Goal: Task Accomplishment & Management: Complete application form

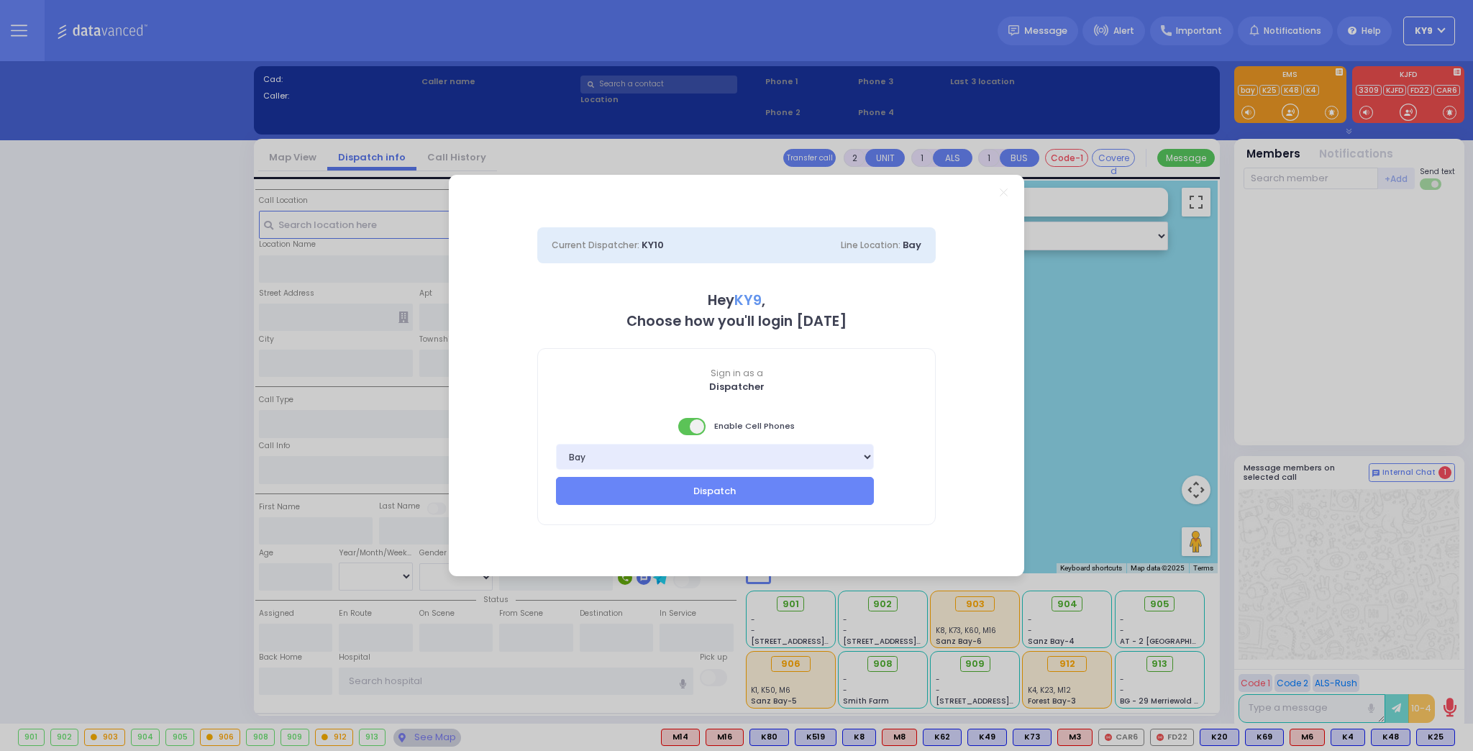
drag, startPoint x: 680, startPoint y: 424, endPoint x: 680, endPoint y: 438, distance: 14.4
click at [680, 425] on span at bounding box center [692, 426] width 29 height 17
click at [672, 488] on button "Dispatch" at bounding box center [715, 490] width 318 height 27
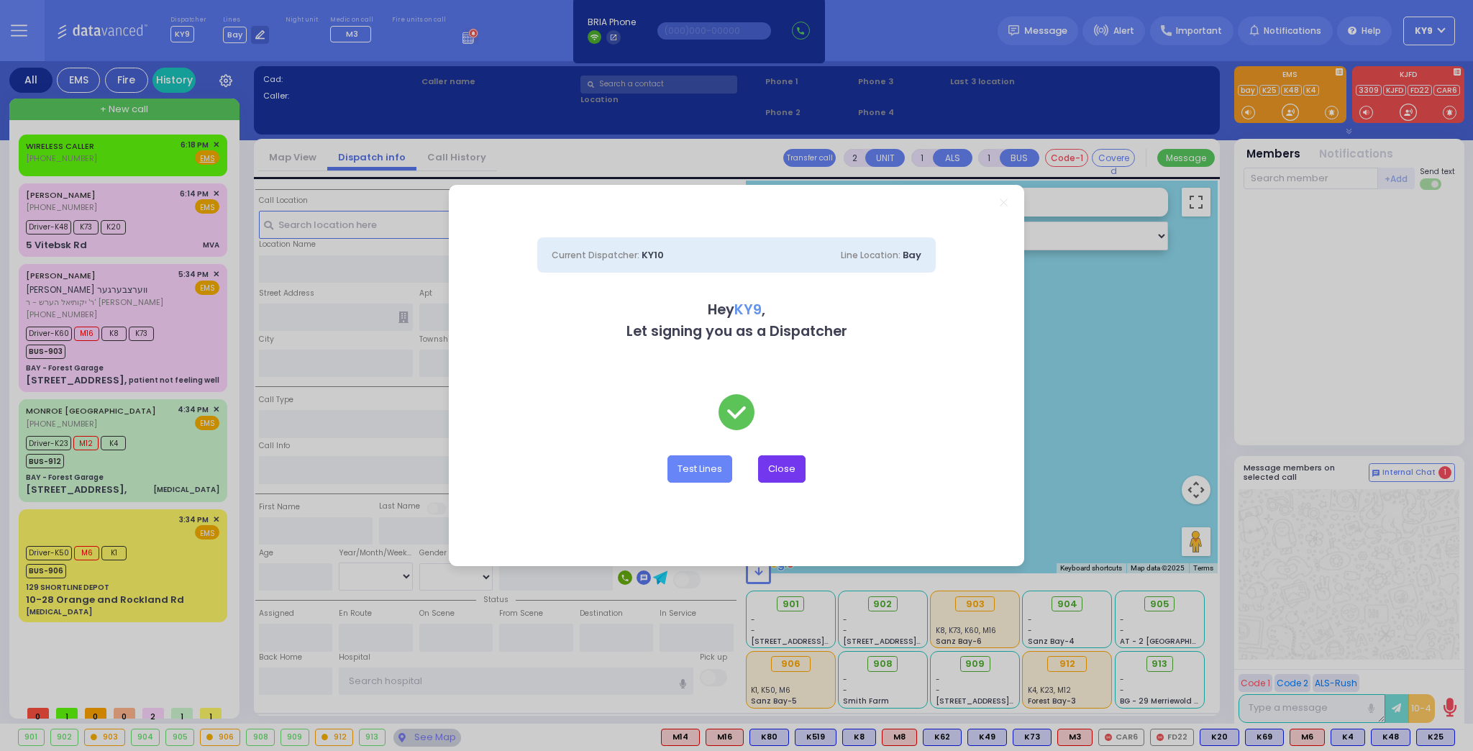
drag, startPoint x: 786, startPoint y: 467, endPoint x: 686, endPoint y: 401, distance: 119.9
click at [785, 468] on button "Close" at bounding box center [781, 468] width 47 height 27
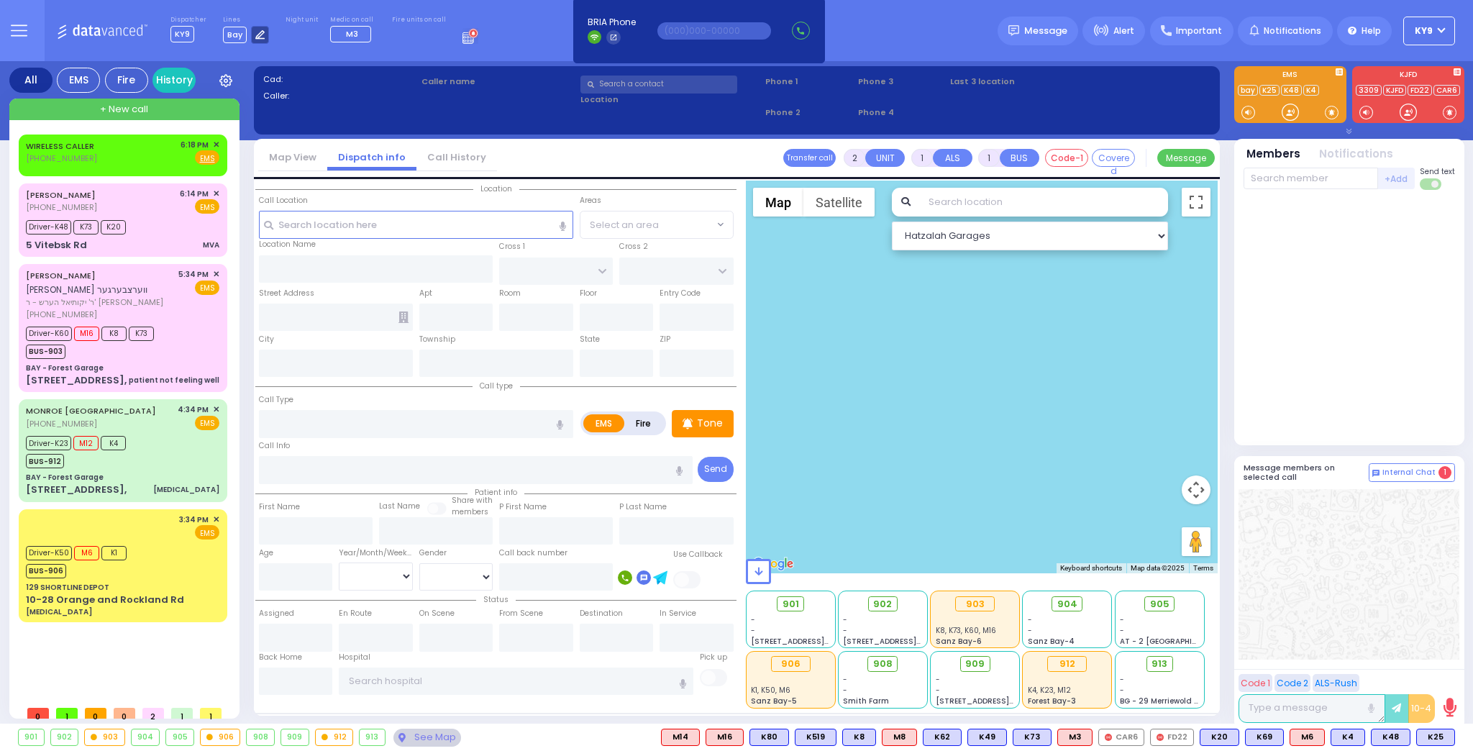
click at [257, 34] on icon at bounding box center [259, 34] width 9 height 9
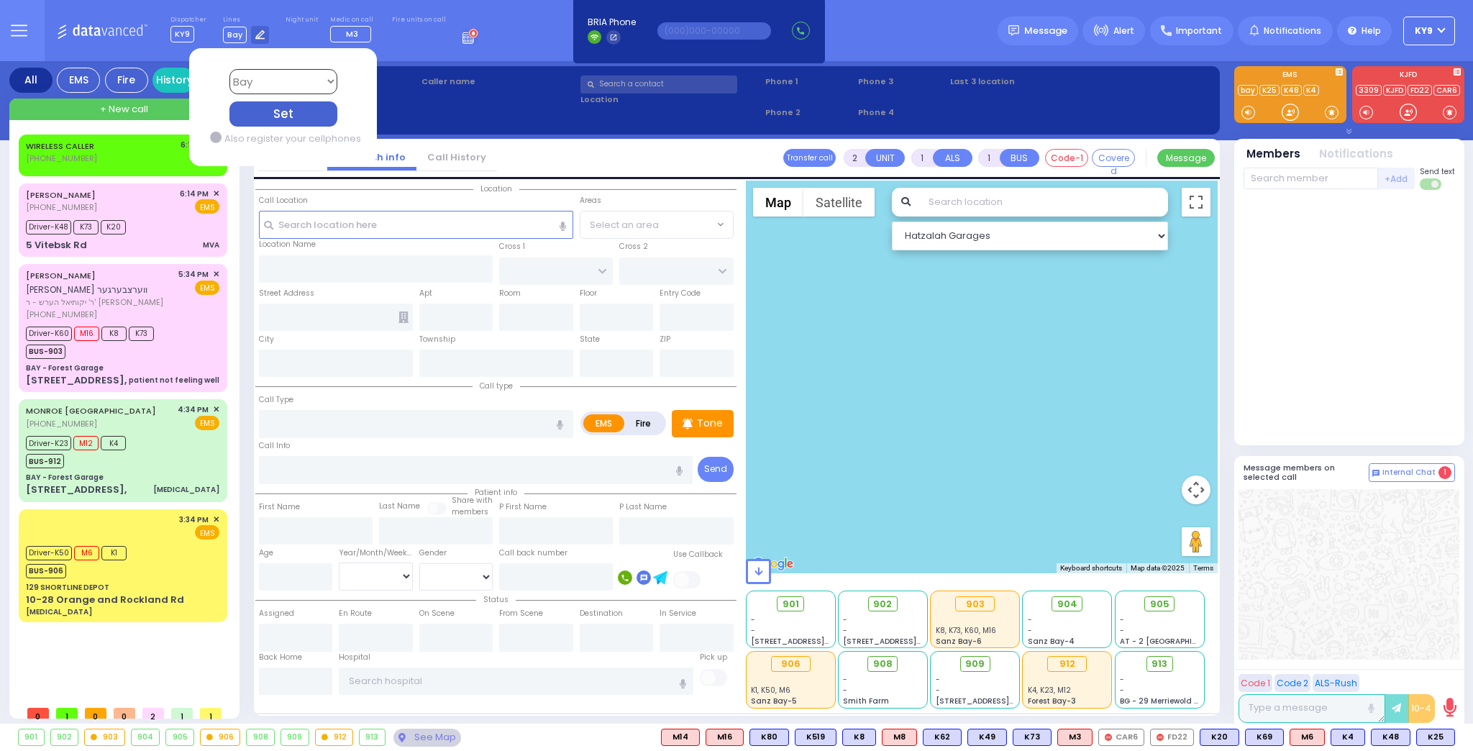
click at [278, 80] on select "Bay K-14 K-16 K-18 K-40 K-6 K-61 K-63 K-67 K-72 Medic 7 K-68 K-48 D-801 D-802 D…" at bounding box center [283, 81] width 108 height 25
select select "15"
click at [229, 69] on select "Bay K-14 K-16 K-18 K-40 K-6 K-61 K-63 K-67 K-72 Medic 7 K-68 K-48 D-801 D-802 D…" at bounding box center [283, 81] width 108 height 25
click at [269, 105] on div "Set" at bounding box center [283, 113] width 108 height 25
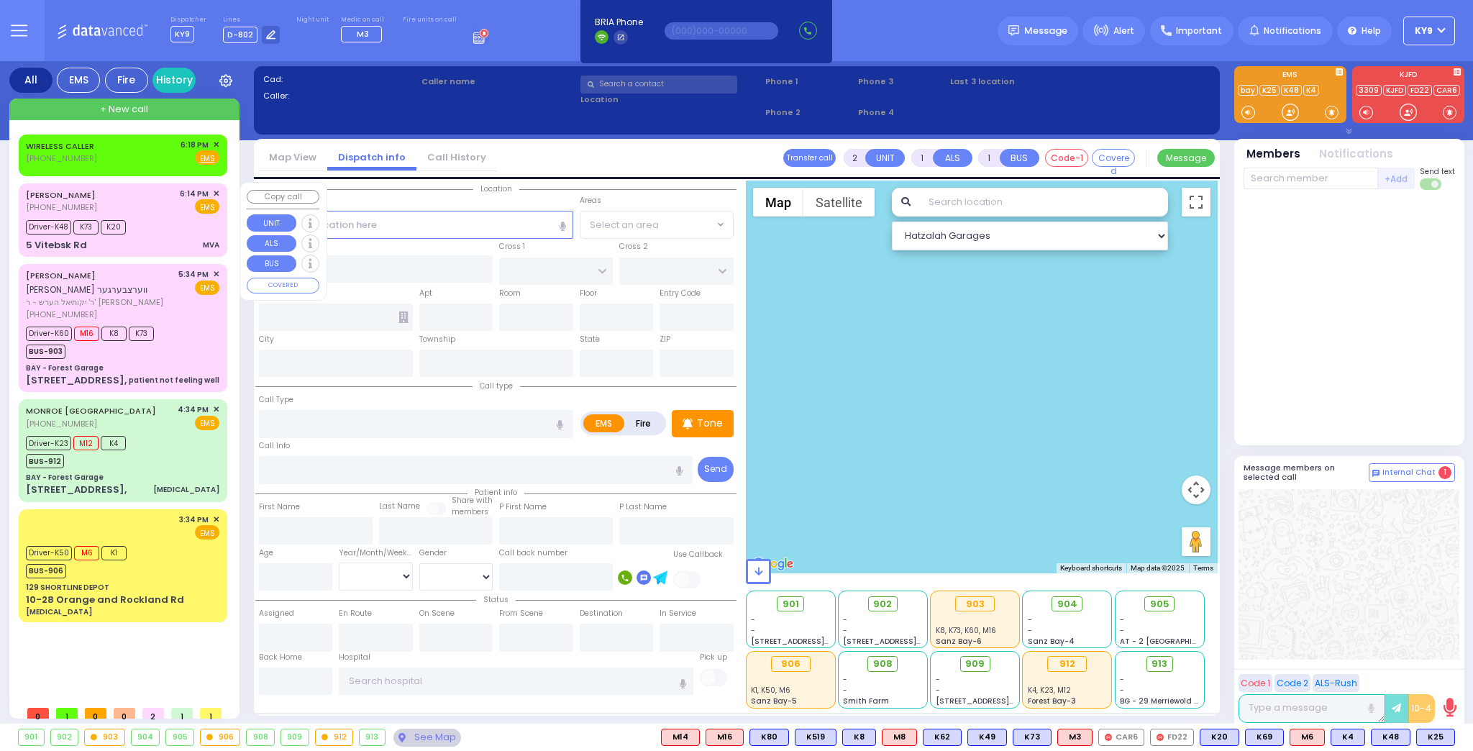
click at [165, 214] on div "JOSHUA FRIEDMAN (845) 545-8400 6:14 PM ✕ EMS Driver-K48 K73" at bounding box center [123, 220] width 203 height 69
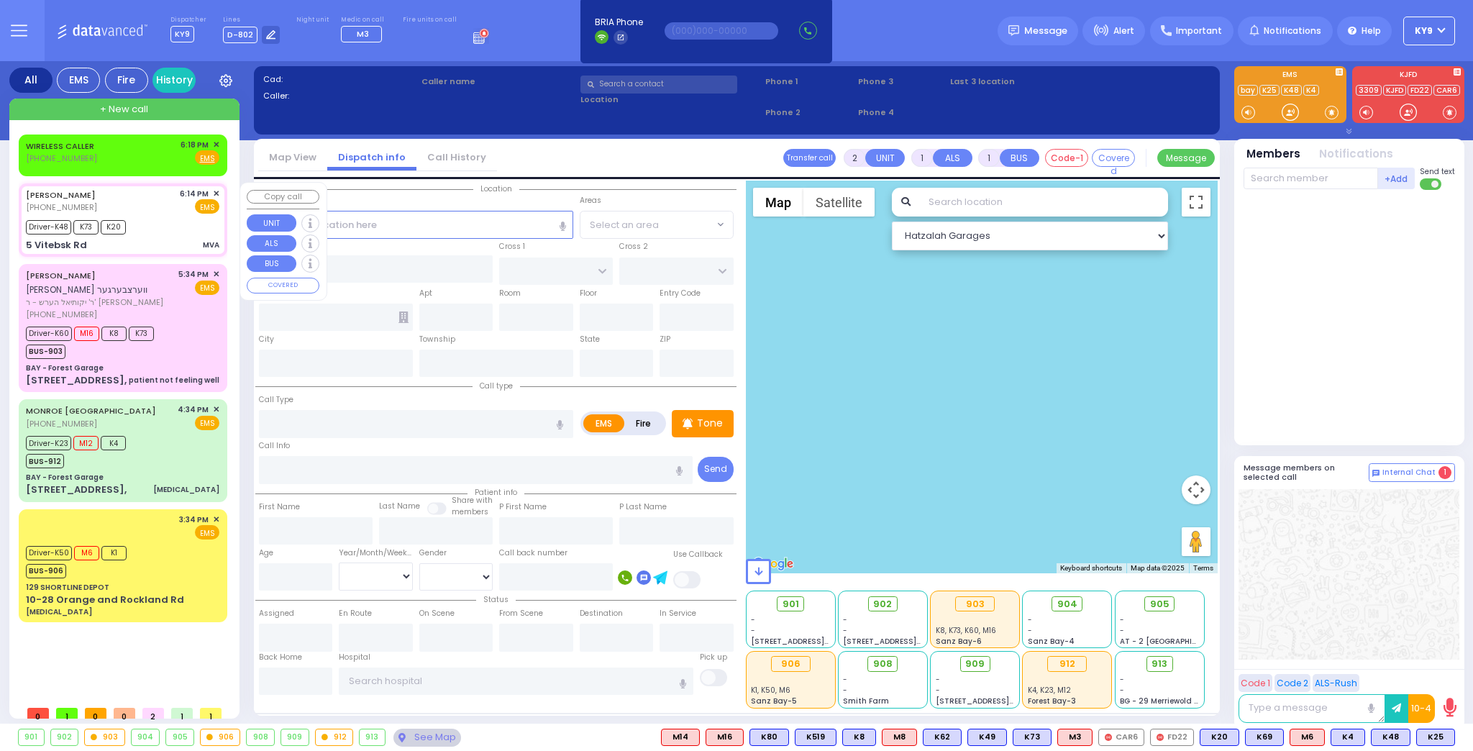
type input "6"
select select
type input "MVA"
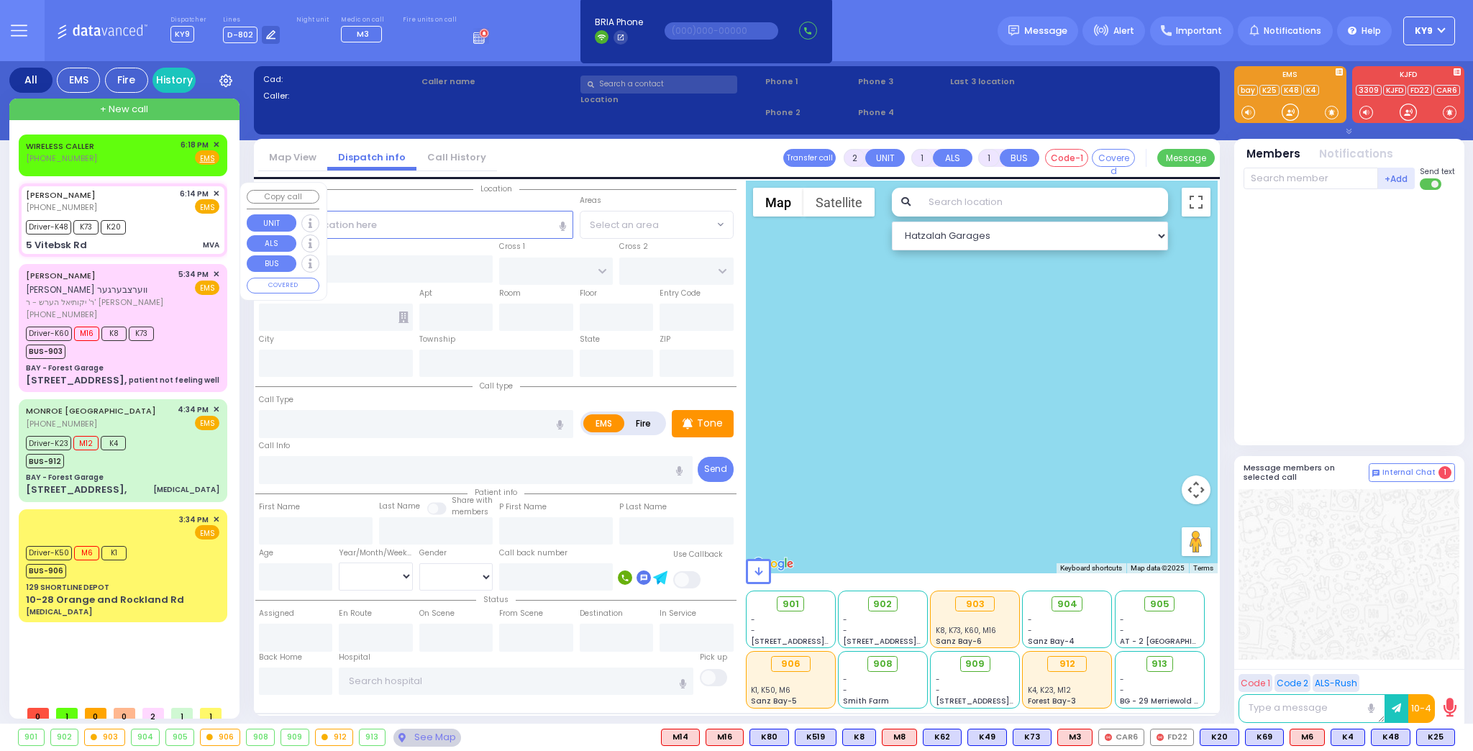
radio input "true"
type input "JOSHUA"
type input "FRIEDMAN"
type input "Shia"
type input "Friedman"
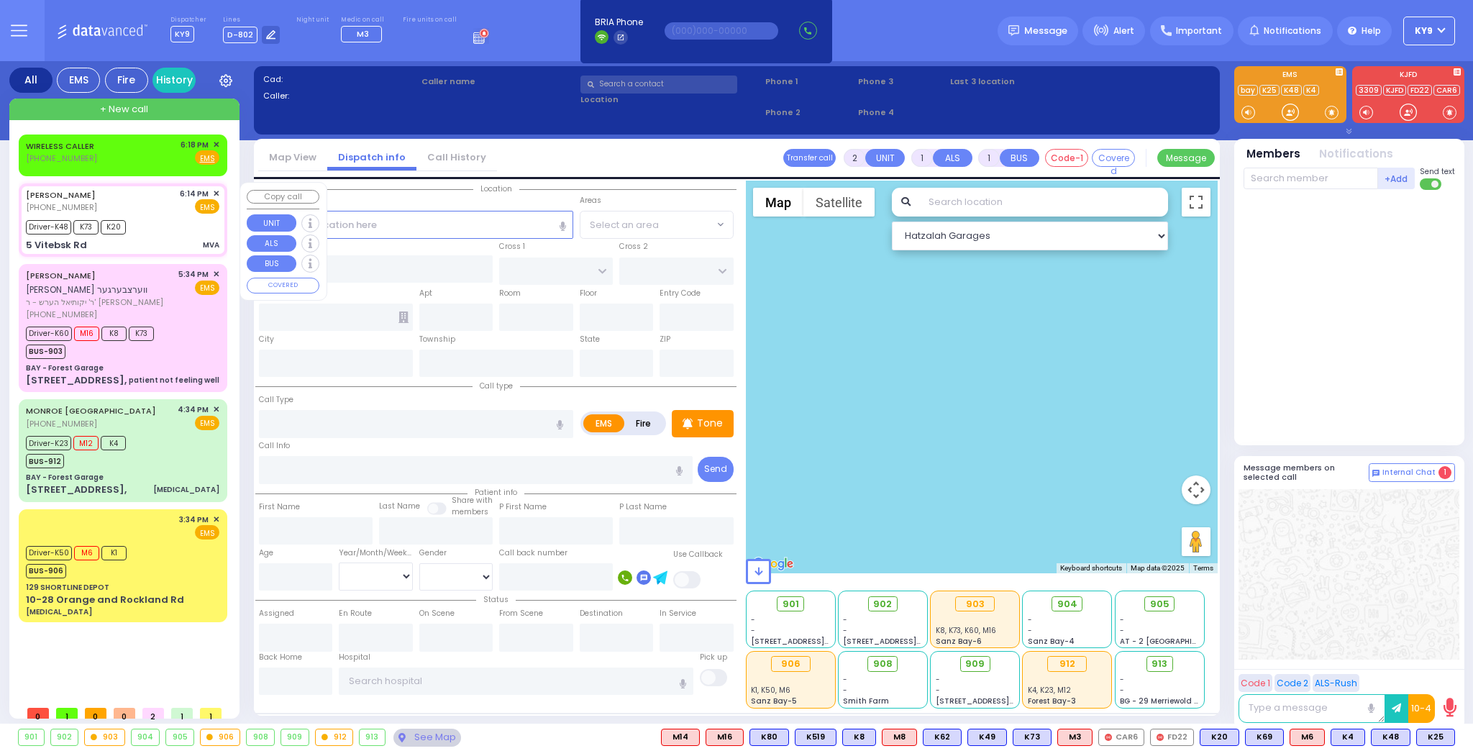
type input "19"
select select "Year"
select select "[DEMOGRAPHIC_DATA]"
type input "18:14"
type input "18:16"
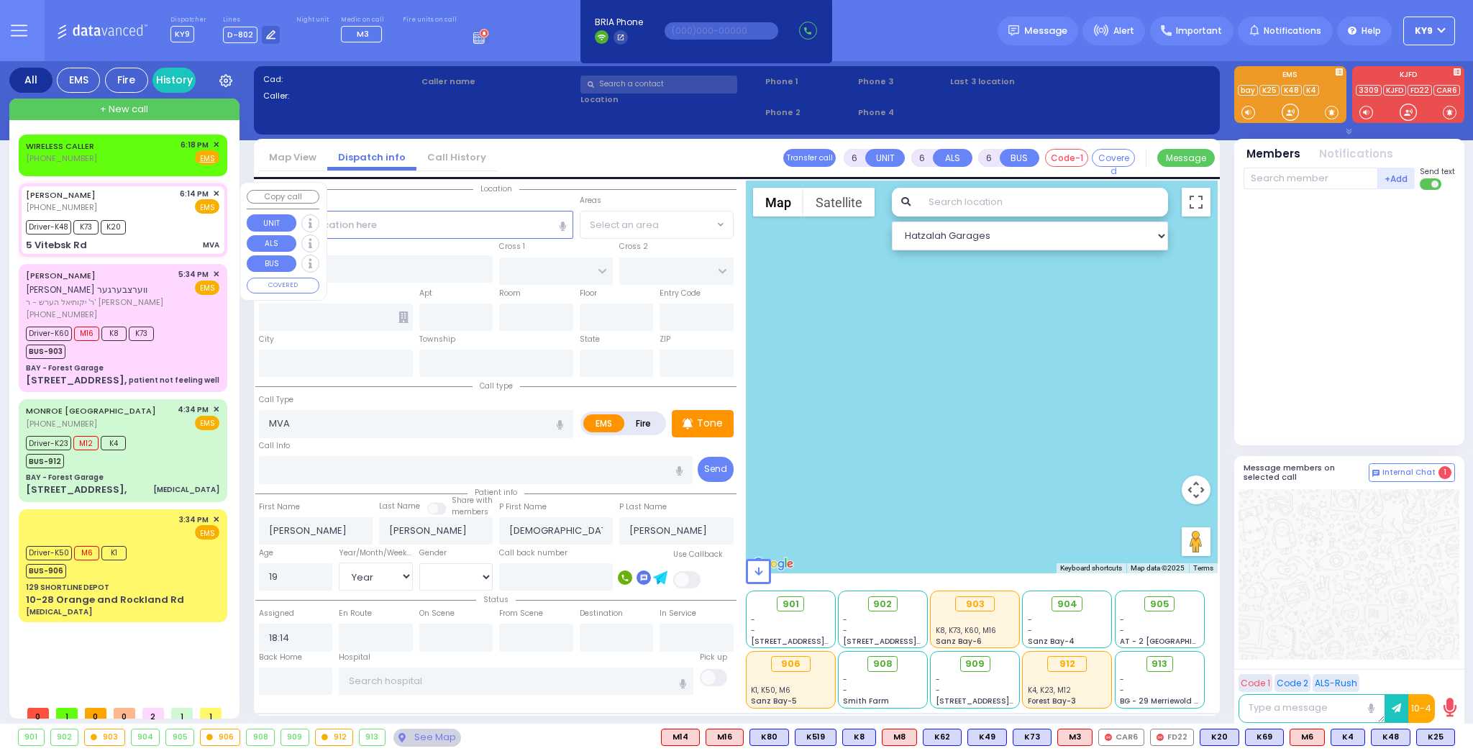
type input "18:20"
type input "18:36"
select select "Hatzalah Garages"
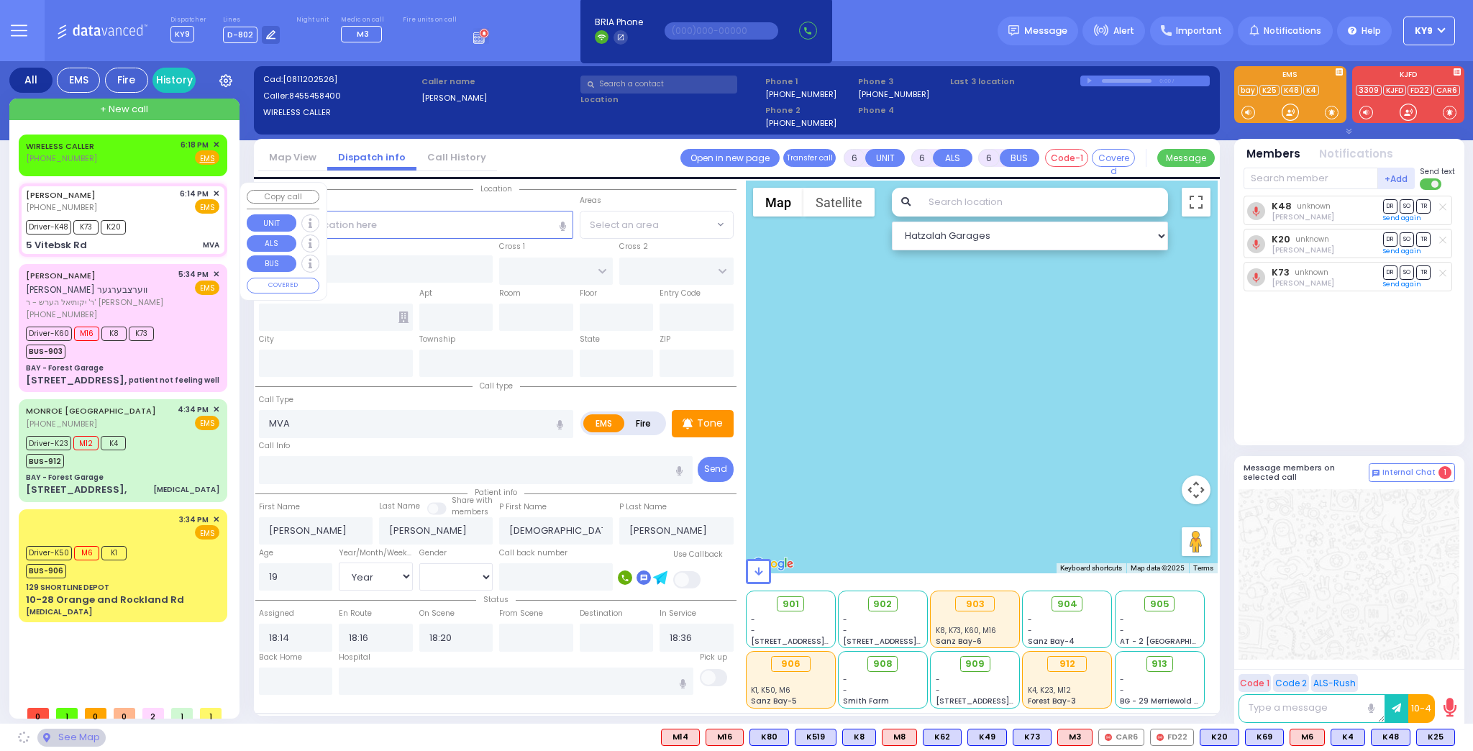
type input "5 Vitebsk Rd"
type input "Kiryas Joel"
type input "[US_STATE]"
type input "10950"
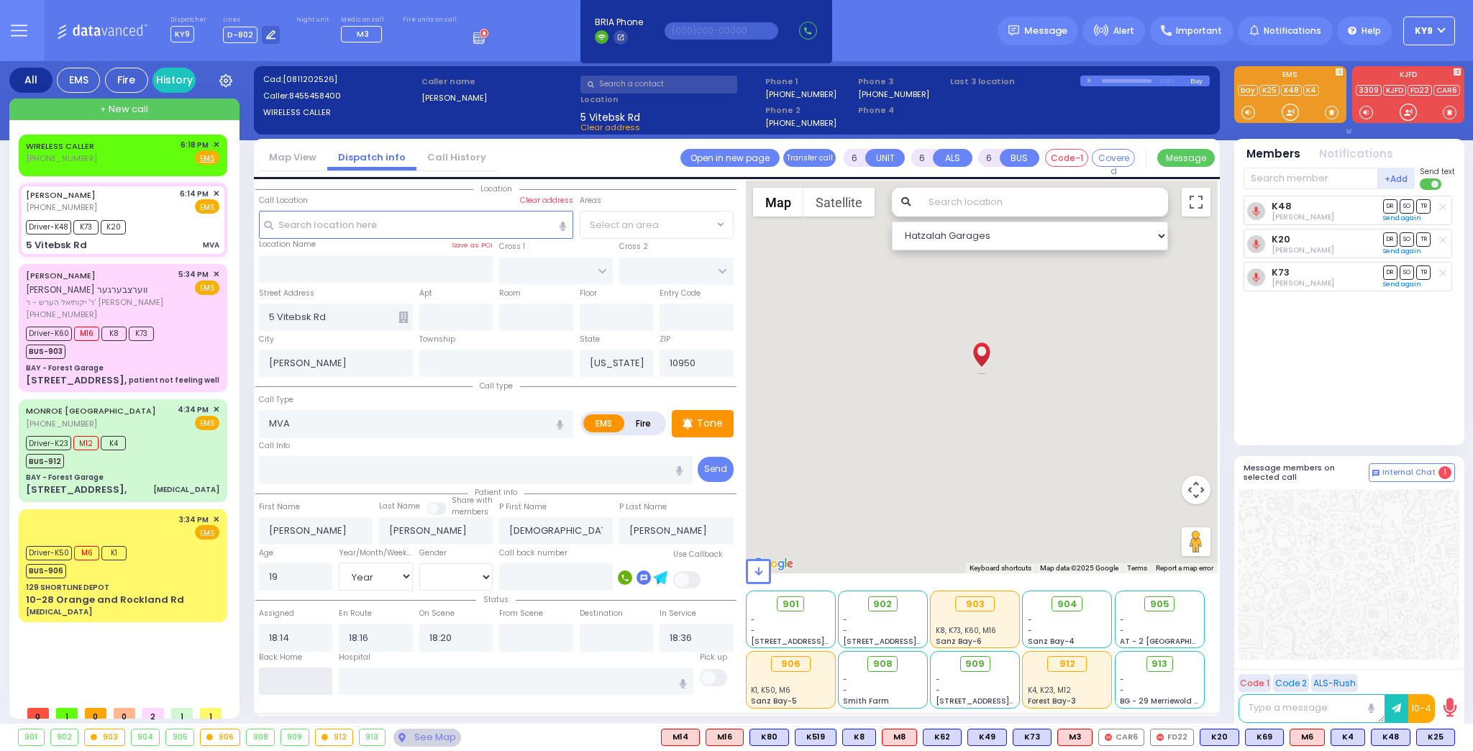
click at [309, 682] on input "text" at bounding box center [296, 680] width 74 height 27
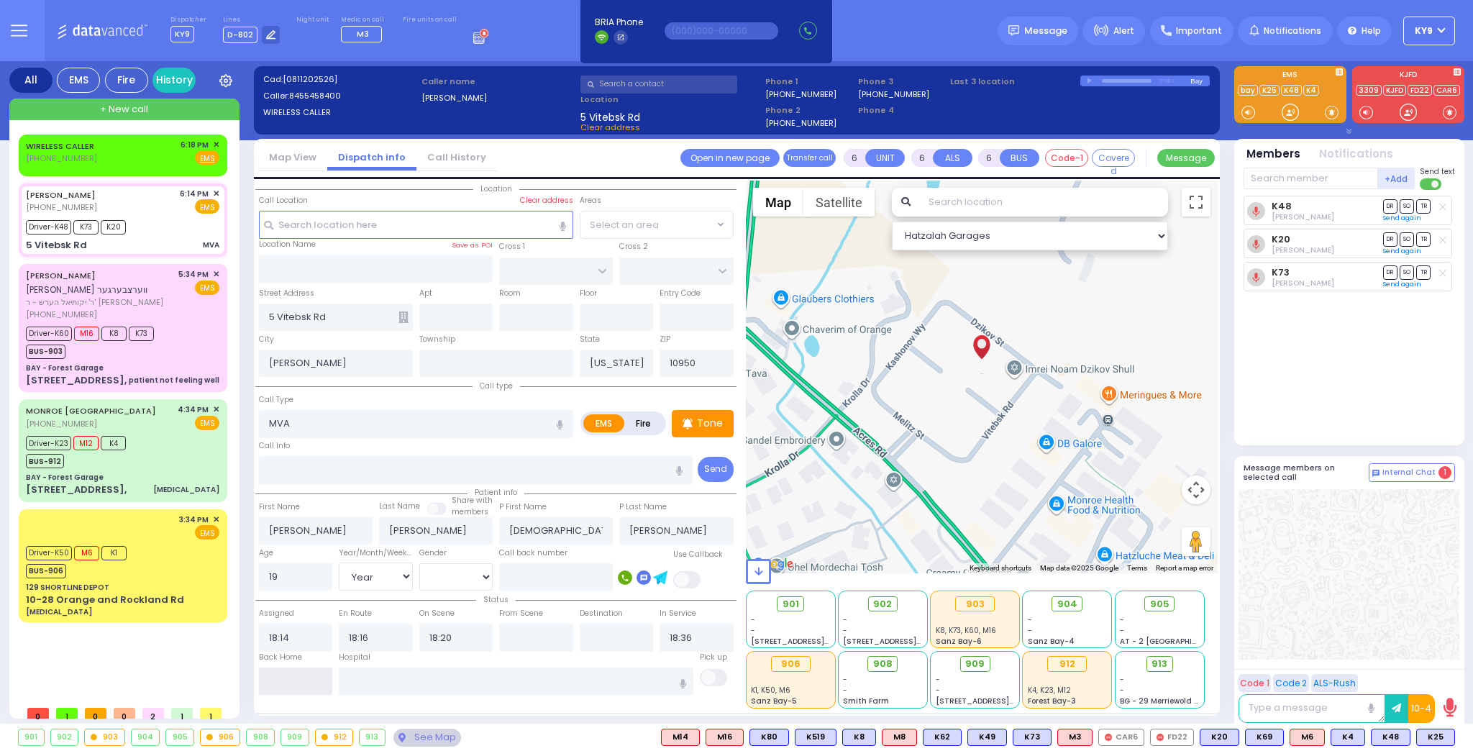
click at [309, 682] on input "text" at bounding box center [296, 680] width 74 height 27
type input "18:54"
select select
radio input "true"
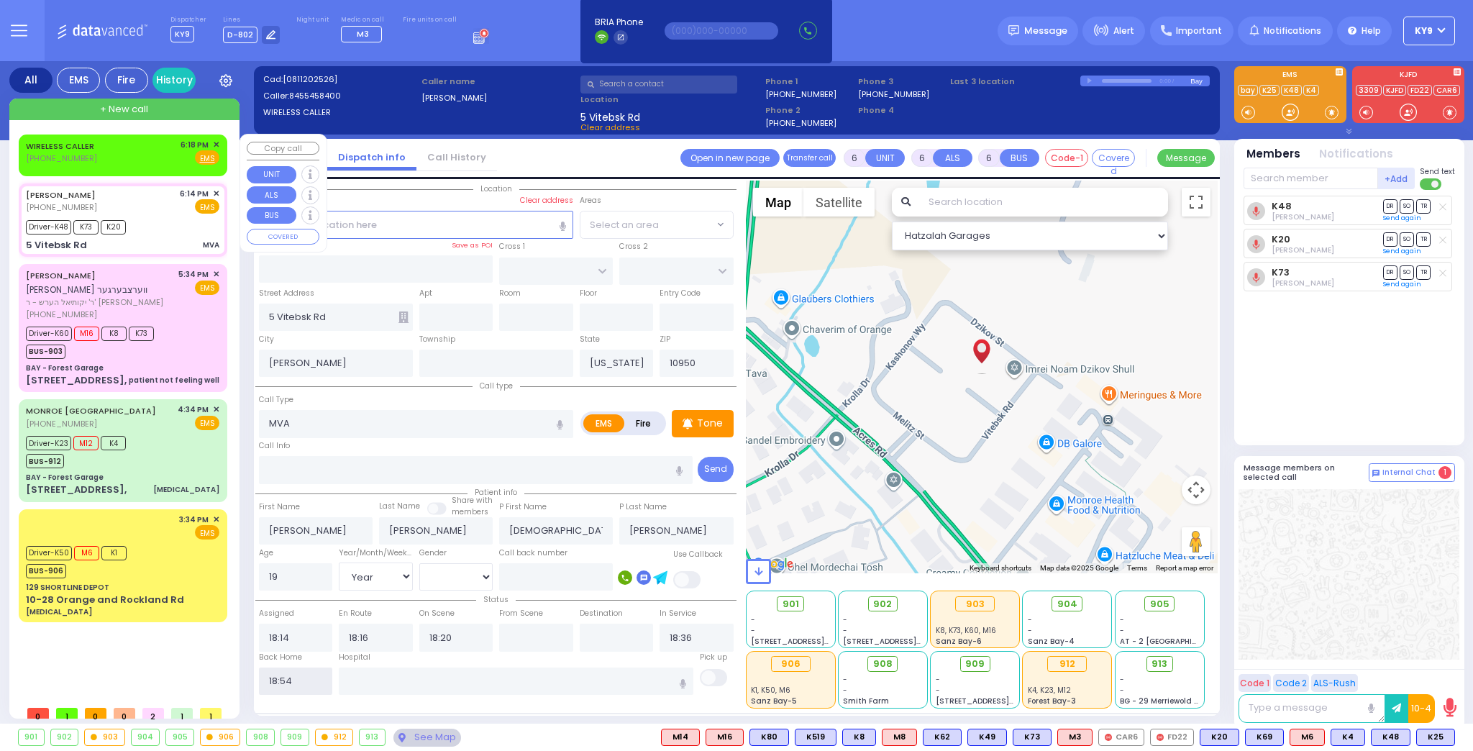
select select
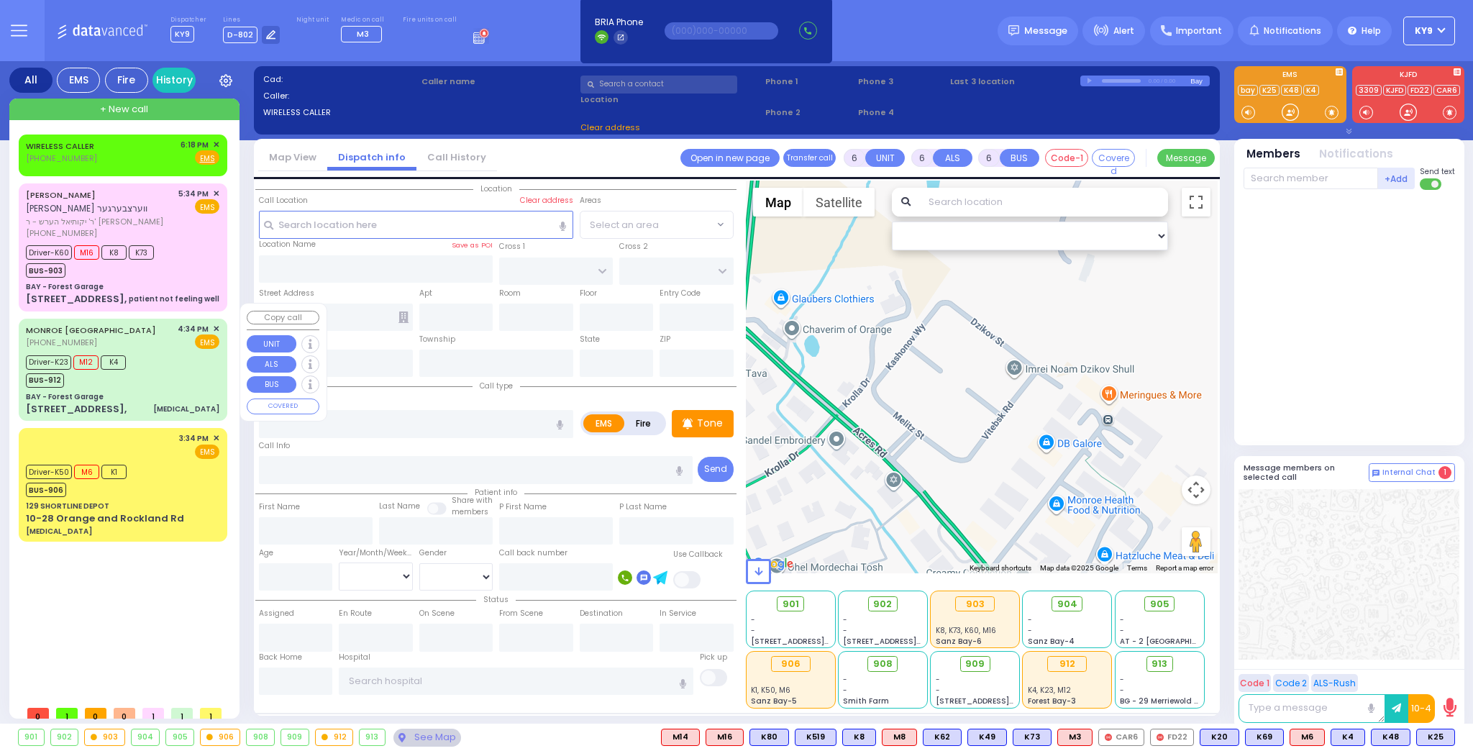
click at [129, 362] on div "Driver-K23 M12 K4 BUS-912" at bounding box center [80, 370] width 109 height 36
select select
type input "General Weakness"
radio input "true"
type input "Abraham"
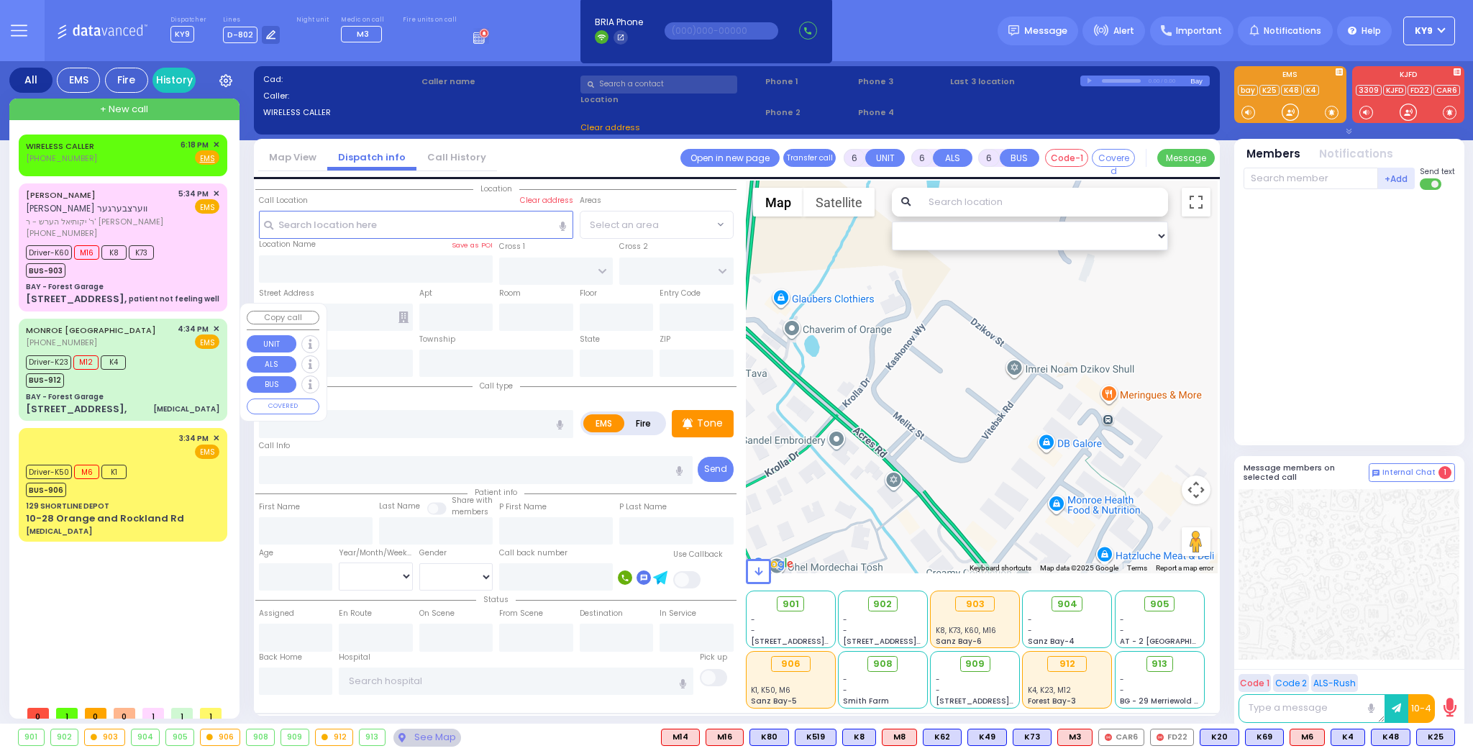
type input "Zilber"
type input "43"
select select "Year"
select select "[DEMOGRAPHIC_DATA]"
type input "16:34"
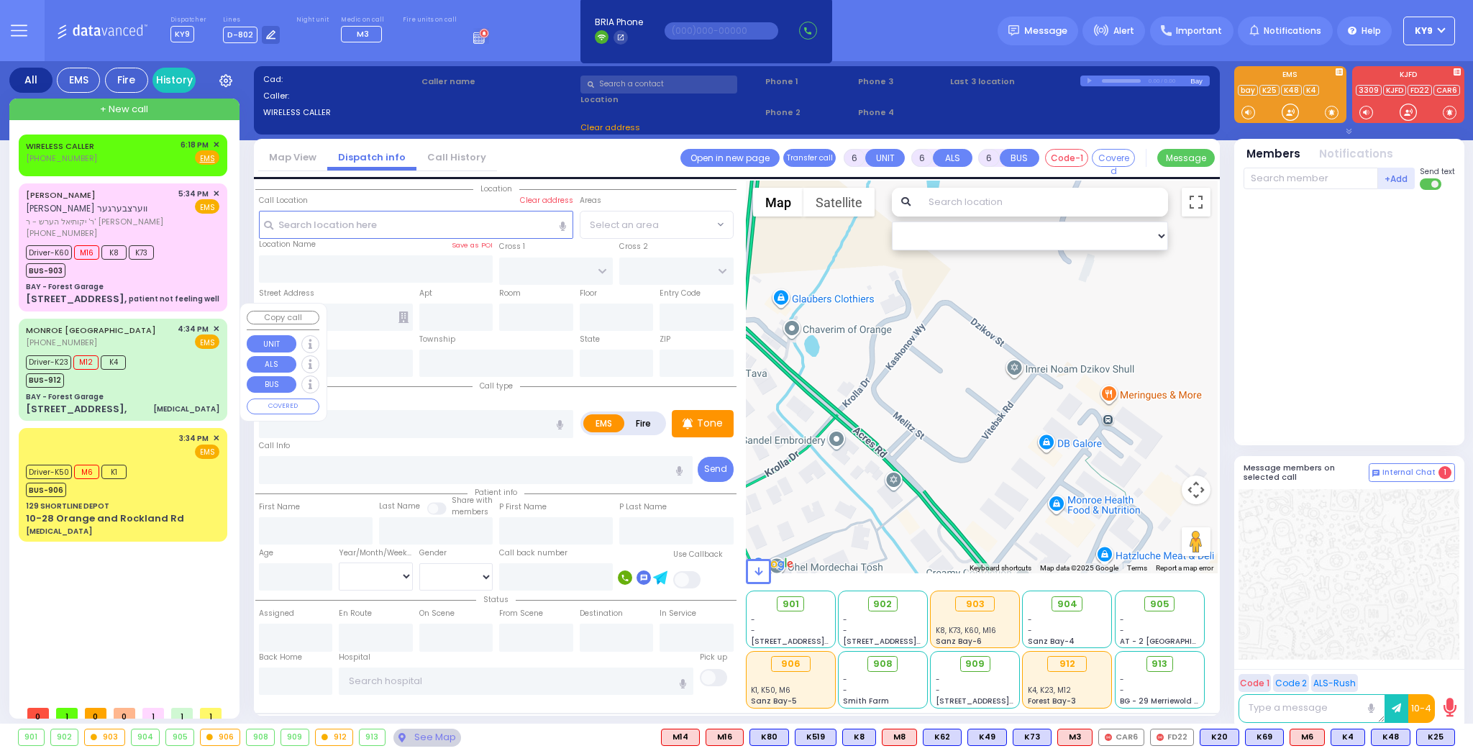
type input "16:36"
type input "16:40"
type input "17:14"
type input "17:44"
type input "Good Samaritan Hospital 257 Lafayette Avenue 8457909405 Suffern"
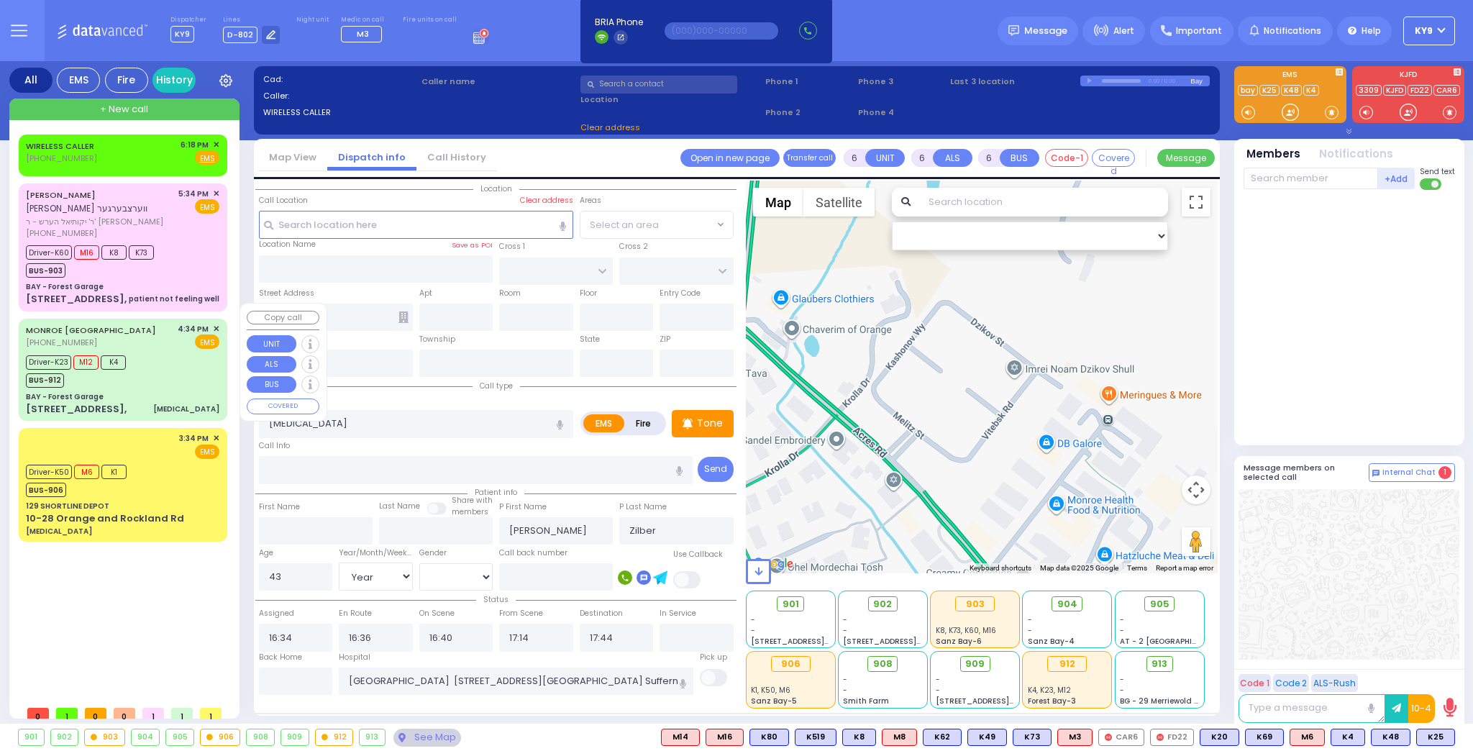
select select "Hatzalah Garages"
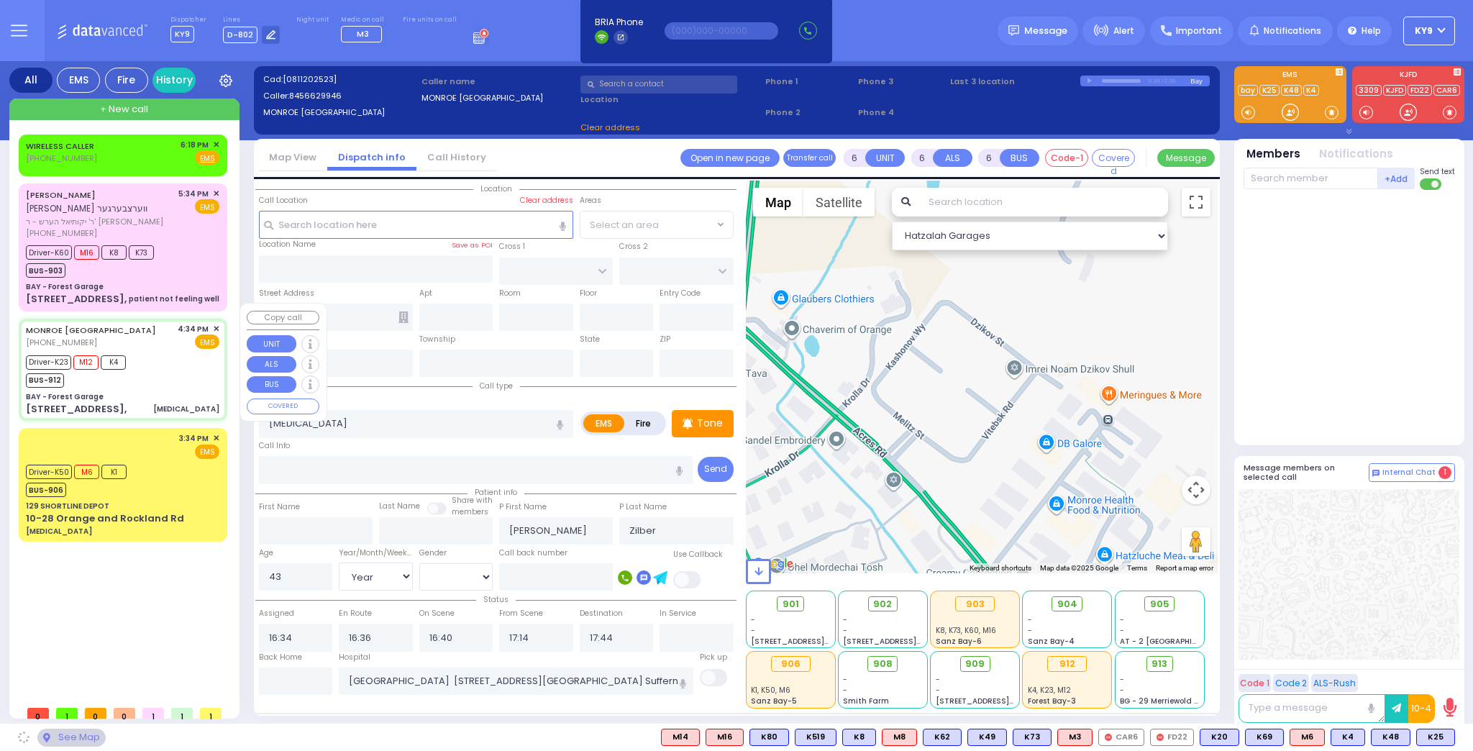
type input "BAY - Forest Garage"
type input "SANZ COURT"
type input "HAYES COURT"
type input "63 Forest Rd,"
type input "Monroe"
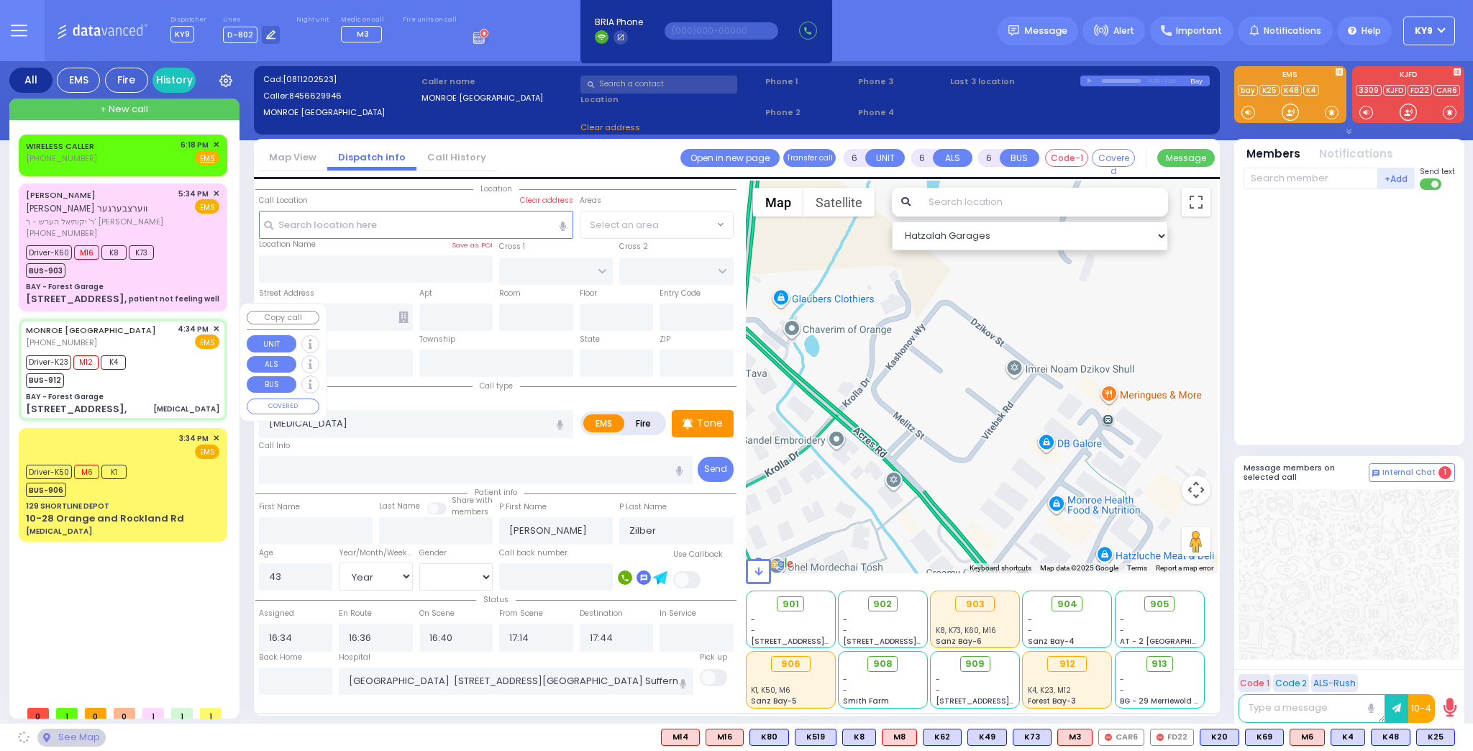
type input "[US_STATE]"
type input "10950"
select select "SECTION 2"
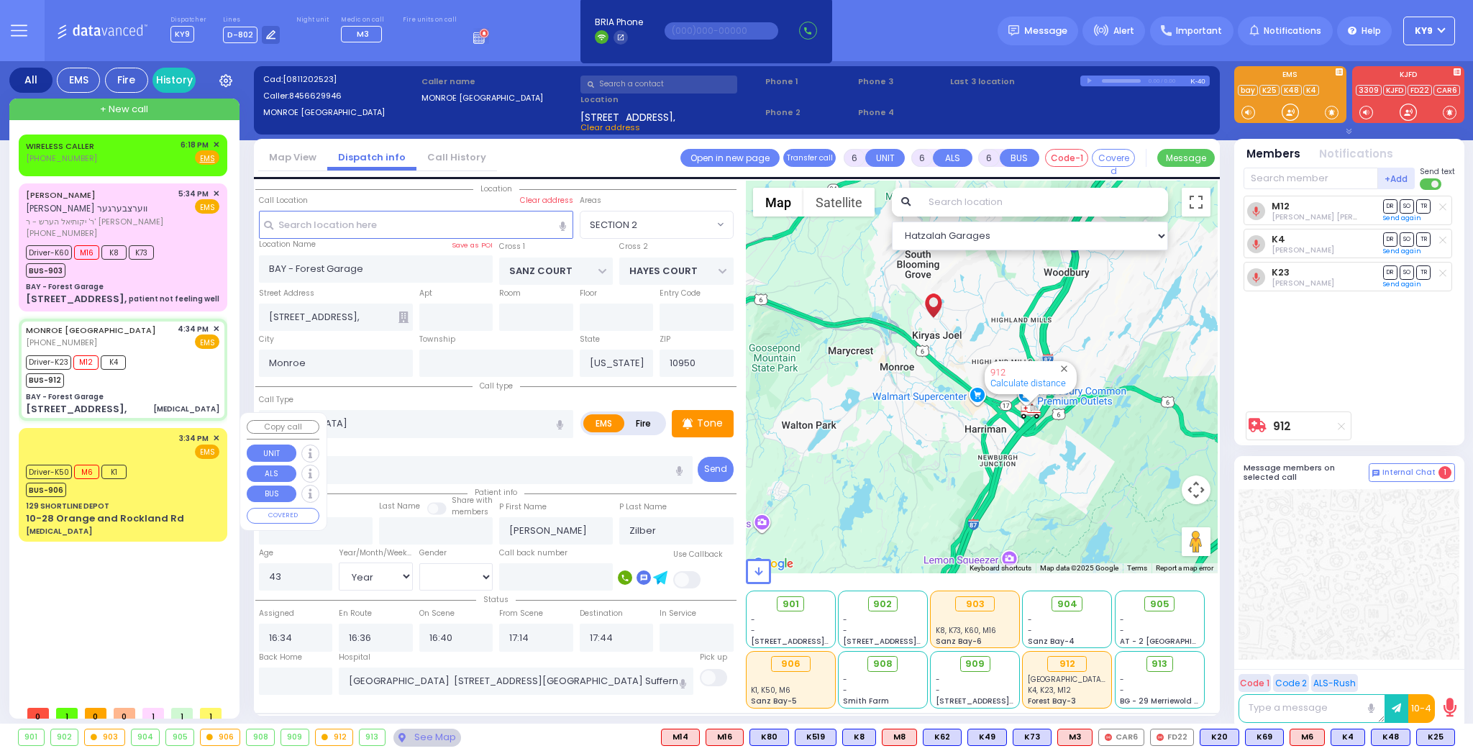
click at [168, 470] on div "Driver-K50 M6 K1 BUS-906" at bounding box center [122, 479] width 193 height 36
select select
type input "[MEDICAL_DATA]"
radio input "true"
type input "Ayala"
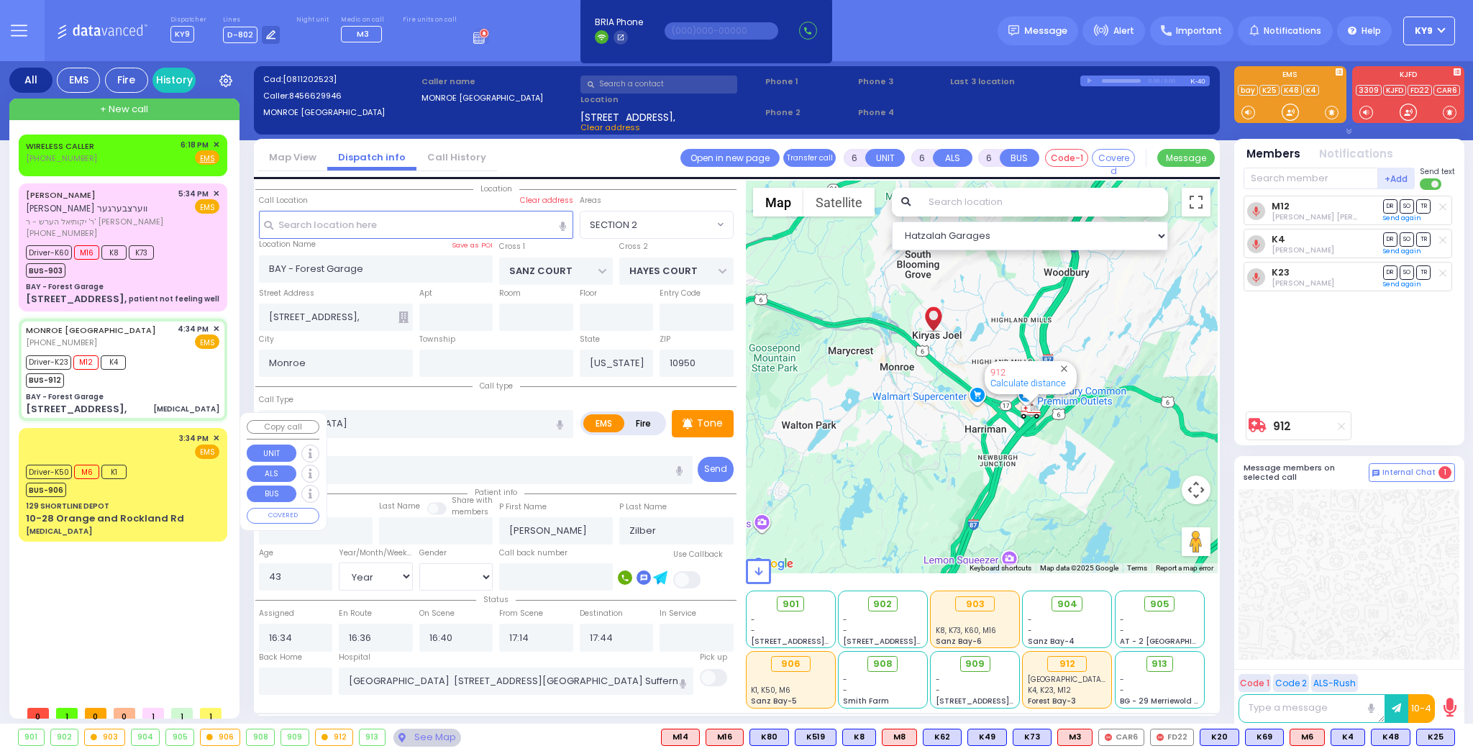
type input "Gruenstein"
type input "4"
select select "Year"
select select "[DEMOGRAPHIC_DATA]"
type input "15:34"
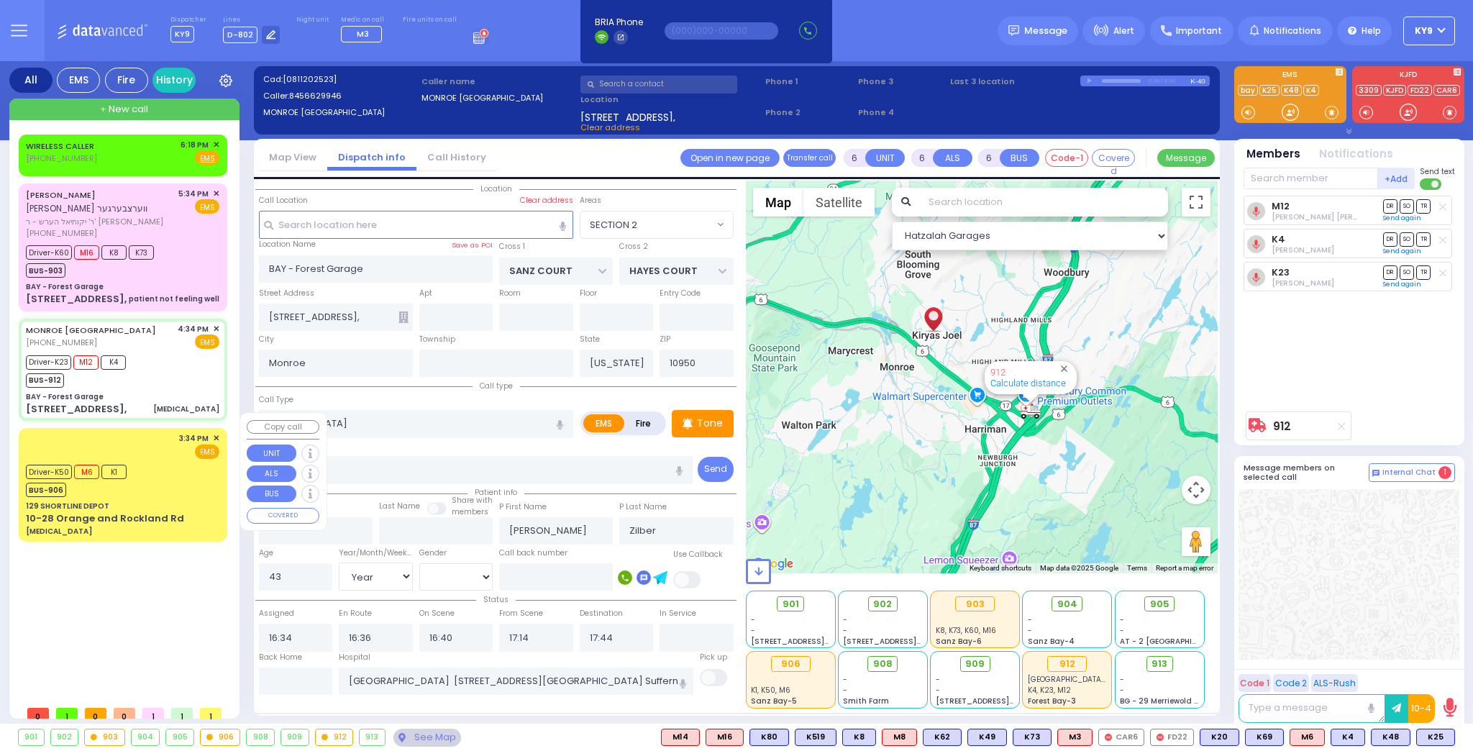
type input "15:35"
type input "15:40"
type input "15:50"
type input "16:55"
type input "17:05"
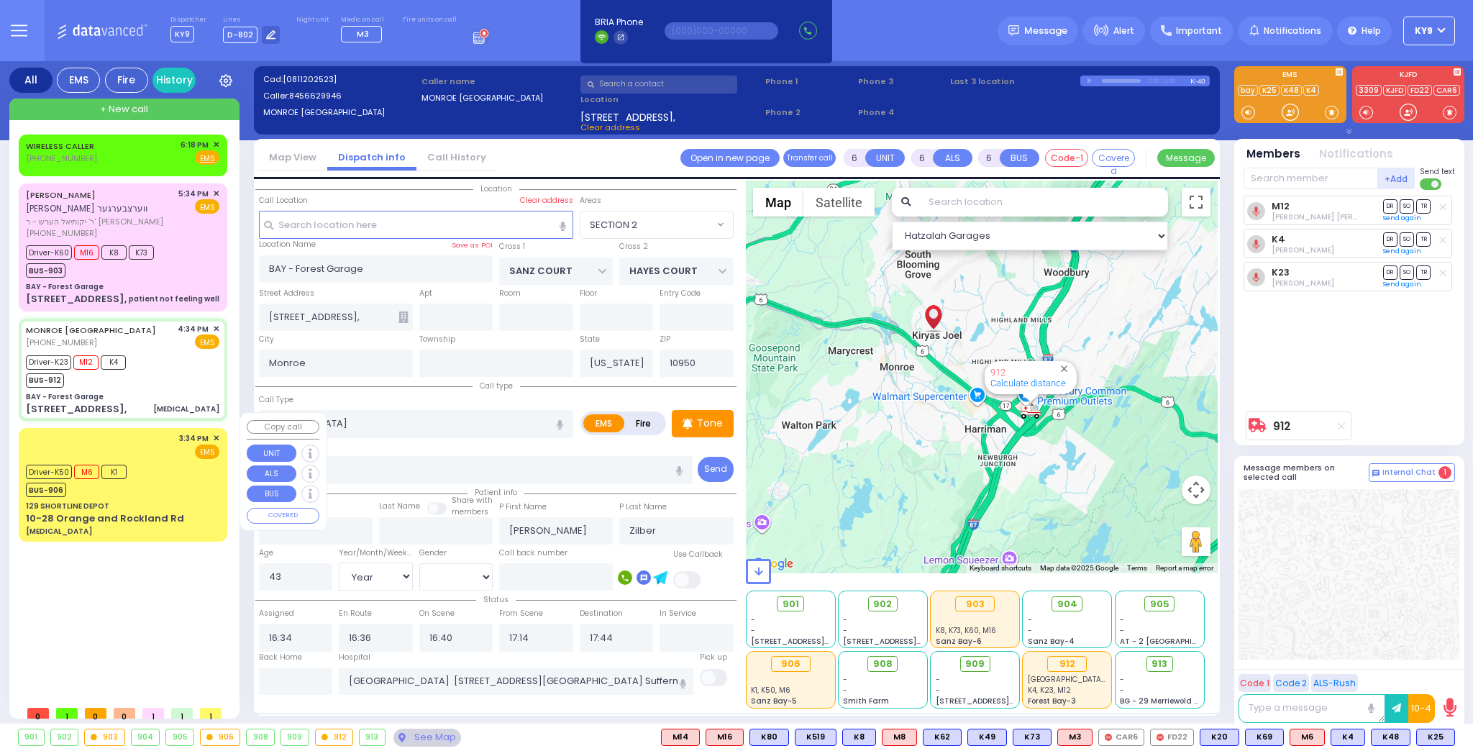
type input "New York Presbyterian Hospital- Columbia Campus 622, West 168th Street New York…"
select select "Hatzalah Garages"
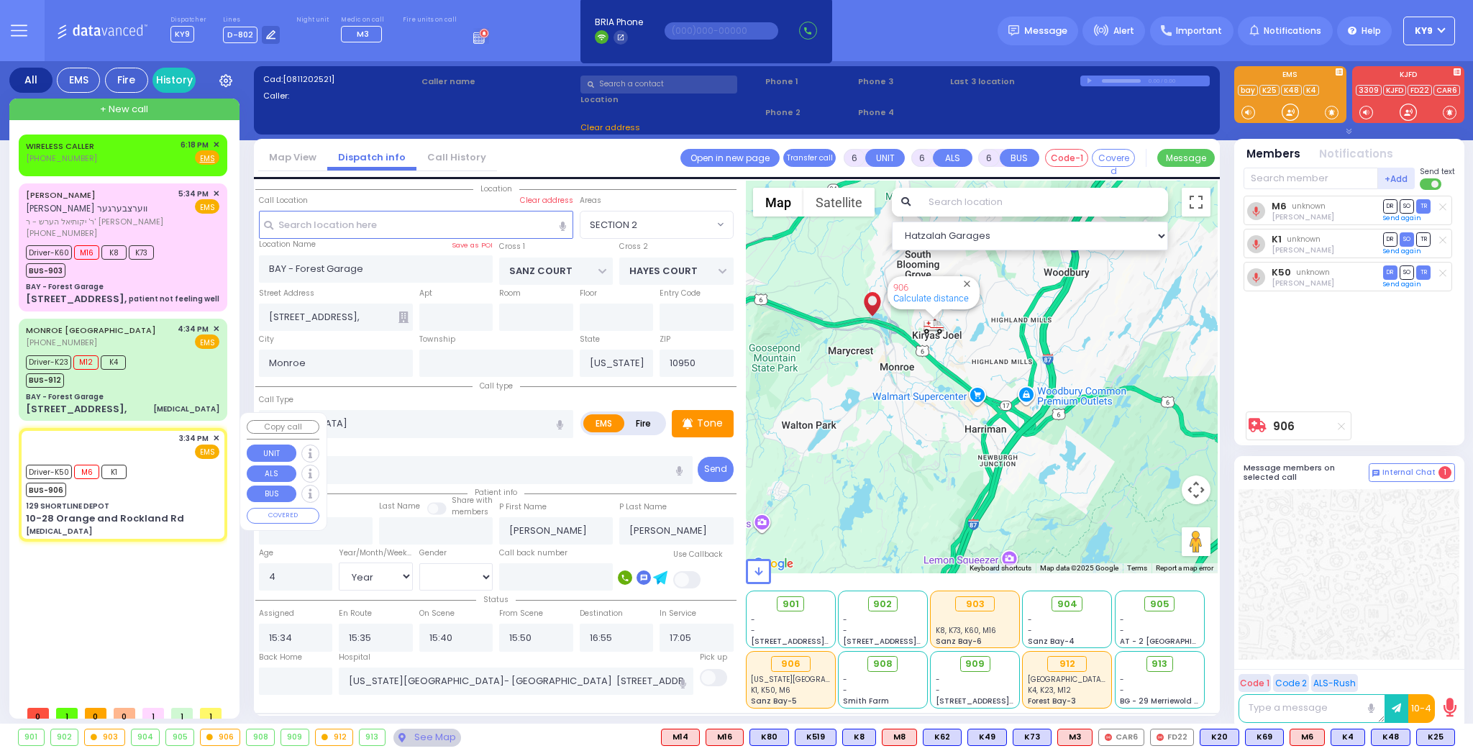
type input "129 SHORTLINE DEPOT"
type input "10-28 Orange and Rockland Rd"
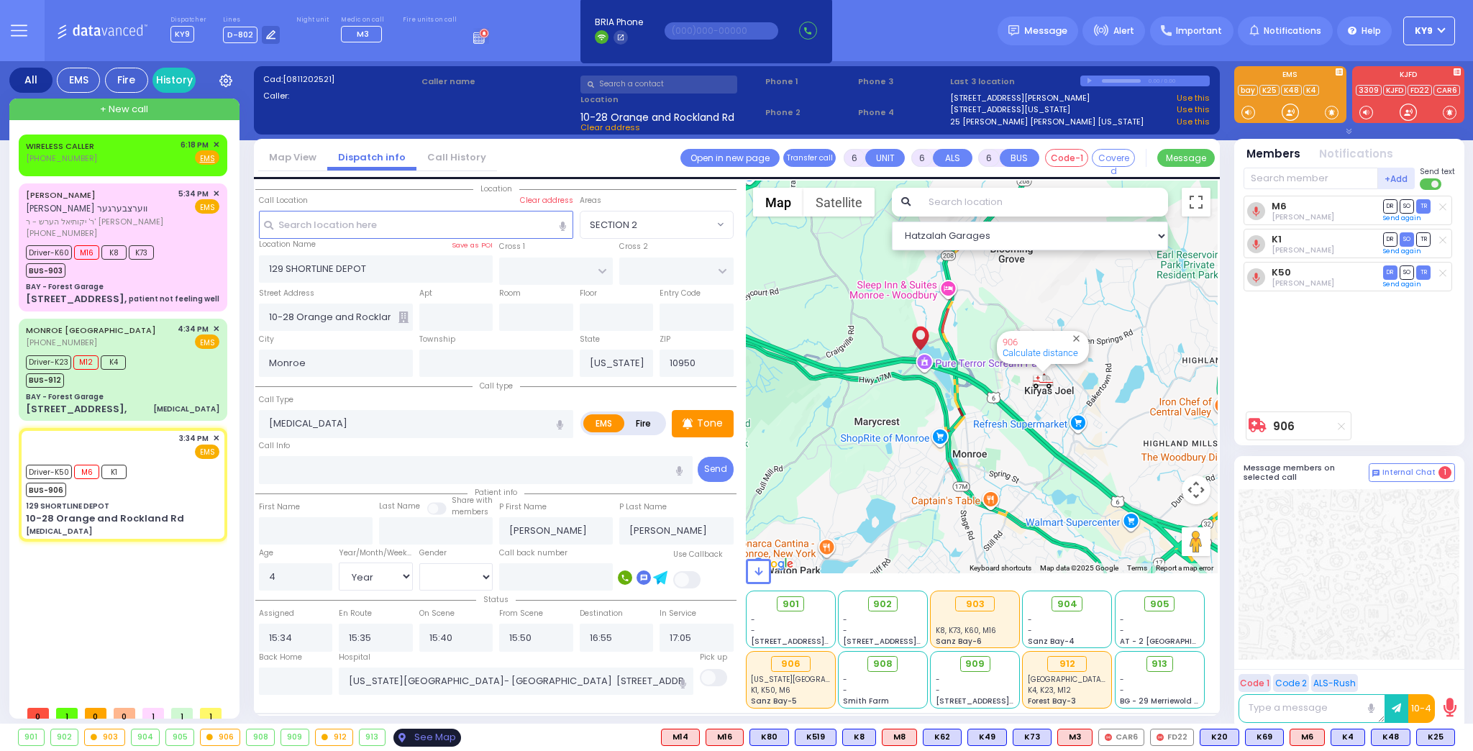
click at [442, 736] on div "See Map" at bounding box center [427, 737] width 68 height 18
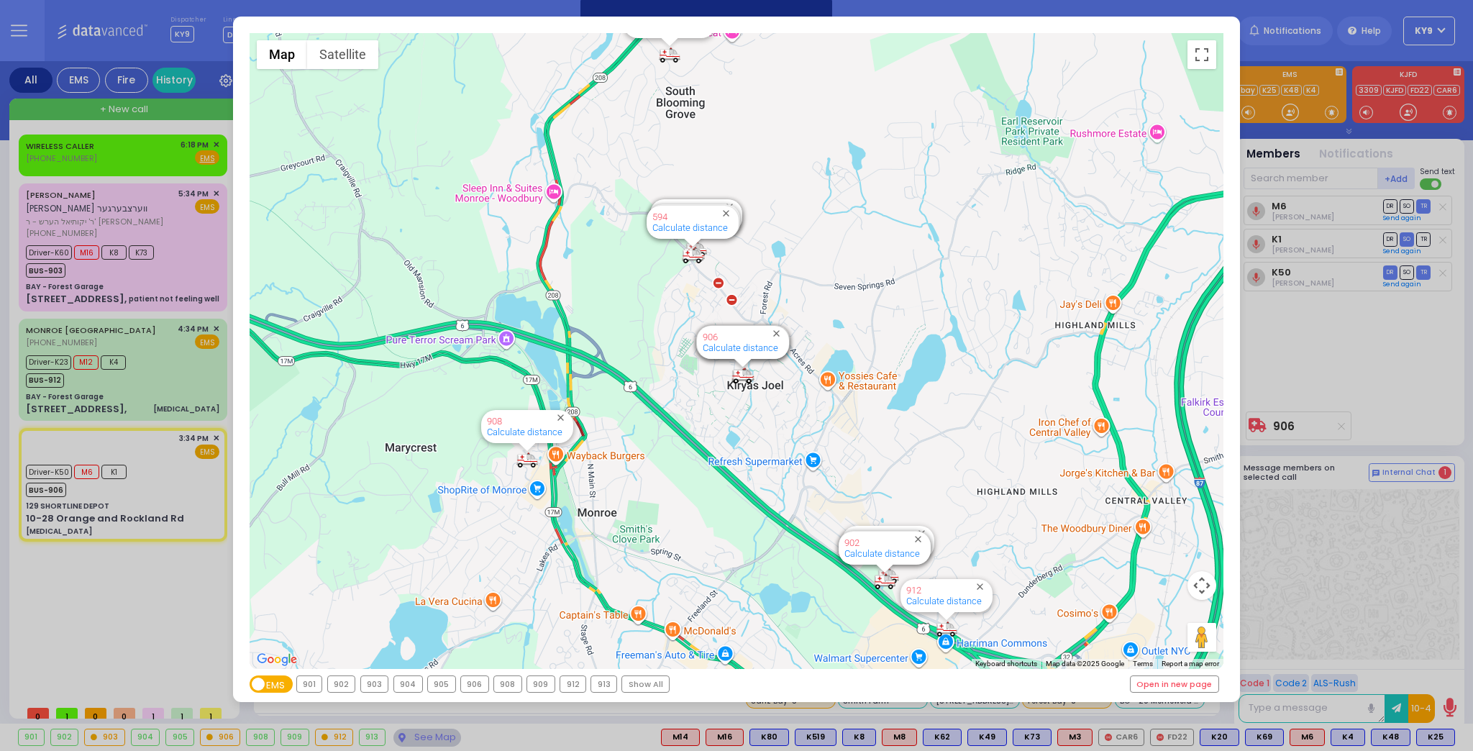
click at [464, 682] on div "906" at bounding box center [474, 684] width 27 height 16
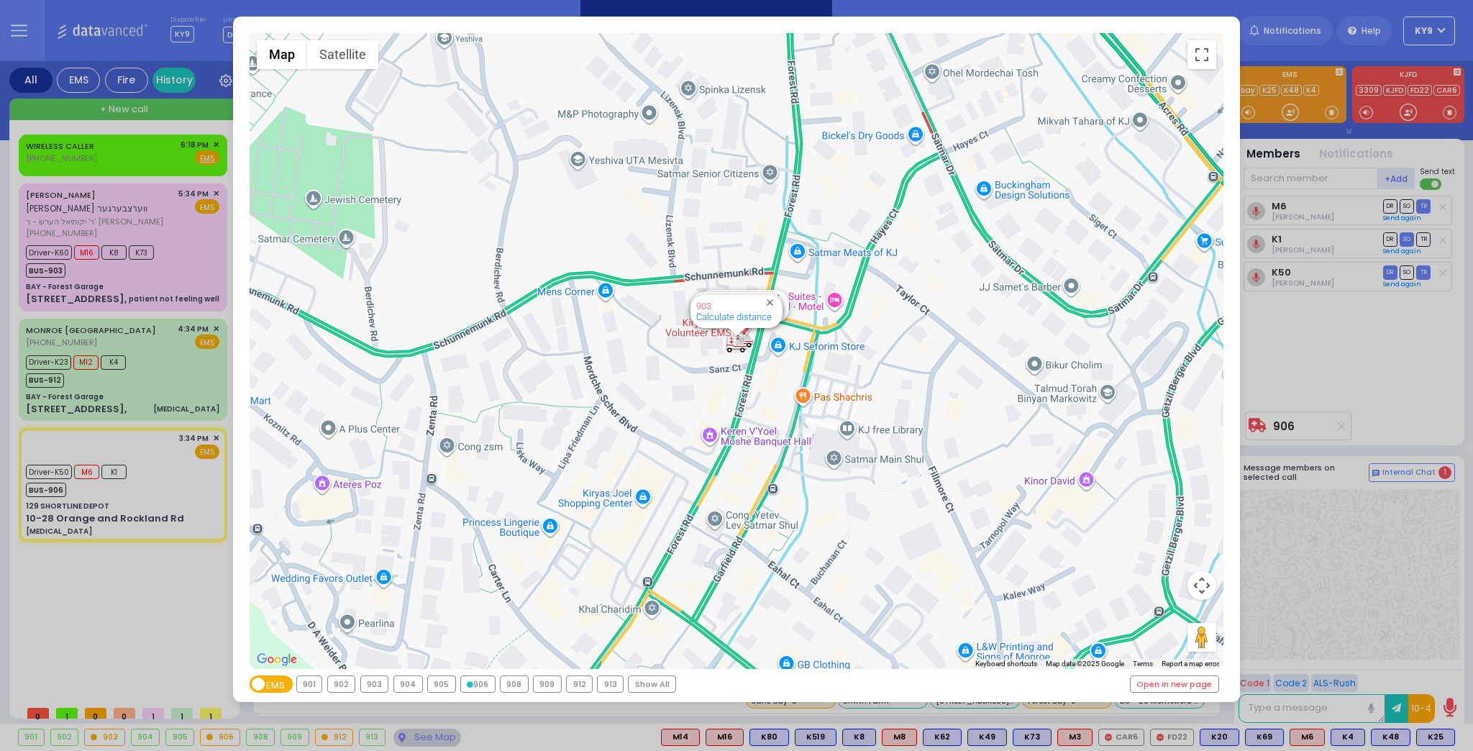
click at [467, 681] on icon at bounding box center [470, 684] width 6 height 6
click at [467, 680] on div "906" at bounding box center [478, 684] width 34 height 16
click at [475, 681] on div "906" at bounding box center [478, 684] width 34 height 16
click at [433, 736] on div "← Move left → Move right ↑ Move up ↓ Move down + Zoom in - Zoom out Home Jump l…" at bounding box center [736, 375] width 1473 height 751
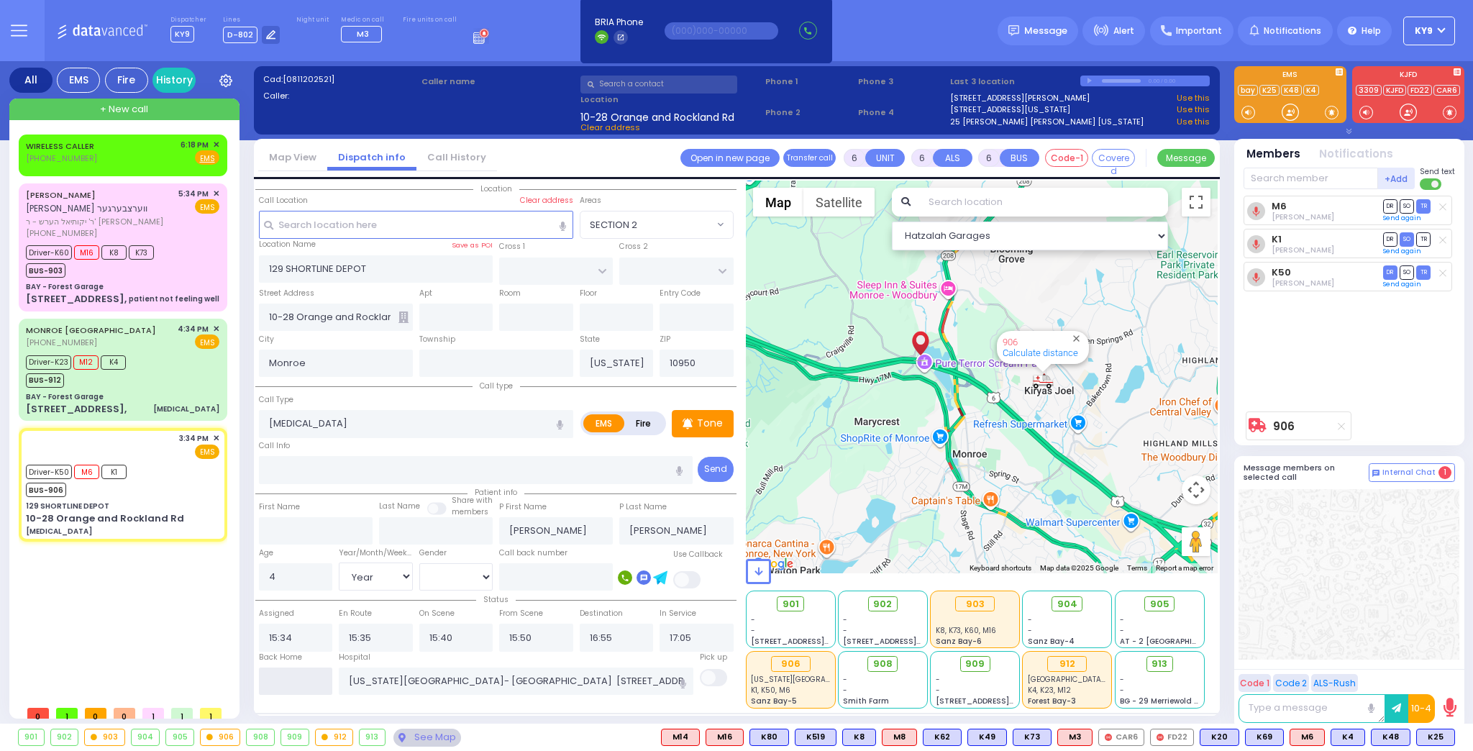
click at [315, 688] on input "text" at bounding box center [296, 680] width 74 height 27
type input "18:54"
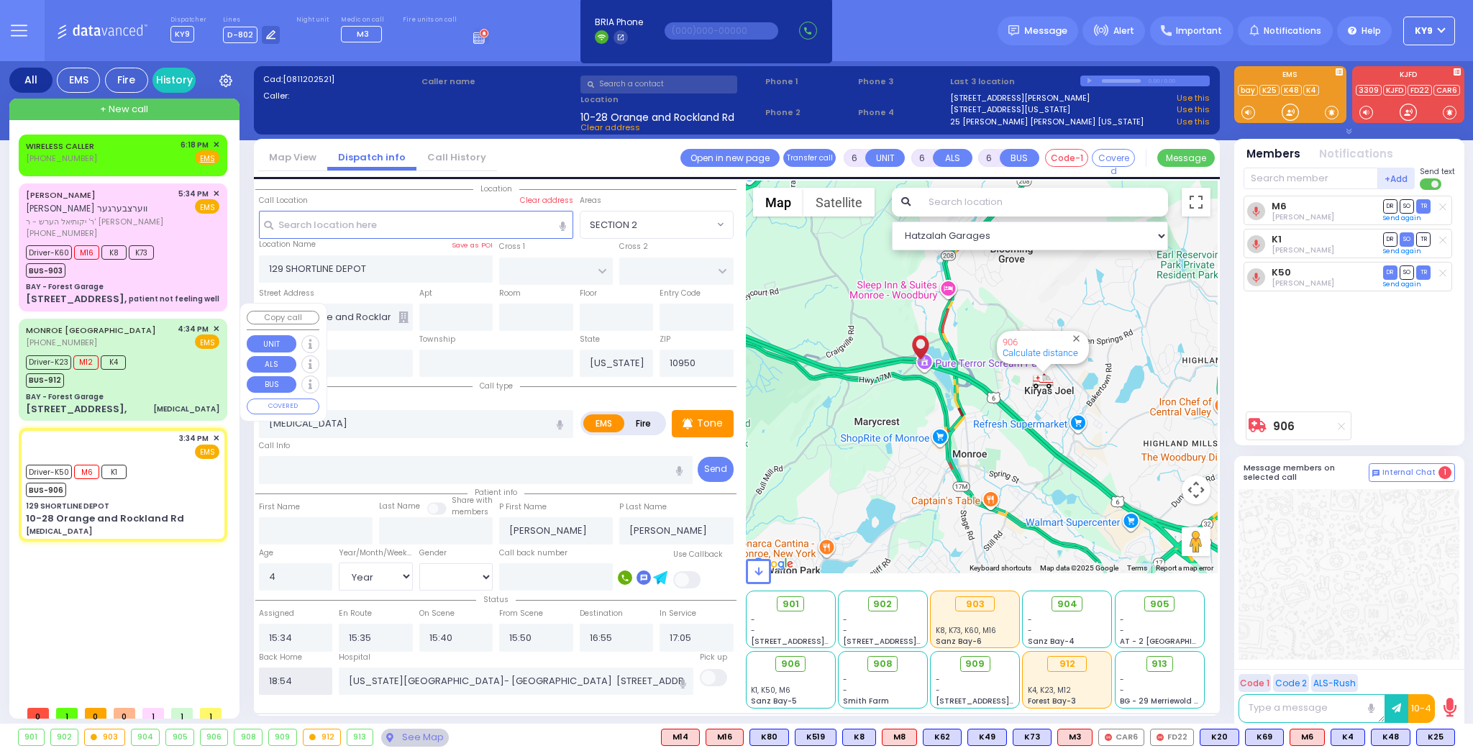
select select
radio input "true"
select select
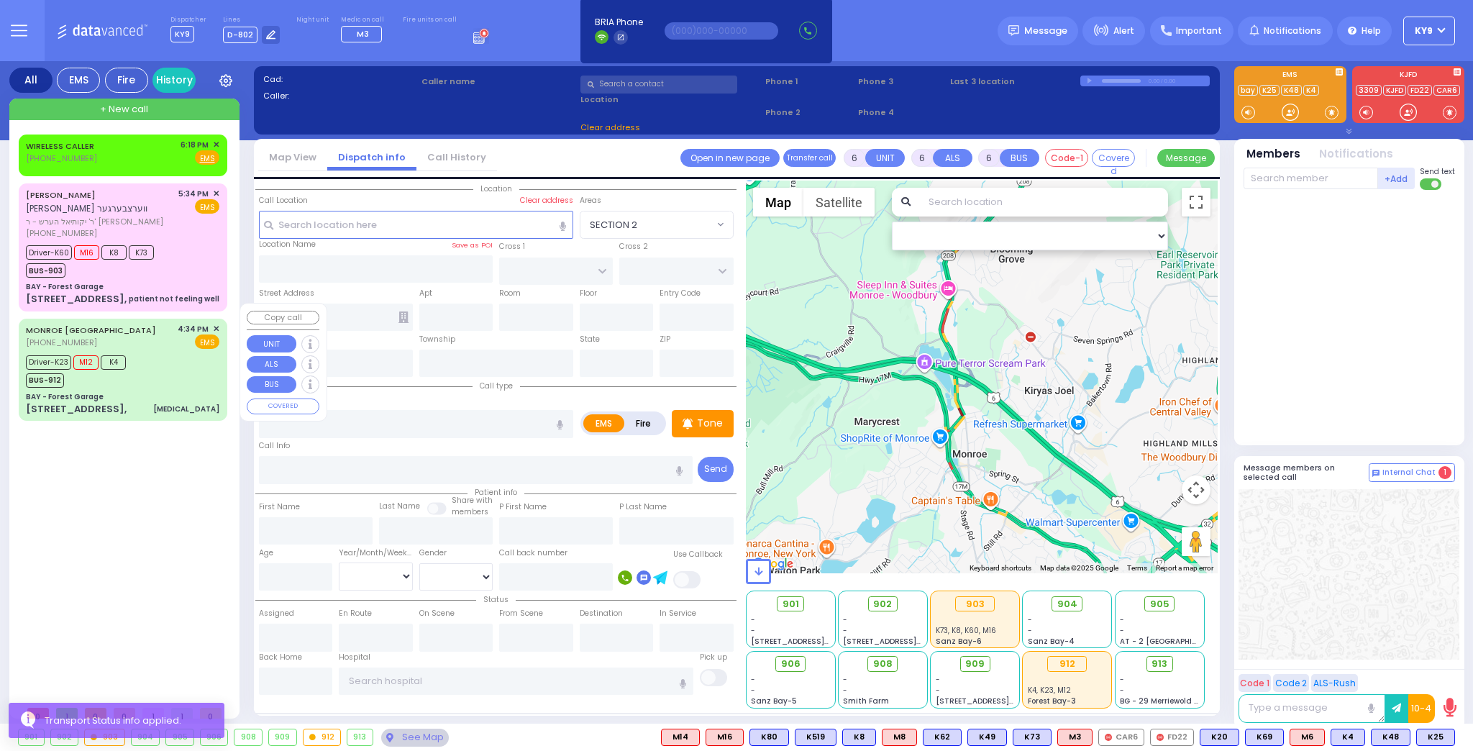
click at [185, 352] on div "Driver-K23 M12 K4 BUS-912" at bounding box center [122, 370] width 193 height 36
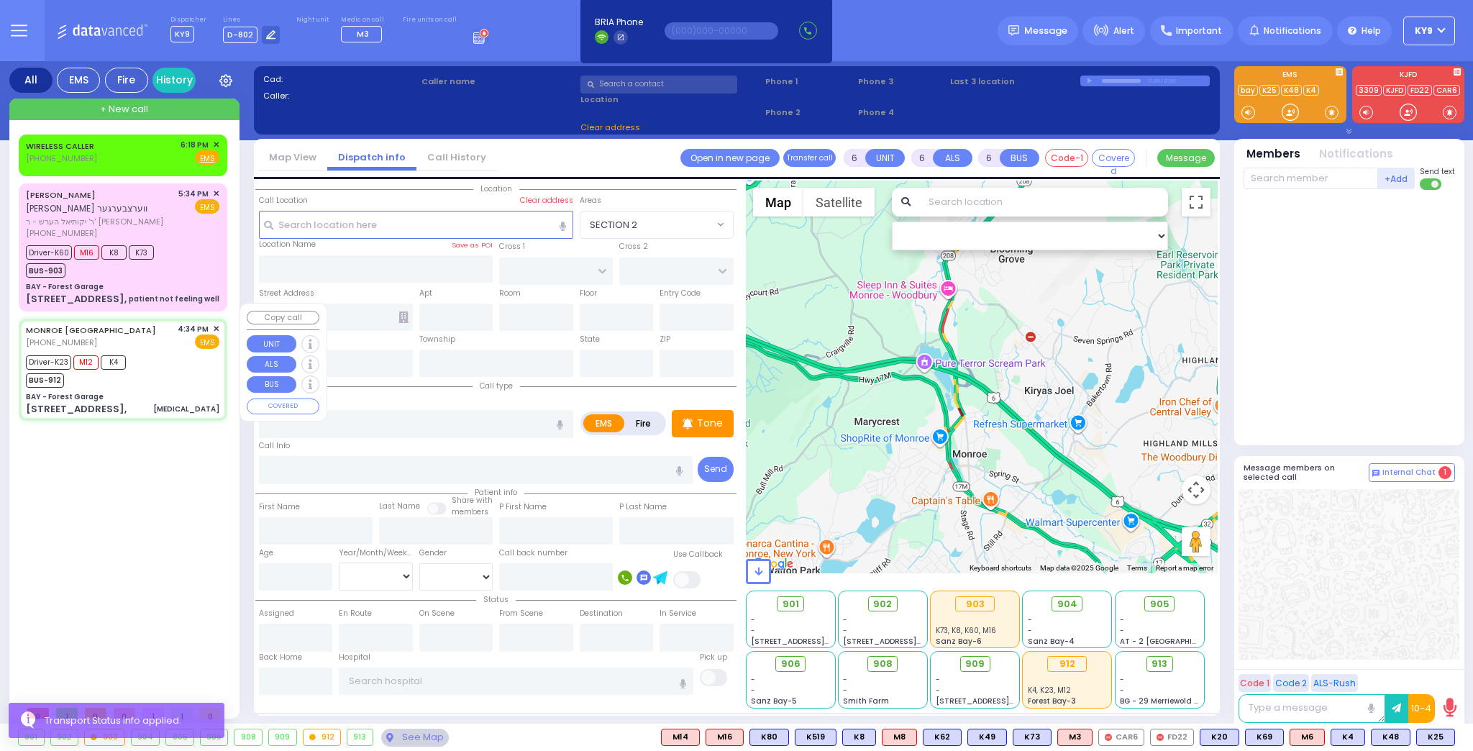
select select
type input "General Weakness"
radio input "true"
type input "Abraham"
type input "Zilber"
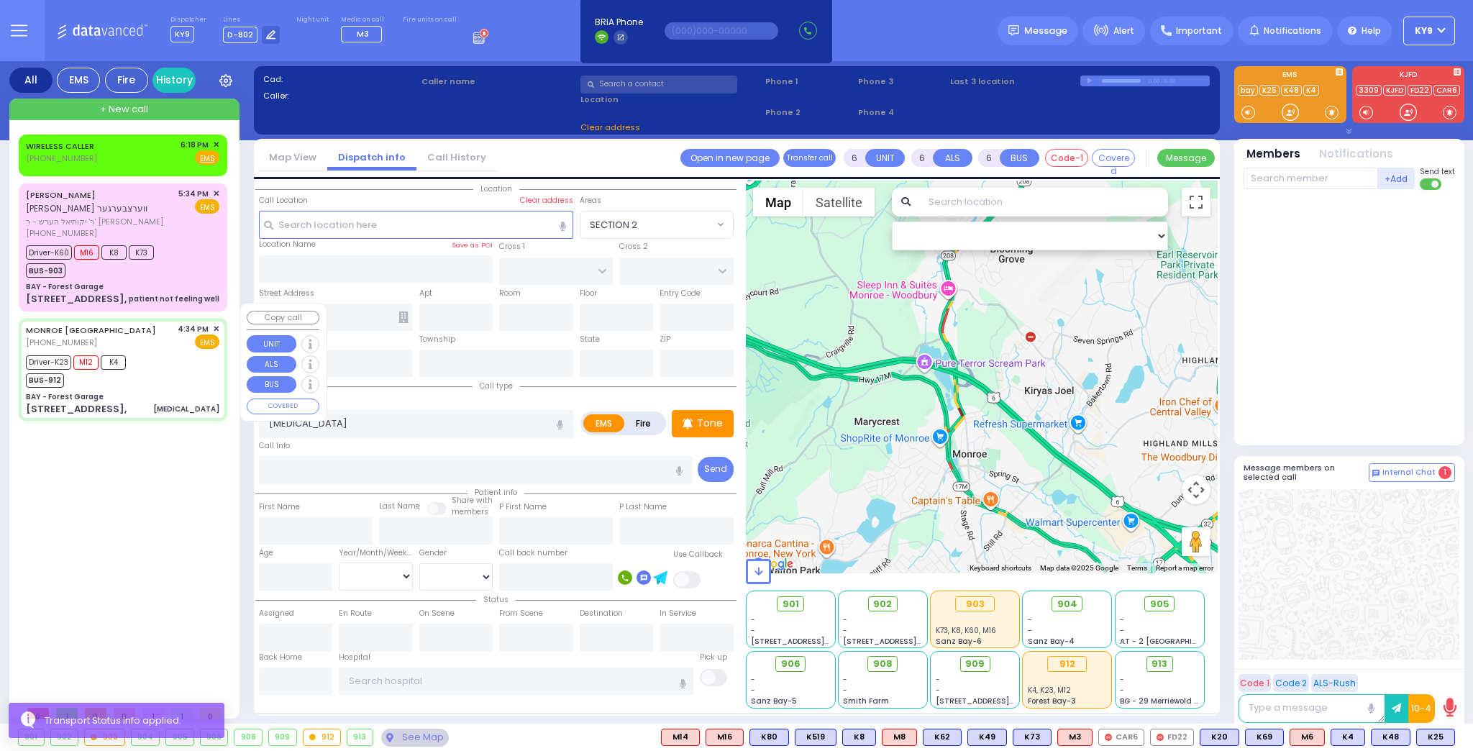
type input "43"
select select "Year"
select select "[DEMOGRAPHIC_DATA]"
type input "16:34"
type input "16:36"
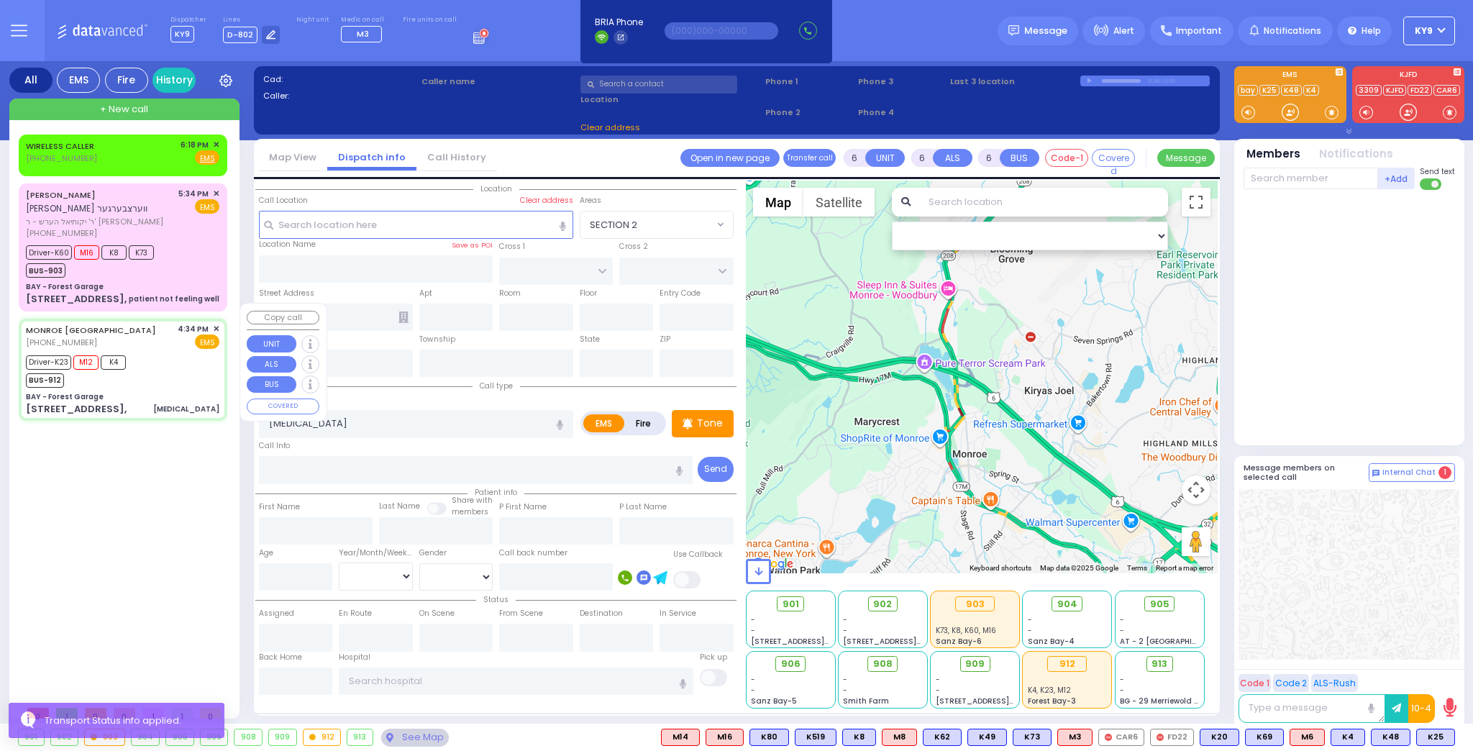
type input "16:40"
type input "17:14"
type input "17:44"
type input "Good Samaritan Hospital 257 Lafayette Avenue 8457909405 Suffern"
type input "BAY - Forest Garage"
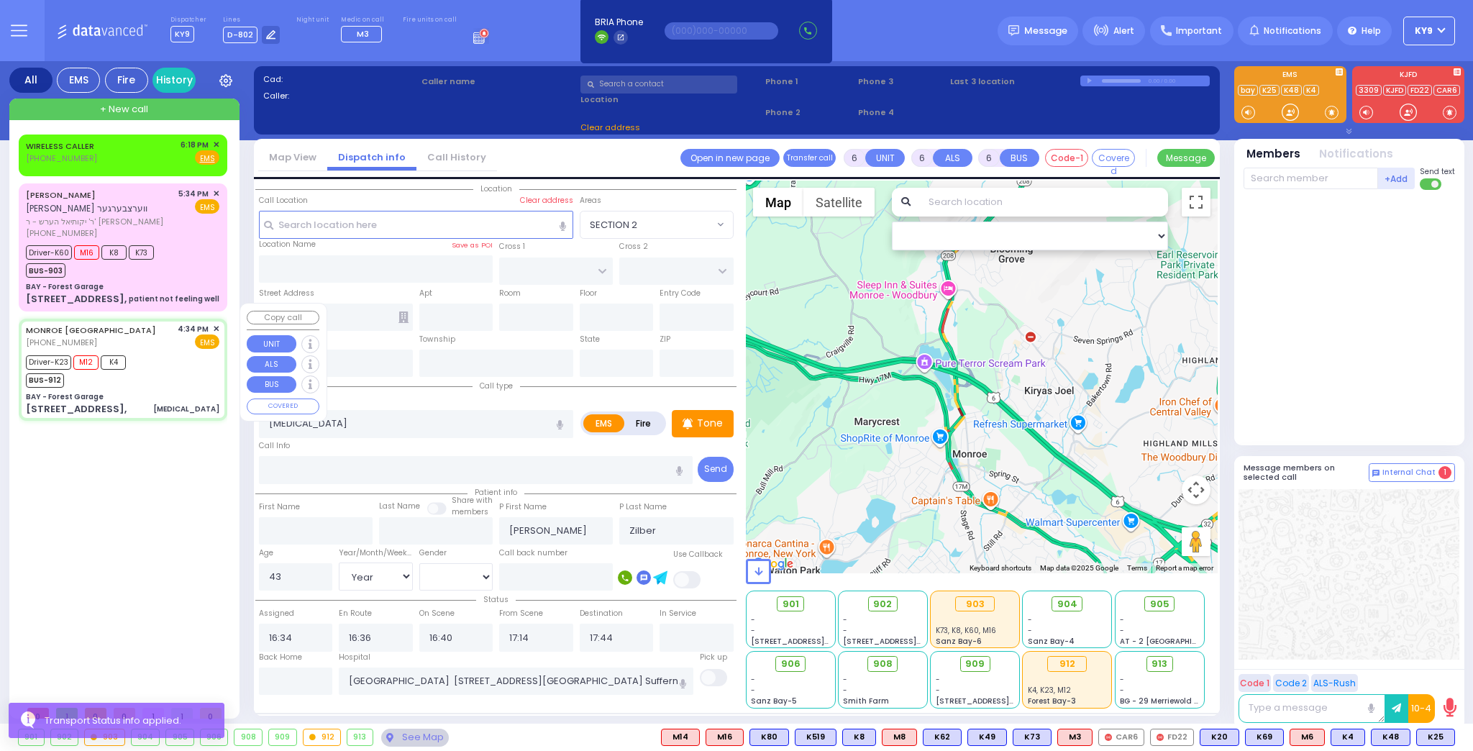
type input "SANZ COURT"
type input "HAYES COURT"
type input "63 Forest Rd,"
type input "Monroe"
type input "[US_STATE]"
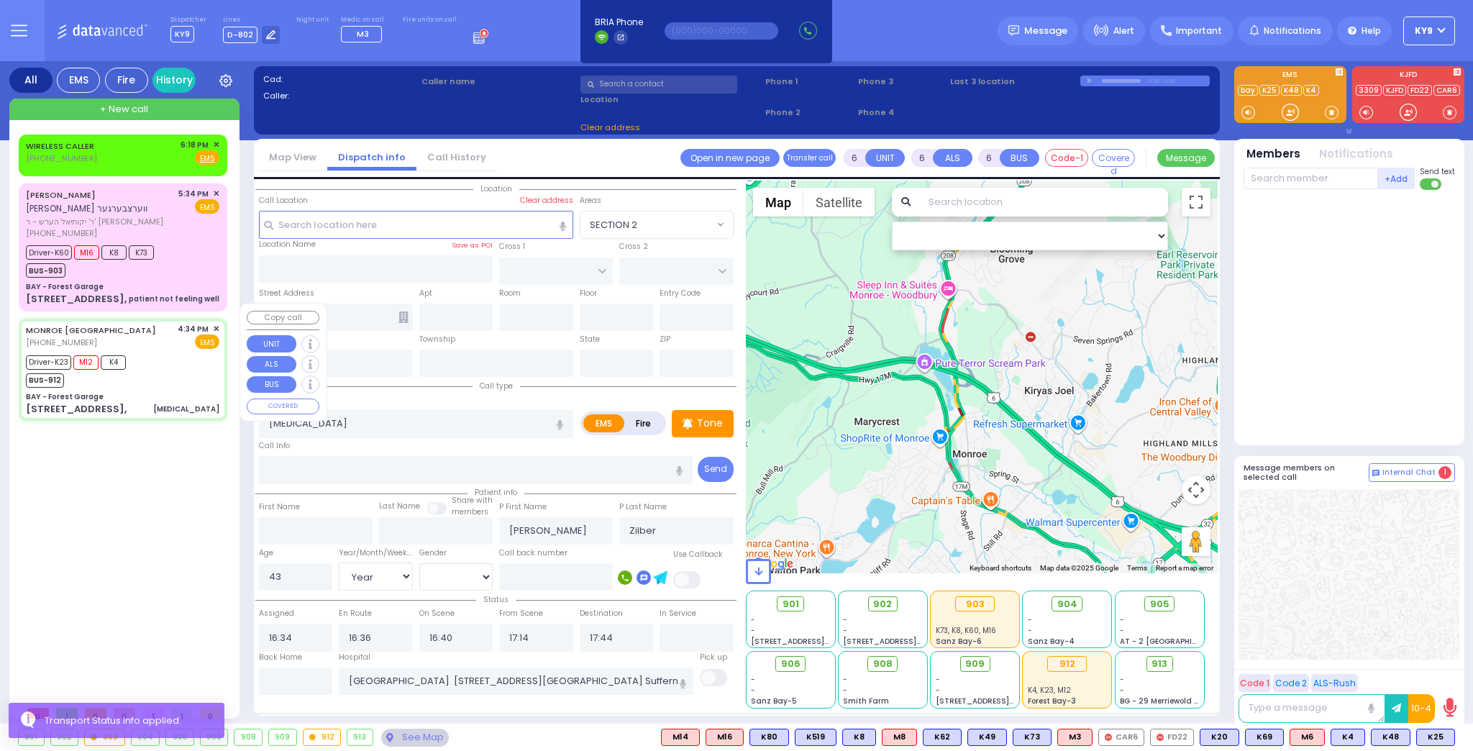
type input "10950"
select select "Hatzalah Garages"
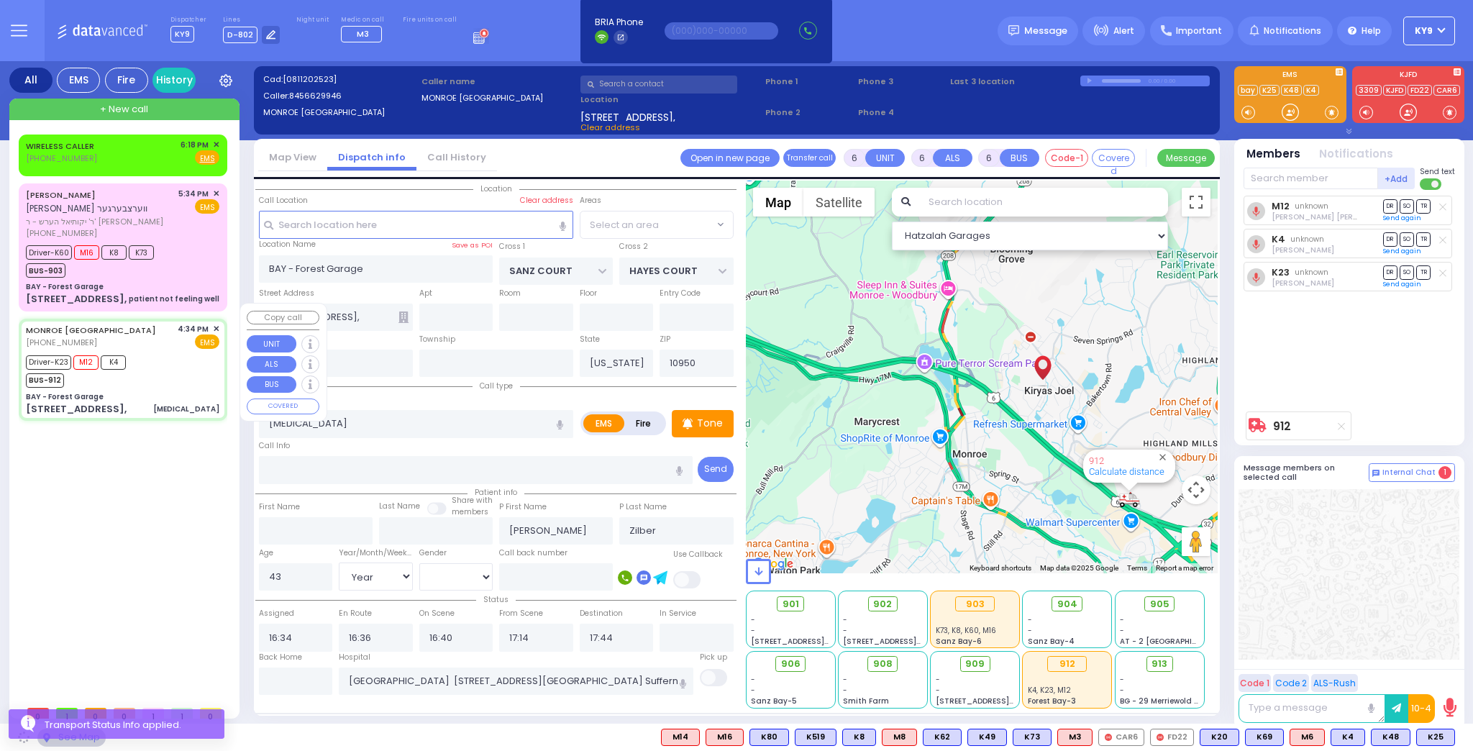
select select "SECTION 2"
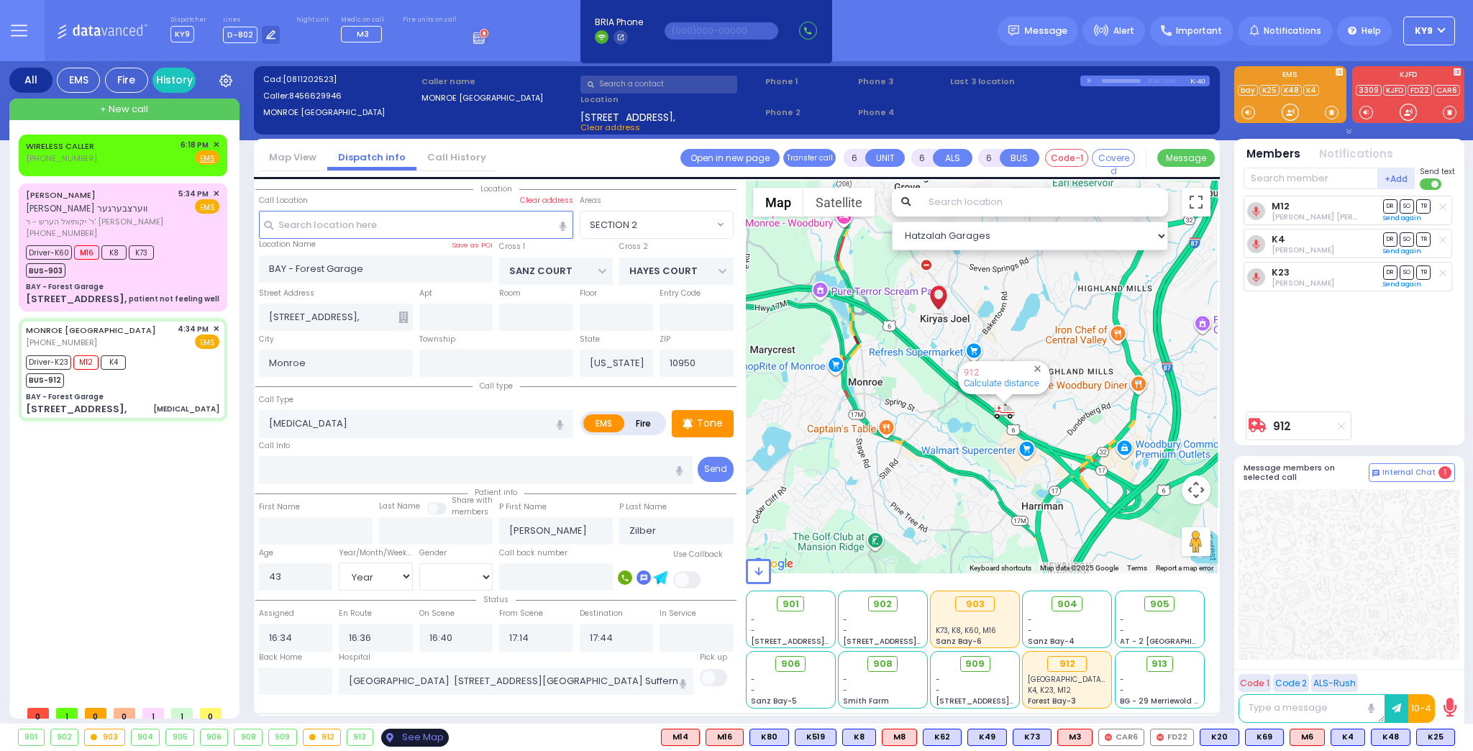
click at [411, 736] on div "See Map" at bounding box center [415, 737] width 68 height 18
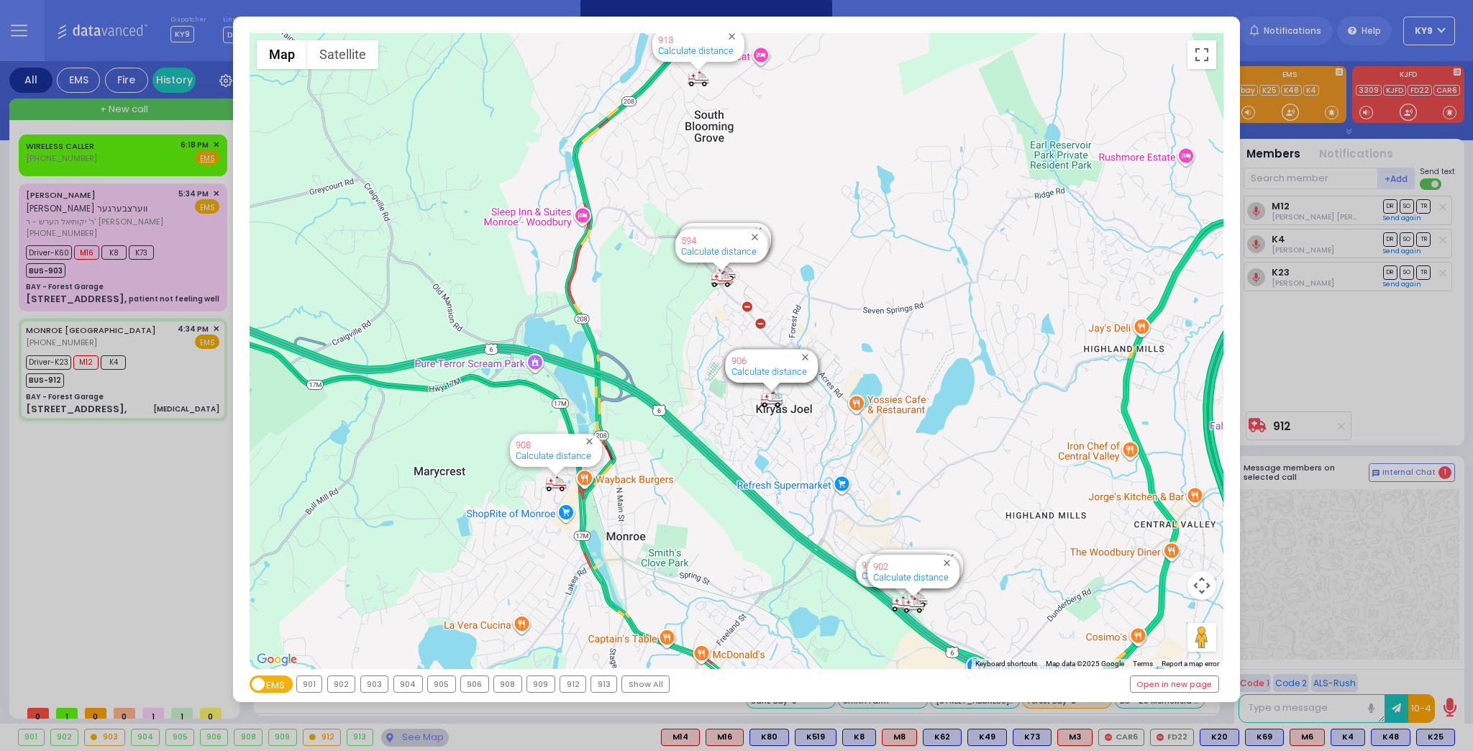
click at [568, 687] on div "912" at bounding box center [572, 684] width 25 height 16
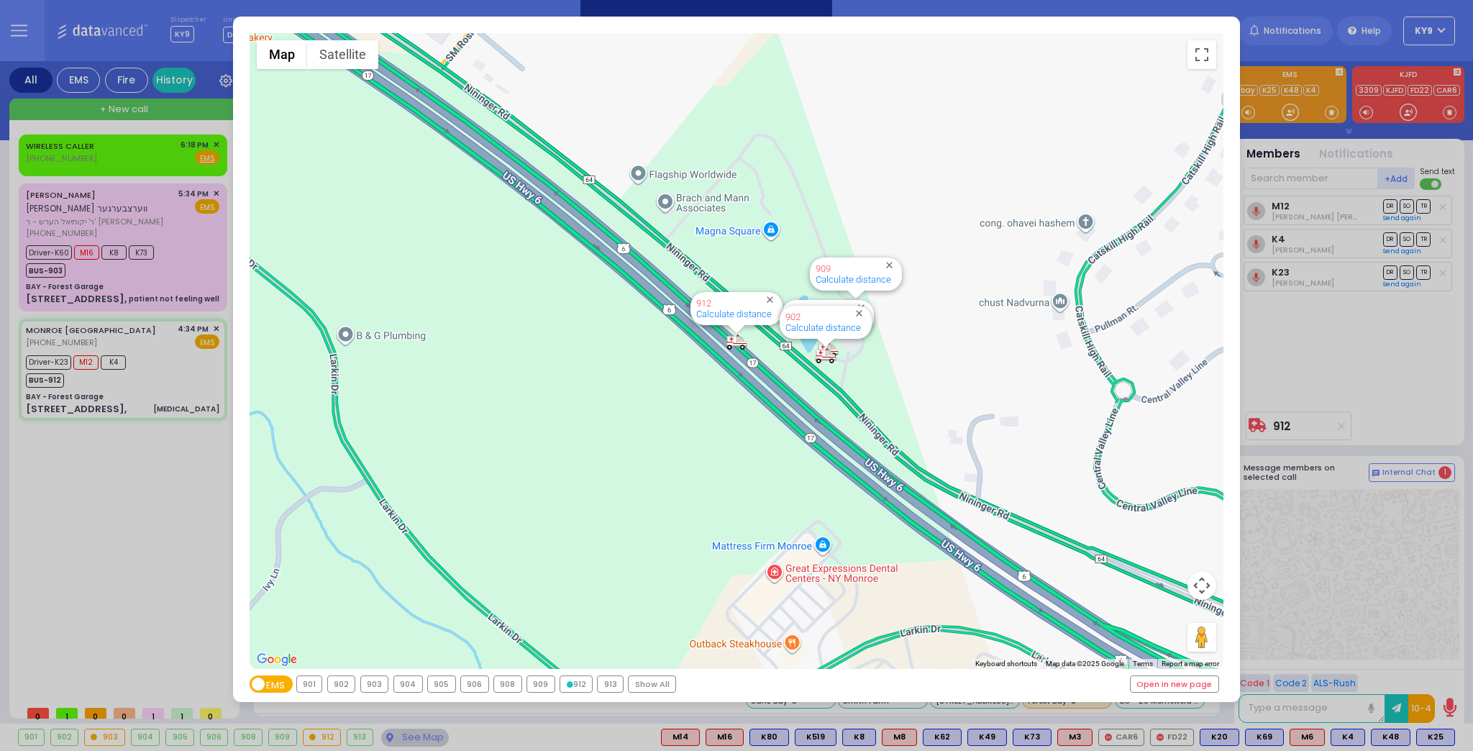
click at [567, 685] on div "912" at bounding box center [576, 684] width 32 height 16
click at [399, 730] on div "← Move left → Move right ↑ Move up ↓ Move down + Zoom in - Zoom out Home Jump l…" at bounding box center [736, 375] width 1473 height 751
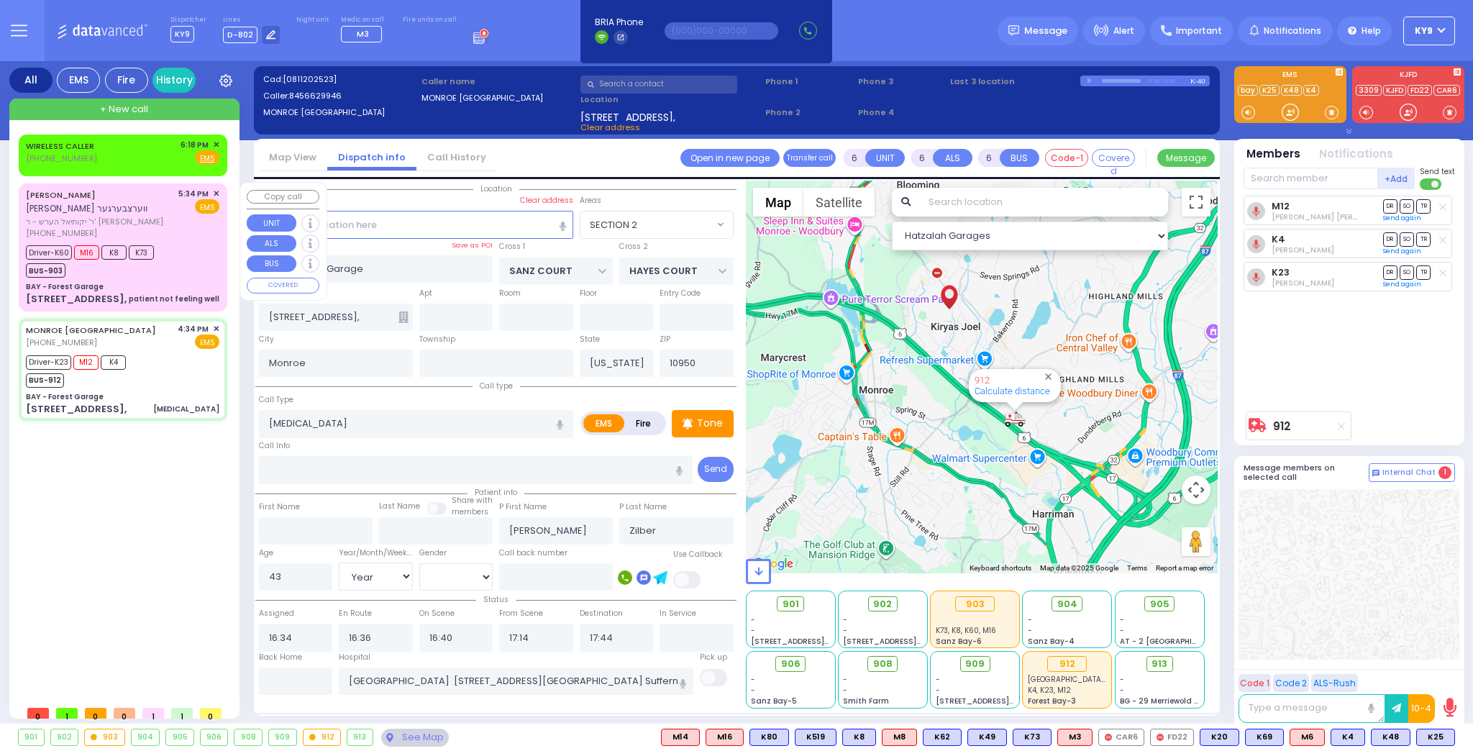
click at [170, 264] on div "ARON WERTZBERGER אהרן ווערצבערגער ר' יקותיאל הערש - ר' אברהם ברילל (845) 248-82…" at bounding box center [123, 247] width 203 height 123
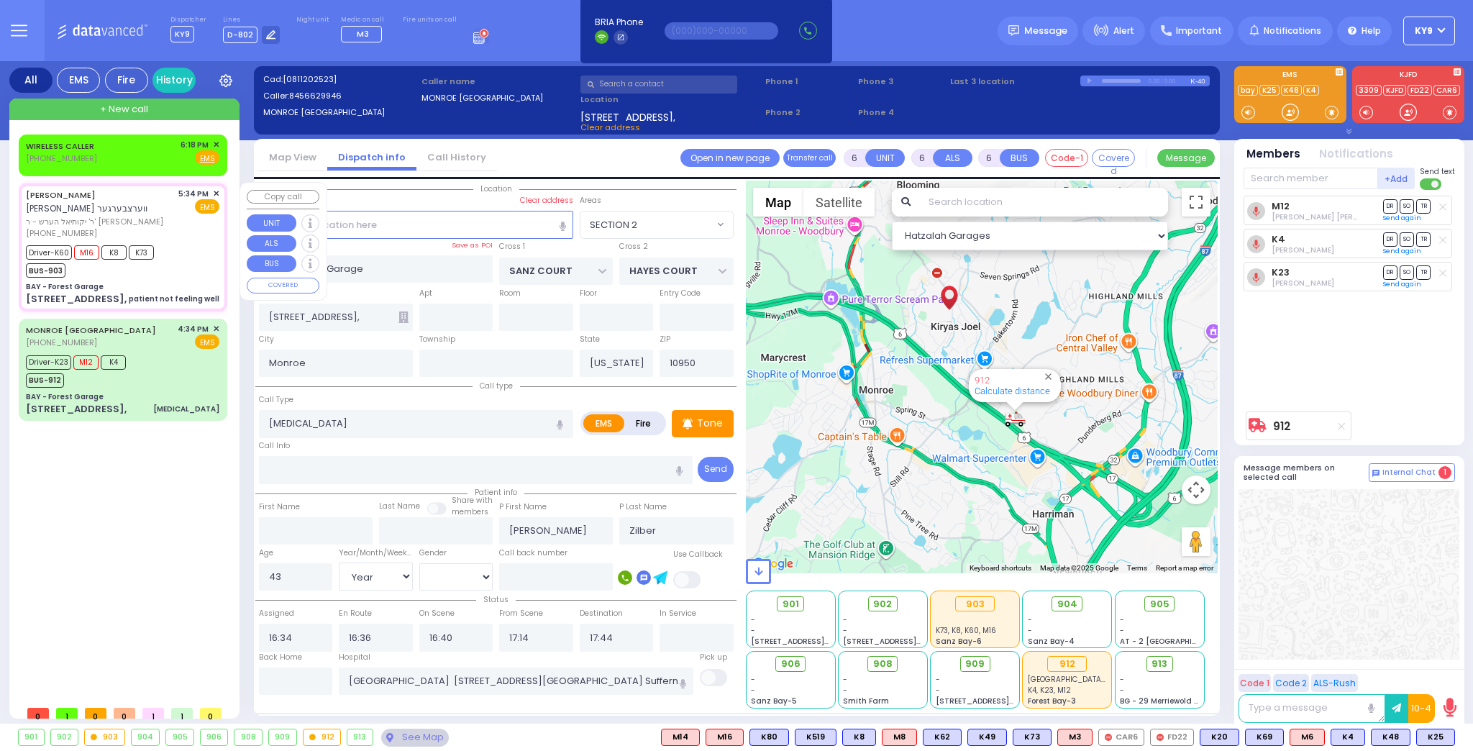
select select
type input "patient not feeling well"
radio input "true"
type input "ARON"
type input "WERTZBERGER"
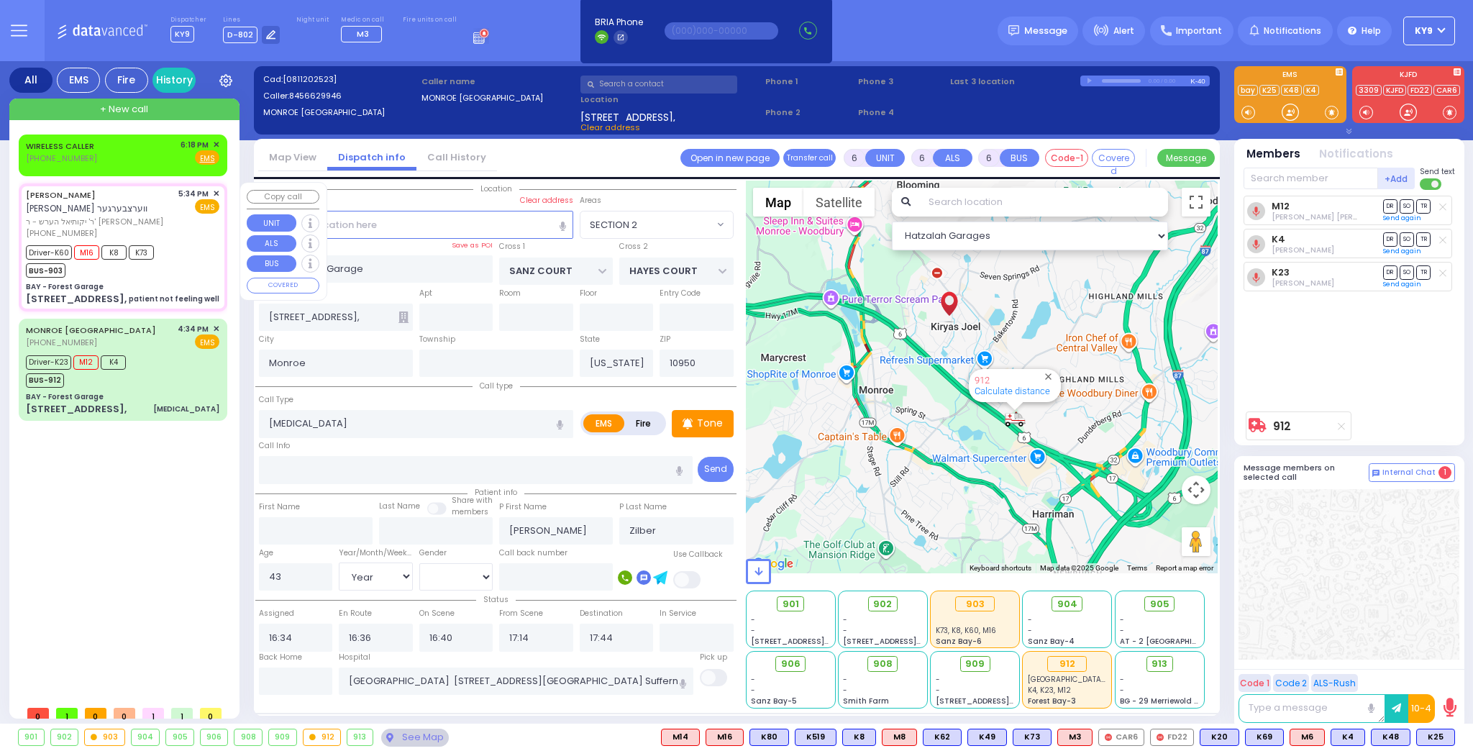
type input "Shaindle"
type input "Wertzberger"
type input "74"
select select "Year"
select select "[DEMOGRAPHIC_DATA]"
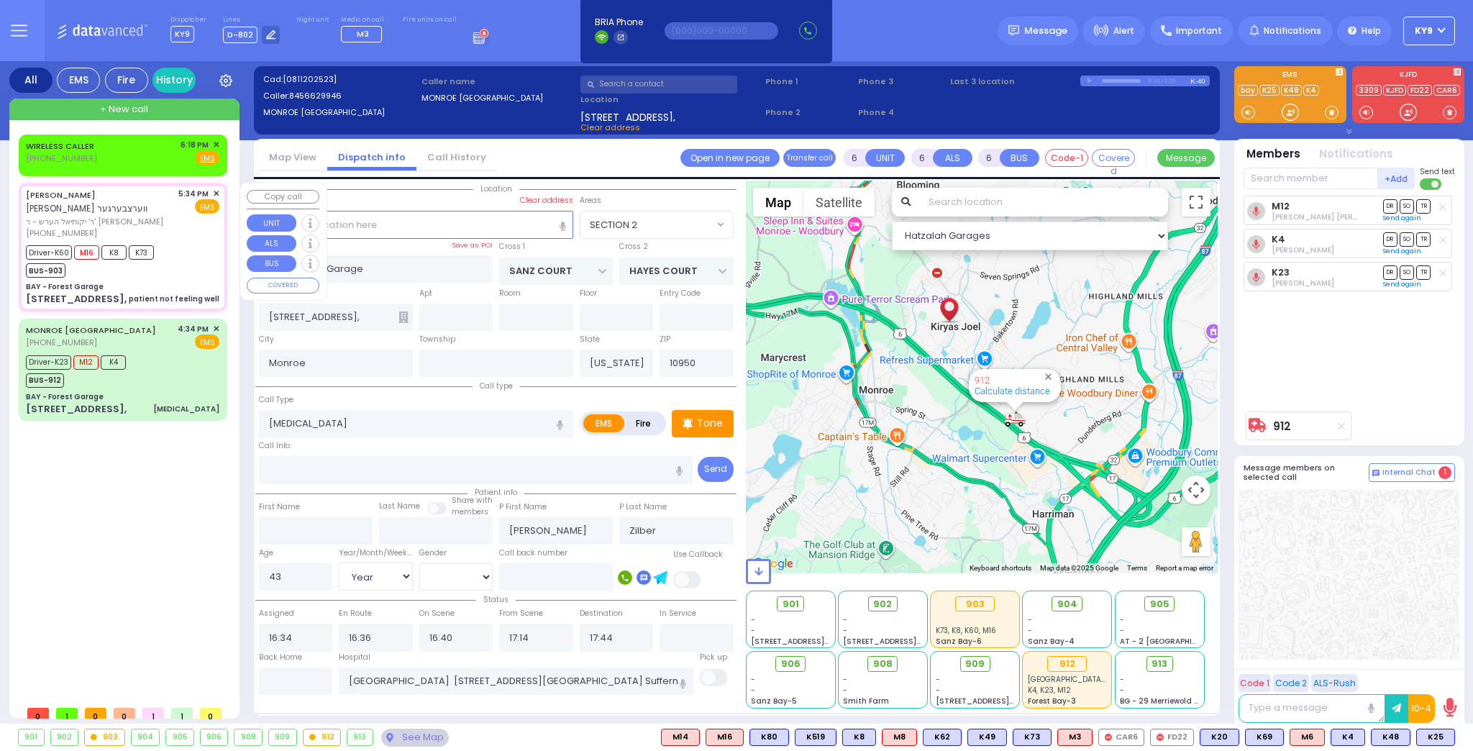
type input "17:34"
type input "17:36"
type input "17:38"
type input "17:59"
select select "SECTION 2"
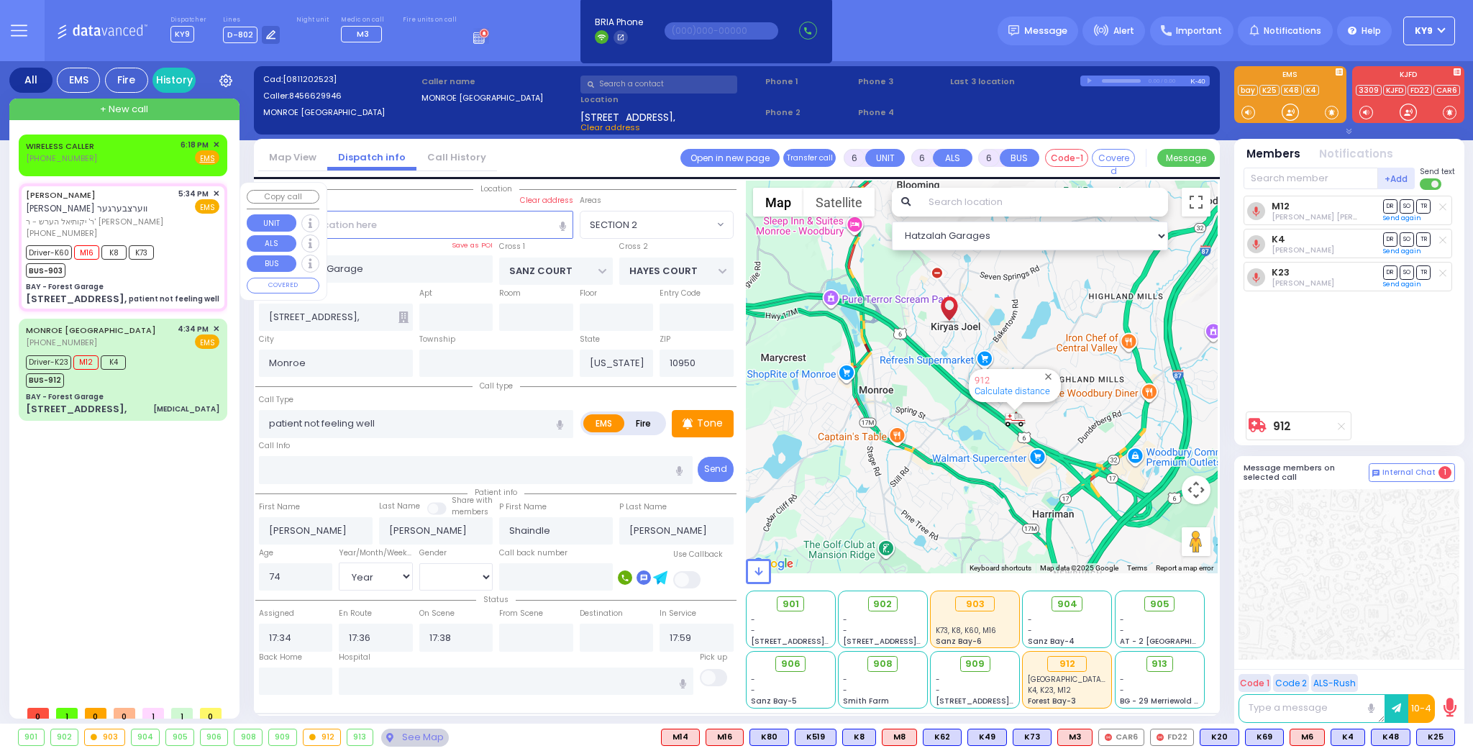
select select "Hatzalah Garages"
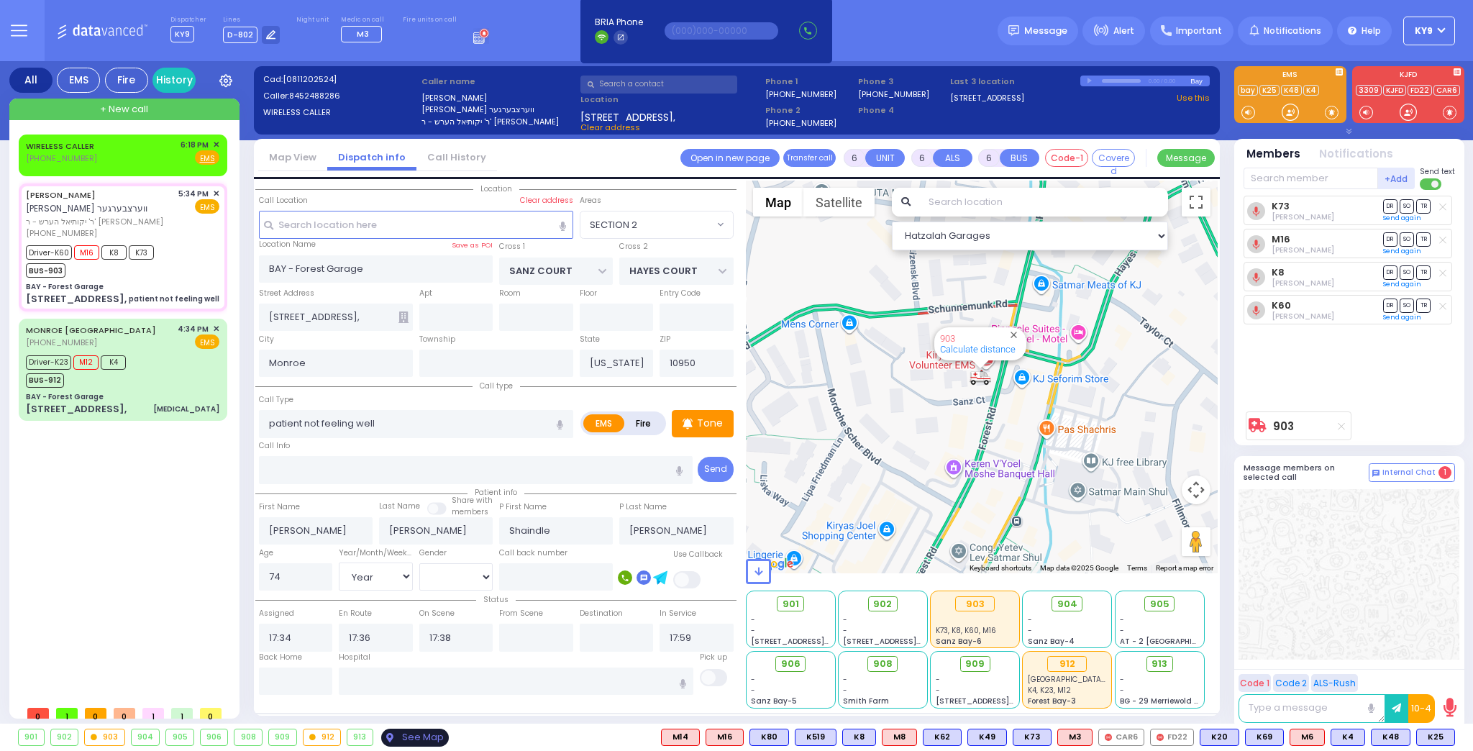
click at [408, 738] on div "See Map" at bounding box center [415, 737] width 68 height 18
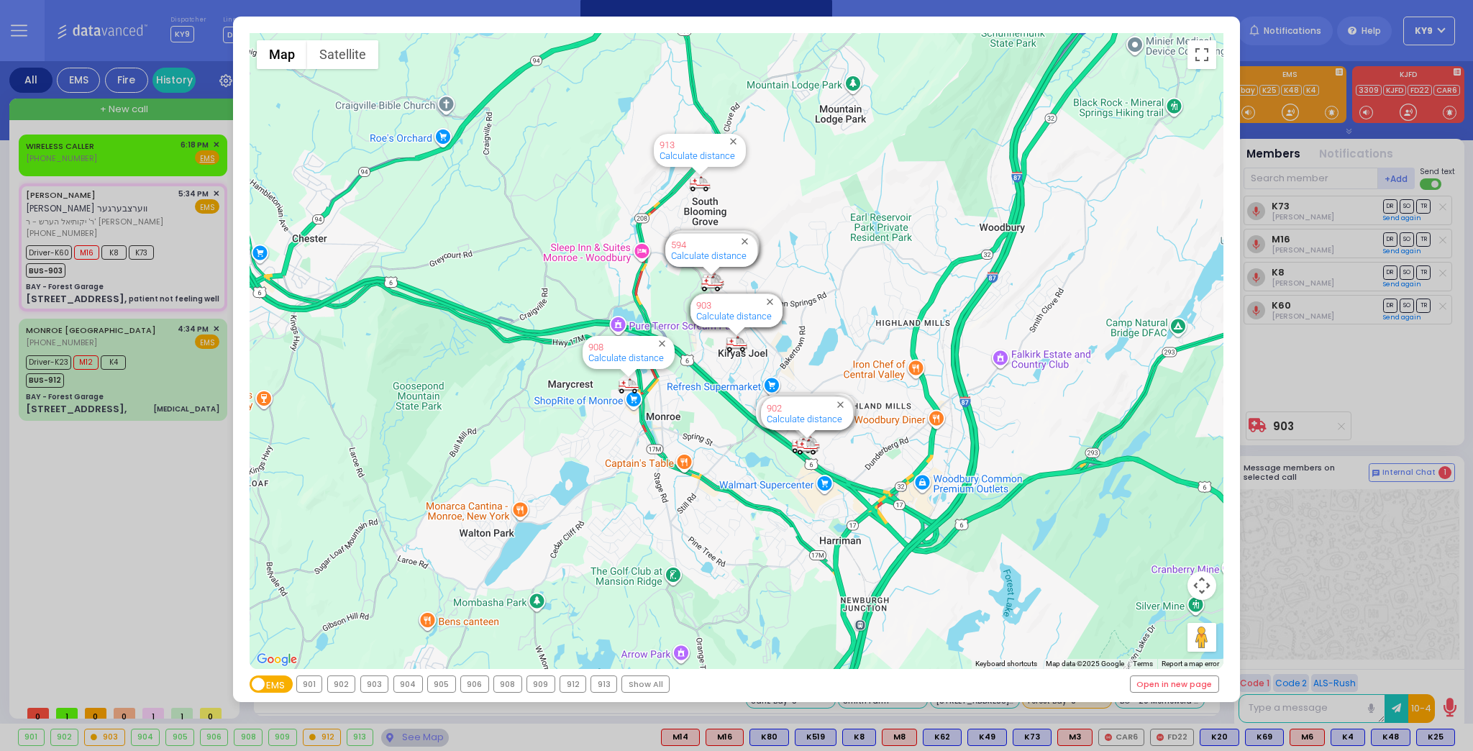
click at [378, 690] on div "903" at bounding box center [374, 684] width 27 height 16
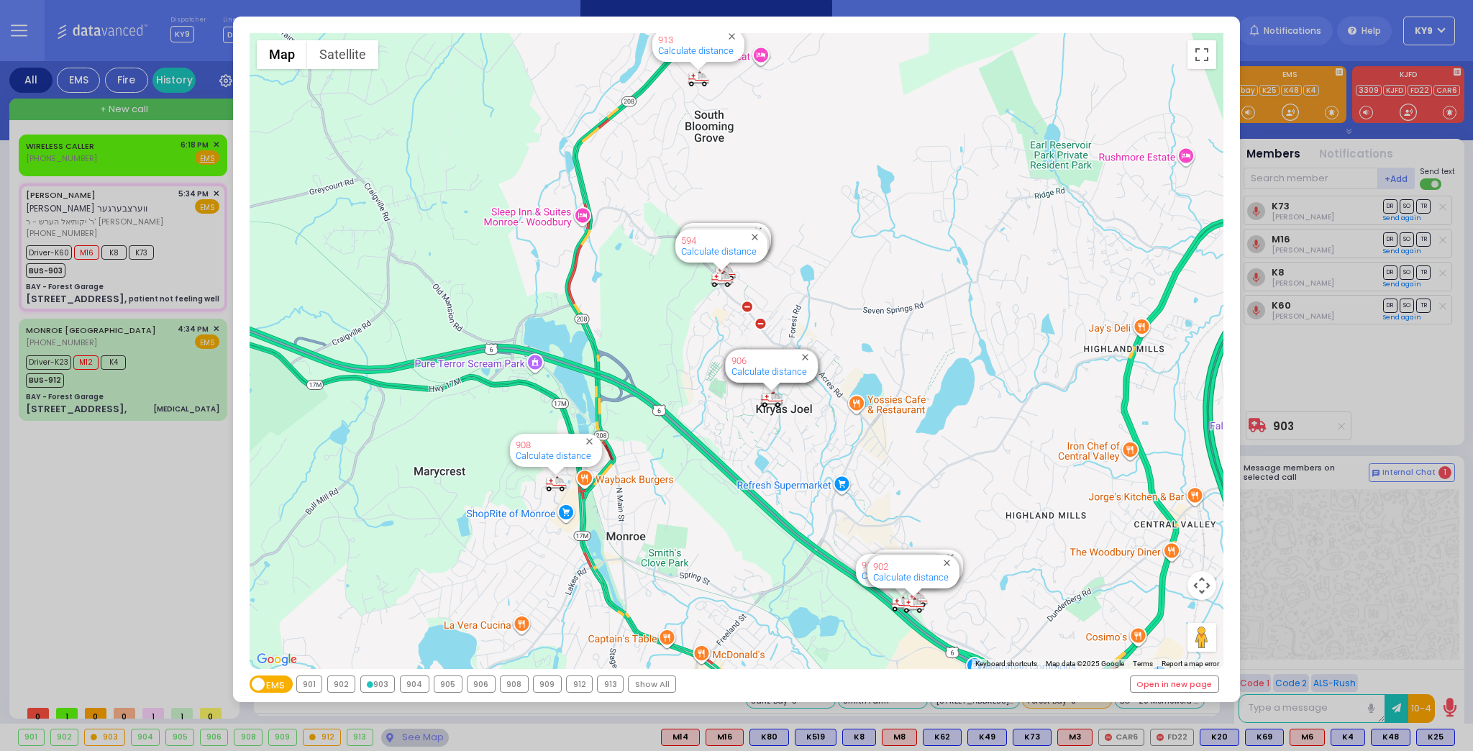
click at [378, 690] on div "903" at bounding box center [378, 684] width 34 height 16
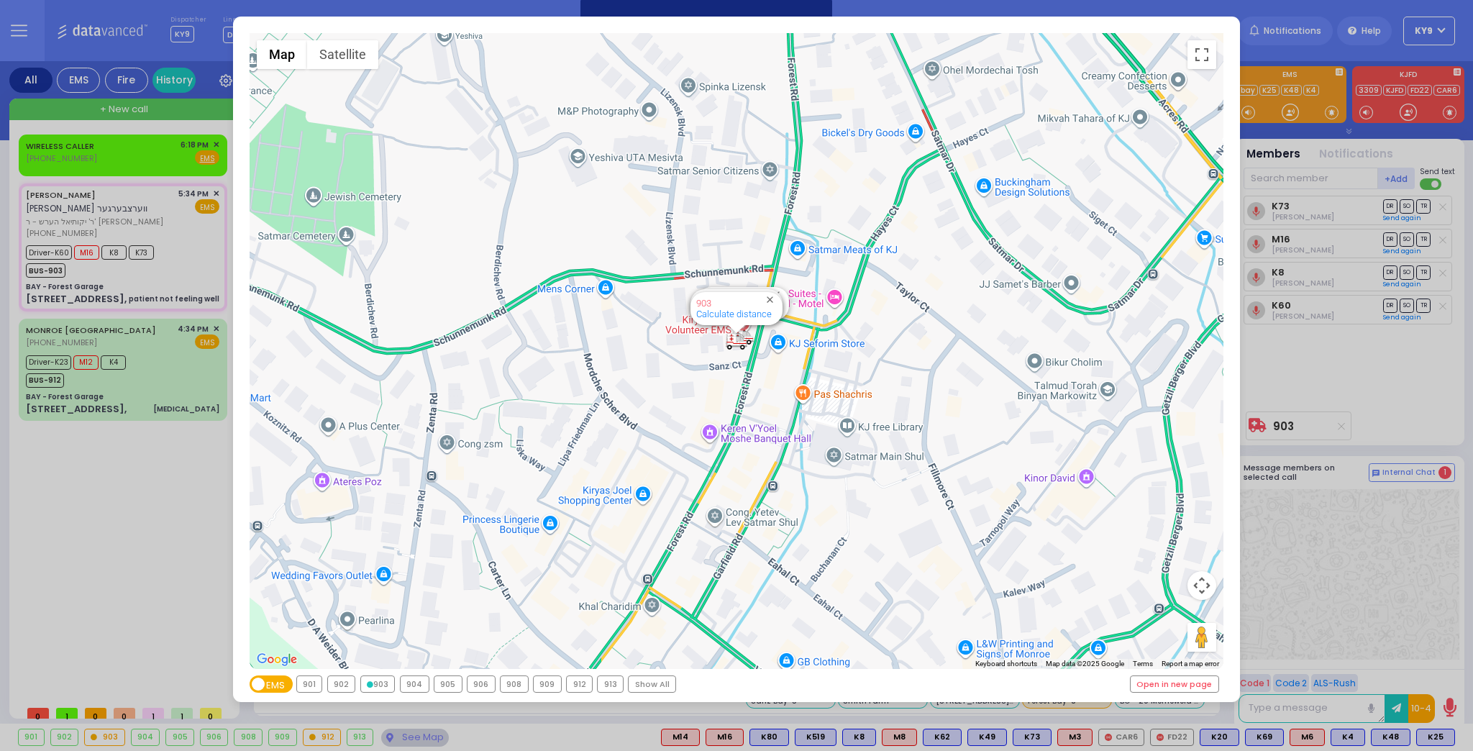
click at [378, 690] on div "903" at bounding box center [378, 684] width 34 height 16
click at [397, 735] on div "← Move left → Move right ↑ Move up ↓ Move down + Zoom in - Zoom out Home Jump l…" at bounding box center [736, 375] width 1473 height 751
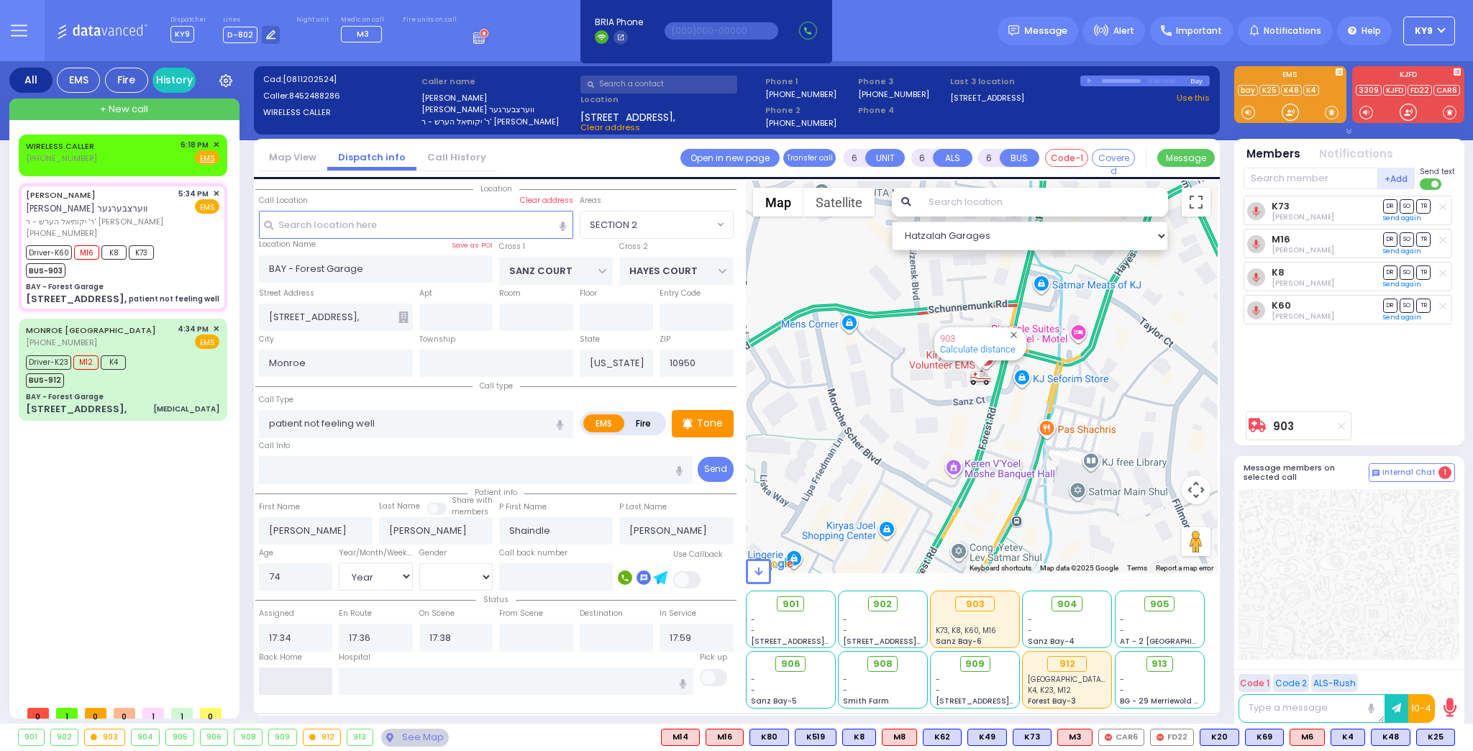
click at [296, 679] on input "text" at bounding box center [296, 680] width 74 height 27
click at [295, 678] on input "text" at bounding box center [296, 680] width 74 height 27
type input "18:55"
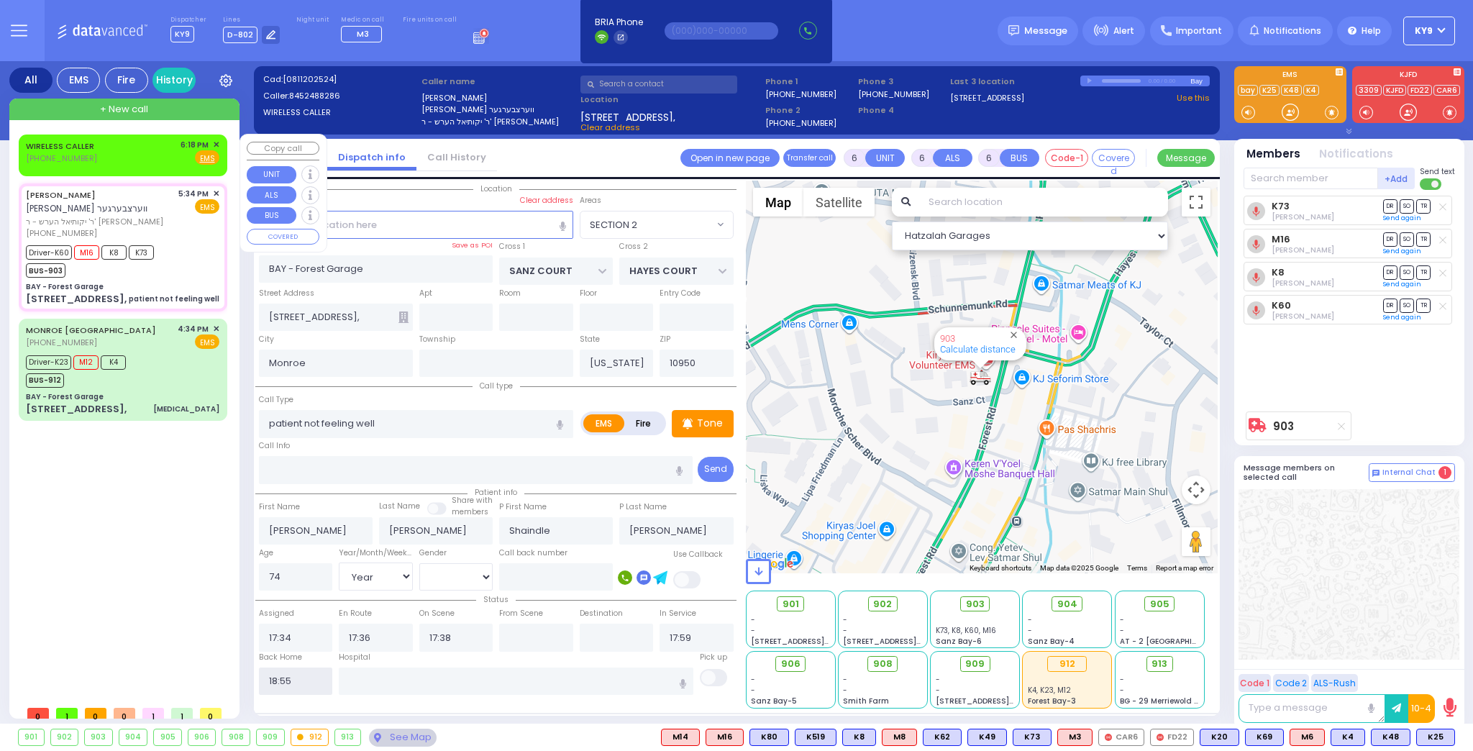
select select
radio input "true"
select select
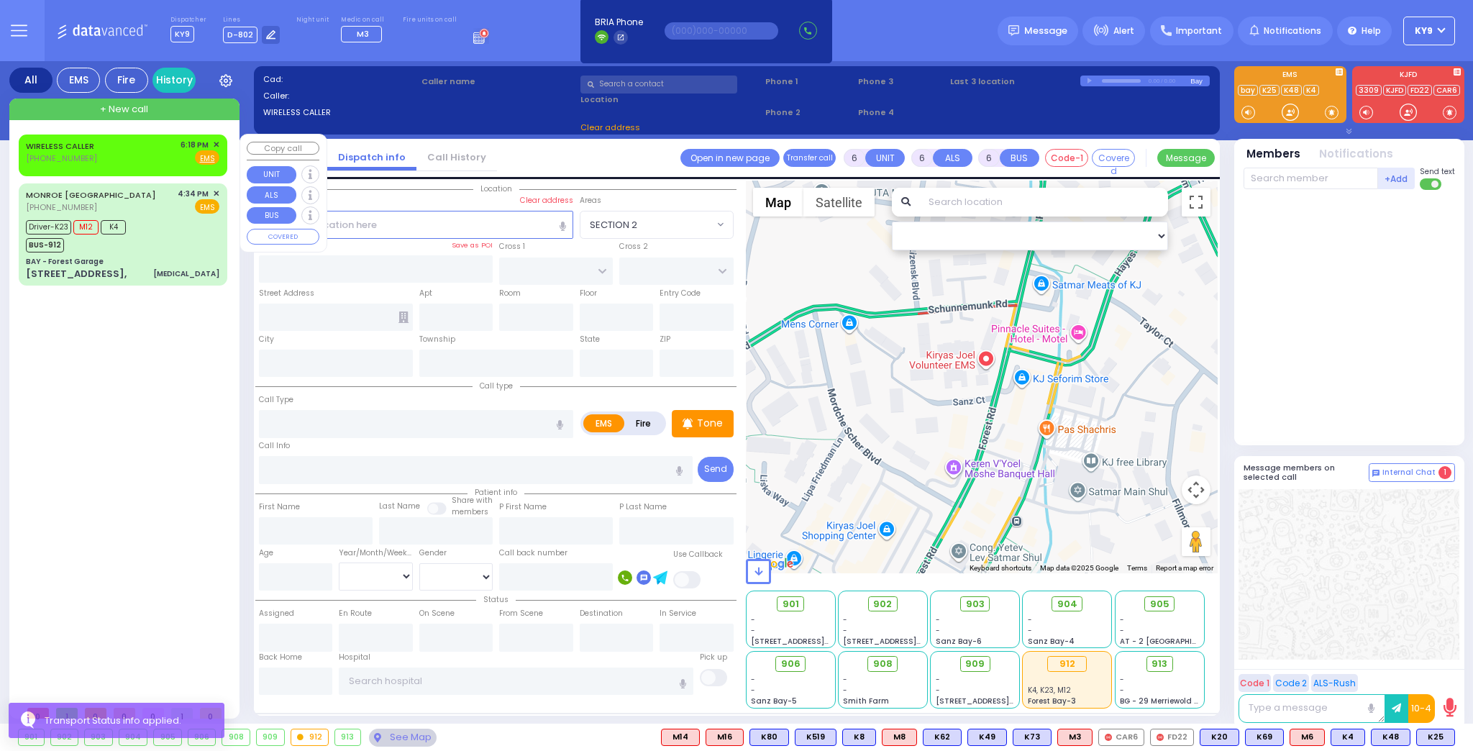
click at [216, 140] on span "✕" at bounding box center [216, 145] width 6 height 12
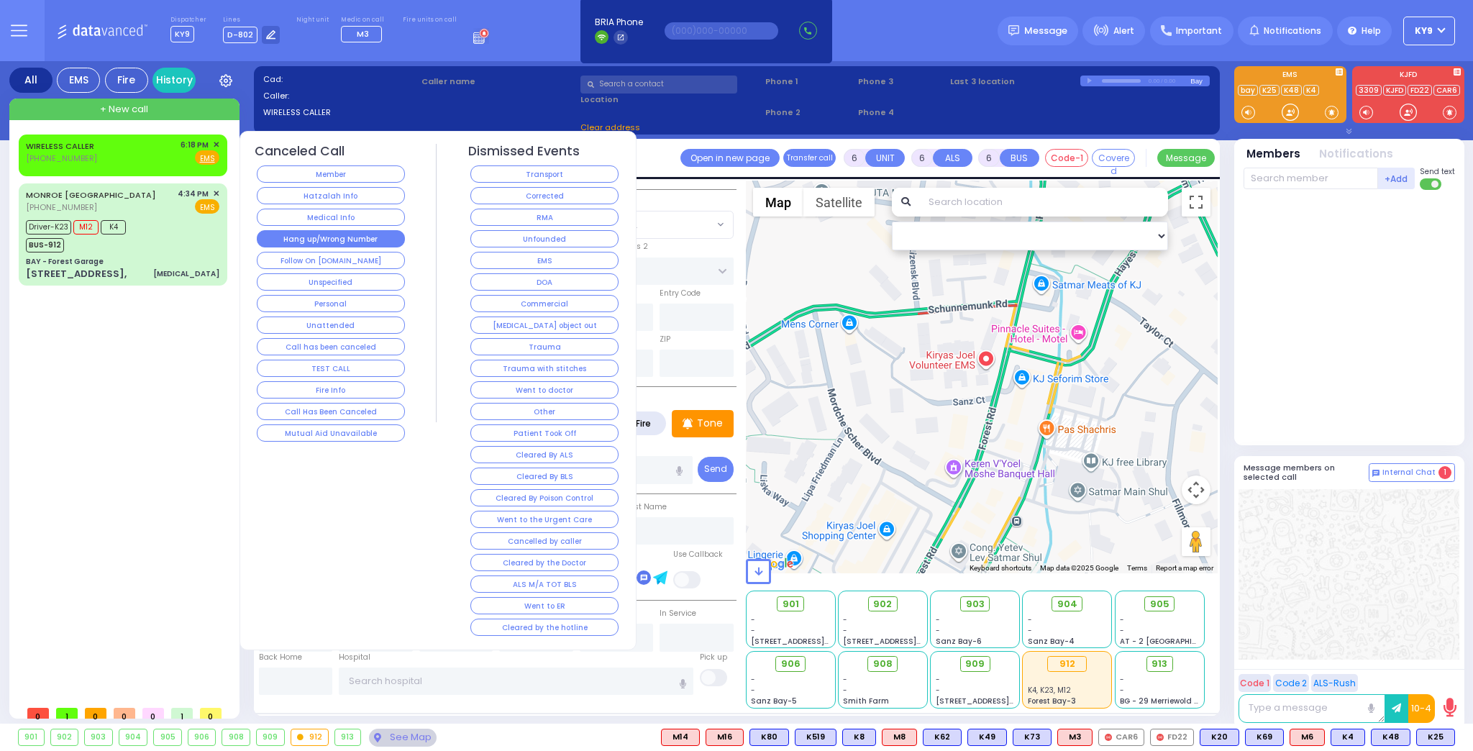
click at [347, 234] on button "Hang up/Wrong Number" at bounding box center [331, 238] width 148 height 17
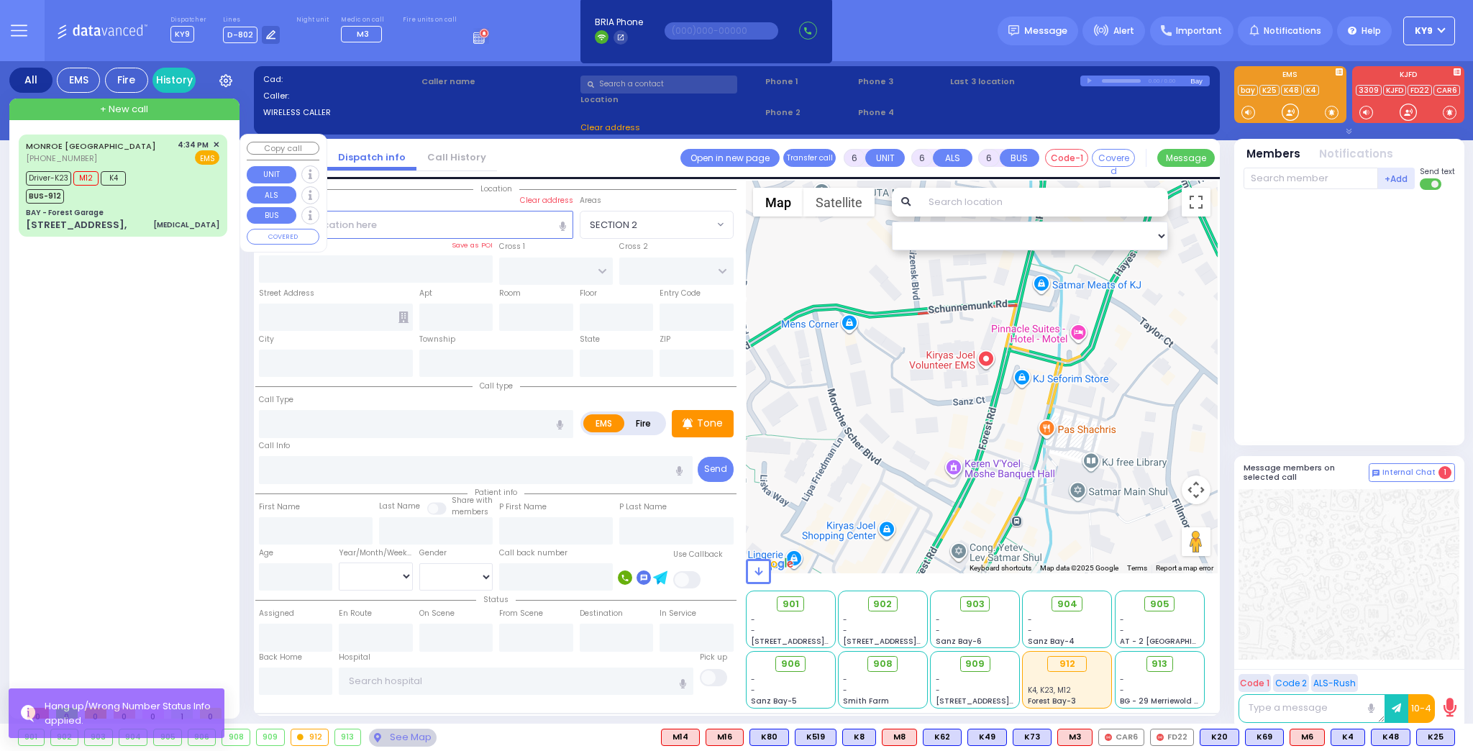
click at [156, 191] on div "Driver-K23 M12 K4 BUS-912" at bounding box center [122, 186] width 193 height 36
select select
type input "General Weakness"
radio input "true"
type input "Abraham"
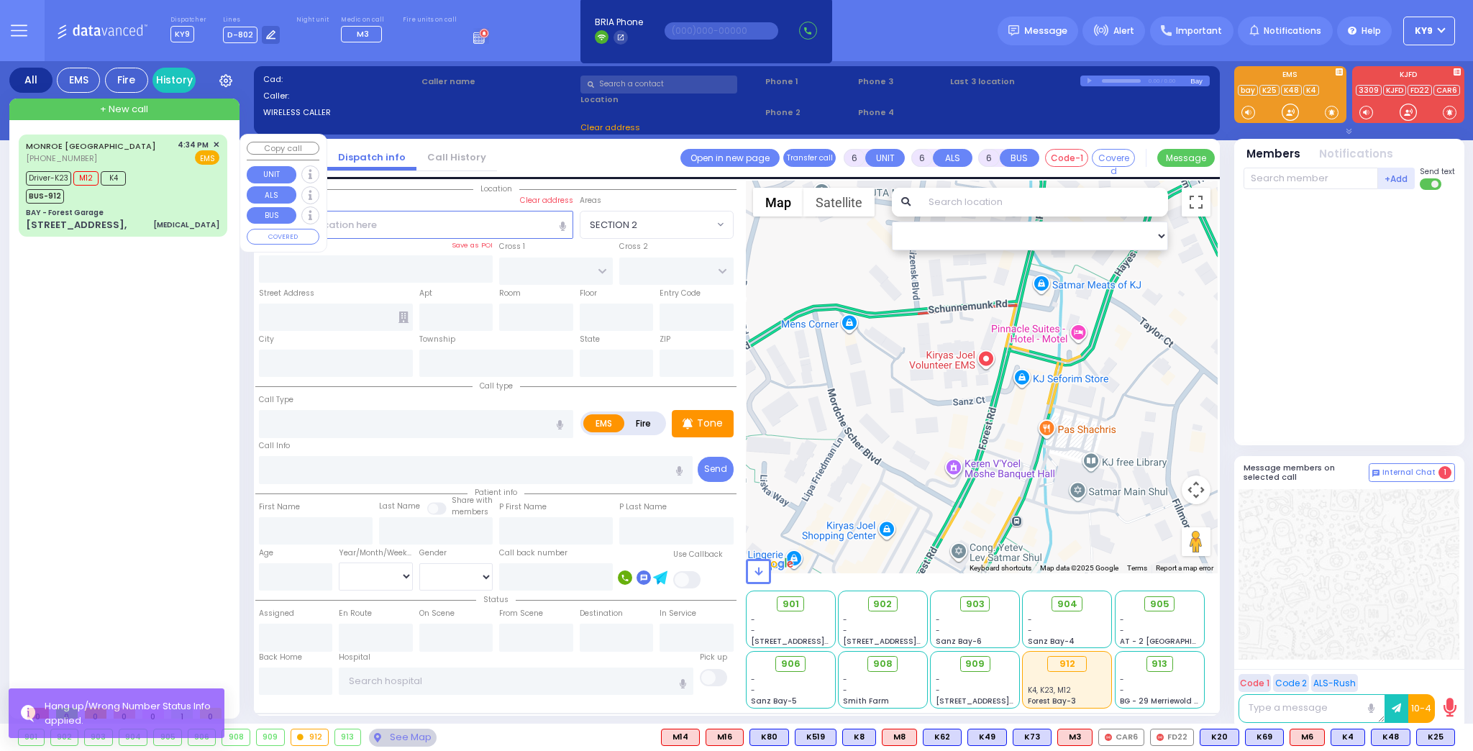
type input "Zilber"
type input "43"
select select "Year"
select select "[DEMOGRAPHIC_DATA]"
type input "16:34"
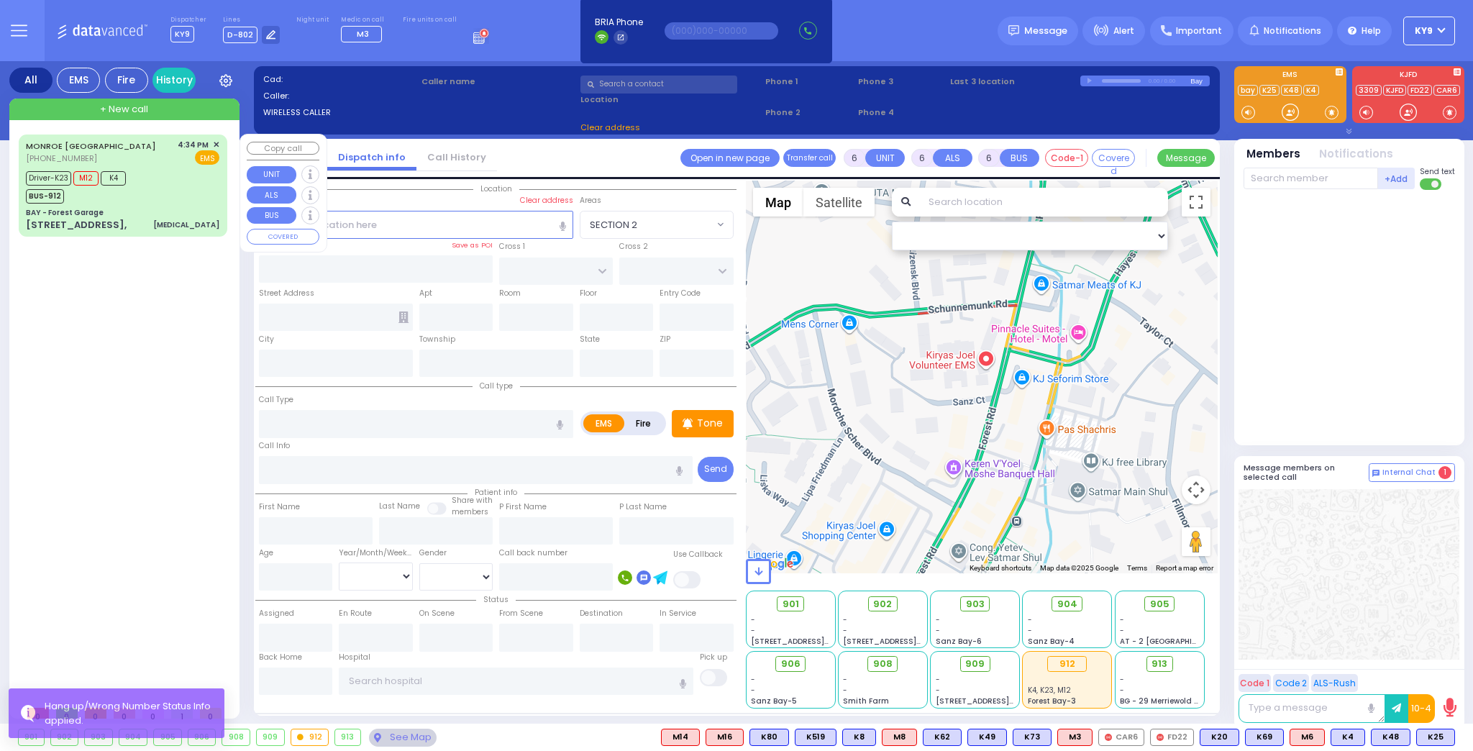
type input "16:36"
type input "16:40"
type input "17:14"
type input "17:44"
type input "Good Samaritan Hospital 257 Lafayette Avenue 8457909405 Suffern"
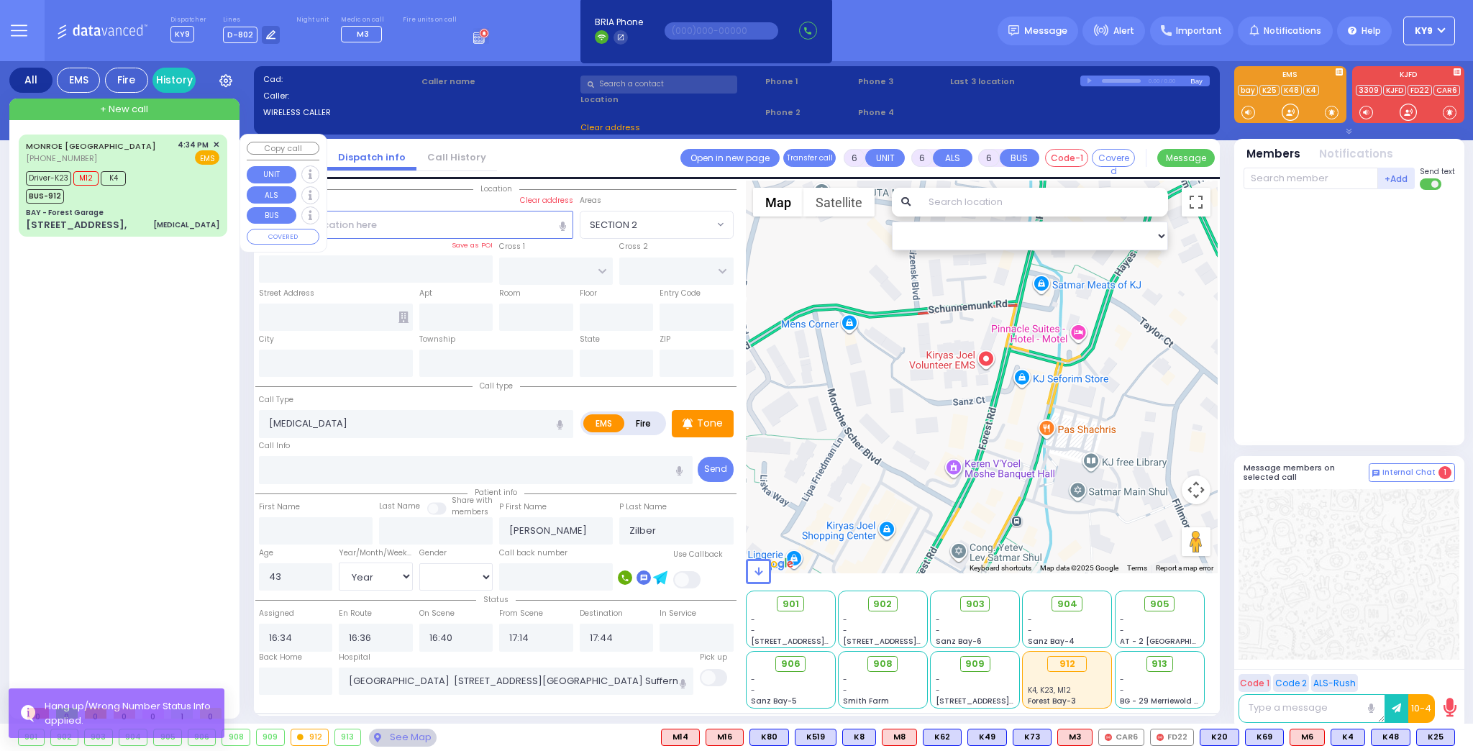
select select "Hatzalah Garages"
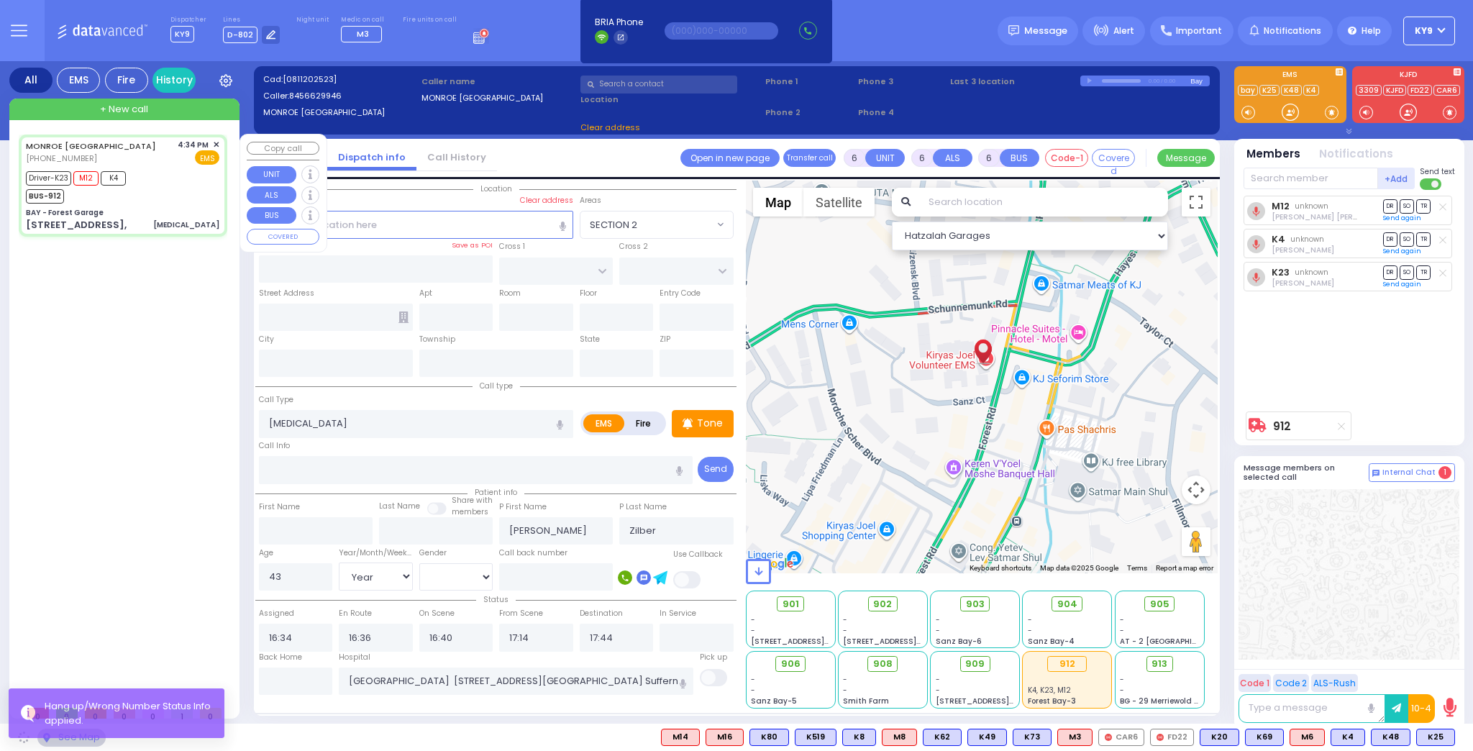
type input "BAY - Forest Garage"
type input "SANZ COURT"
type input "HAYES COURT"
type input "63 Forest Rd,"
type input "Monroe"
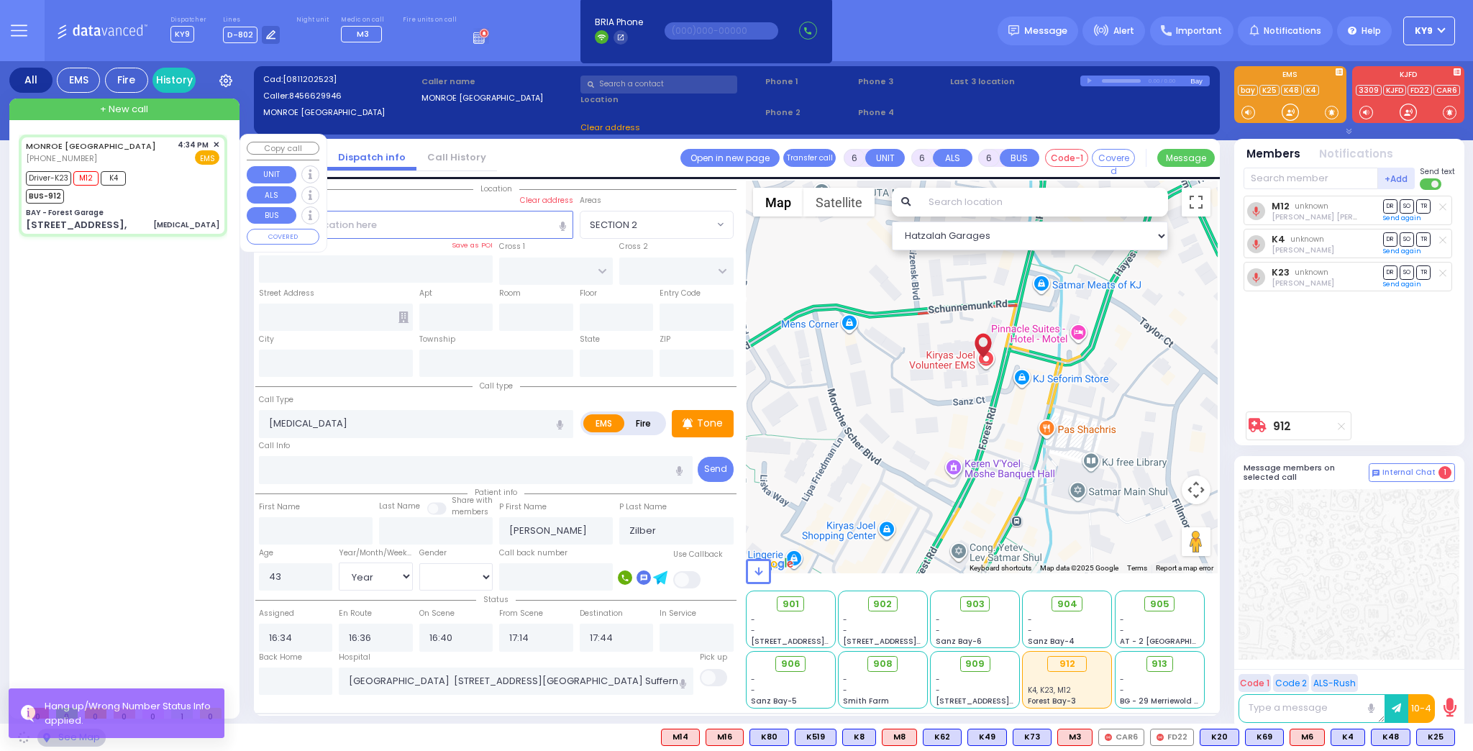
type input "[US_STATE]"
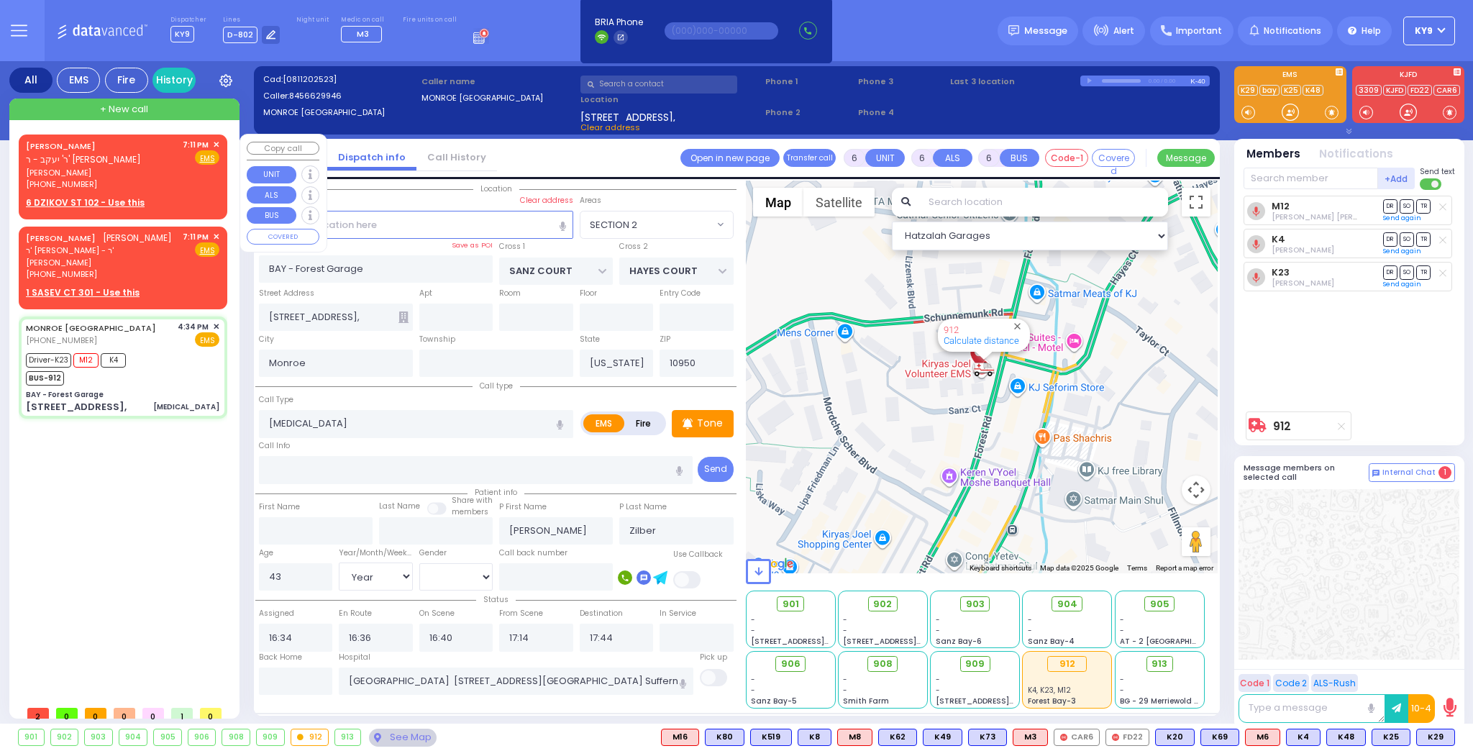
click at [165, 198] on div "ZALMEN LEIB ITZKOWITZ ר' יעקב - ר' דוד מרדכי אונגאר זלמן לייב איצקאוויטש (845) …" at bounding box center [123, 175] width 203 height 76
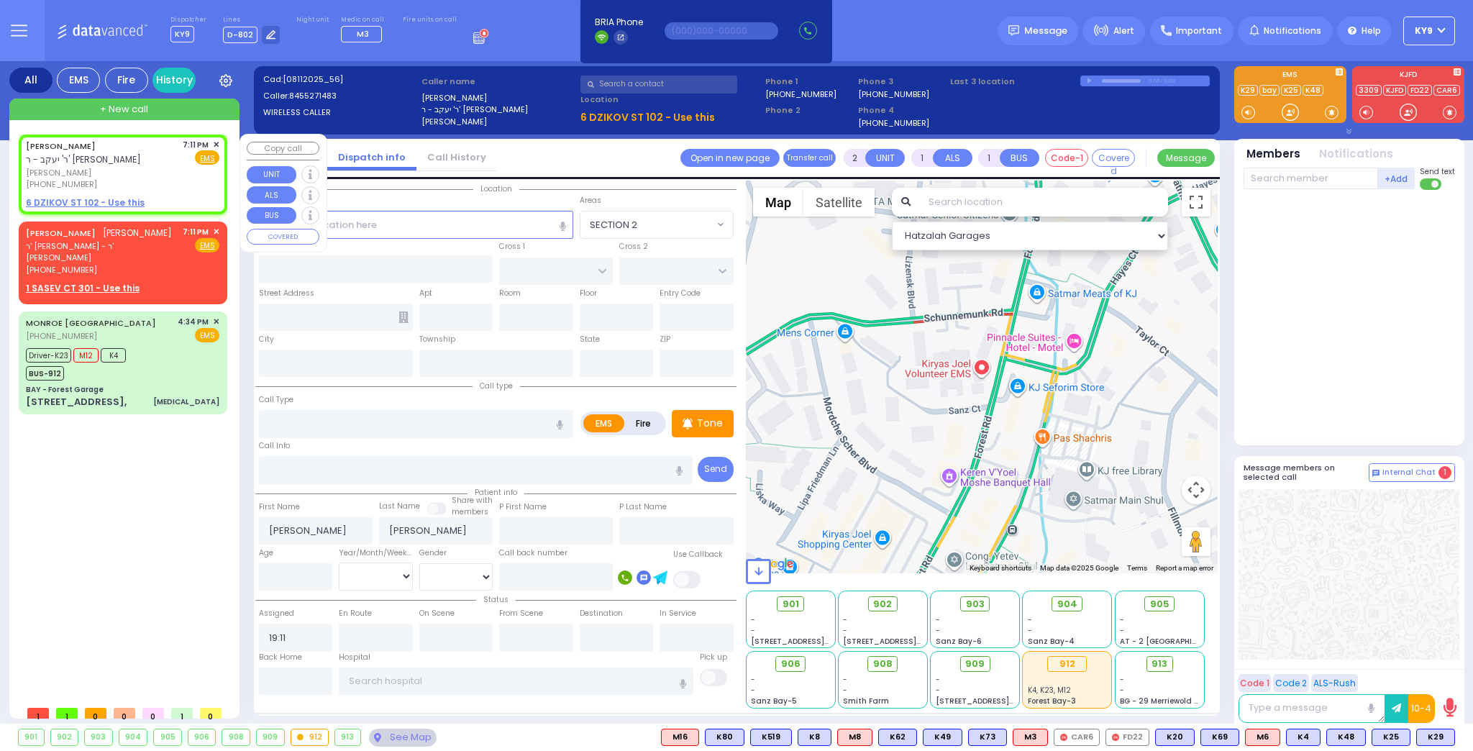
click at [216, 142] on span "✕" at bounding box center [216, 145] width 6 height 12
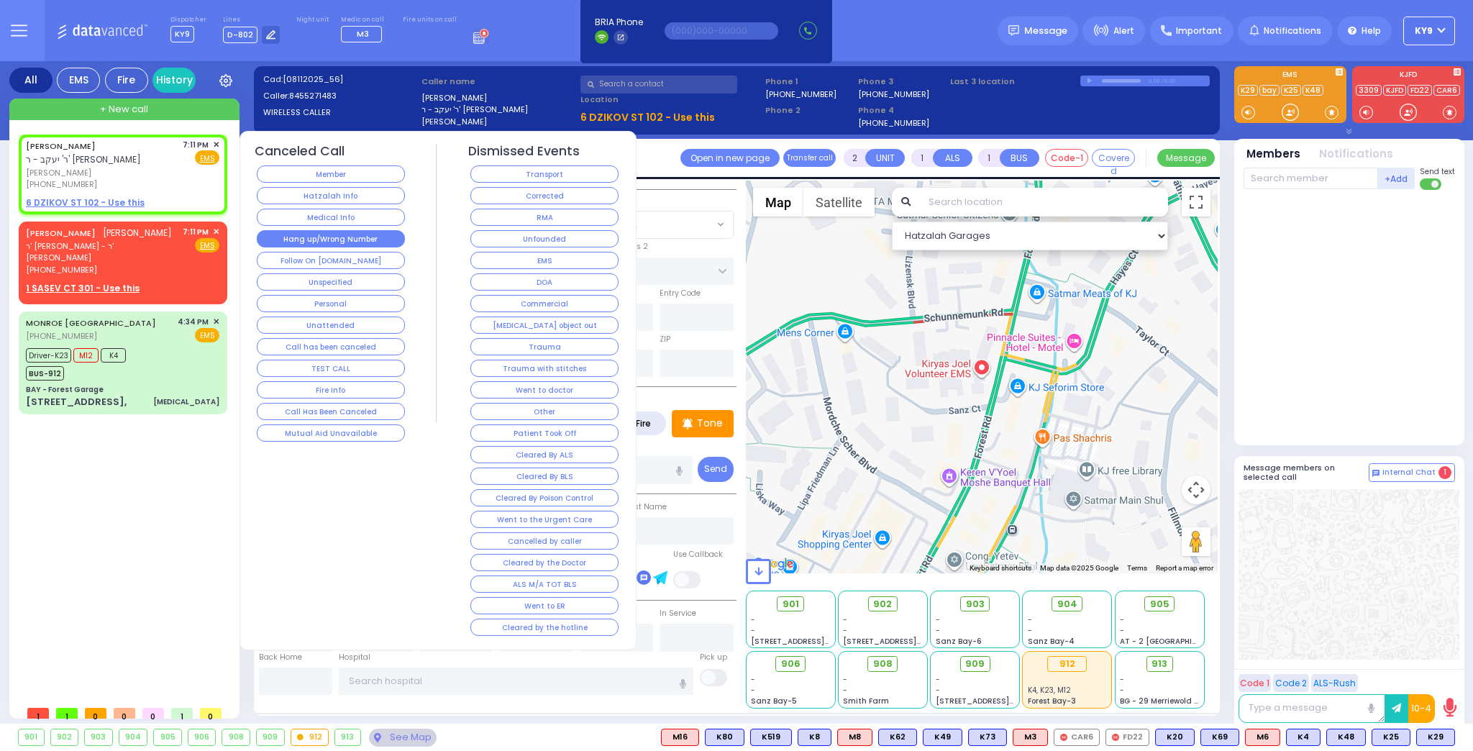
click at [275, 230] on button "Hang up/Wrong Number" at bounding box center [331, 238] width 148 height 17
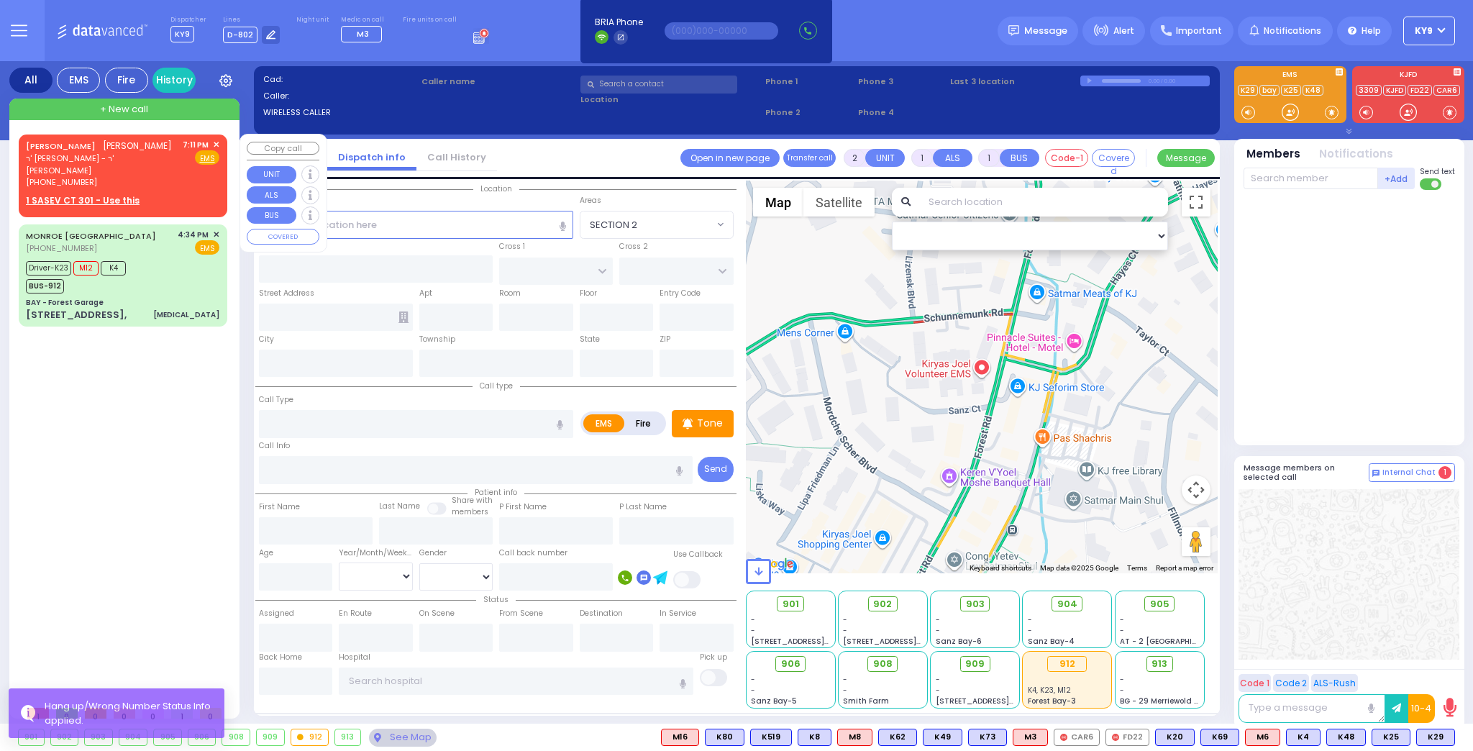
click at [216, 140] on span "✕" at bounding box center [216, 145] width 6 height 12
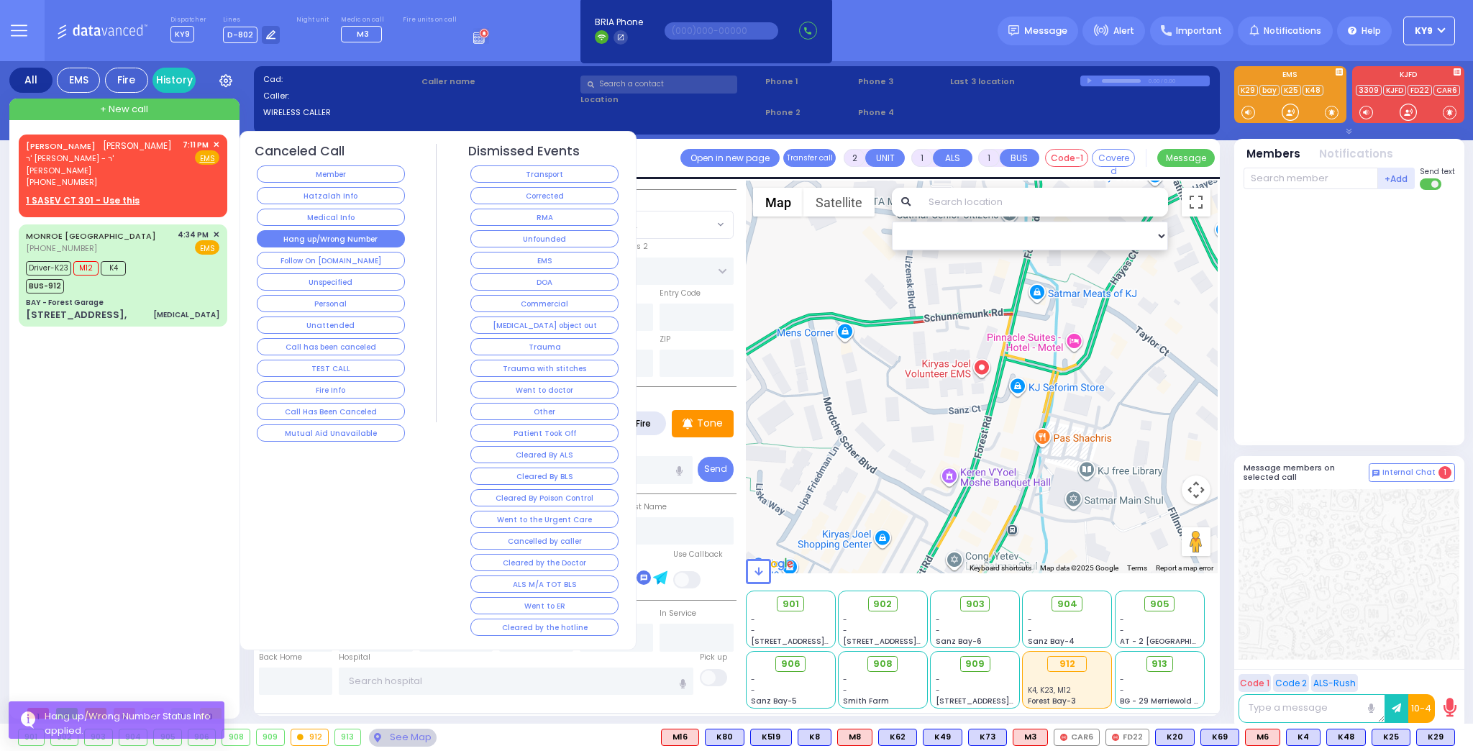
click at [309, 234] on button "Hang up/Wrong Number" at bounding box center [331, 238] width 148 height 17
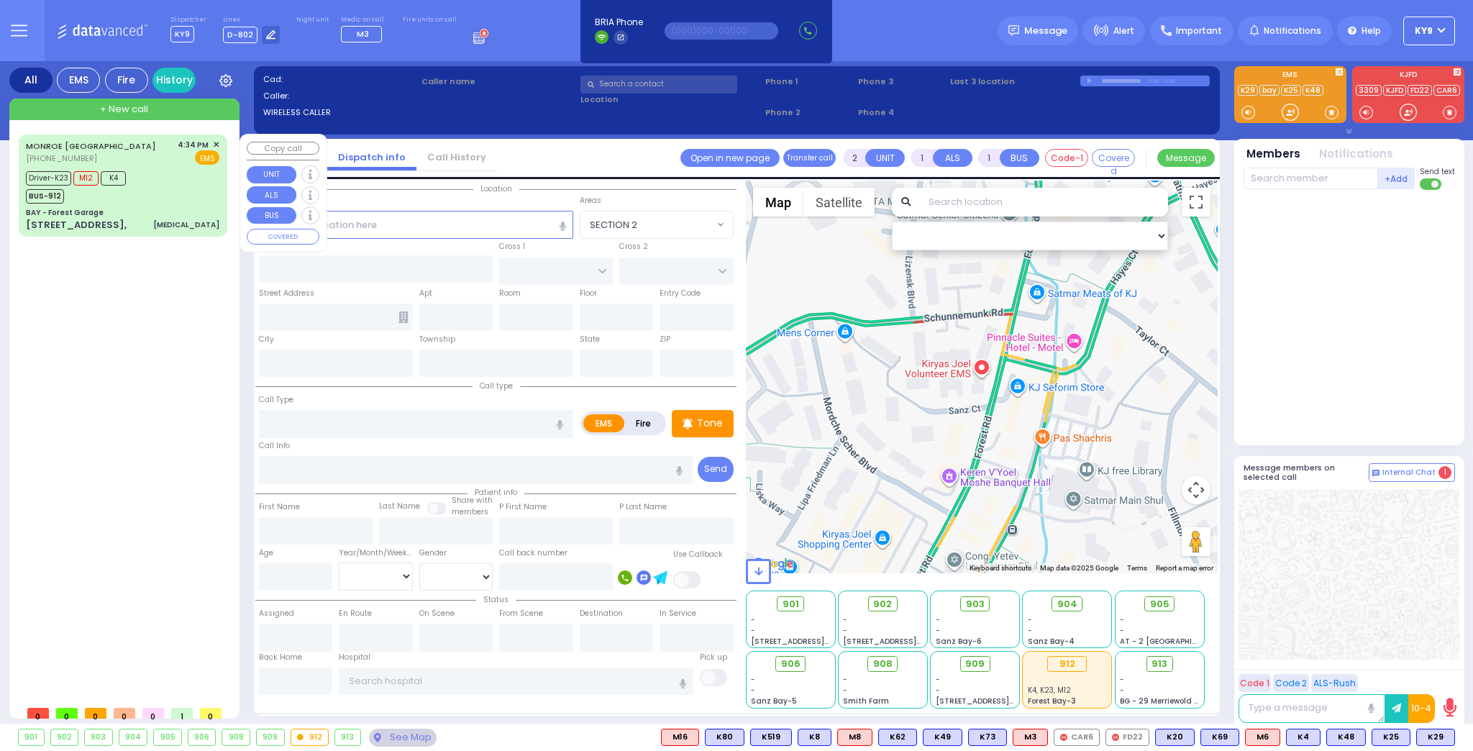
click at [180, 193] on div "Driver-K23 M12 K4 BUS-912" at bounding box center [122, 186] width 193 height 36
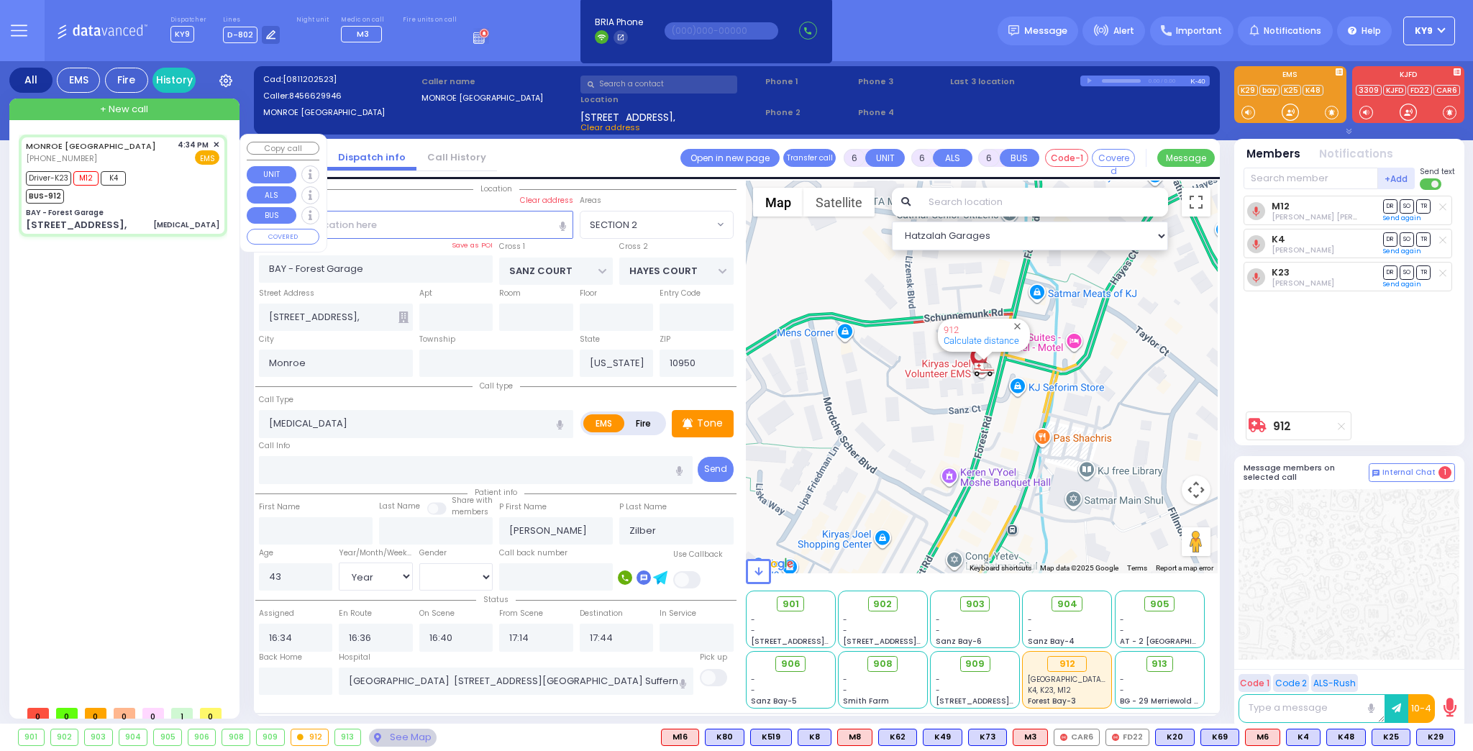
click at [219, 187] on div "Driver-K23 M12 K4 BUS-912" at bounding box center [122, 186] width 193 height 36
click at [393, 733] on div "See Map" at bounding box center [403, 737] width 68 height 18
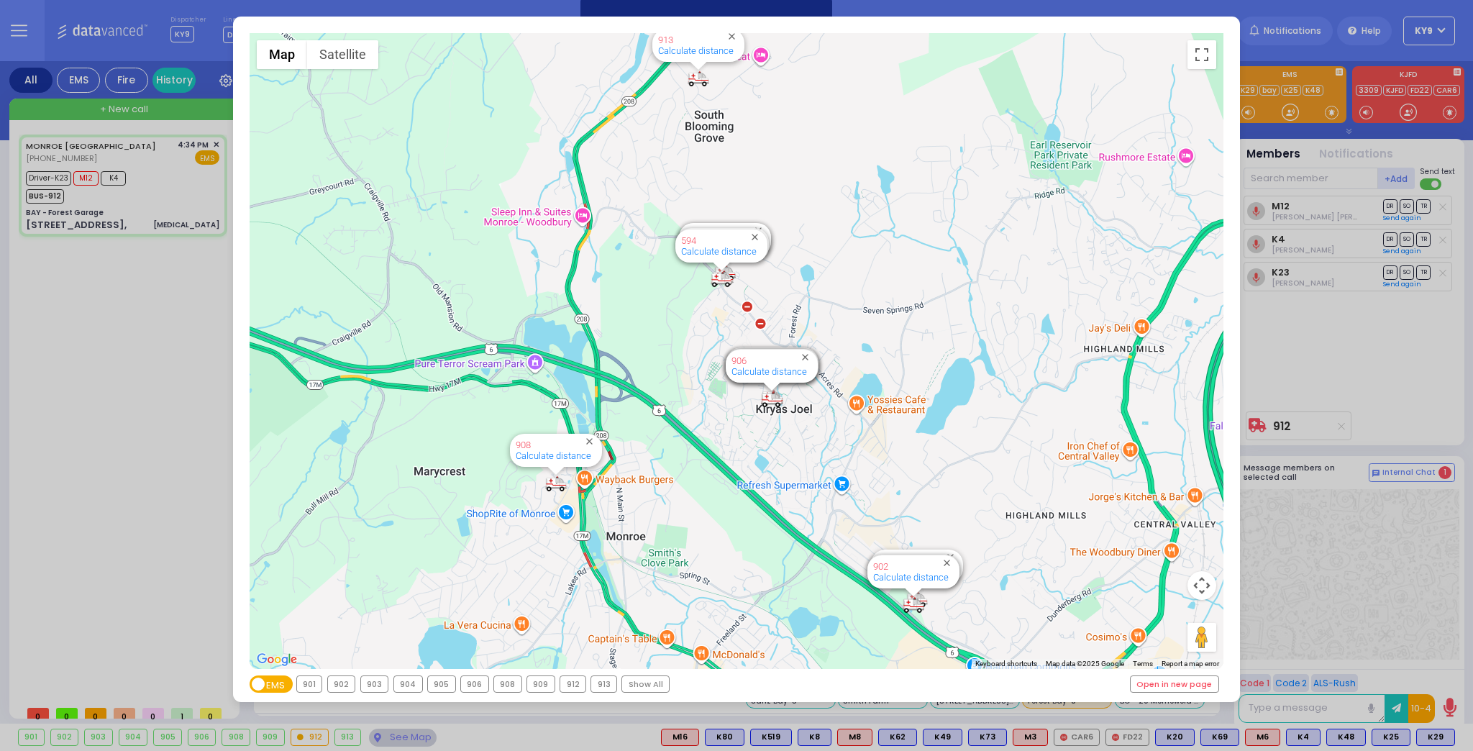
click at [560, 684] on div "912" at bounding box center [572, 684] width 25 height 16
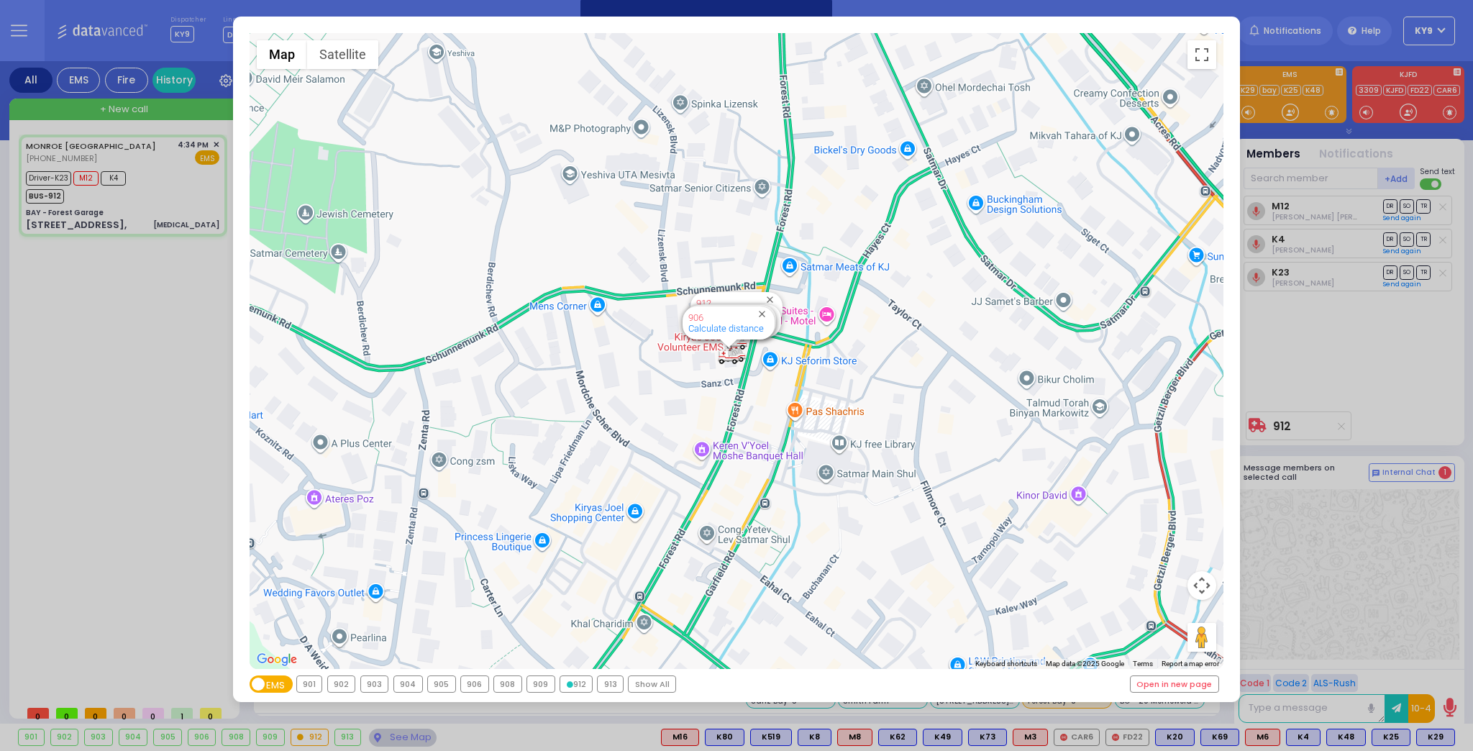
click at [567, 684] on icon at bounding box center [570, 684] width 6 height 6
click at [567, 685] on icon at bounding box center [570, 684] width 6 height 6
click at [405, 736] on div "← Move left → Move right ↑ Move up ↓ Move down + Zoom in - Zoom out Home Jump l…" at bounding box center [736, 375] width 1473 height 751
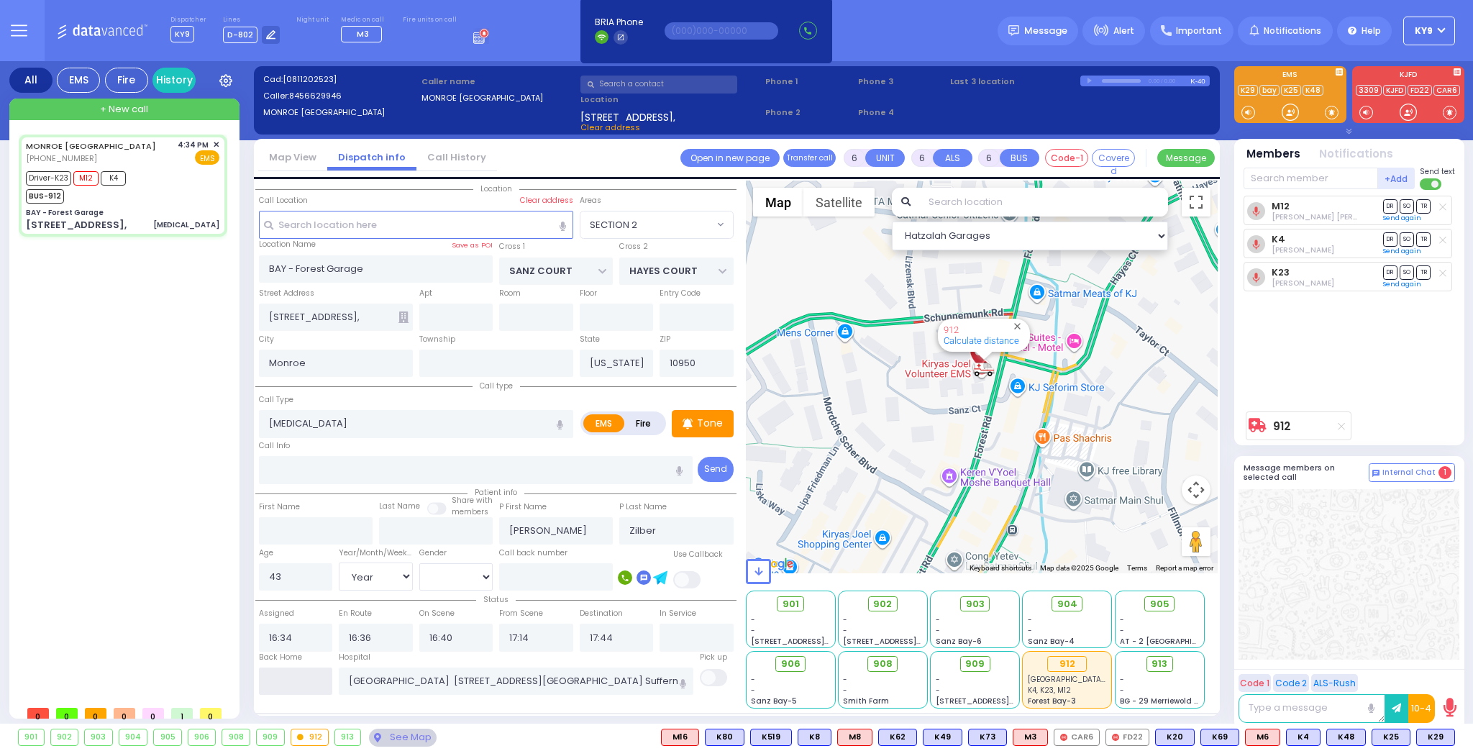
click at [310, 687] on input "text" at bounding box center [296, 680] width 74 height 27
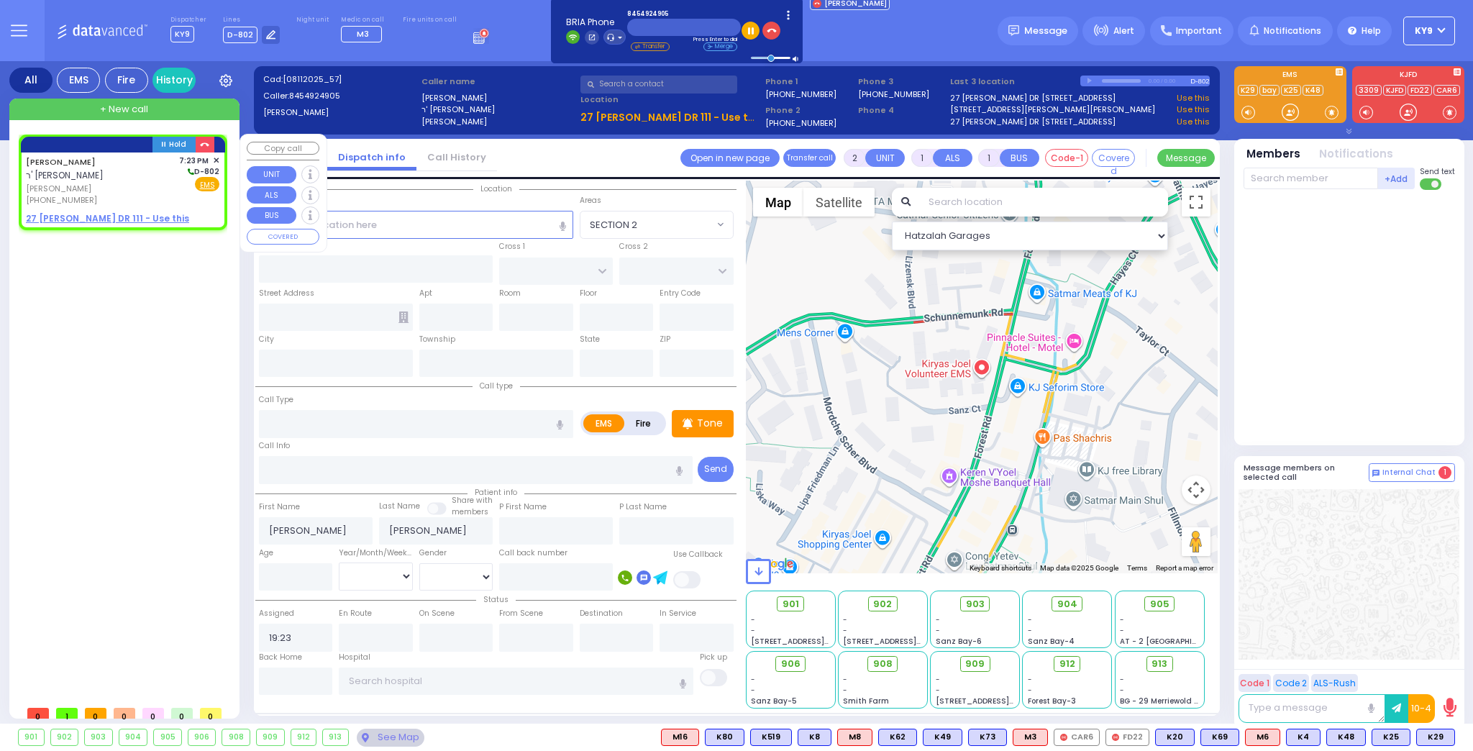
click at [98, 218] on u "27 ISRAEL ZUPNICK DR 111 - Use this" at bounding box center [107, 218] width 163 height 12
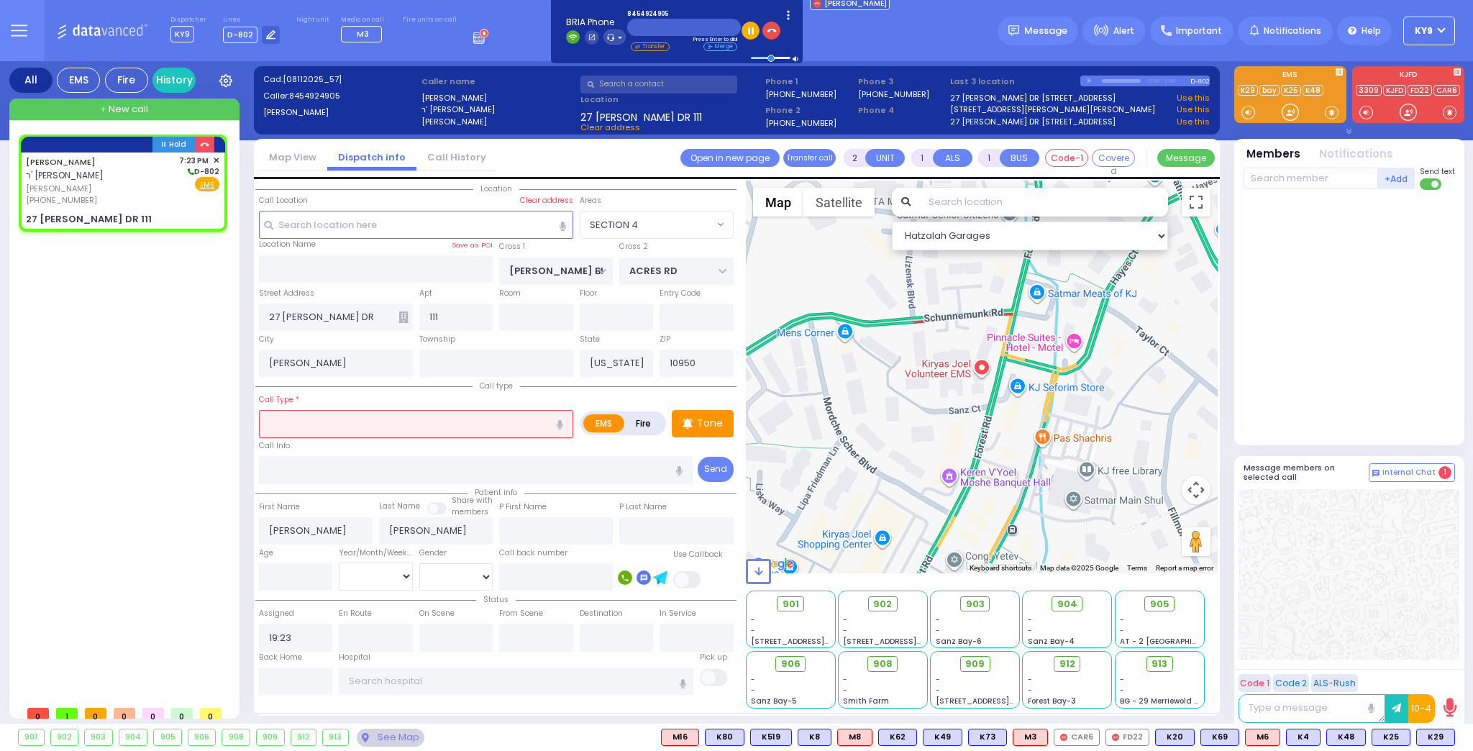
click at [357, 420] on input "text" at bounding box center [416, 423] width 314 height 27
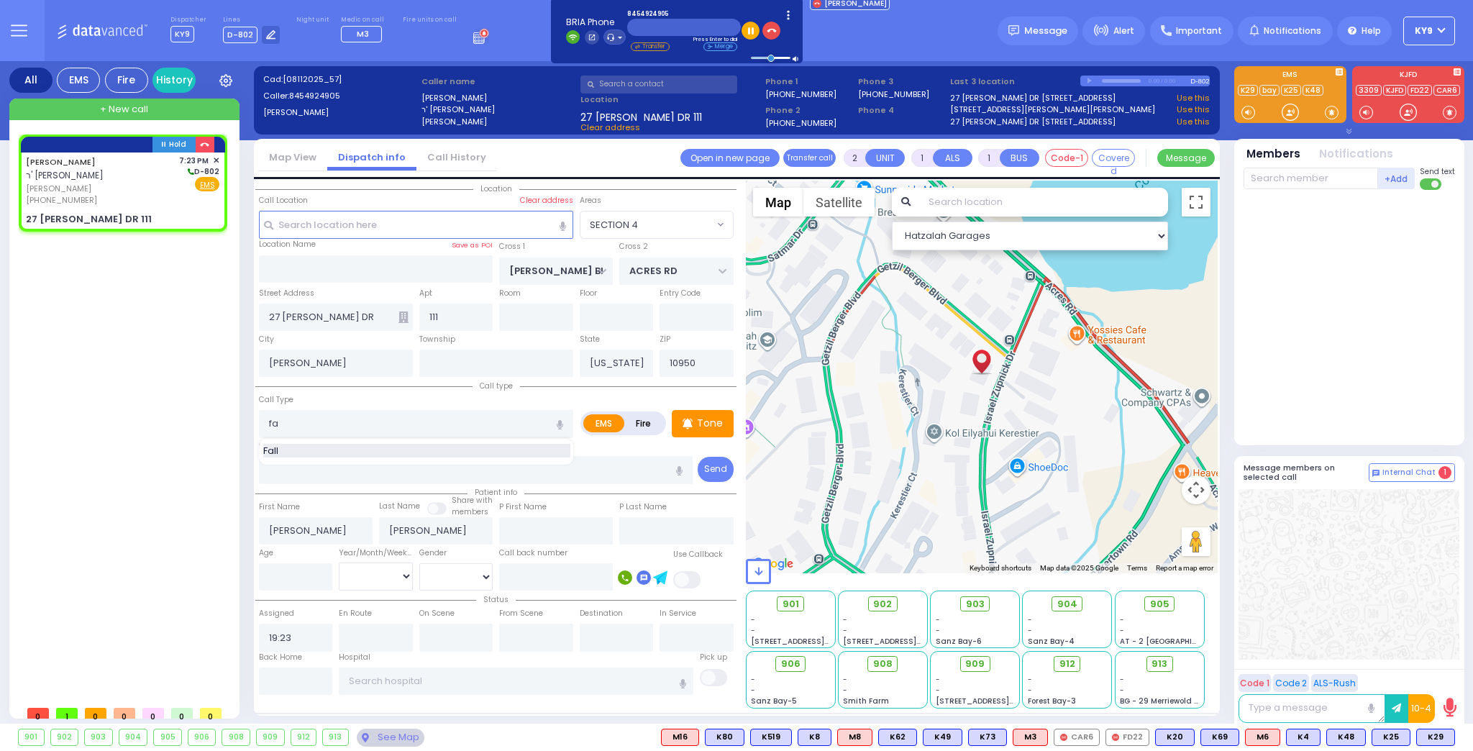
click at [311, 451] on div "Fall" at bounding box center [416, 451] width 307 height 14
click at [291, 579] on input "number" at bounding box center [296, 576] width 74 height 27
click at [378, 575] on select "Year Month Week Day" at bounding box center [376, 575] width 74 height 27
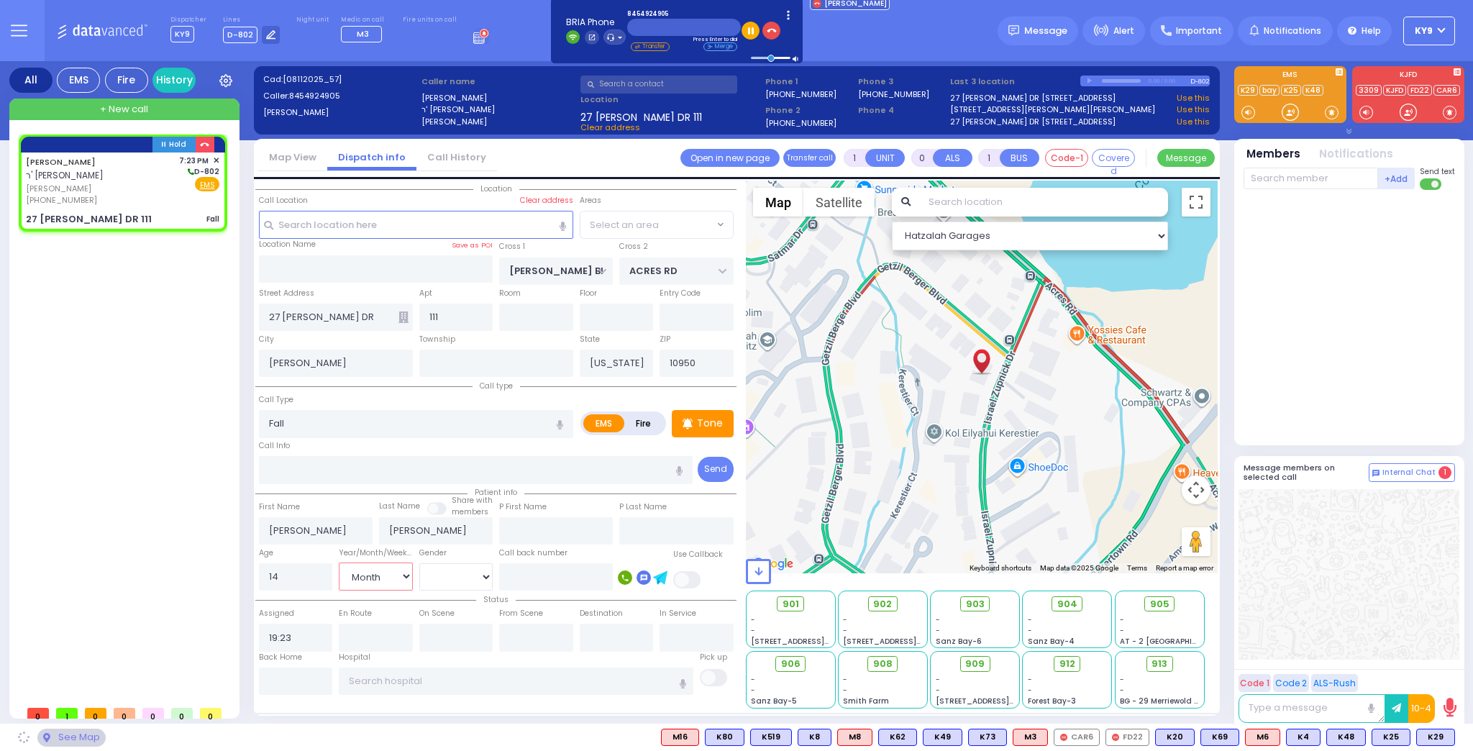
click at [339, 562] on select "Year Month Week Day" at bounding box center [376, 575] width 74 height 27
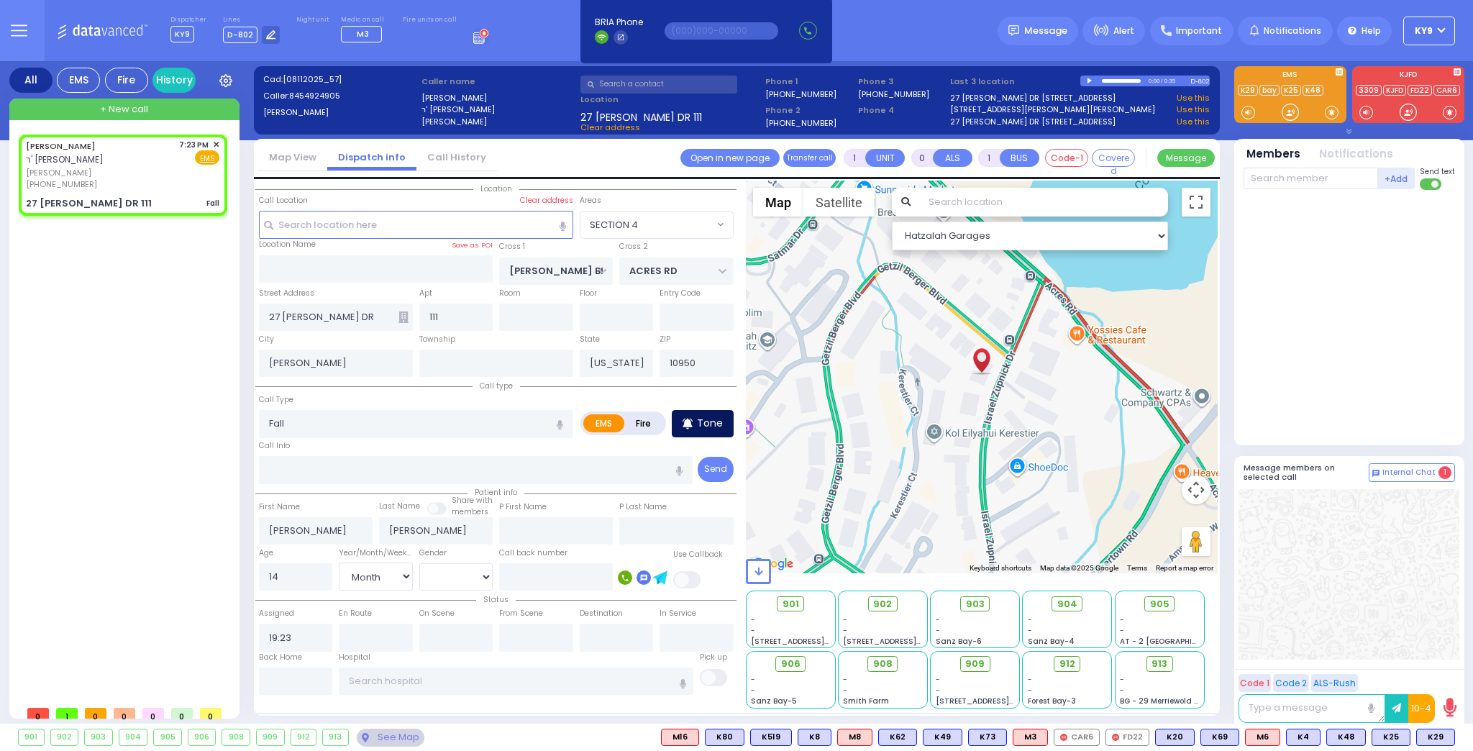
click at [691, 424] on icon at bounding box center [687, 423] width 10 height 17
drag, startPoint x: 1281, startPoint y: 107, endPoint x: 1262, endPoint y: 116, distance: 21.5
click at [1262, 116] on div at bounding box center [1290, 94] width 112 height 57
click at [1289, 112] on div at bounding box center [1290, 112] width 14 height 14
click at [715, 418] on p "Tone" at bounding box center [710, 423] width 26 height 15
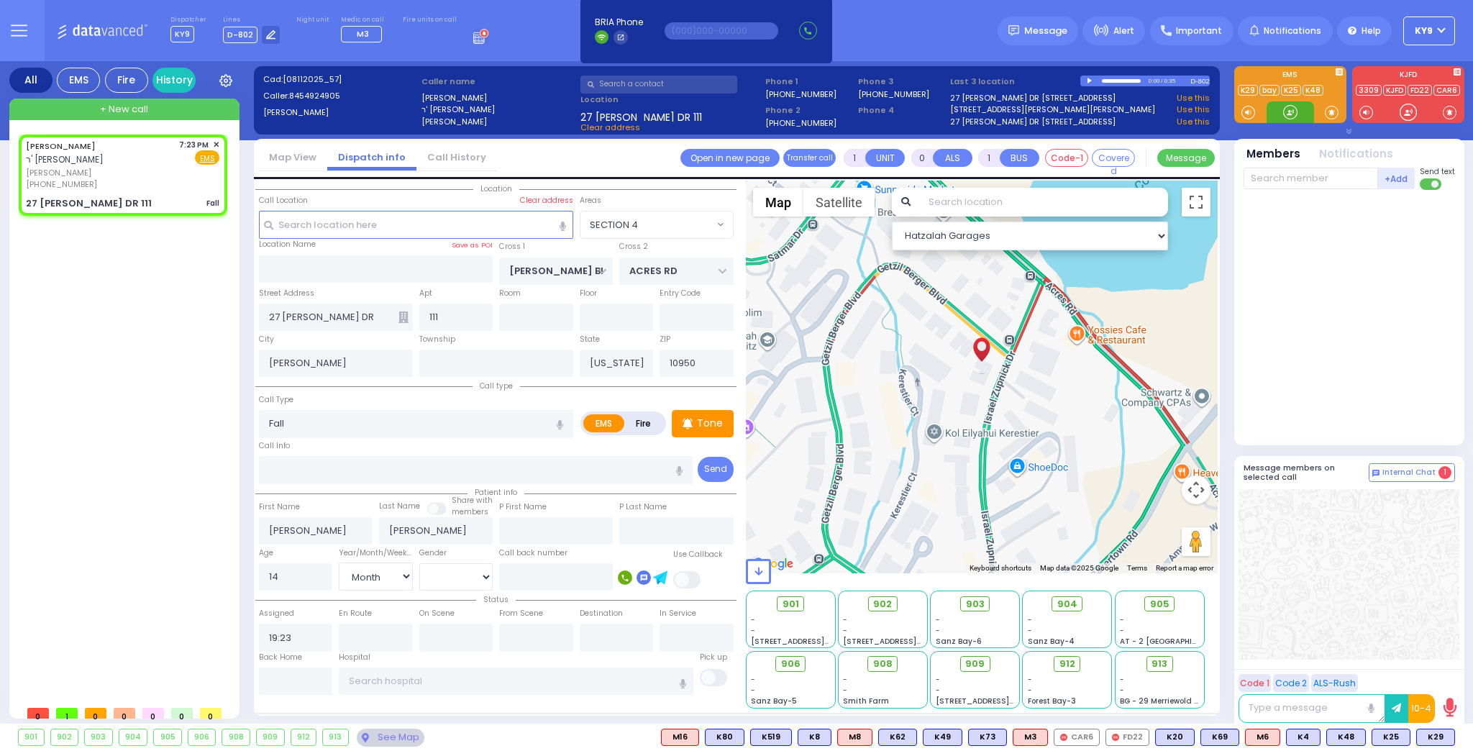
click at [1289, 111] on div at bounding box center [1290, 112] width 14 height 14
click at [1288, 107] on div at bounding box center [1290, 112] width 14 height 14
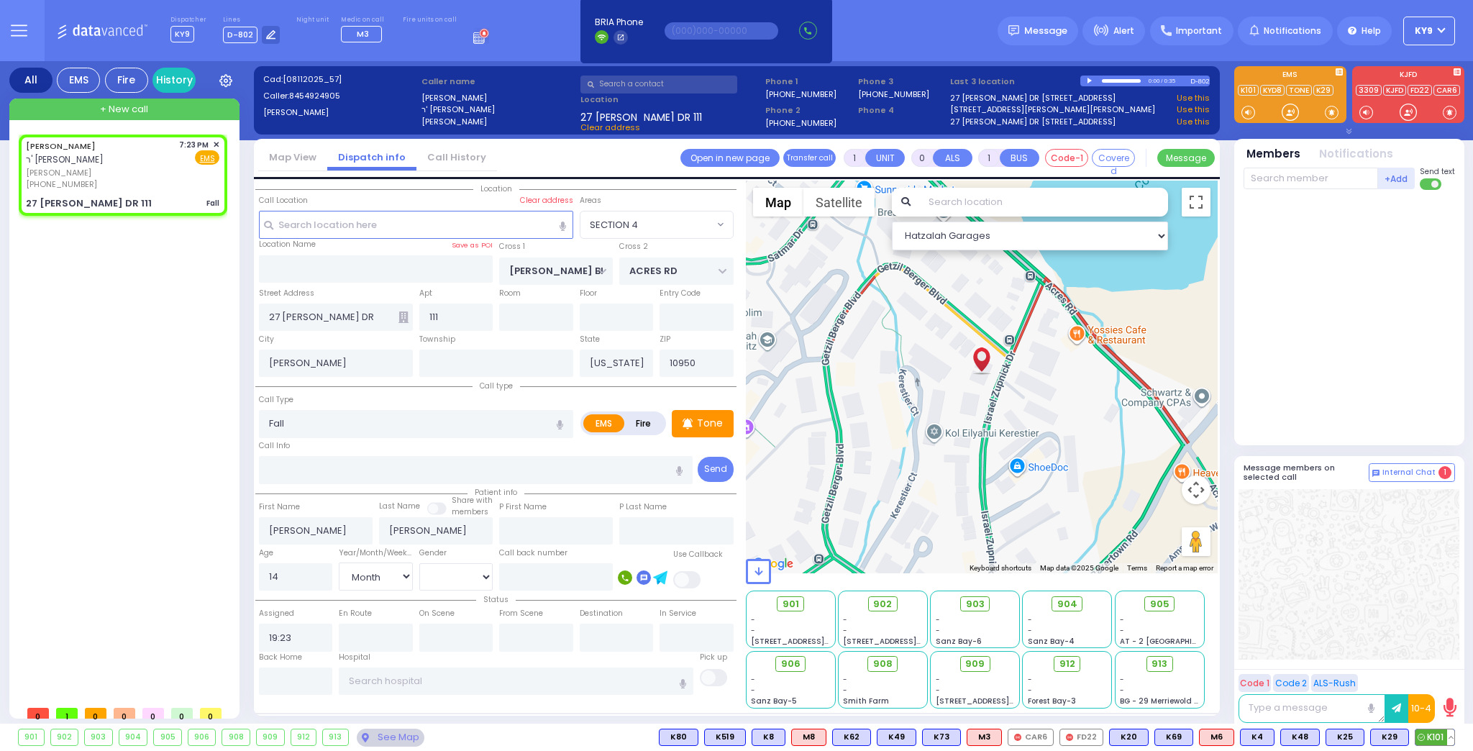
click at [1429, 738] on span "K101" at bounding box center [1434, 737] width 39 height 16
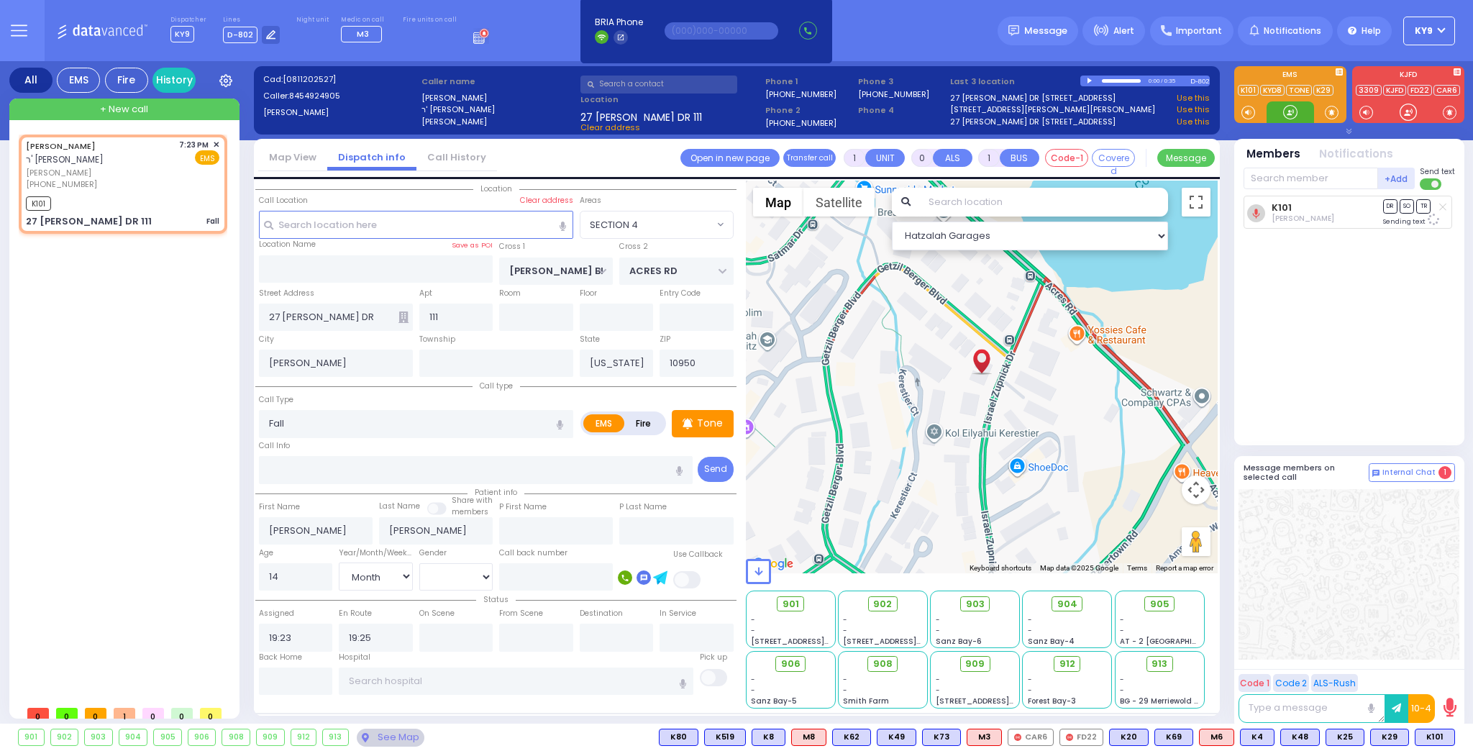
click at [1287, 110] on div at bounding box center [1290, 112] width 14 height 14
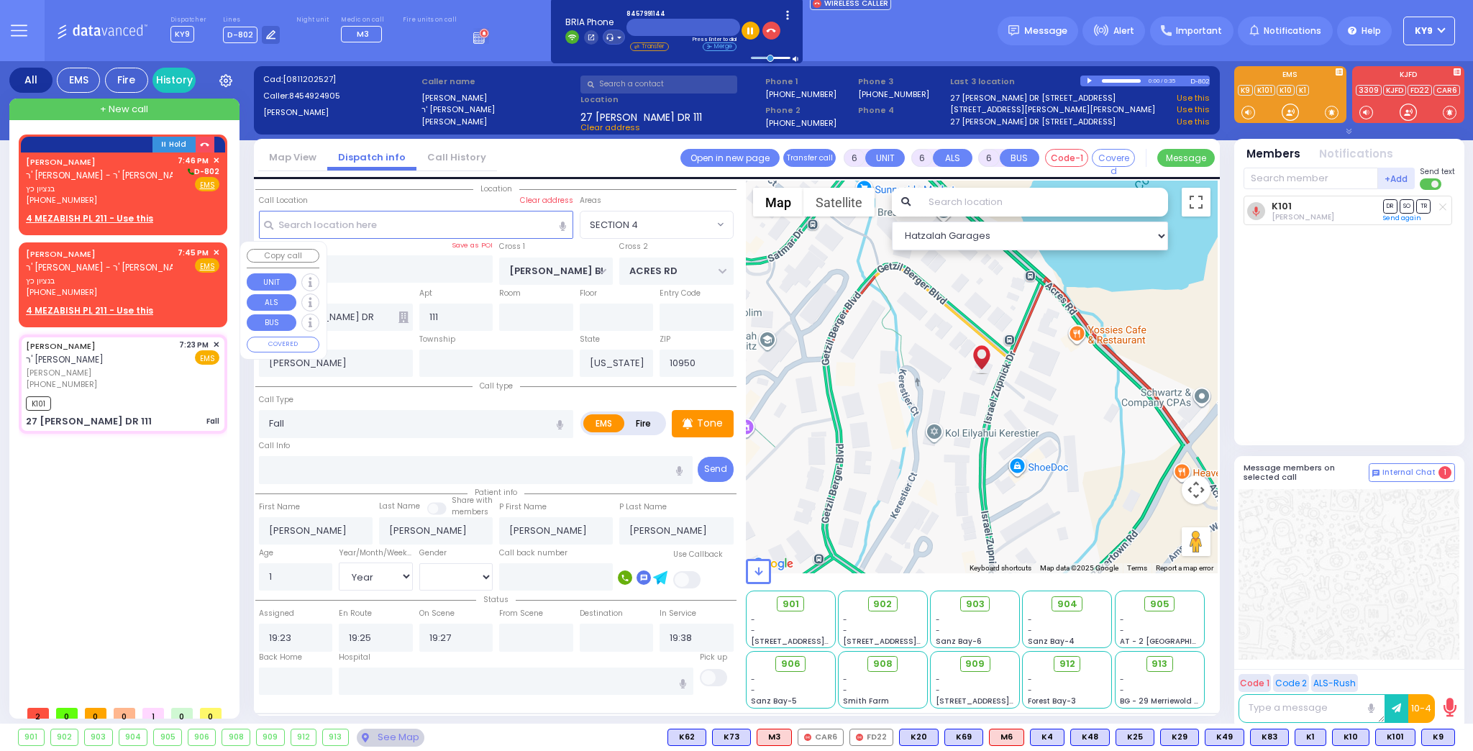
click at [215, 251] on span "✕" at bounding box center [216, 253] width 6 height 12
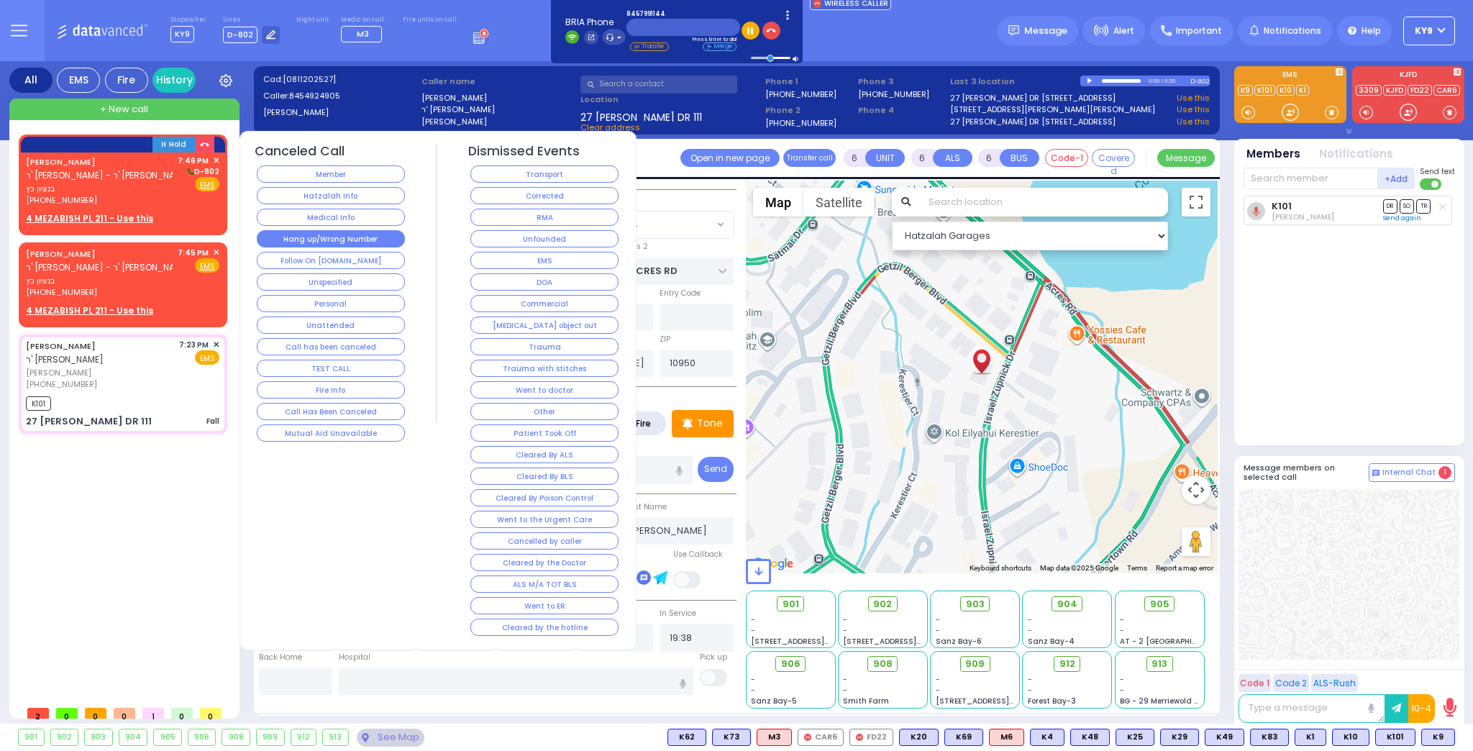
click at [342, 239] on button "Hang up/Wrong Number" at bounding box center [331, 238] width 148 height 17
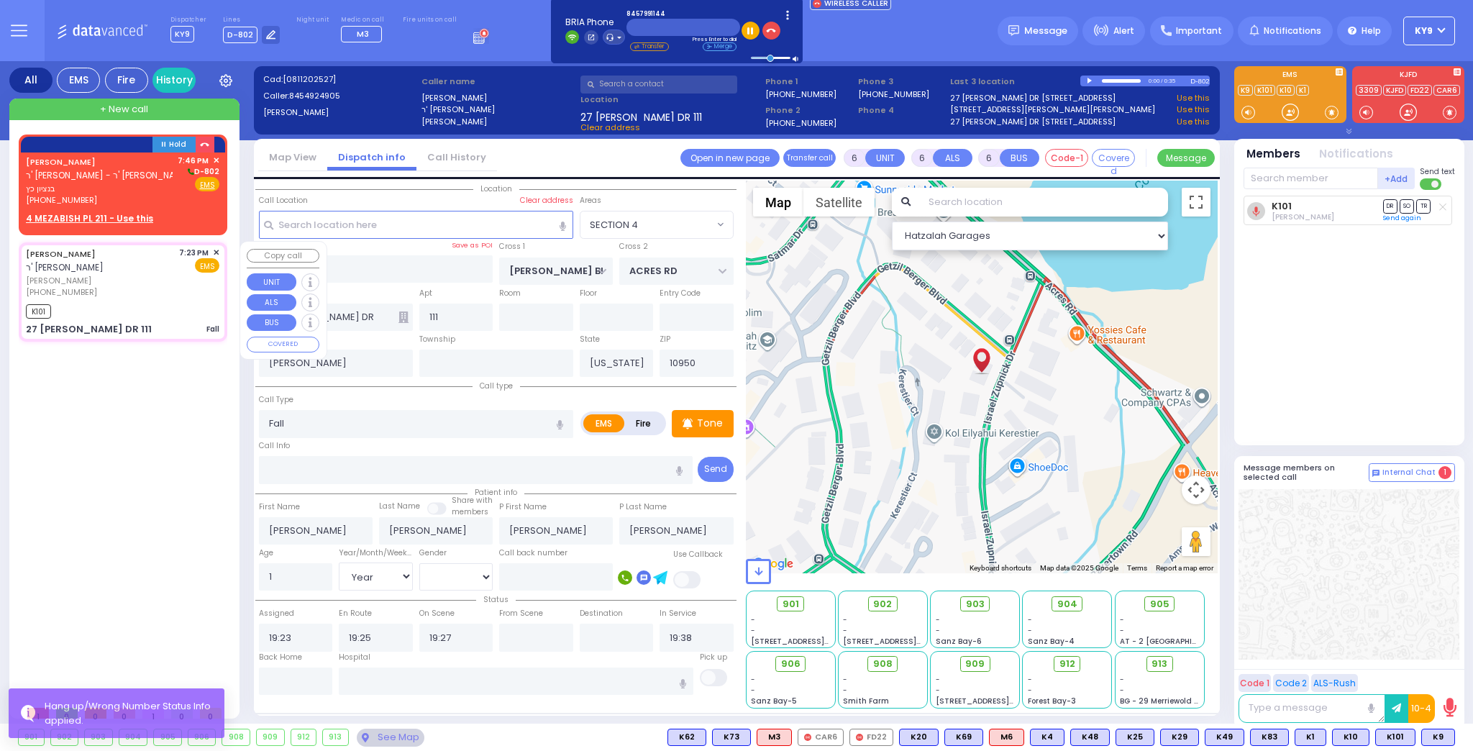
click at [180, 298] on div "ARON HILLER ר' יעקב דוב - ר' יושע יואל שפילמאן אהרן הילער (845) 492-4905 7:23 P…" at bounding box center [123, 291] width 203 height 94
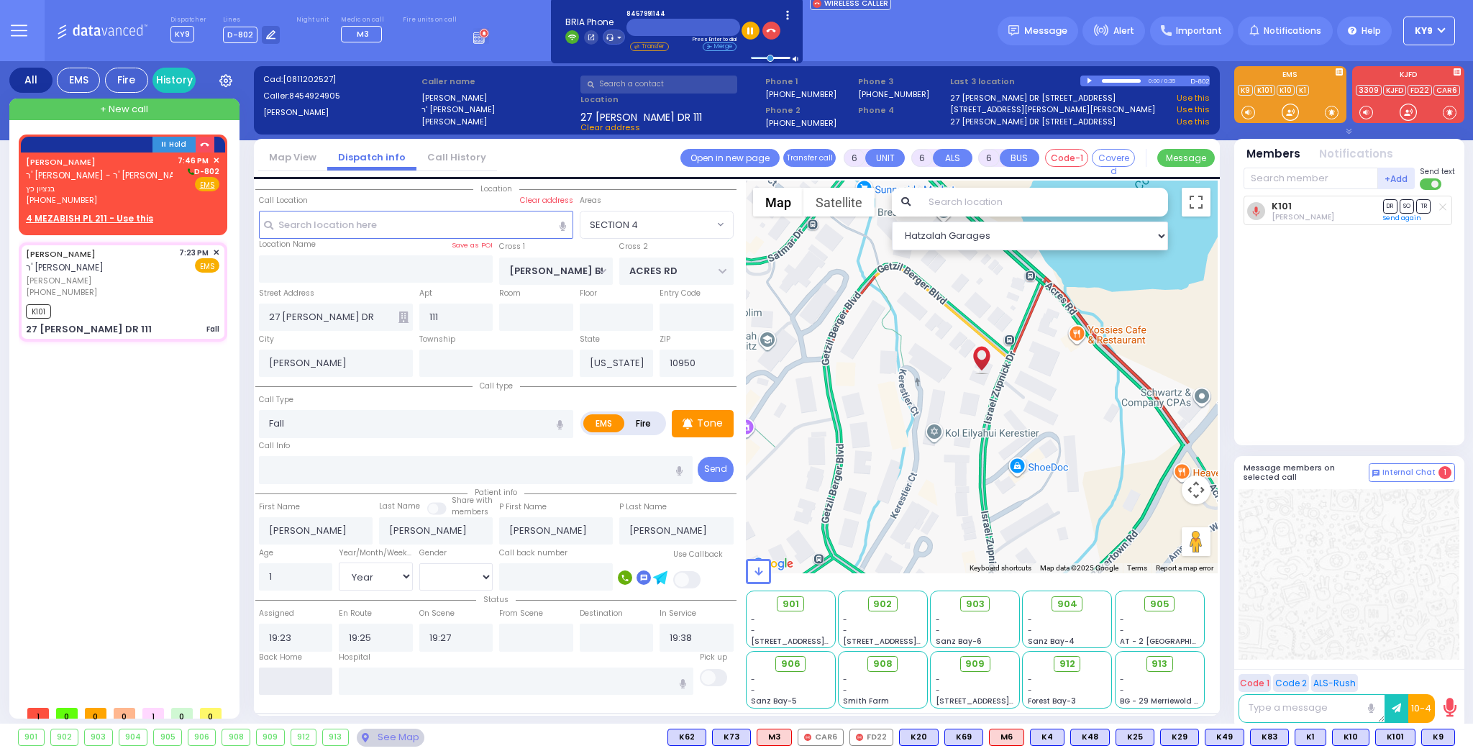
click at [285, 679] on input "text" at bounding box center [296, 680] width 74 height 27
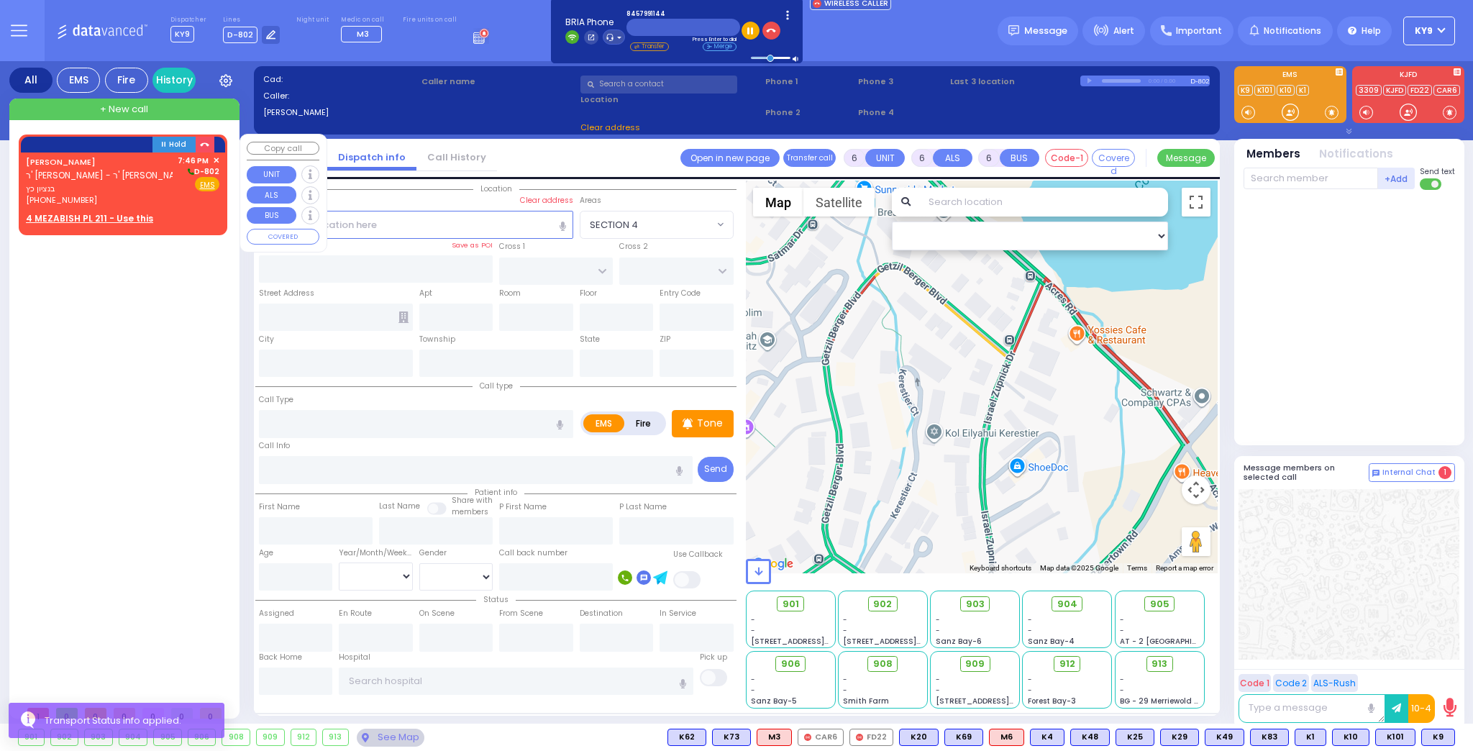
click at [132, 214] on u "4 MEZABISH PL 211 - Use this" at bounding box center [89, 218] width 127 height 12
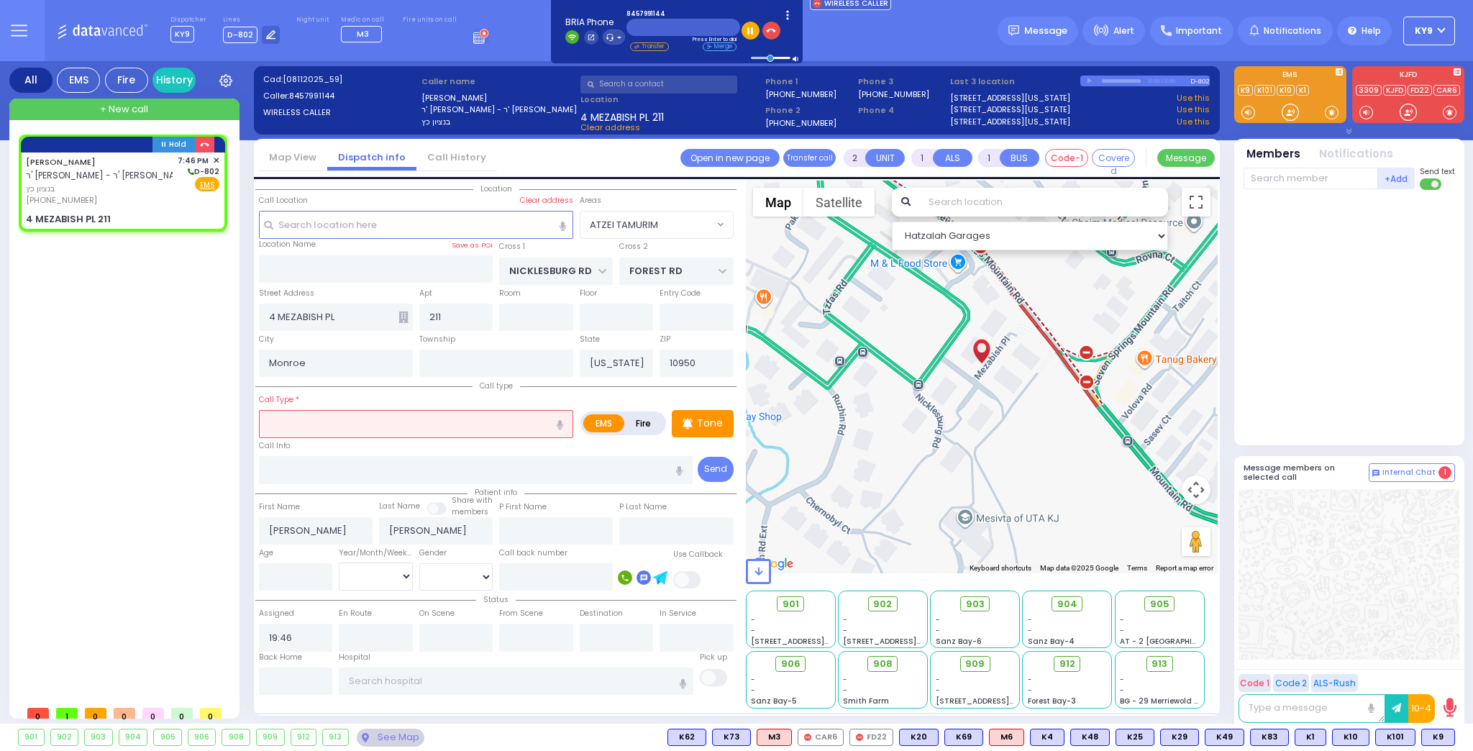
click at [290, 426] on input "text" at bounding box center [416, 423] width 314 height 27
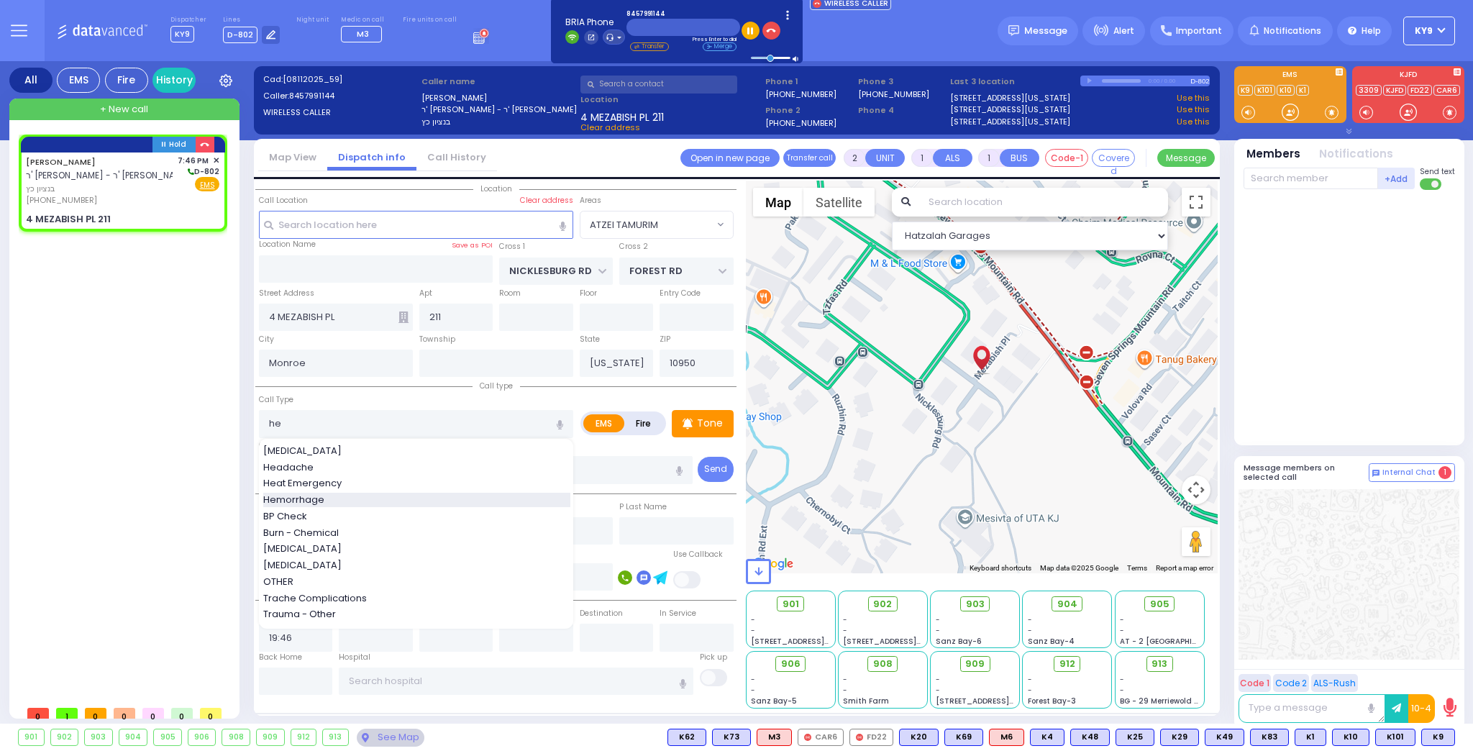
click at [295, 501] on span "Hemorrhage" at bounding box center [296, 500] width 66 height 14
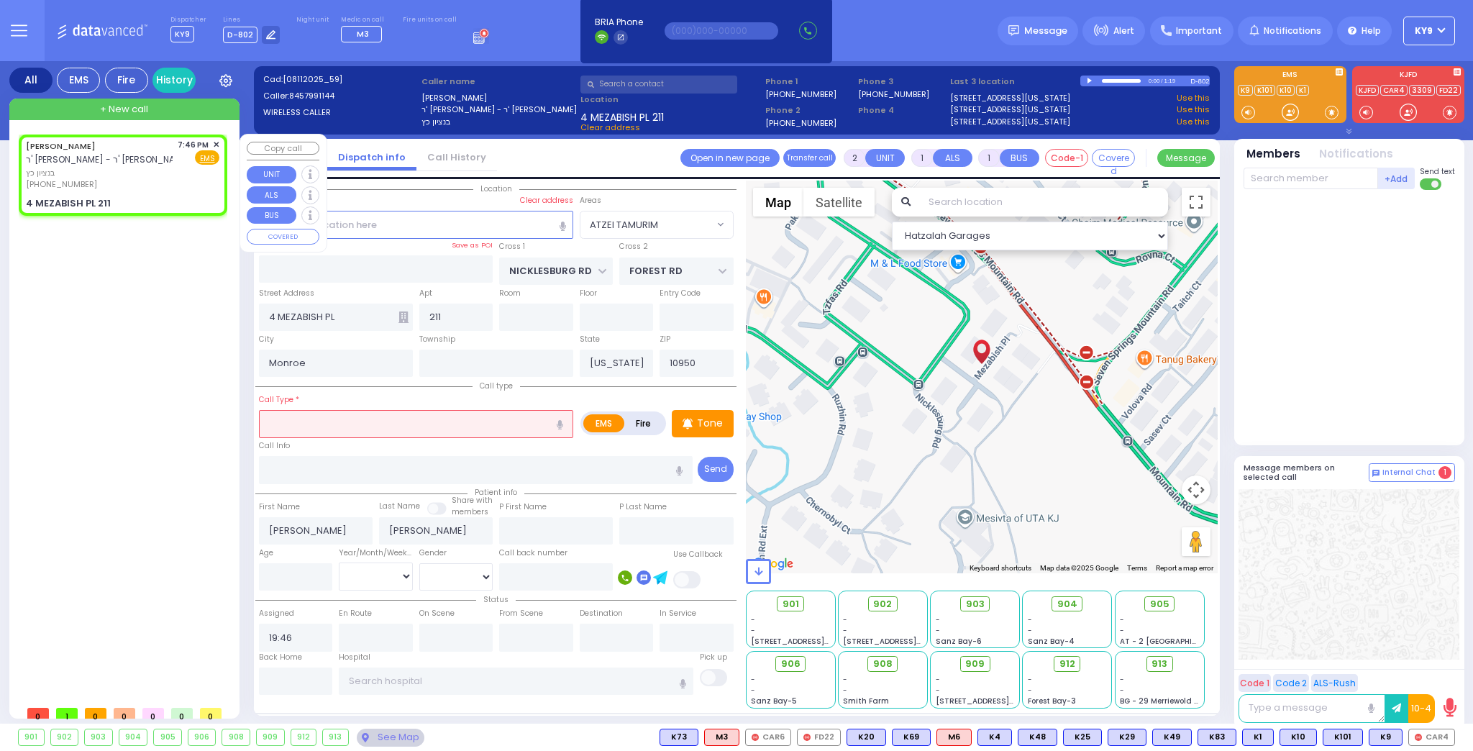
click at [216, 141] on span "✕" at bounding box center [216, 145] width 6 height 12
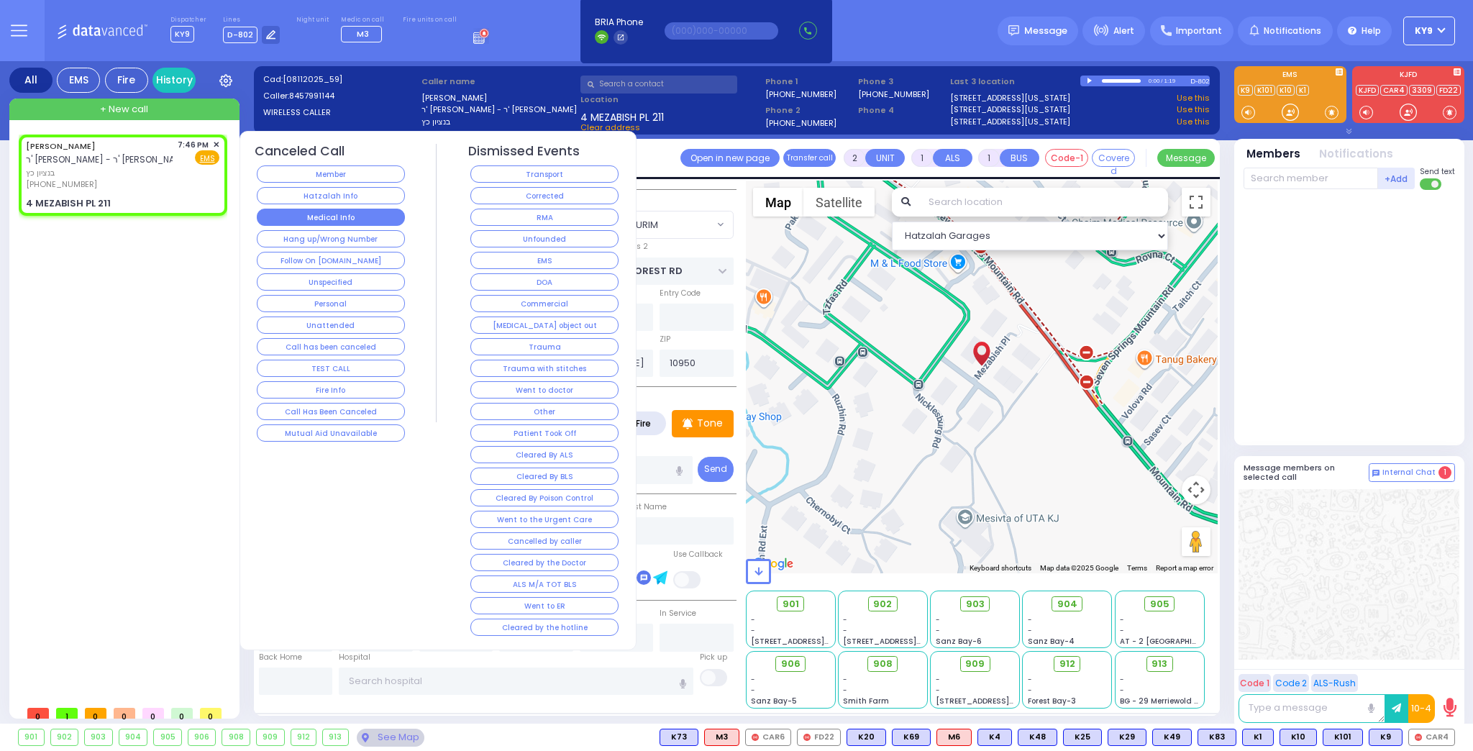
click at [335, 213] on button "Medical Info" at bounding box center [331, 217] width 148 height 17
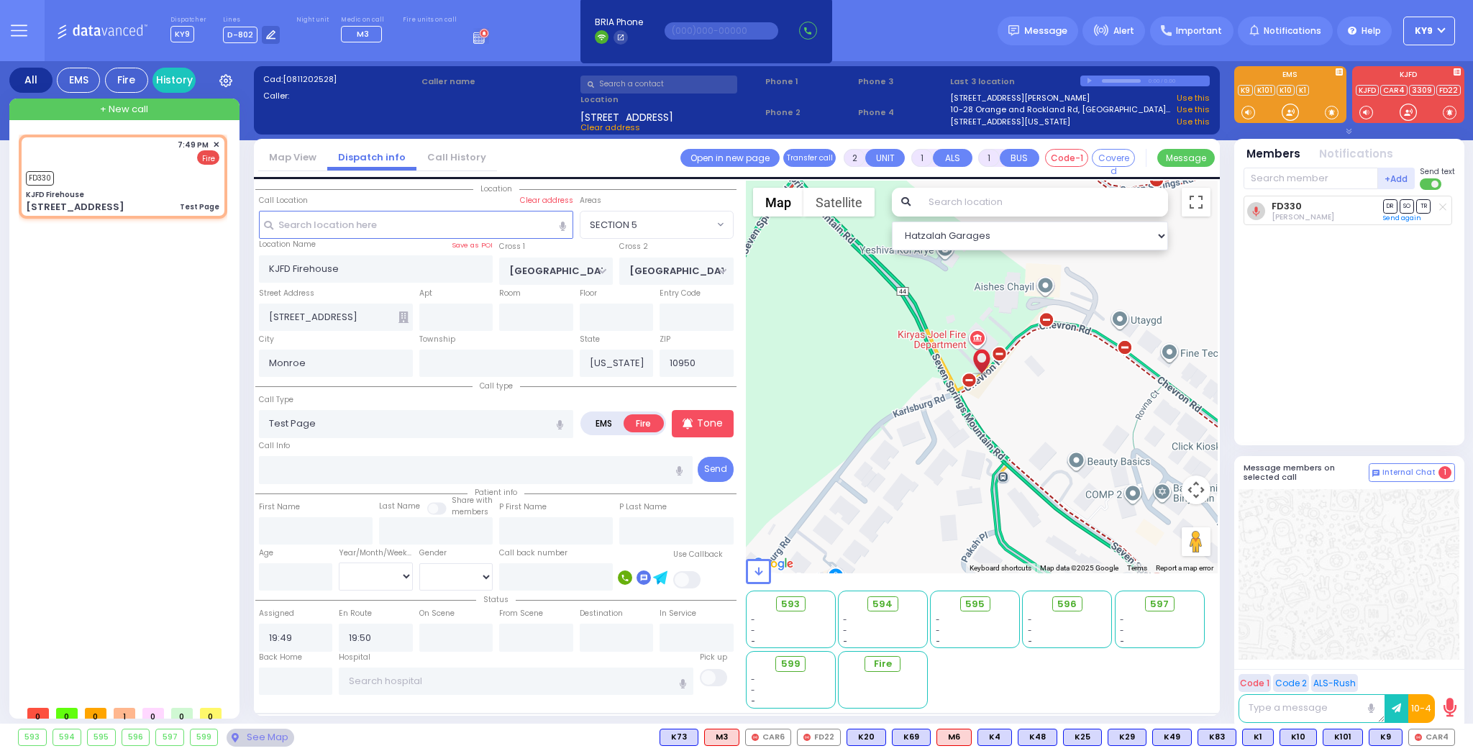
select select "SECTION 5"
select select
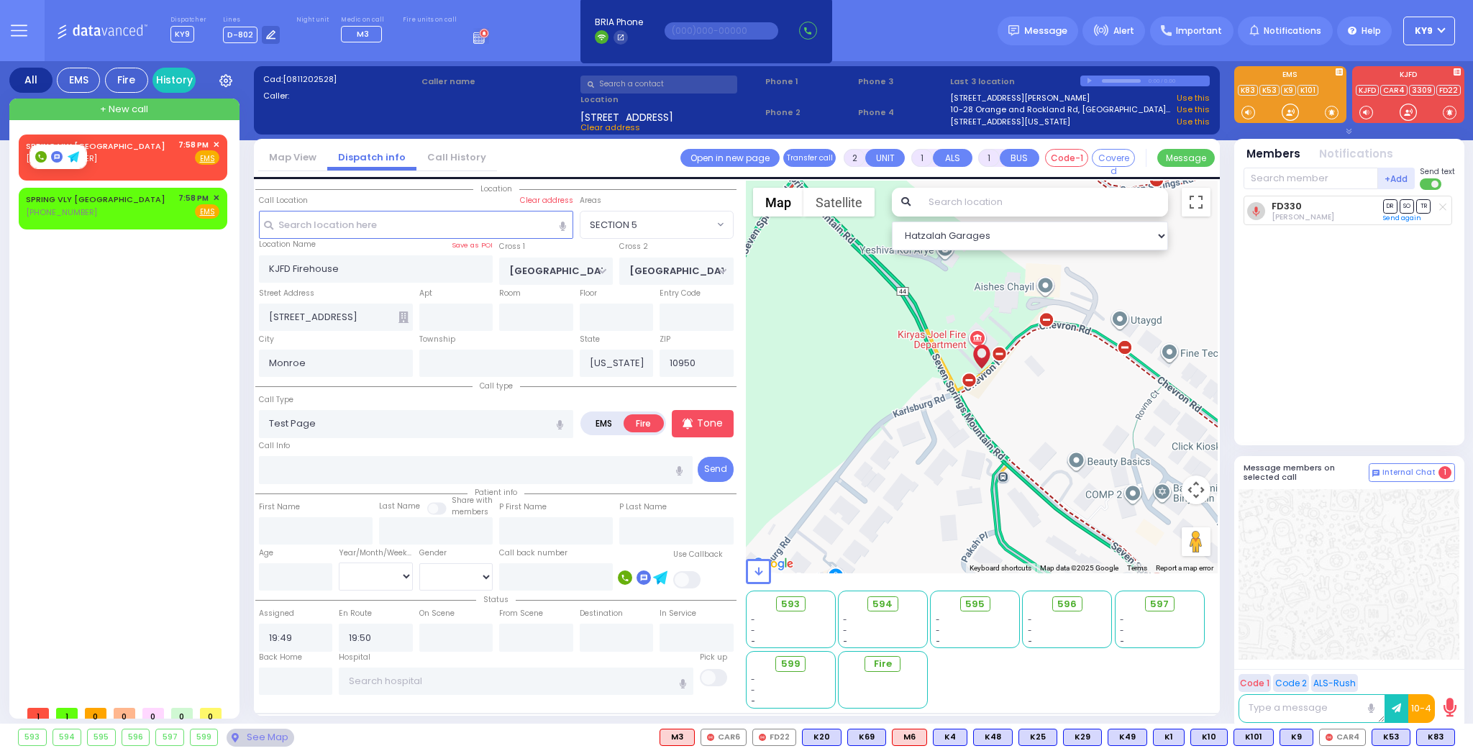
click at [38, 155] on icon at bounding box center [41, 157] width 12 height 12
type input "8454263630"
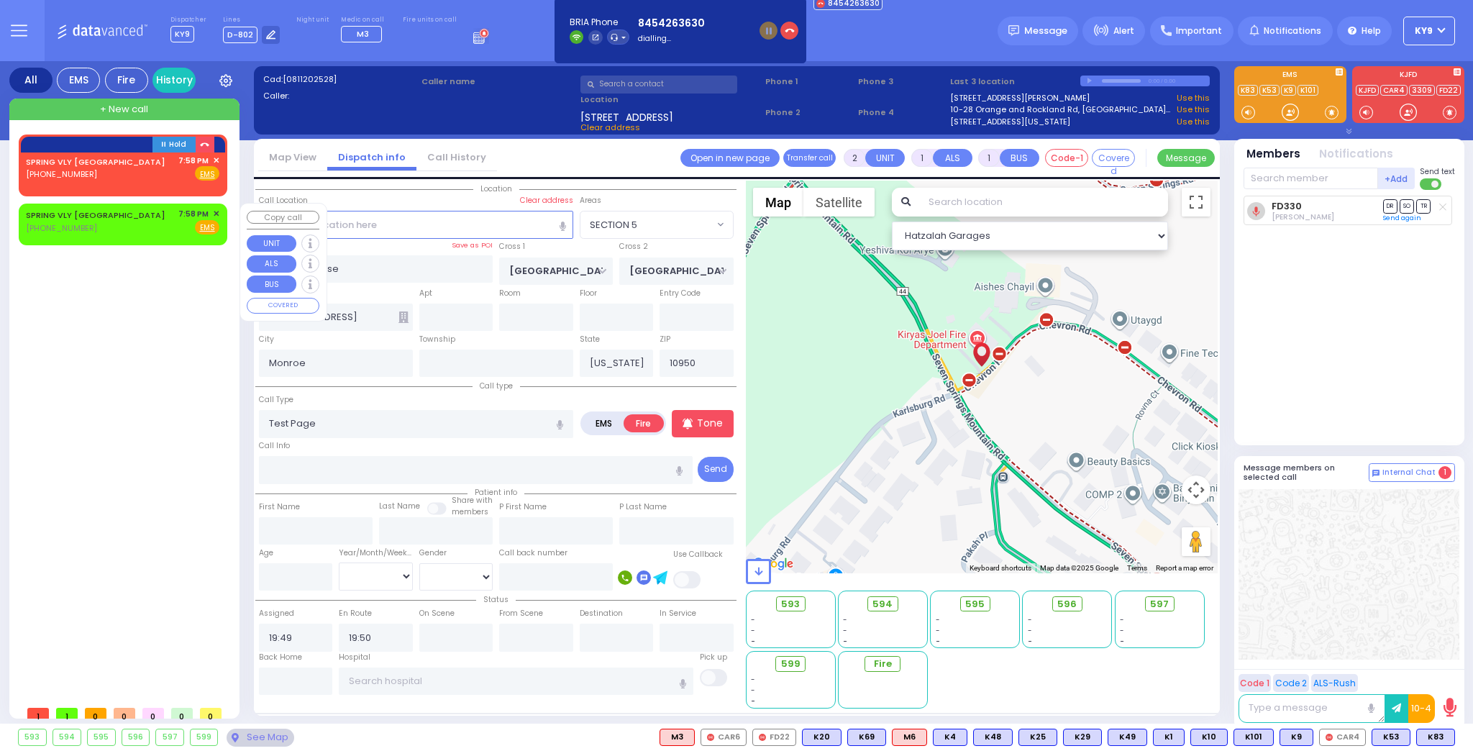
click at [214, 211] on span "✕" at bounding box center [216, 214] width 6 height 12
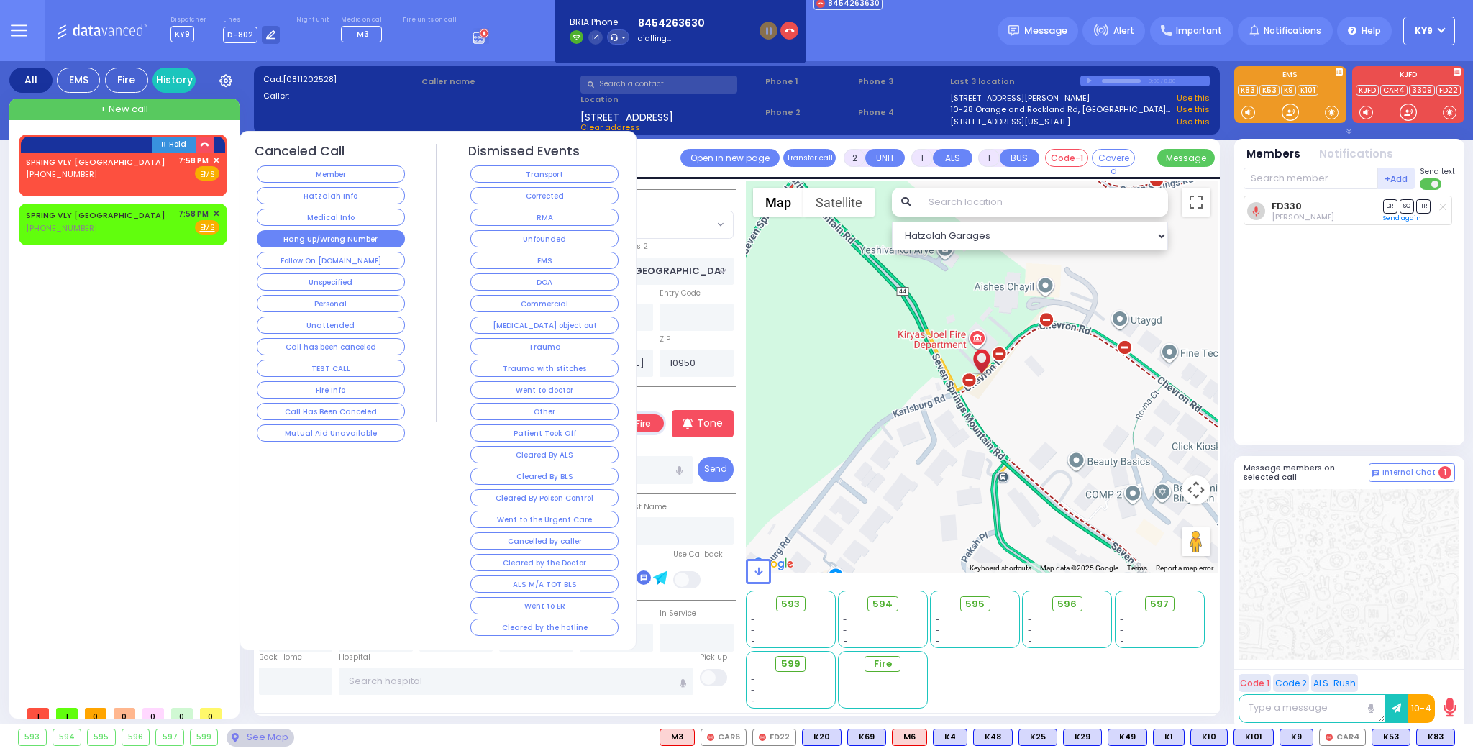
click at [267, 230] on button "Hang up/Wrong Number" at bounding box center [331, 238] width 148 height 17
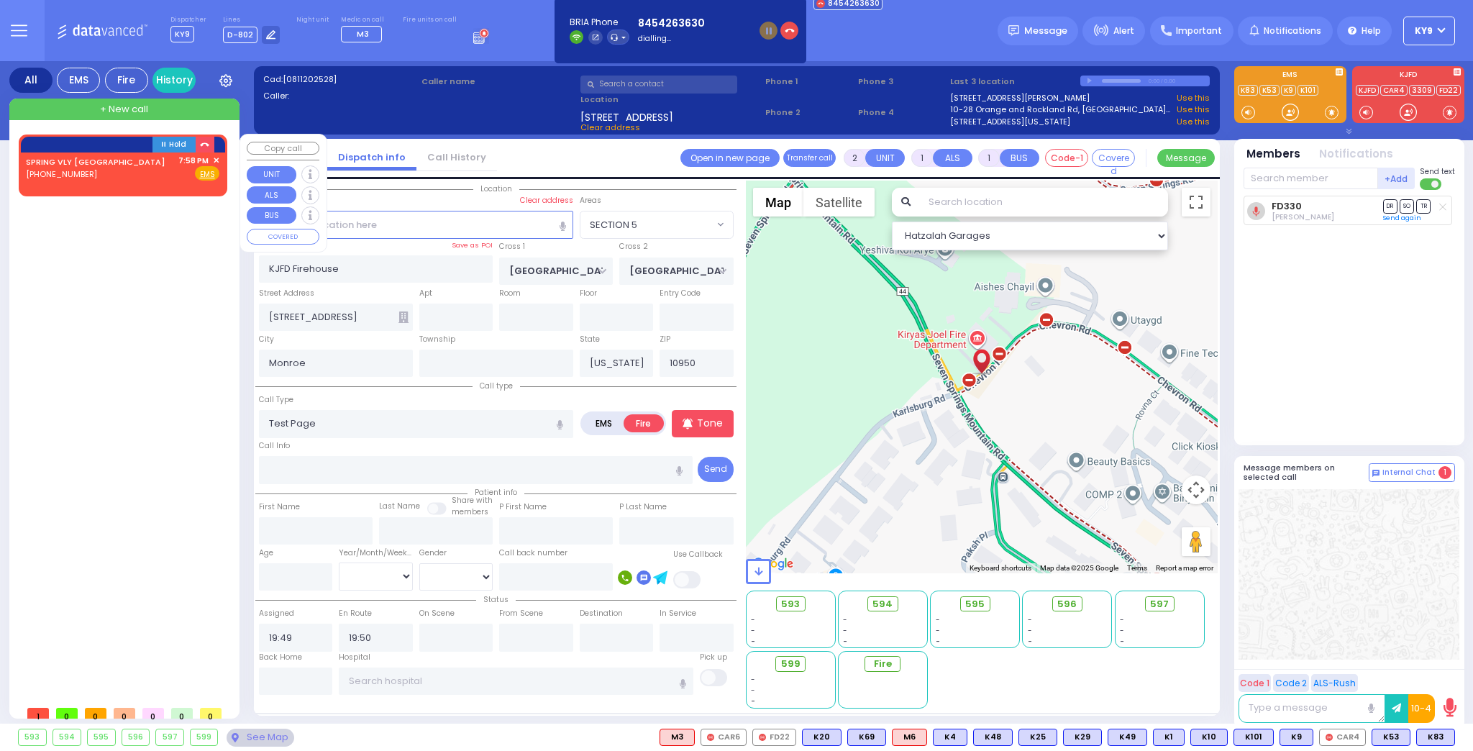
click at [110, 168] on div "SPRING VLY [GEOGRAPHIC_DATA] [PHONE_NUMBER] 7:58 PM ✕ Fire EMS" at bounding box center [122, 168] width 193 height 27
select select
radio input "true"
select select
type input "19:58"
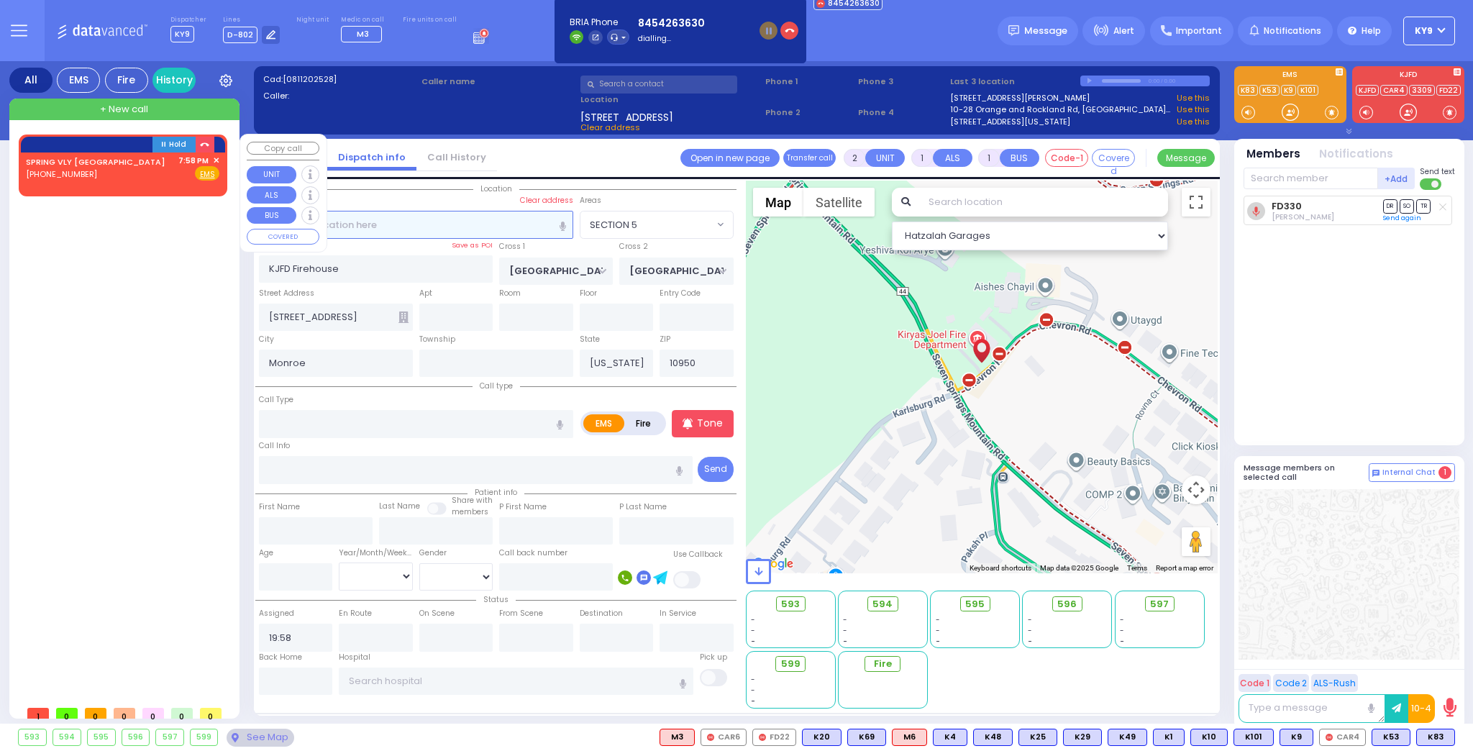
select select "Hatzalah Garages"
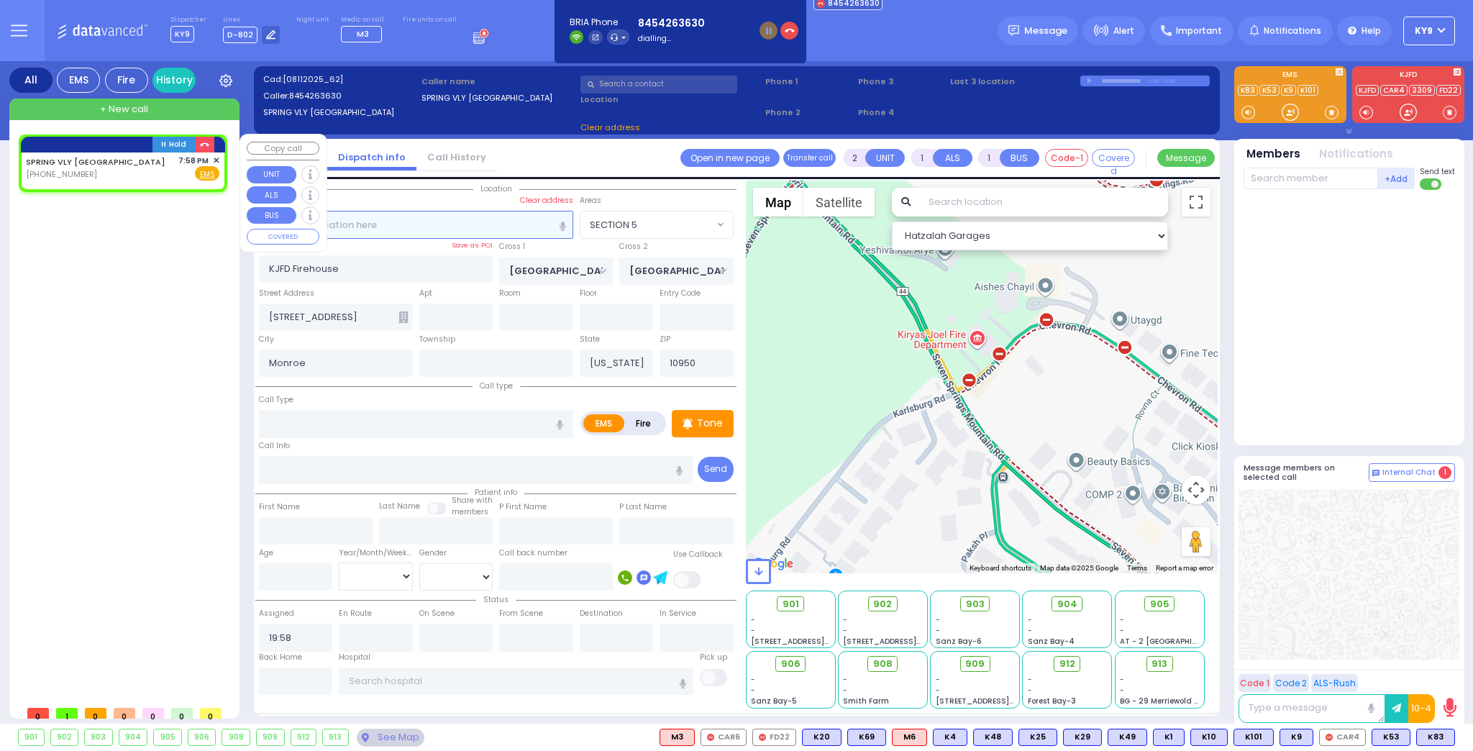
select select
radio input "true"
select select
select select "Hatzalah Garages"
click at [122, 165] on div "SPRING VLY [GEOGRAPHIC_DATA] [PHONE_NUMBER] 7:58 PM ✕ Fire EMS" at bounding box center [122, 168] width 193 height 27
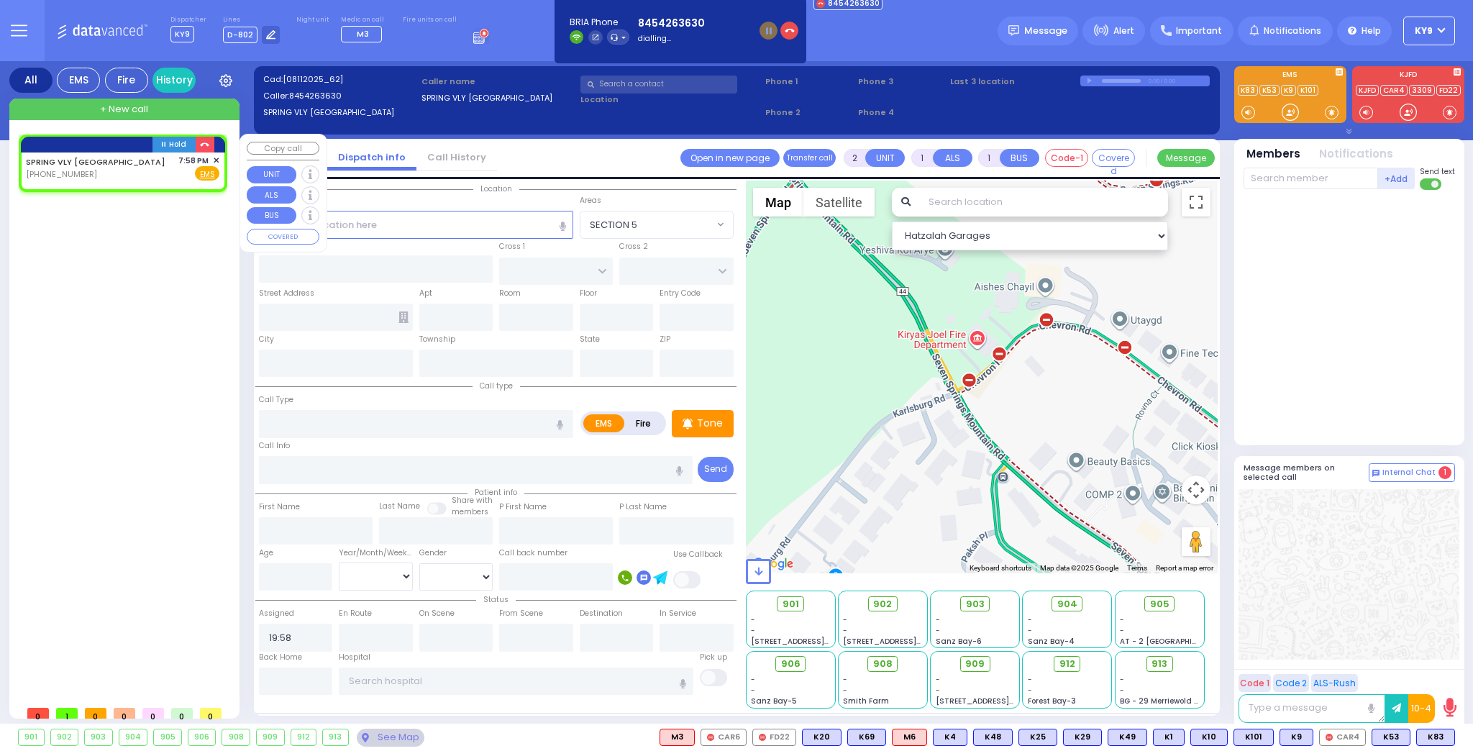
select select
radio input "true"
select select
select select "Hatzalah Garages"
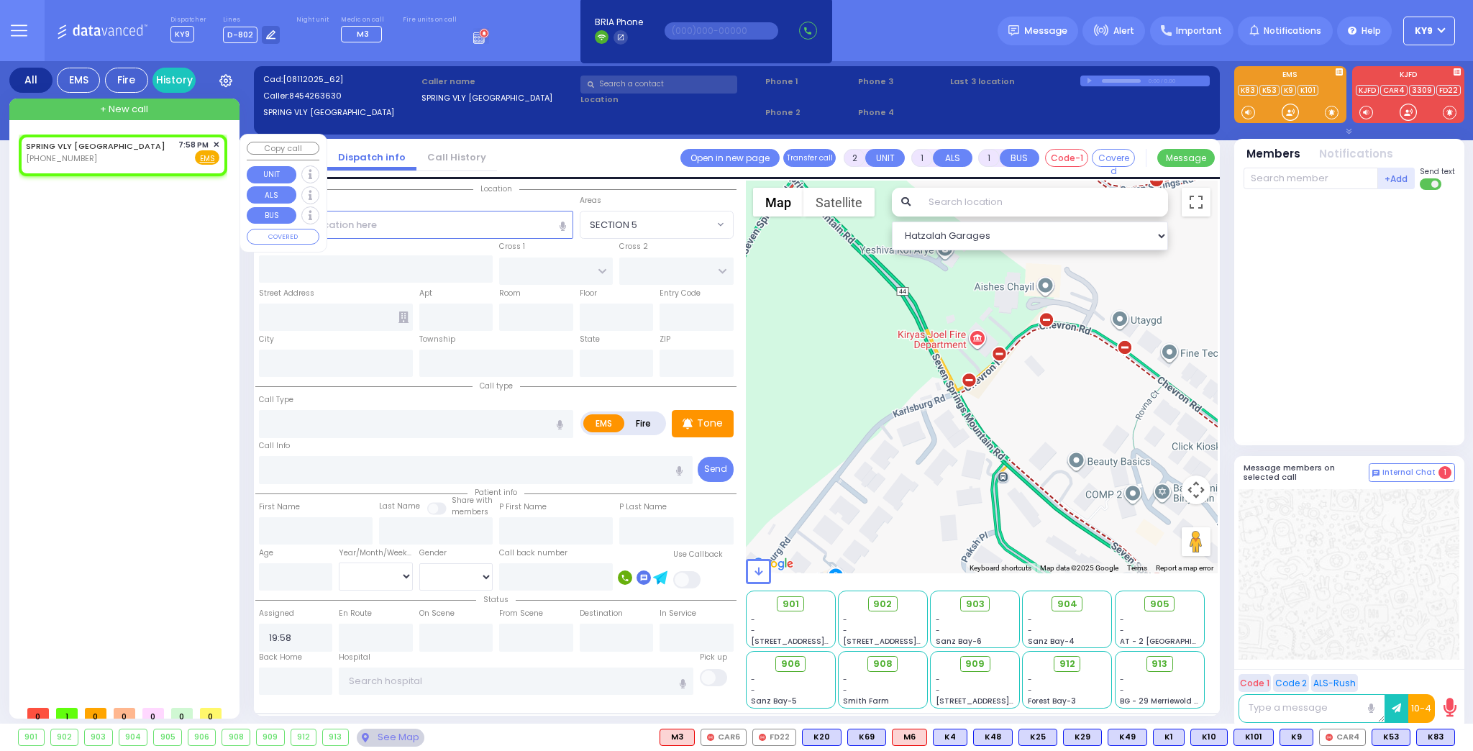
click at [214, 143] on span "✕" at bounding box center [216, 145] width 6 height 12
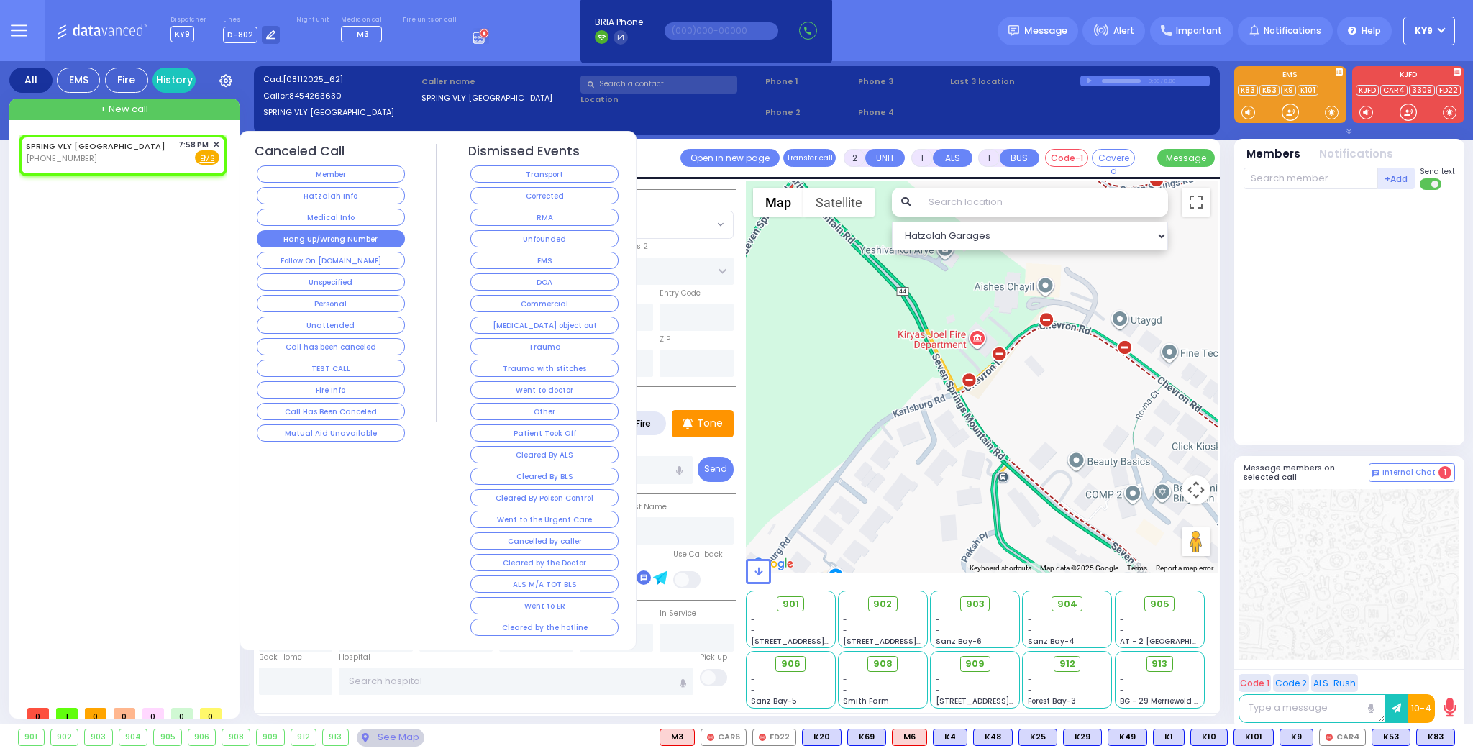
click at [329, 236] on button "Hang up/Wrong Number" at bounding box center [331, 238] width 148 height 17
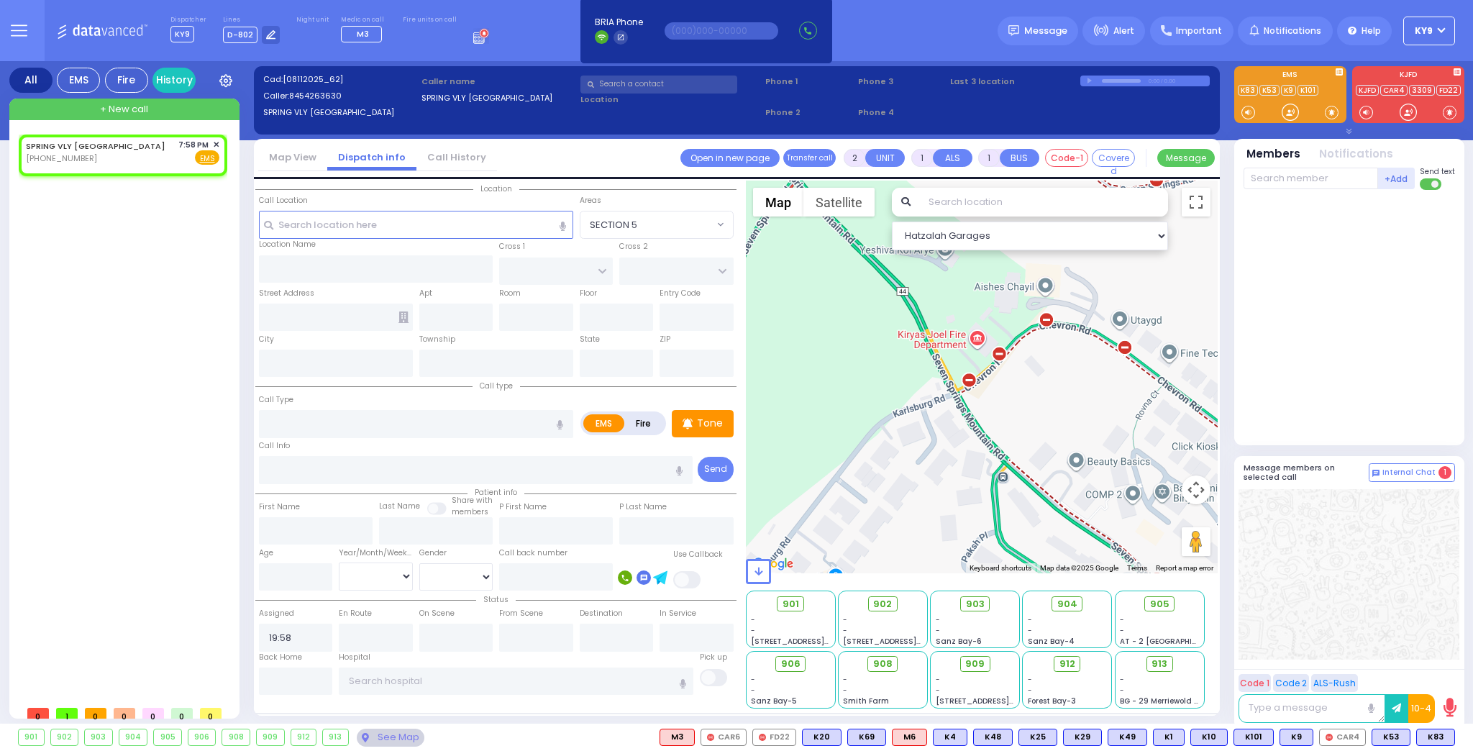
select select
radio input "true"
select select
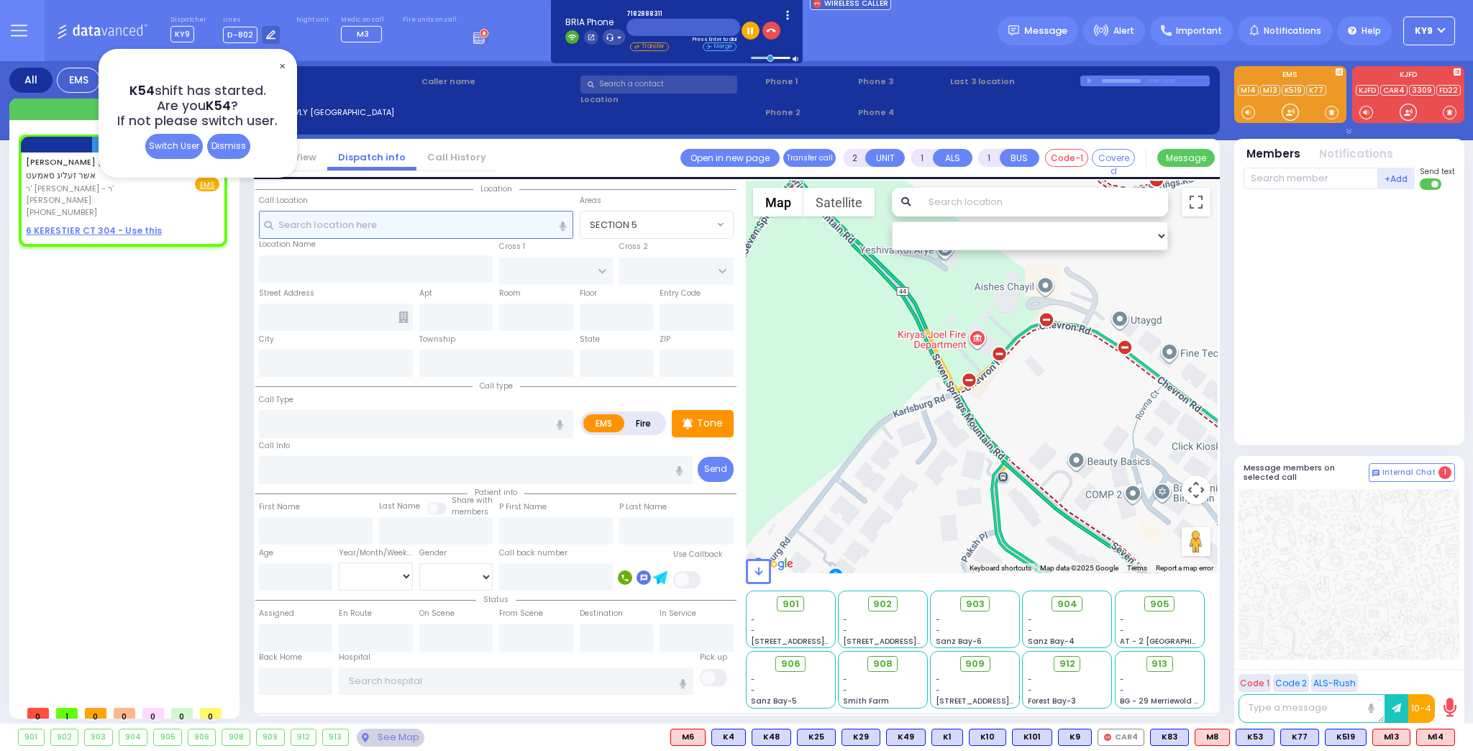
select select
radio input "true"
type input "USHER ZELIG"
type input "SAMET"
select select
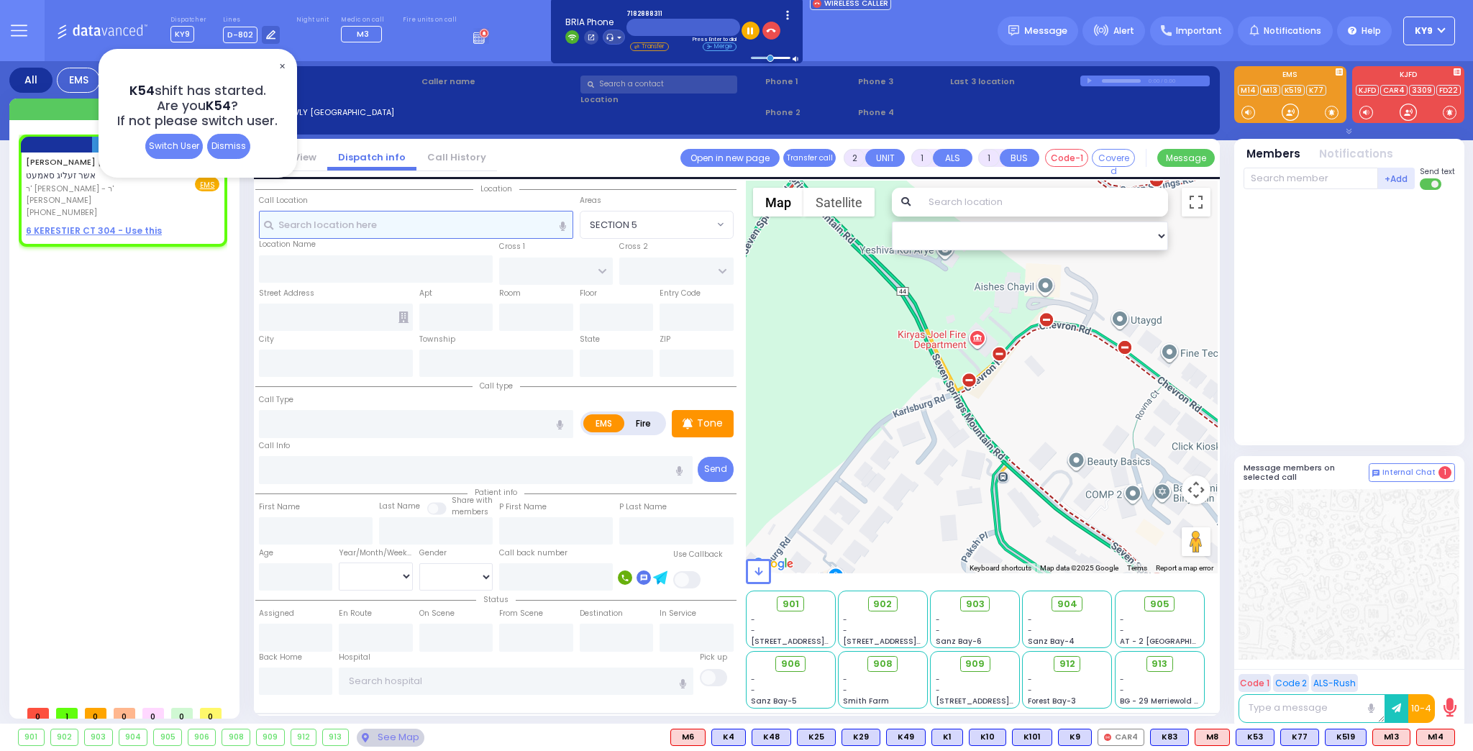
type input "21:05"
select select "Hatzalah Garages"
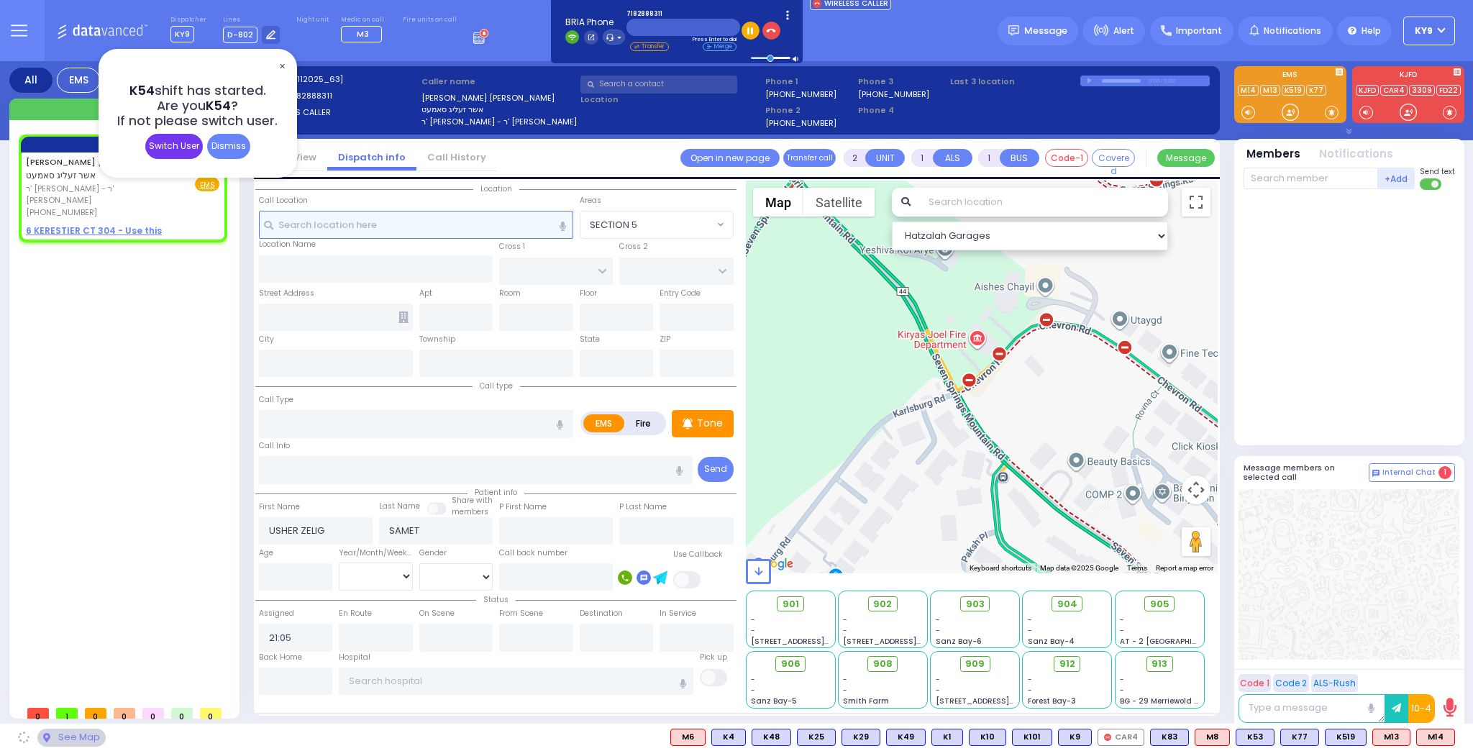
select select
radio input "true"
select select
select select "Hatzalah Garages"
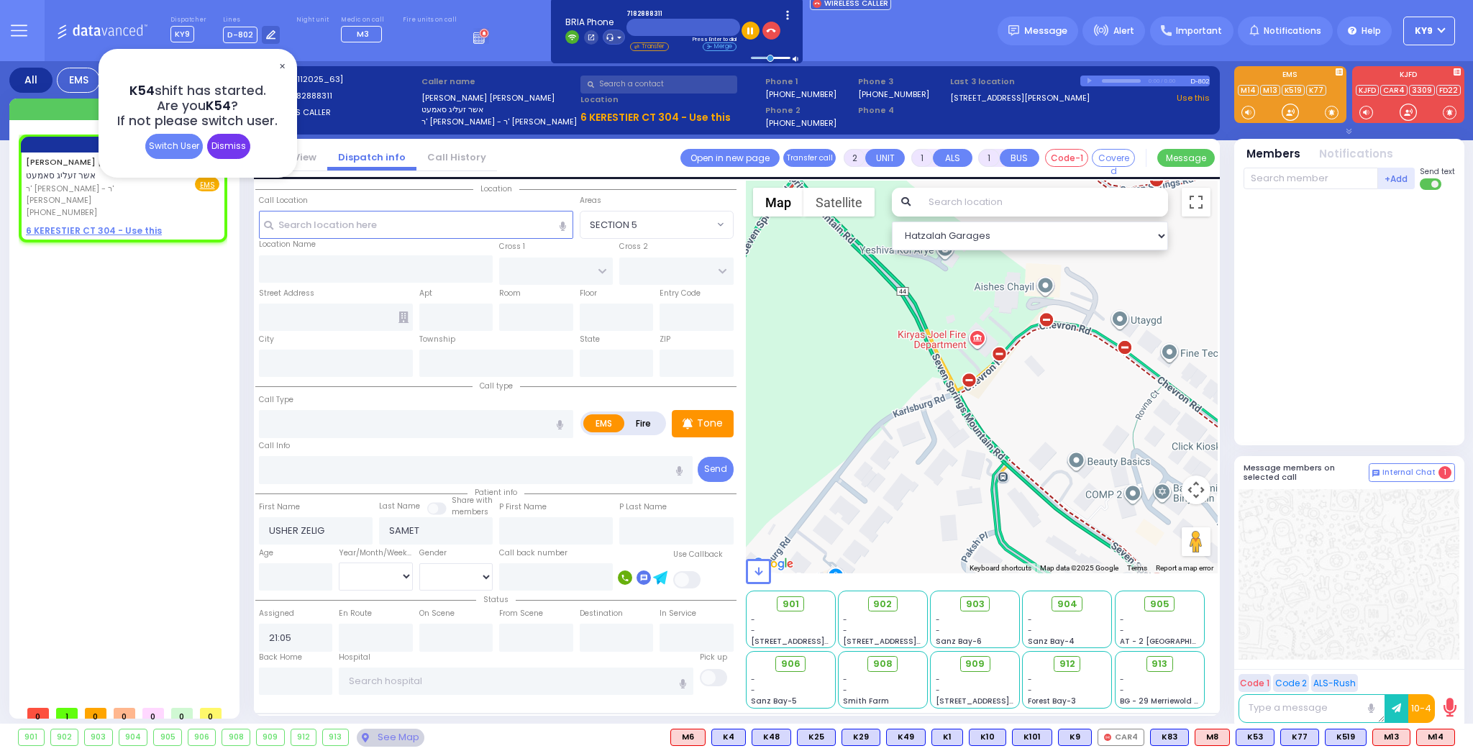
click at [224, 149] on div "Dismiss" at bounding box center [228, 146] width 43 height 25
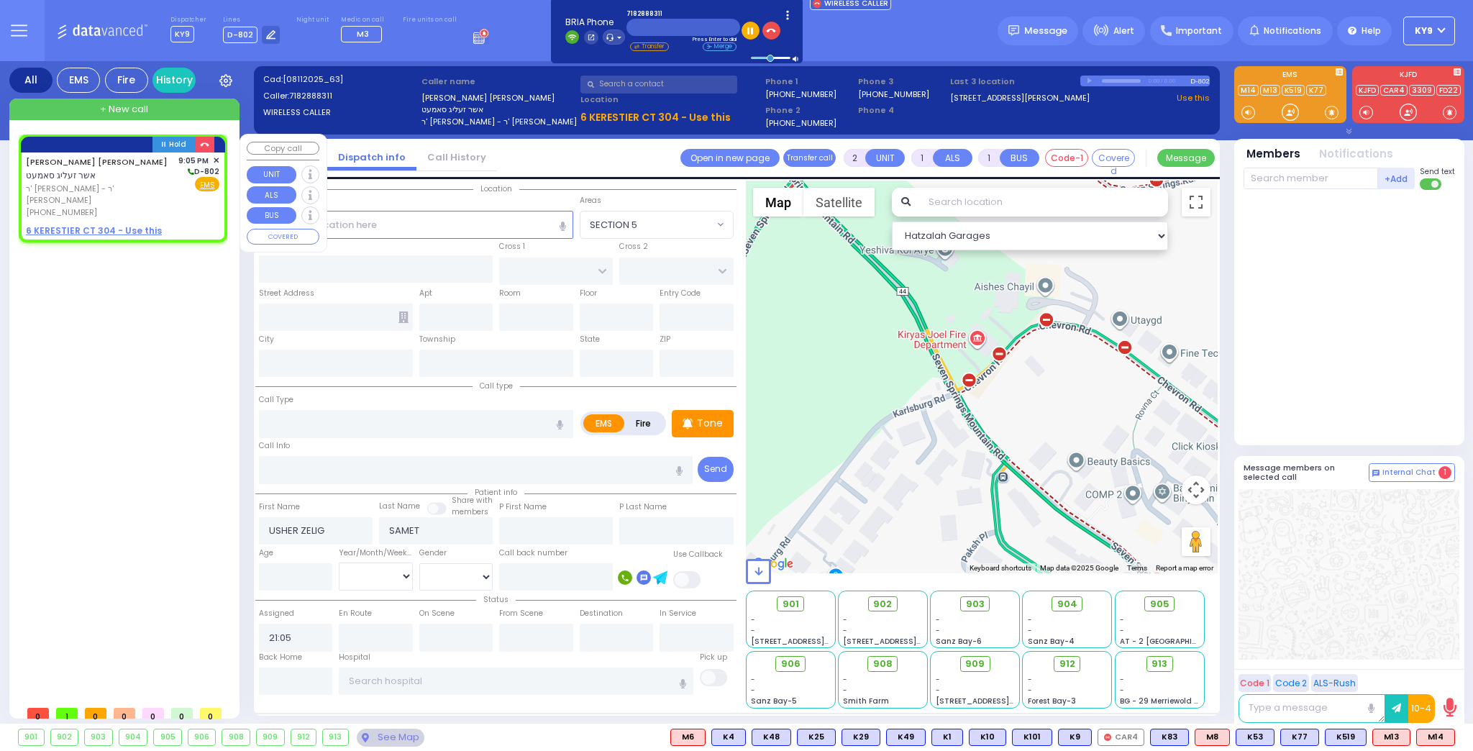
click at [215, 155] on span "✕" at bounding box center [216, 161] width 6 height 12
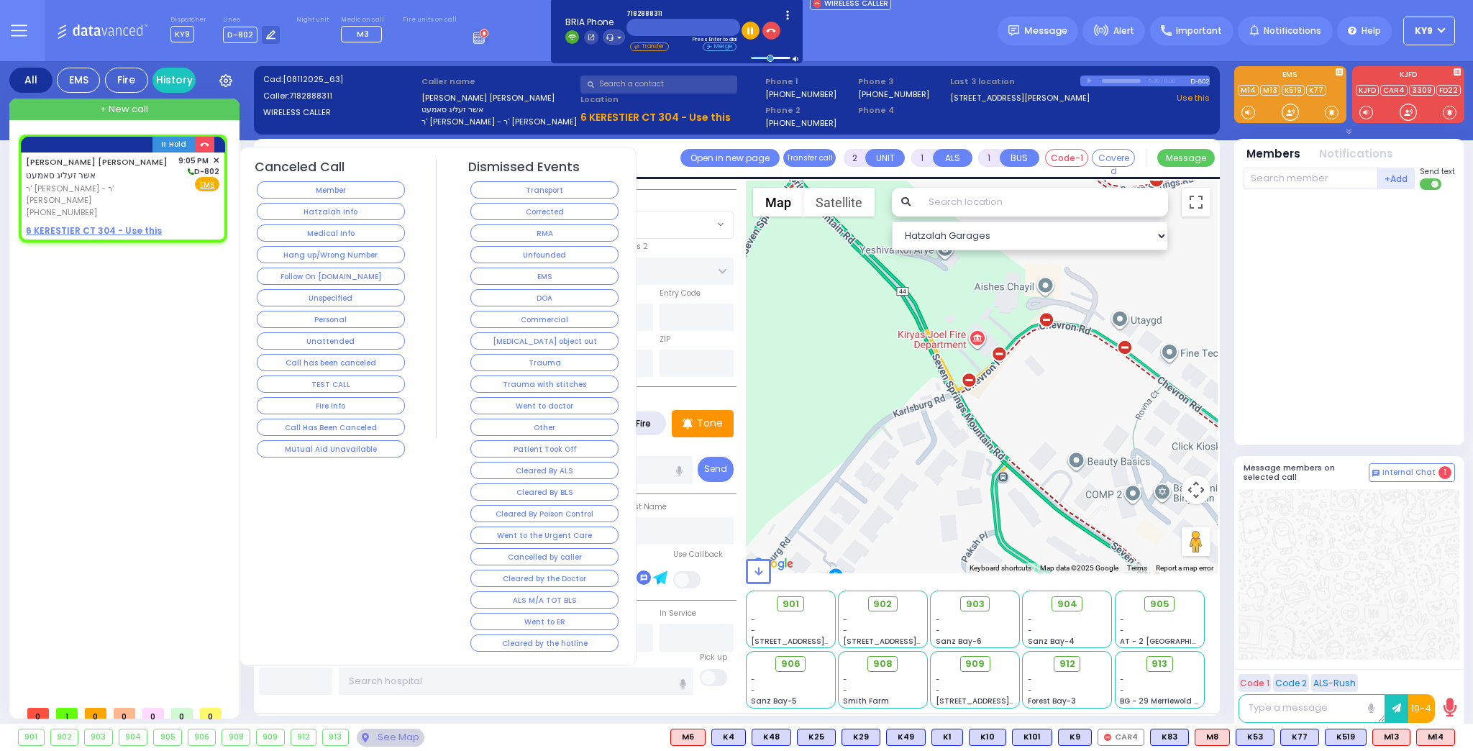
click at [291, 228] on button "Medical Info" at bounding box center [331, 232] width 148 height 17
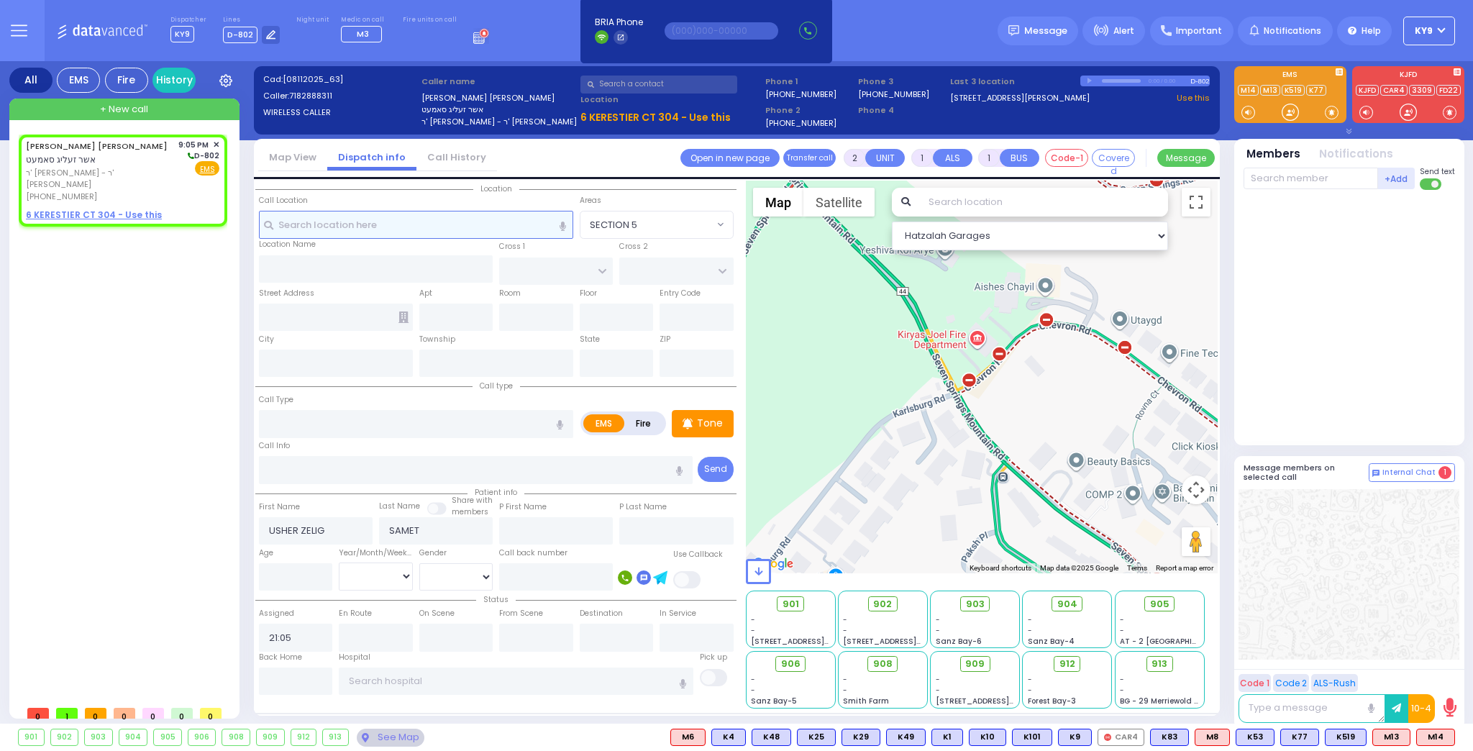
select select
radio input "true"
select select
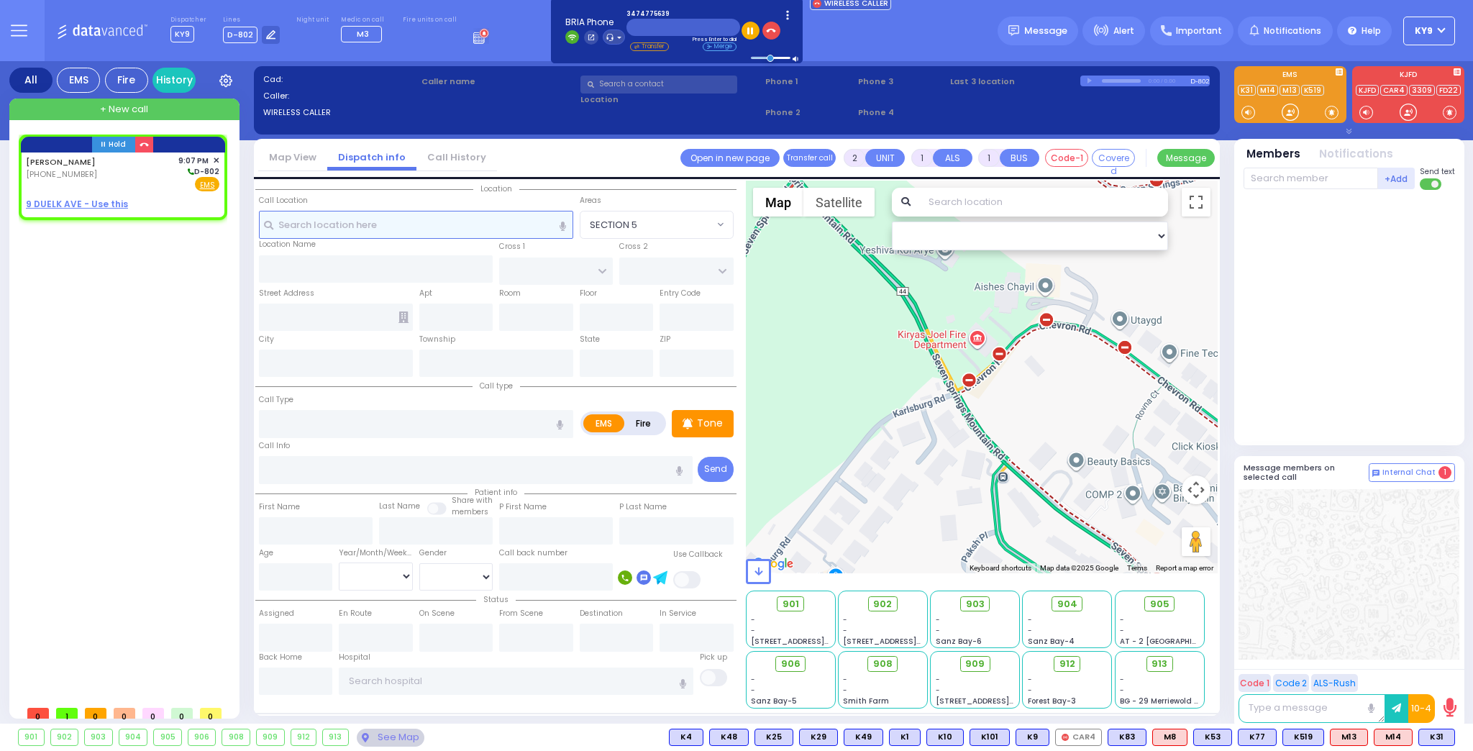
select select
radio input "true"
type input "[PERSON_NAME]"
select select
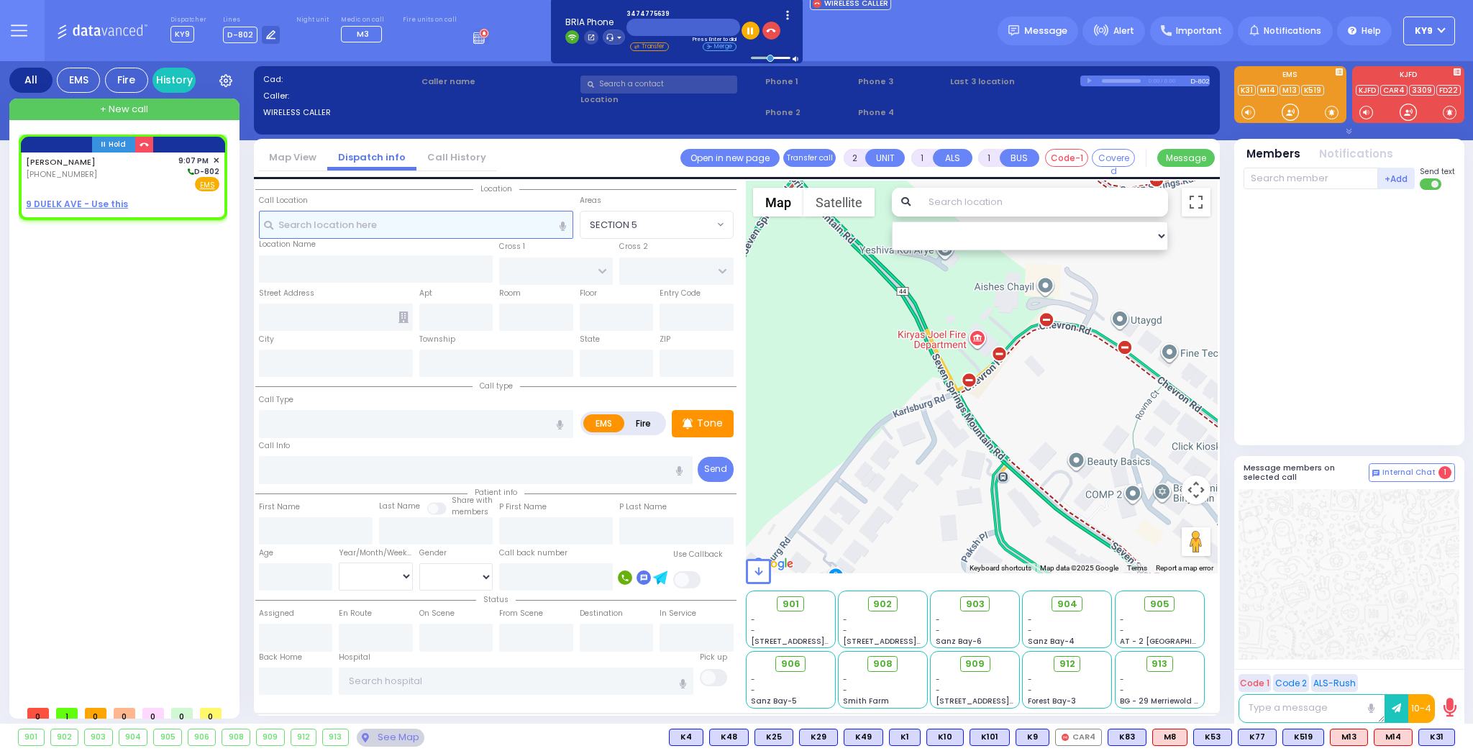
type input "21:07"
select select "Hatzalah Garages"
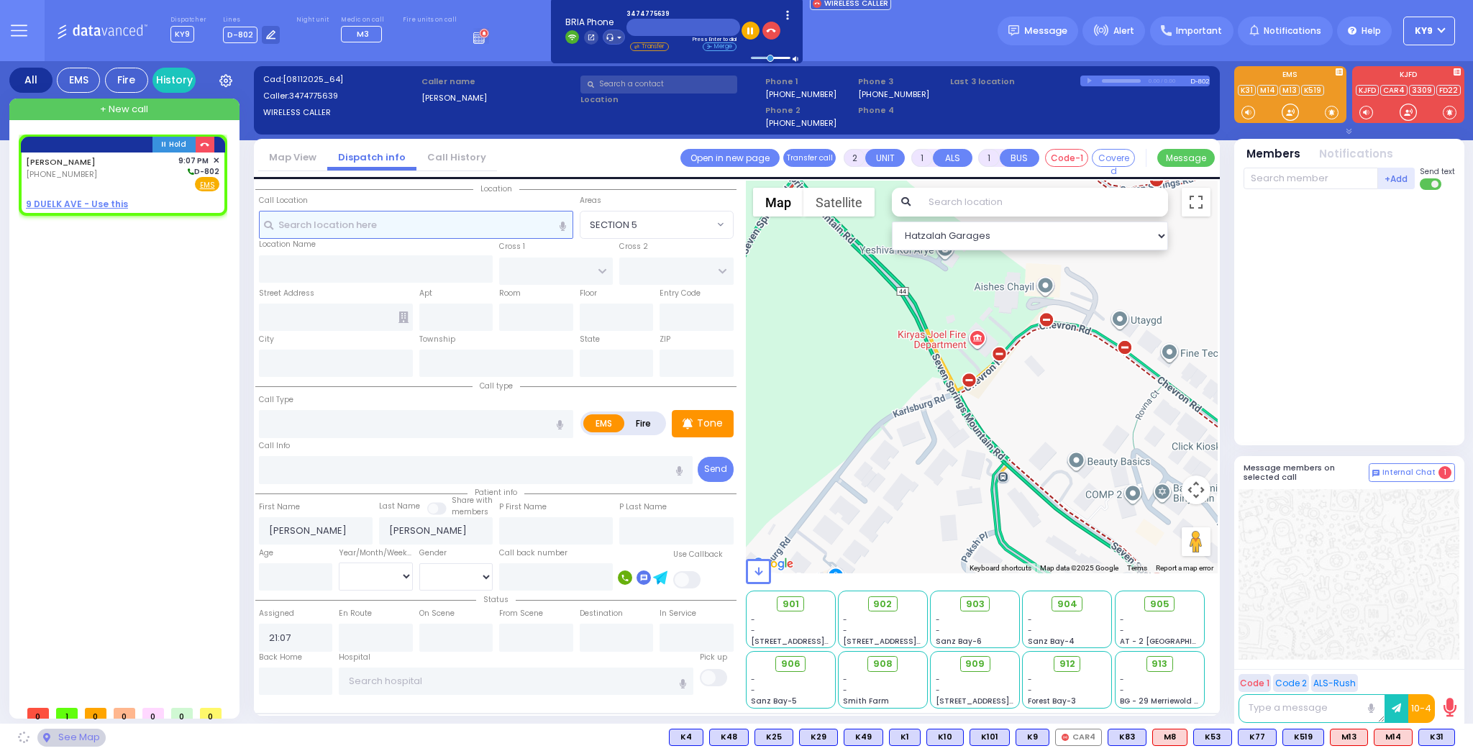
select select
radio input "true"
select select
select select "Hatzalah Garages"
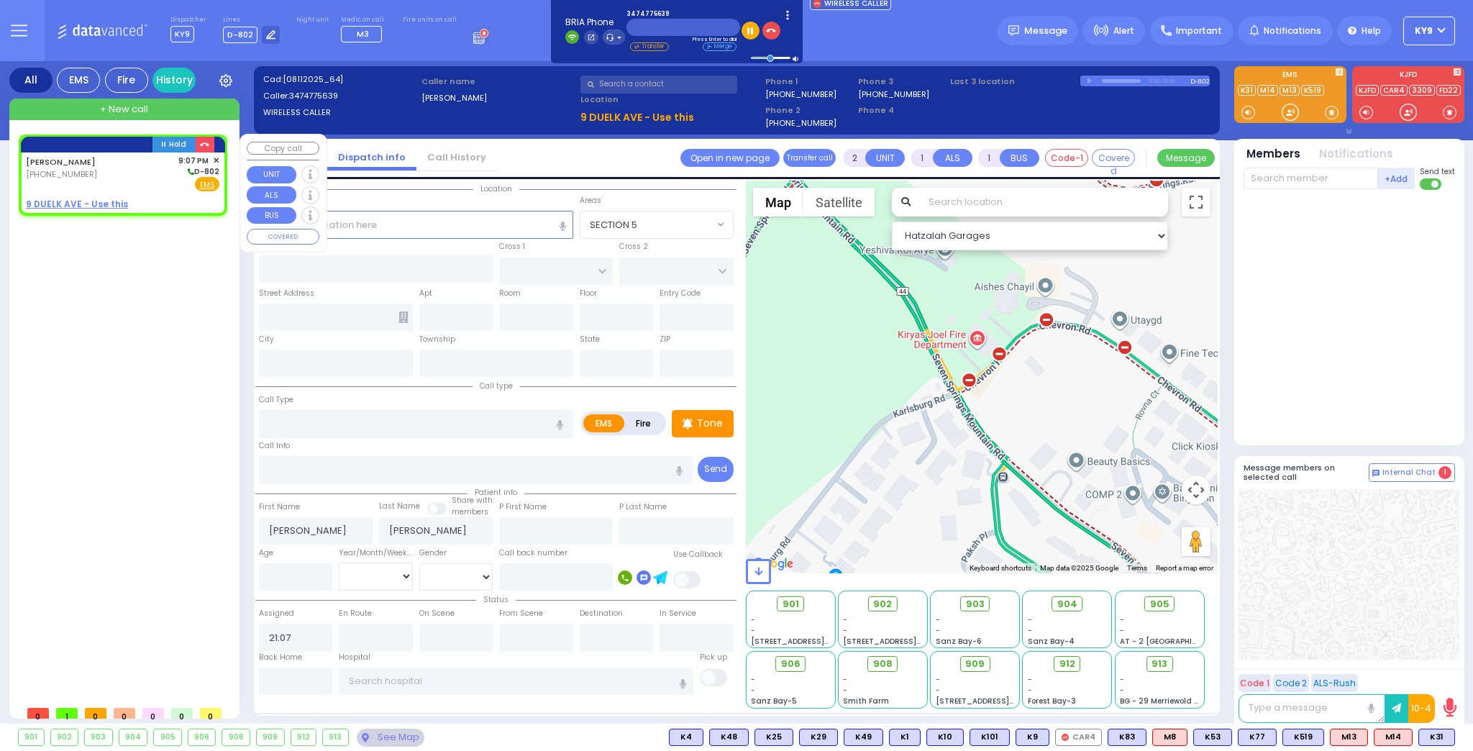
click at [108, 203] on u "9 DUELK AVE - Use this" at bounding box center [77, 204] width 102 height 12
select select
radio input "true"
select select
select select "Hatzalah Garages"
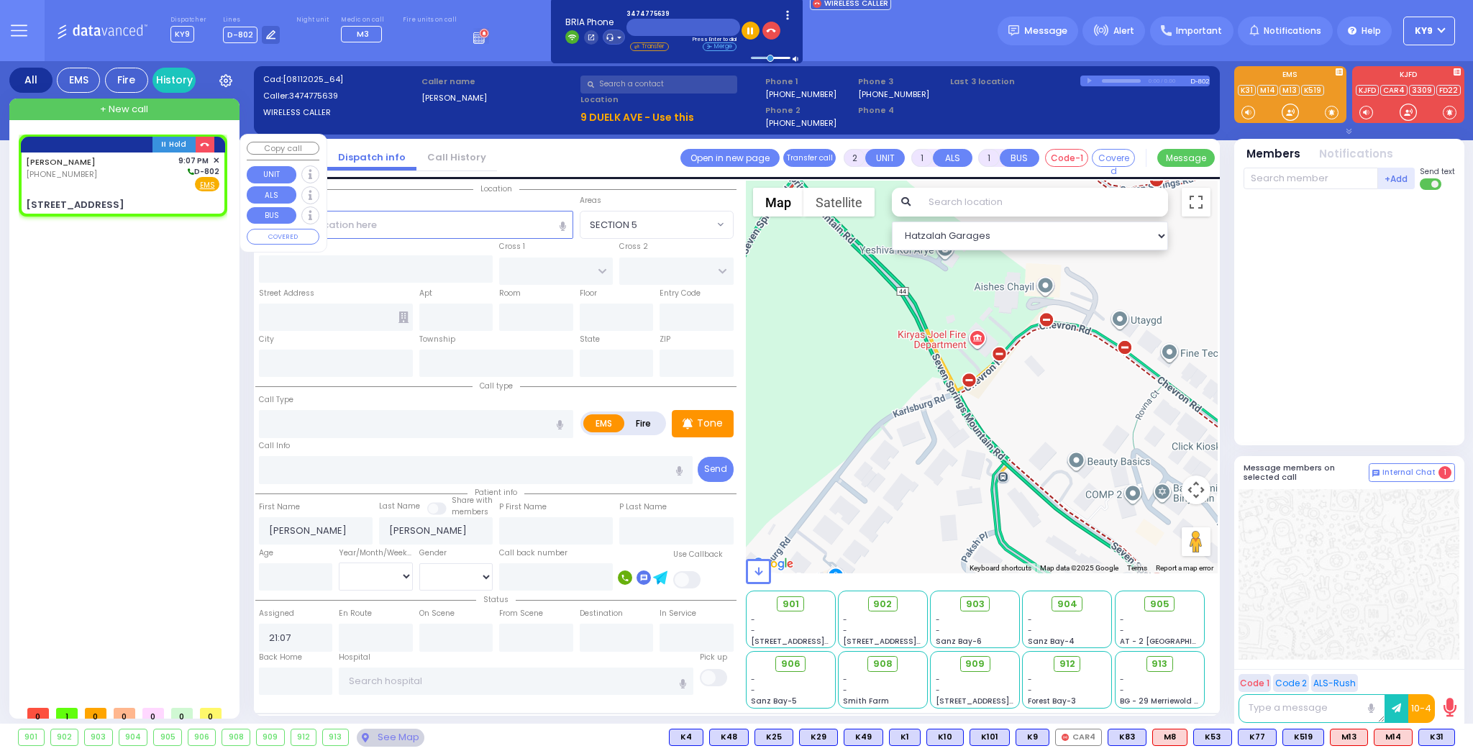
select select
radio input "true"
select select
select select "Hatzalah Garages"
type input "ALAMO COURT"
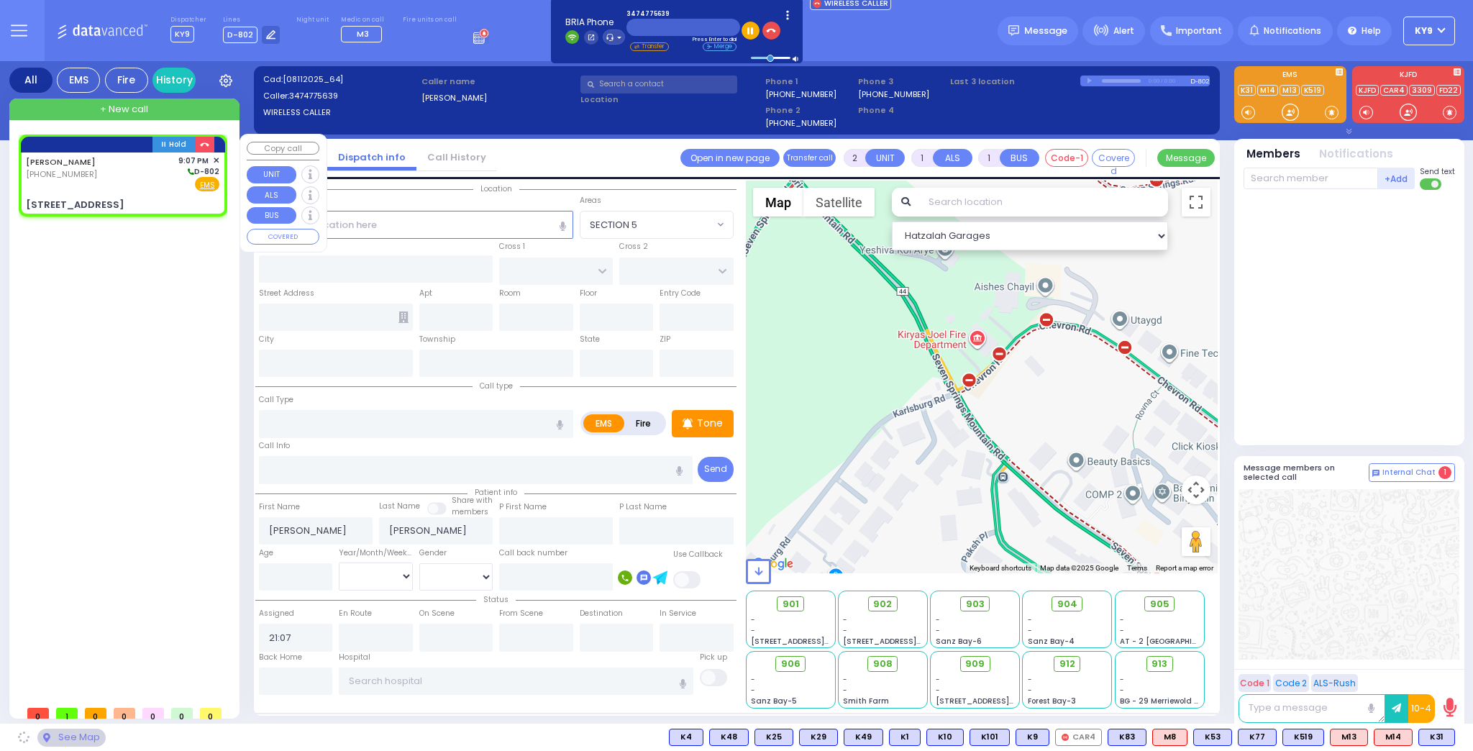
type input "[PERSON_NAME] AVE"
type input "[STREET_ADDRESS]"
type input "Monroe"
type input "[US_STATE]"
type input "10950"
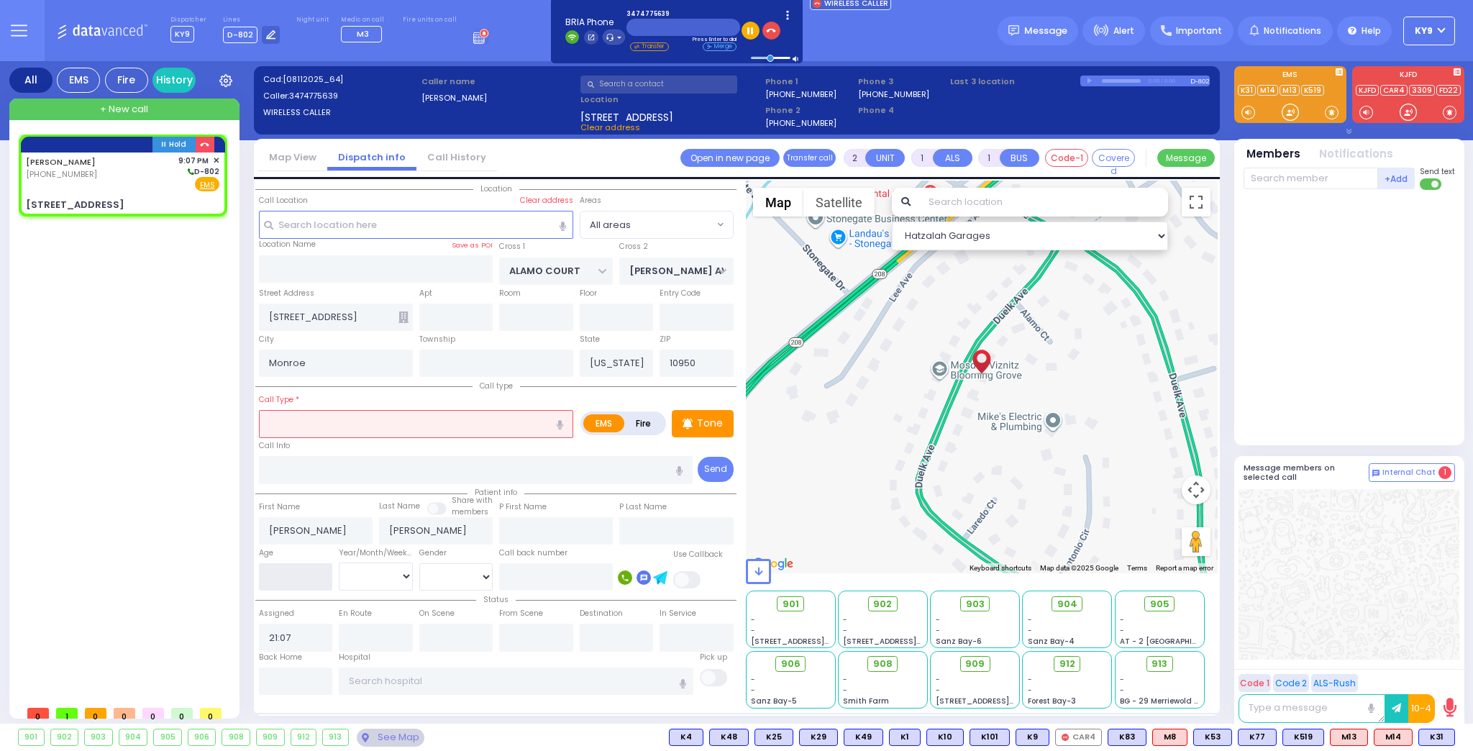
click at [313, 576] on input "number" at bounding box center [296, 576] width 74 height 27
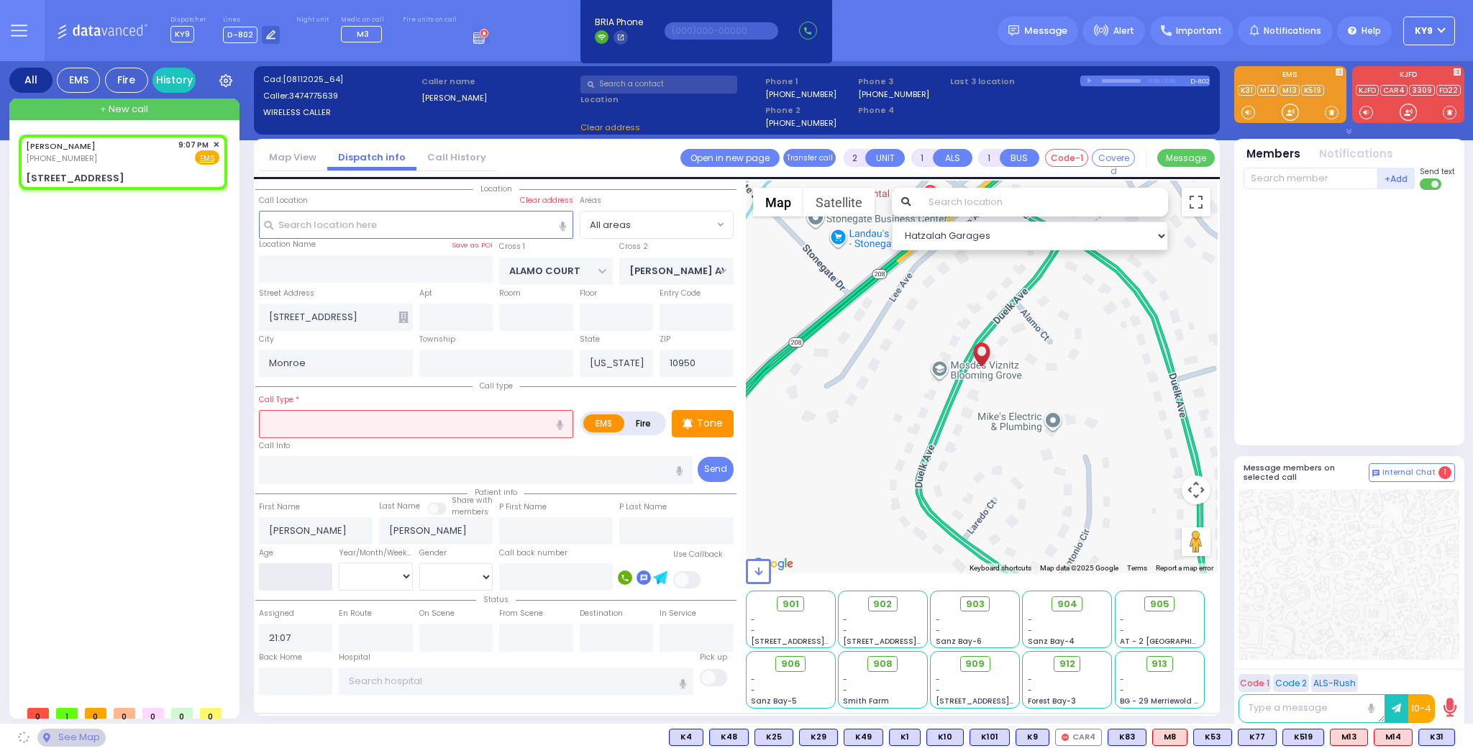
select select
radio input "true"
select select
select select "Hatzalah Garages"
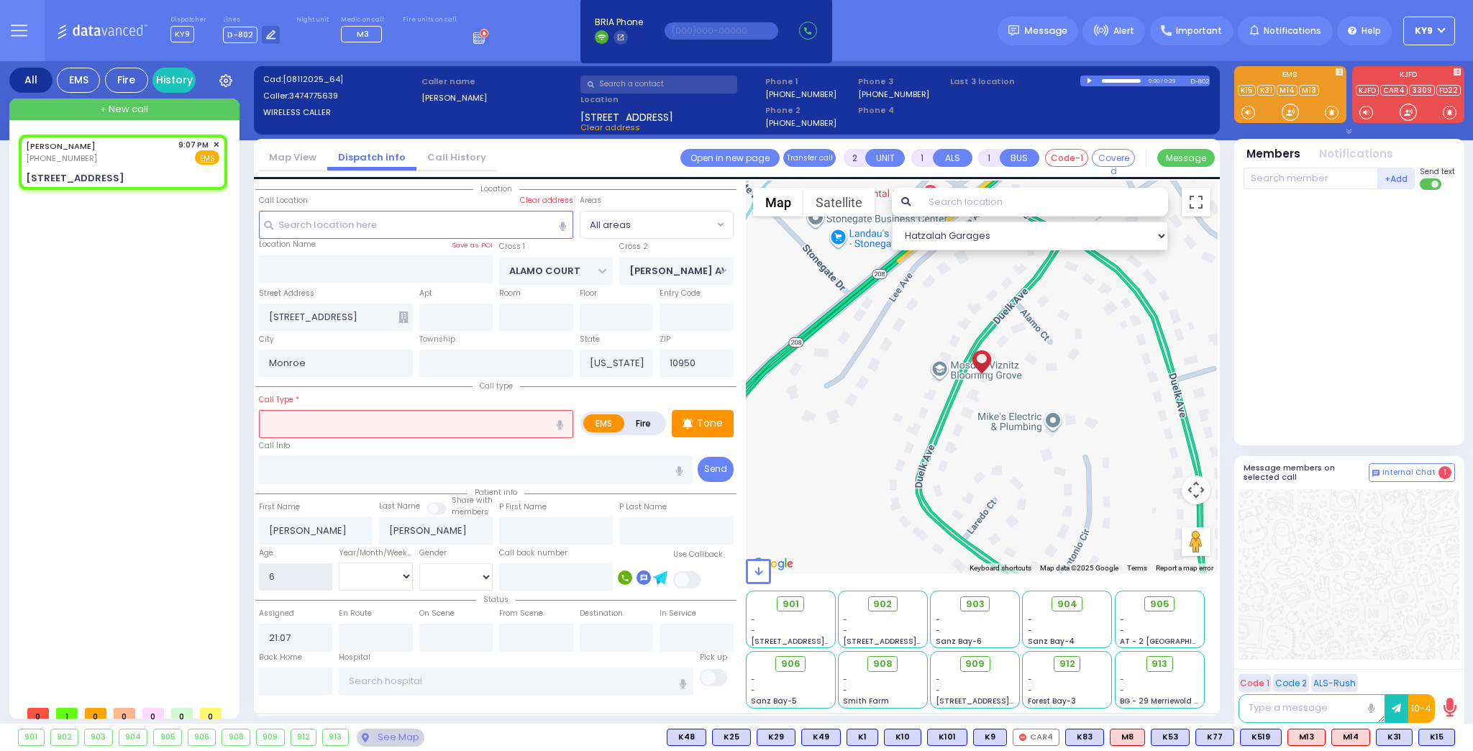
type input "6"
select select
radio input "true"
select select
select select "Hatzalah Garages"
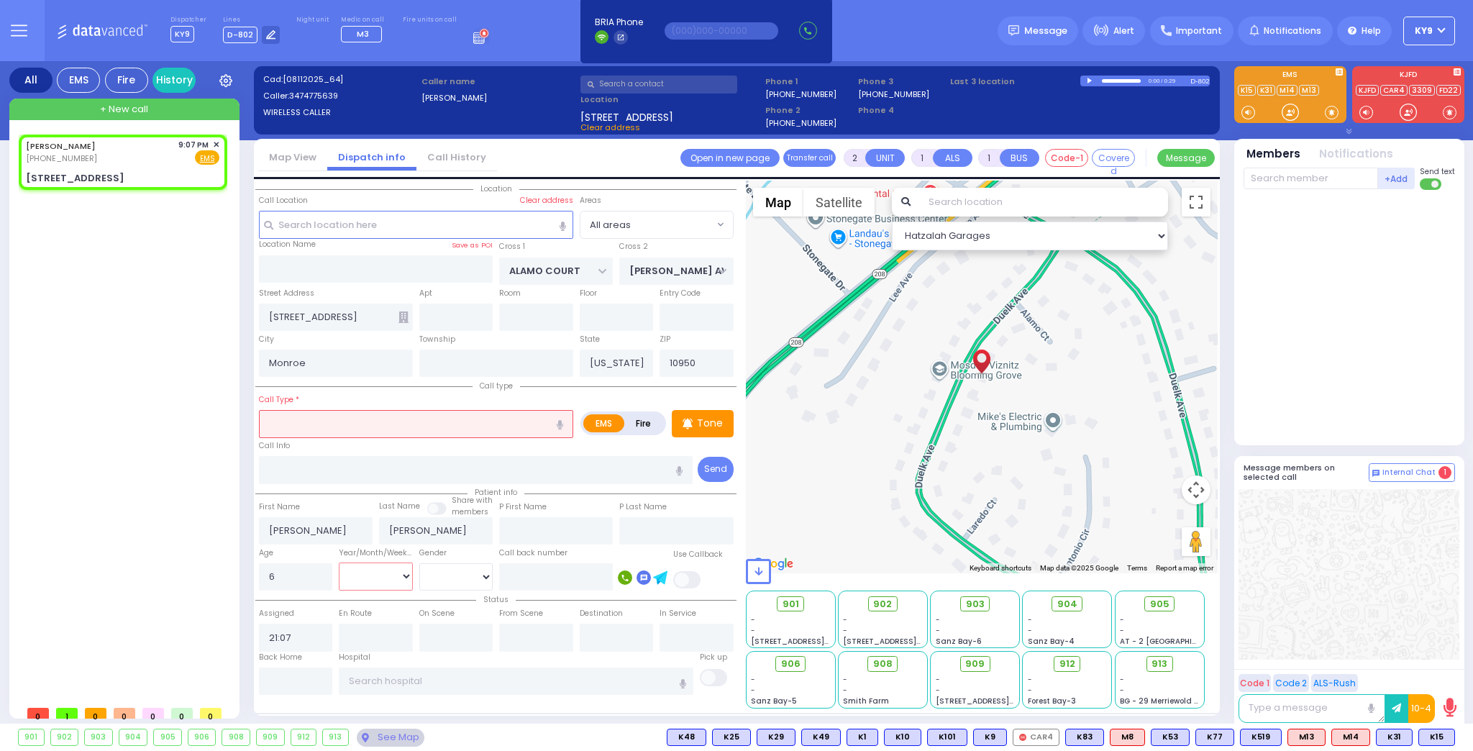
click at [388, 572] on select "Year Month Week Day" at bounding box center [376, 575] width 74 height 27
select select "Week"
click at [339, 562] on select "Year Month Week Day" at bounding box center [376, 575] width 74 height 27
select select
radio input "true"
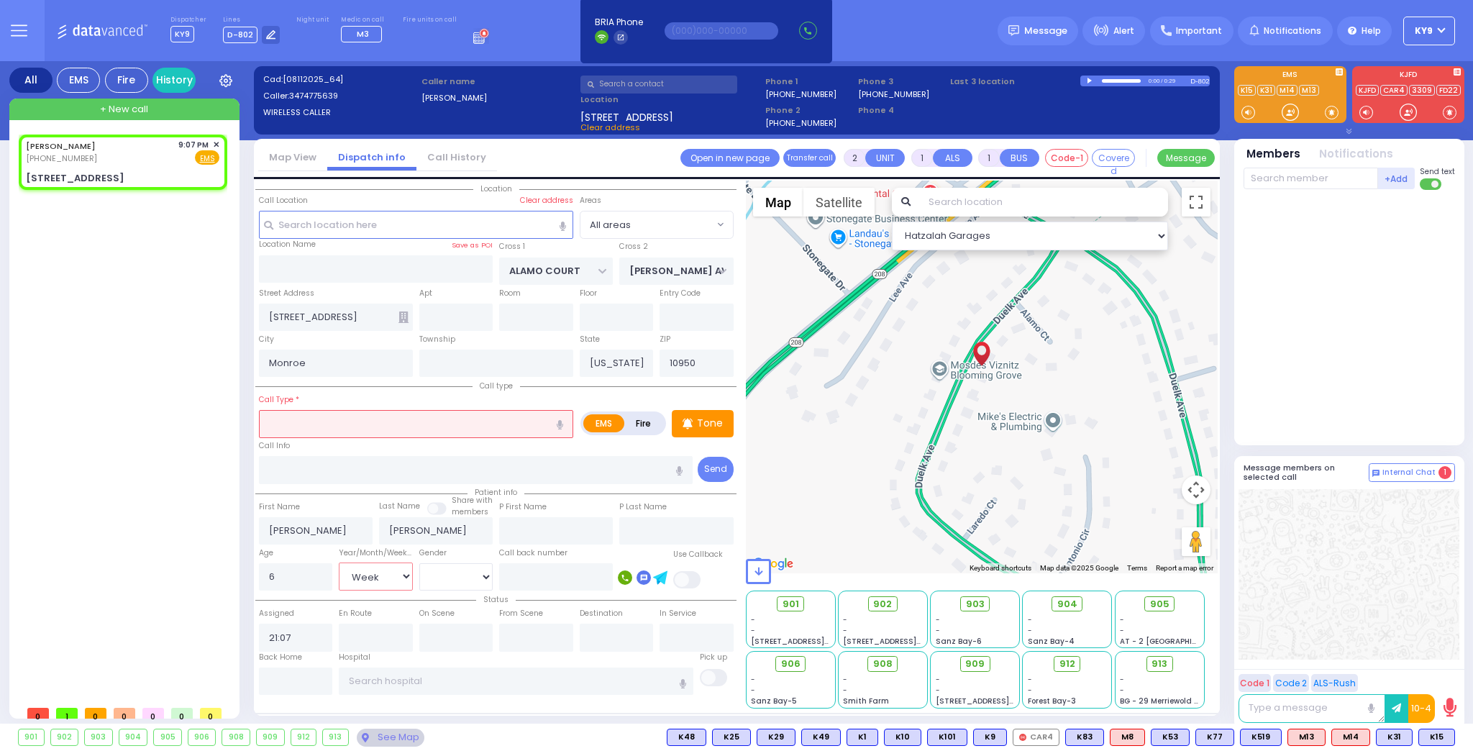
select select "Week"
select select "Hatzalah Garages"
click at [429, 580] on select "[DEMOGRAPHIC_DATA] [DEMOGRAPHIC_DATA]" at bounding box center [456, 576] width 74 height 27
select select "[DEMOGRAPHIC_DATA]"
click at [419, 563] on select "[DEMOGRAPHIC_DATA] [DEMOGRAPHIC_DATA]" at bounding box center [456, 576] width 74 height 27
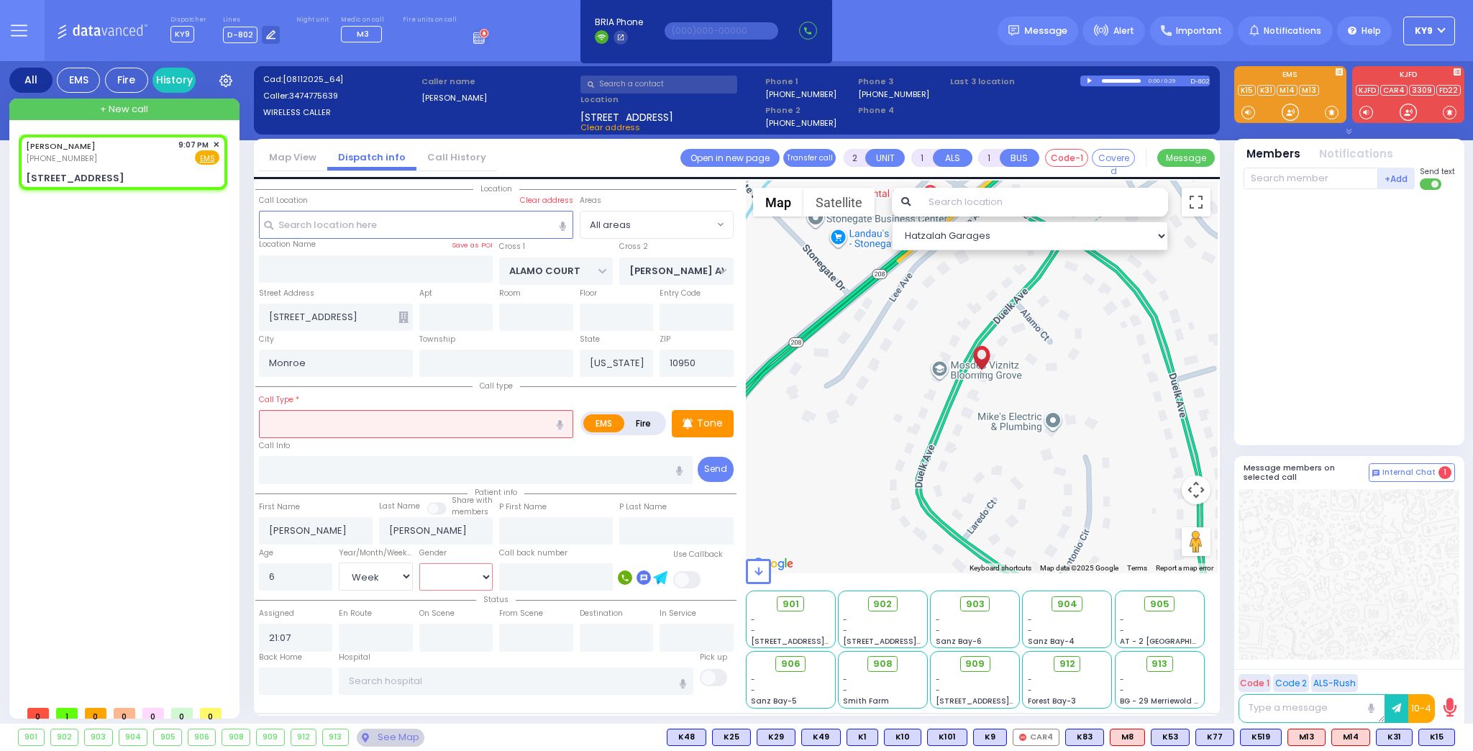
select select
radio input "true"
select select "Week"
select select "[DEMOGRAPHIC_DATA]"
select select "Hatzalah Garages"
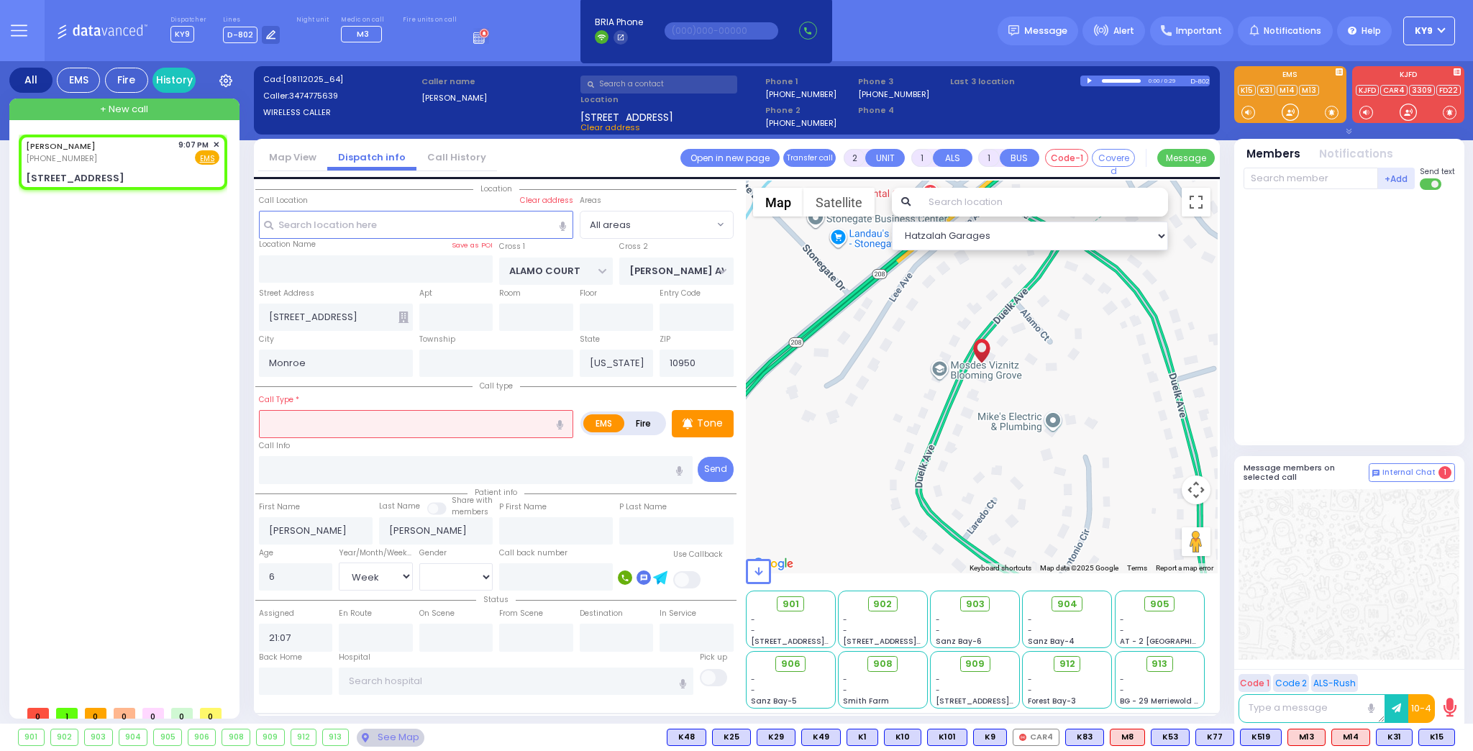
click at [445, 422] on input "text" at bounding box center [416, 423] width 314 height 27
type input "uti"
select select
radio input "true"
select select "Week"
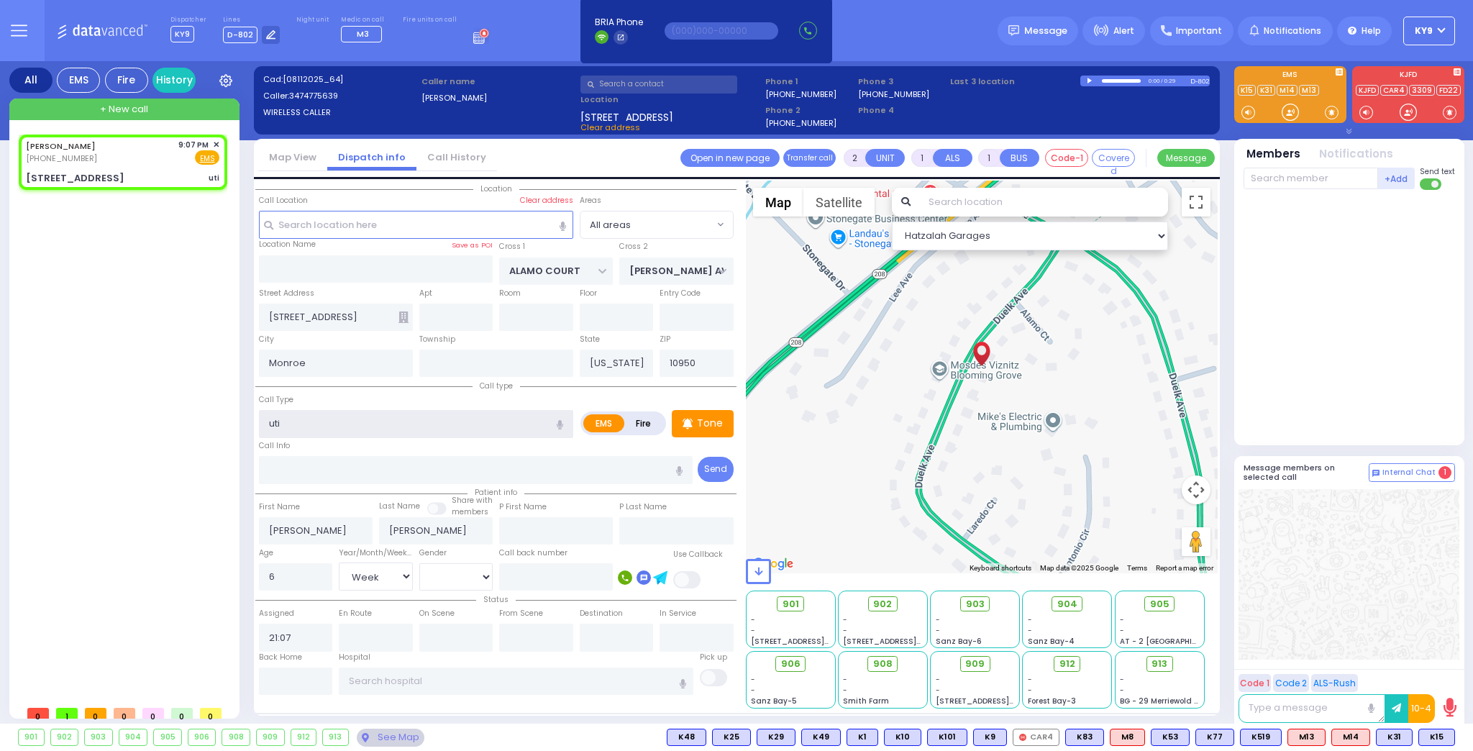
select select "[DEMOGRAPHIC_DATA]"
select select "Hatzalah Garages"
type input "u"
click at [375, 447] on div "Pt not feeling well" at bounding box center [416, 451] width 307 height 14
type input "Pt not feeling well"
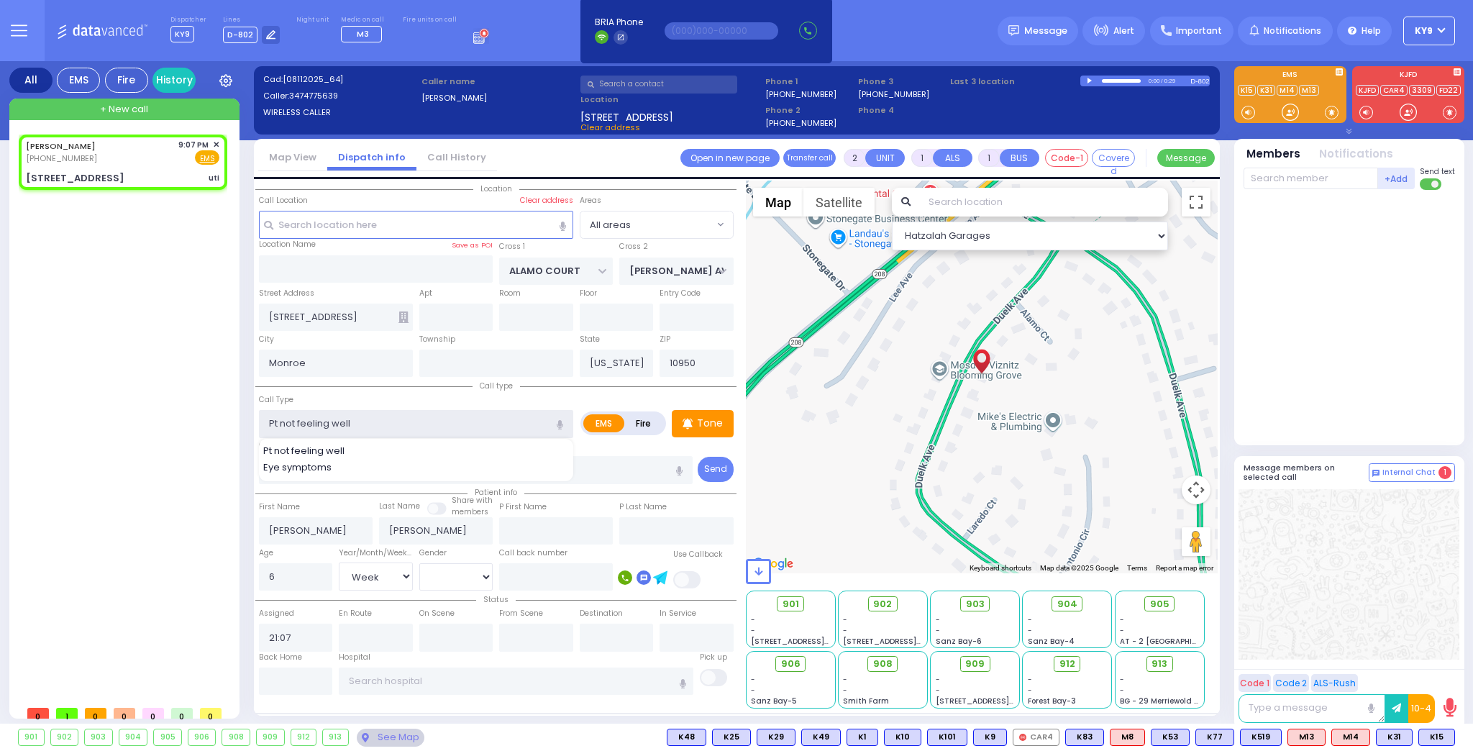
type input "1"
type input "0"
click at [700, 416] on p "Tone" at bounding box center [710, 423] width 26 height 15
select select
radio input "true"
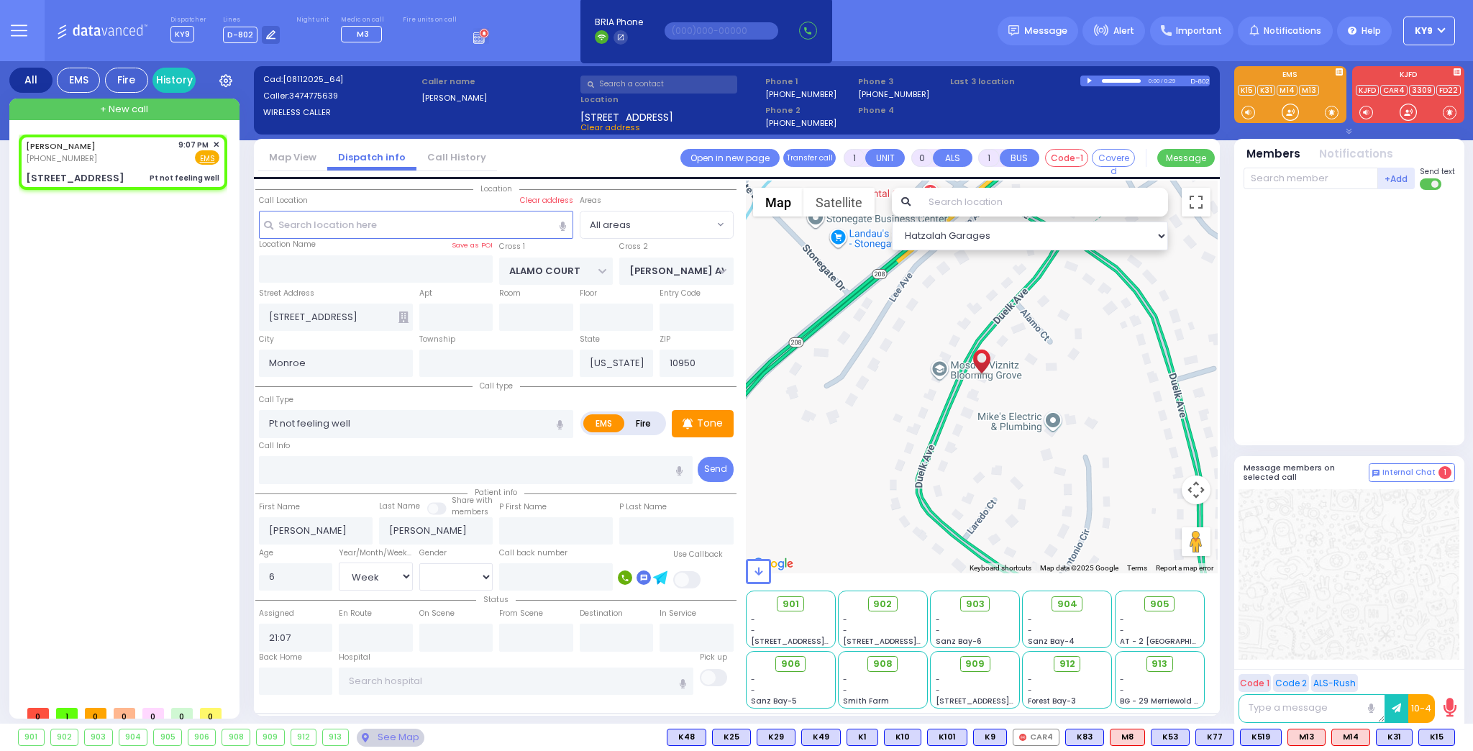
select select "Week"
select select "[DEMOGRAPHIC_DATA]"
select select "Hatzalah Garages"
click at [1294, 112] on div at bounding box center [1290, 112] width 14 height 14
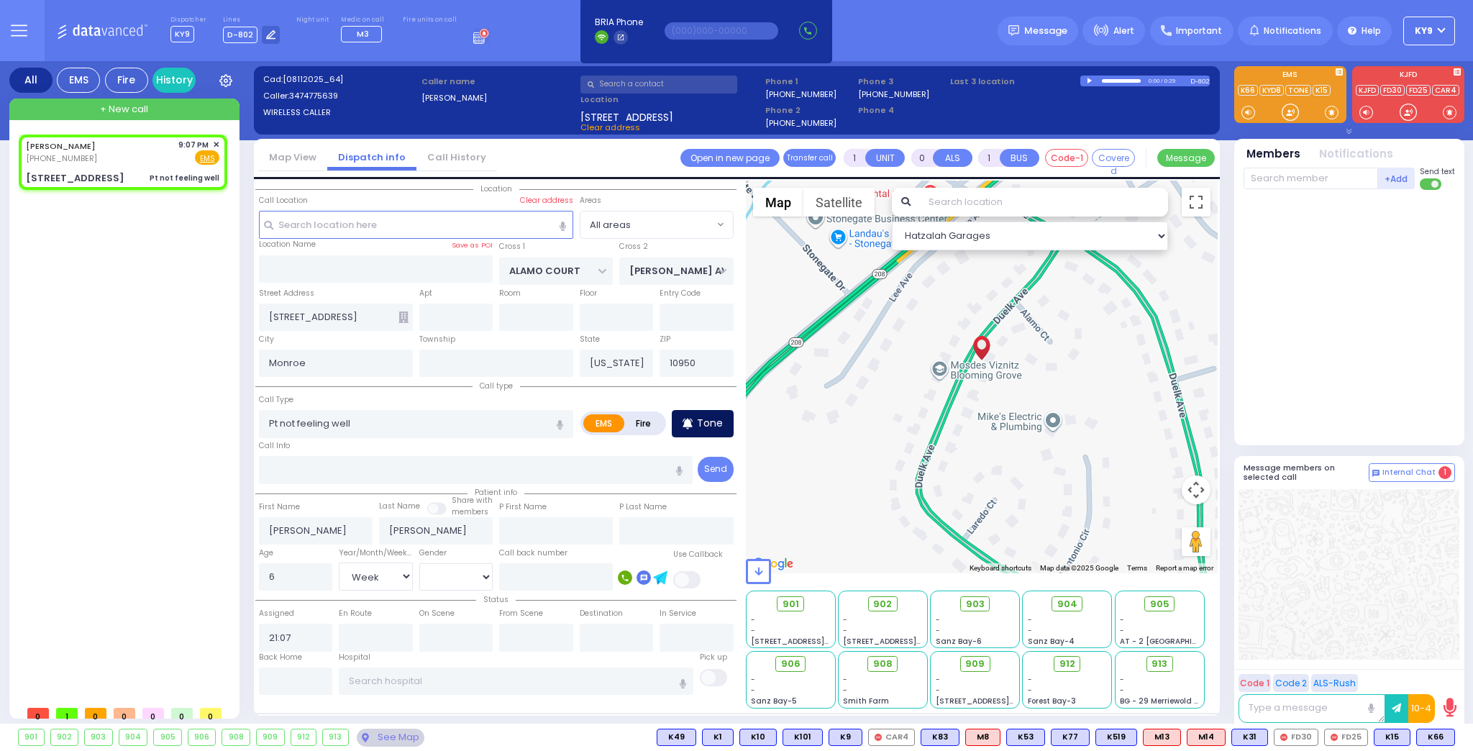
click at [710, 423] on p "Tone" at bounding box center [710, 423] width 26 height 15
click at [1291, 111] on div at bounding box center [1290, 112] width 14 height 14
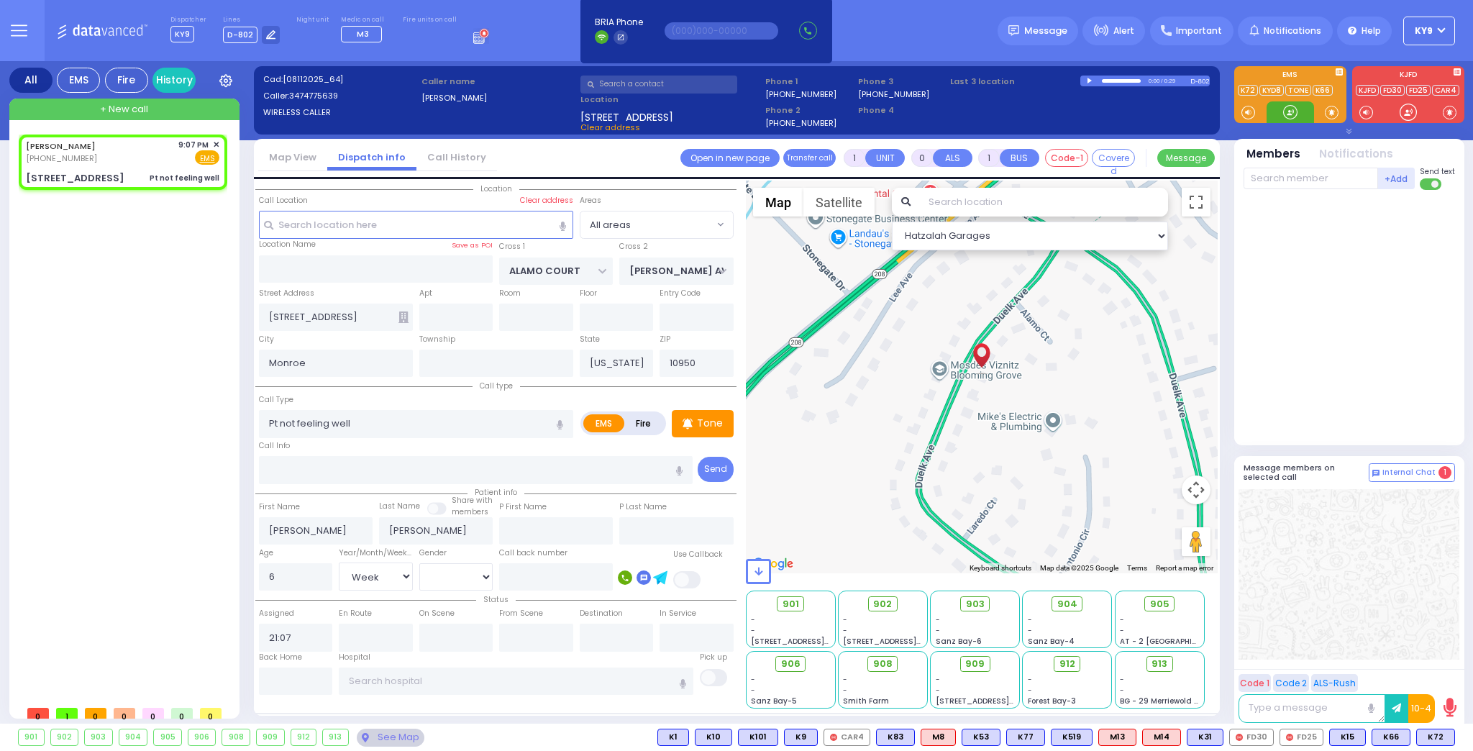
click at [1291, 110] on div at bounding box center [1290, 112] width 14 height 14
click at [1427, 737] on span "K72" at bounding box center [1435, 737] width 37 height 16
select select
radio input "true"
select select "Week"
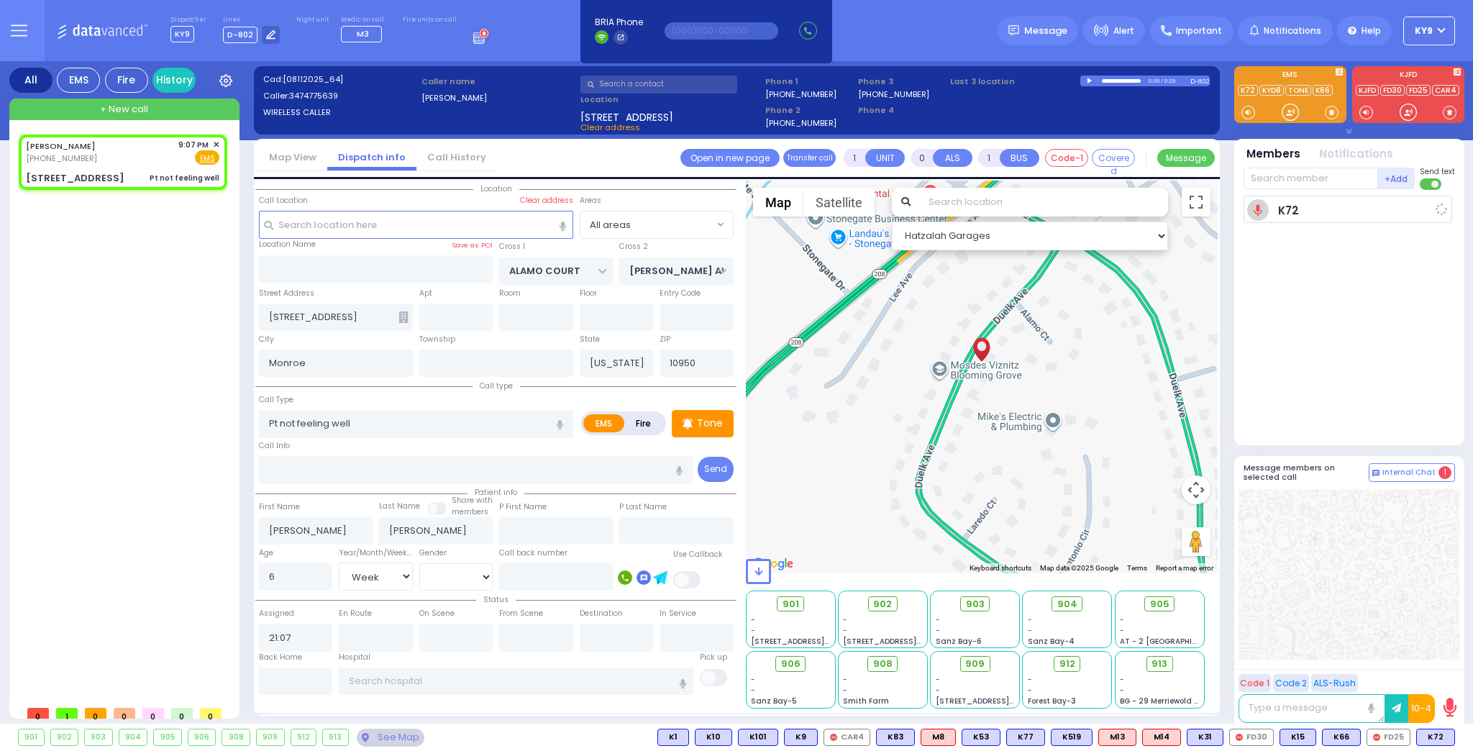
select select "[DEMOGRAPHIC_DATA]"
type input "21:09"
select select "Hatzalah Garages"
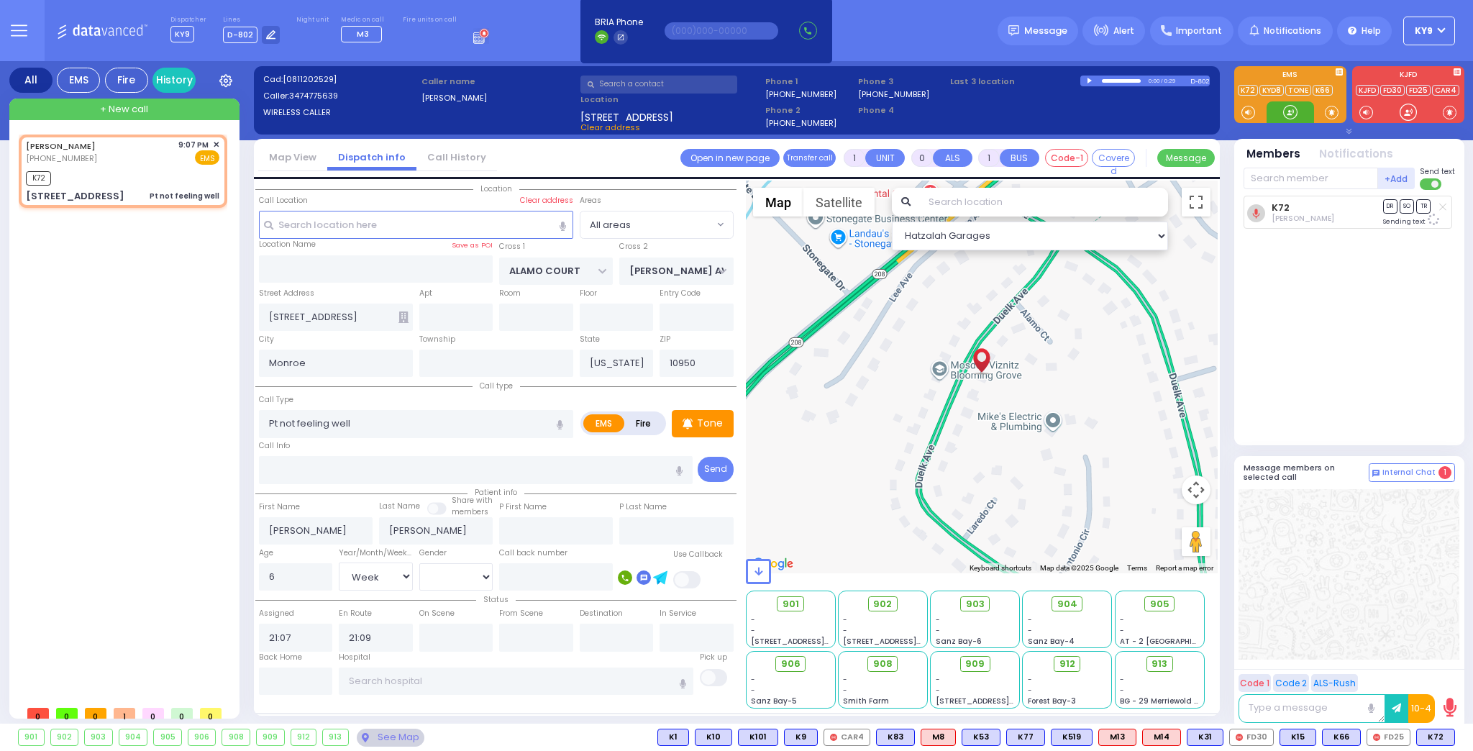
click at [1287, 111] on div at bounding box center [1290, 112] width 14 height 14
click at [692, 430] on div "Tone" at bounding box center [703, 423] width 62 height 27
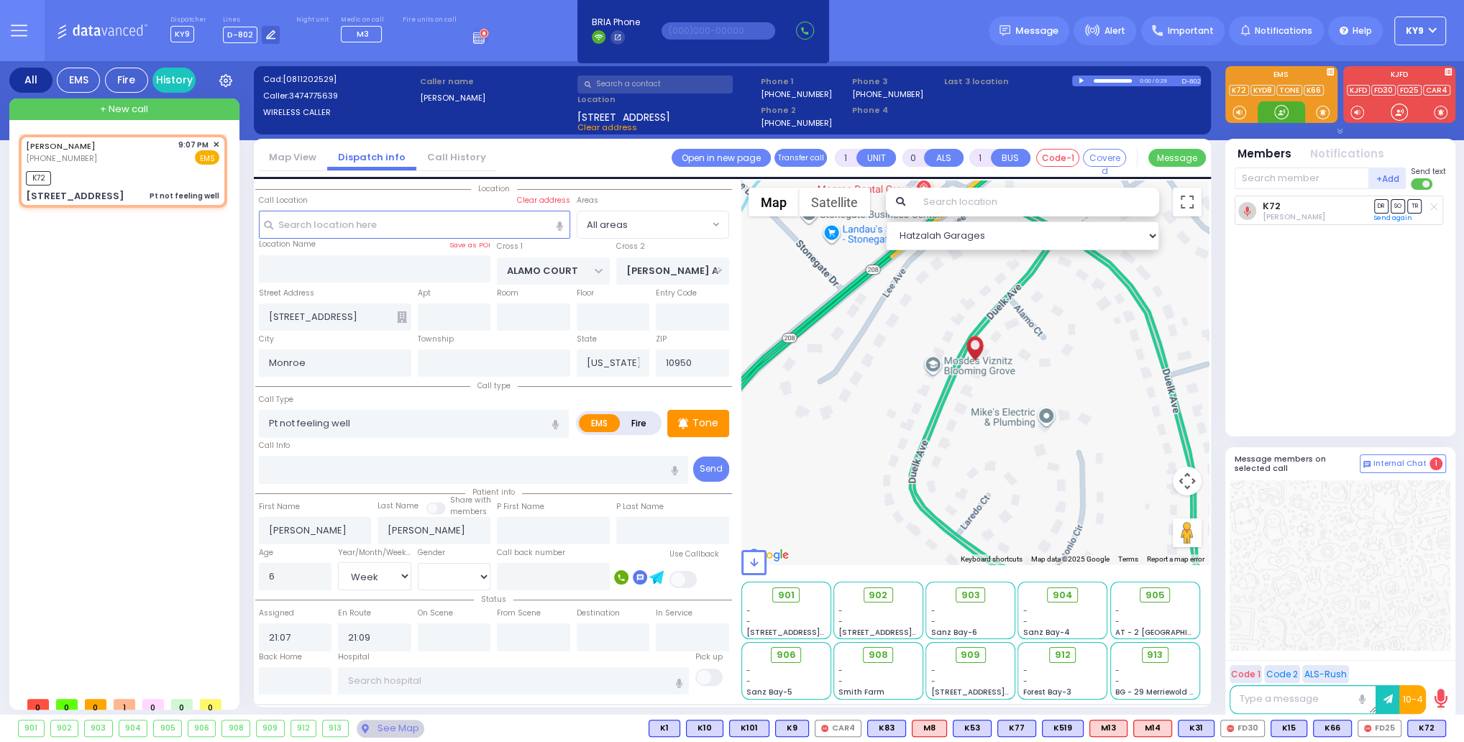
click at [1279, 110] on div at bounding box center [1281, 112] width 14 height 14
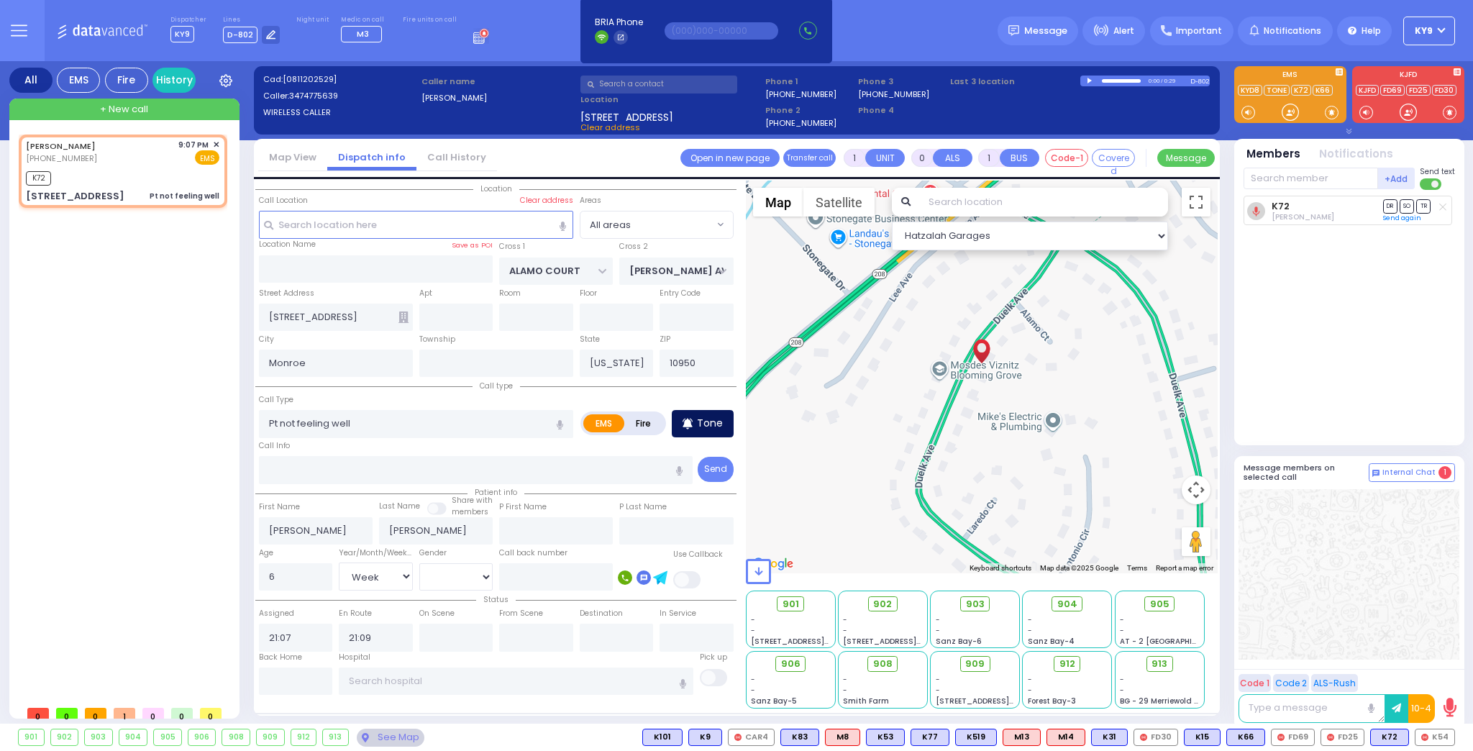
click at [722, 428] on div "Tone" at bounding box center [703, 423] width 62 height 27
select select "Week"
select select "[DEMOGRAPHIC_DATA]"
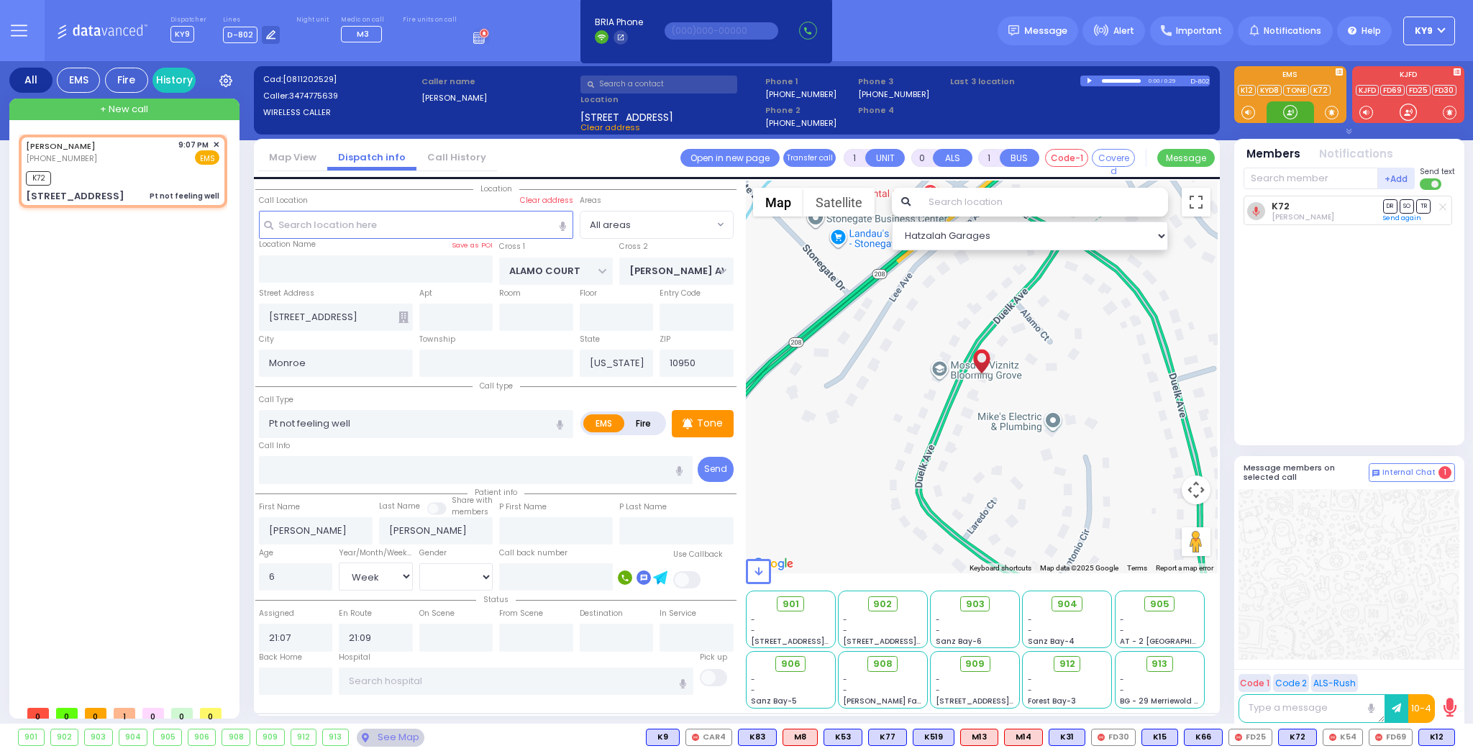
click at [1285, 111] on div at bounding box center [1290, 112] width 14 height 14
click at [1431, 736] on span "K12" at bounding box center [1436, 737] width 35 height 16
select select
radio input "true"
select select "Week"
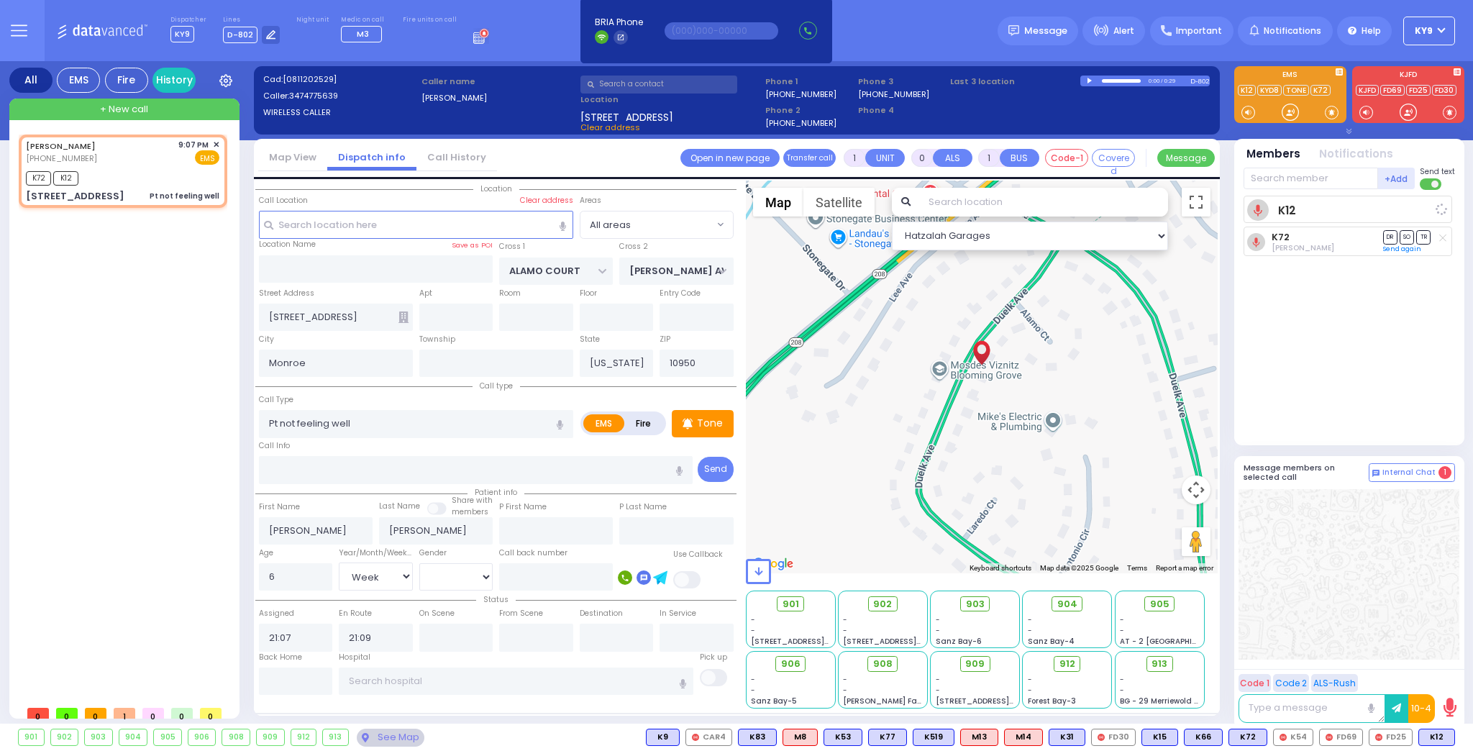
select select "[DEMOGRAPHIC_DATA]"
select select "Hatzalah Garages"
click at [1162, 605] on span "905" at bounding box center [1164, 604] width 19 height 14
select select
radio input "true"
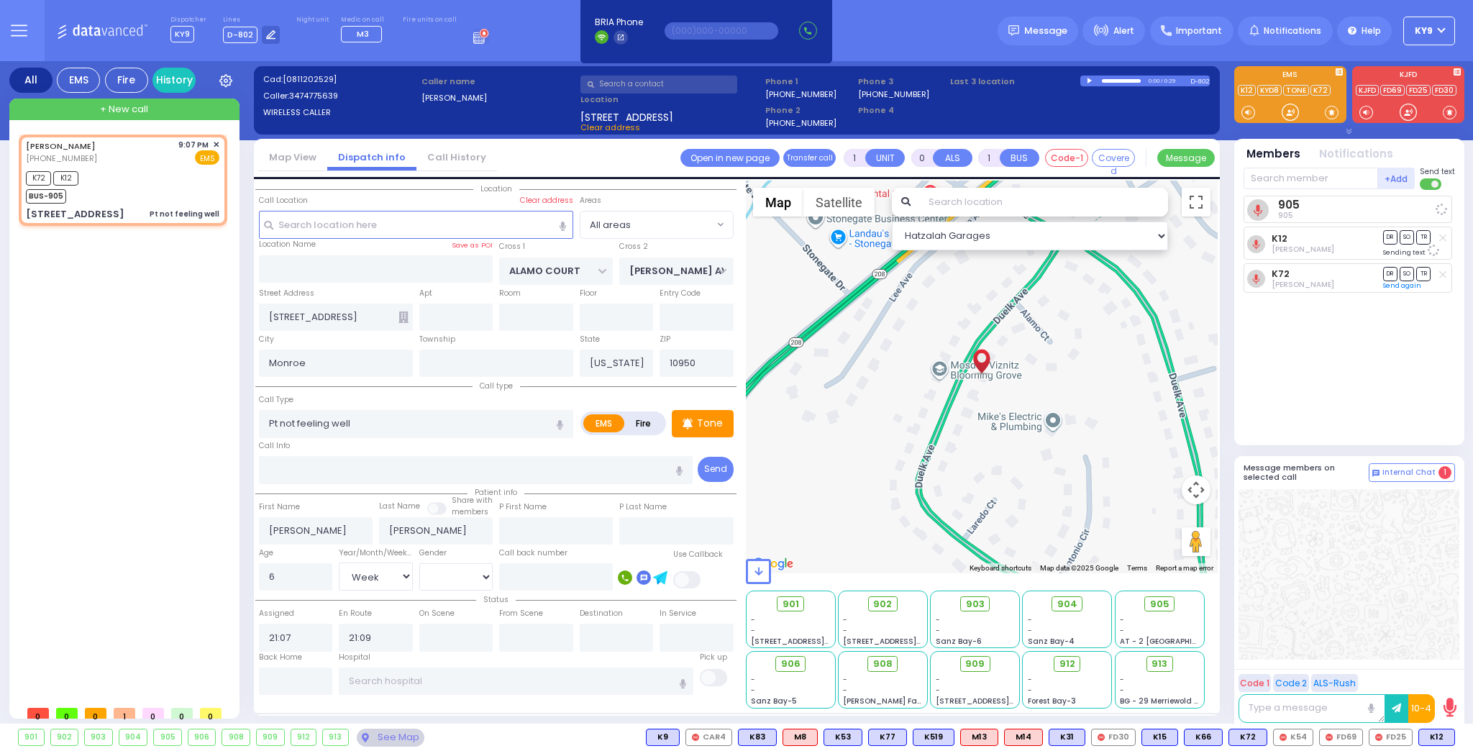
select select "Week"
select select "[DEMOGRAPHIC_DATA]"
select select "Hatzalah Garages"
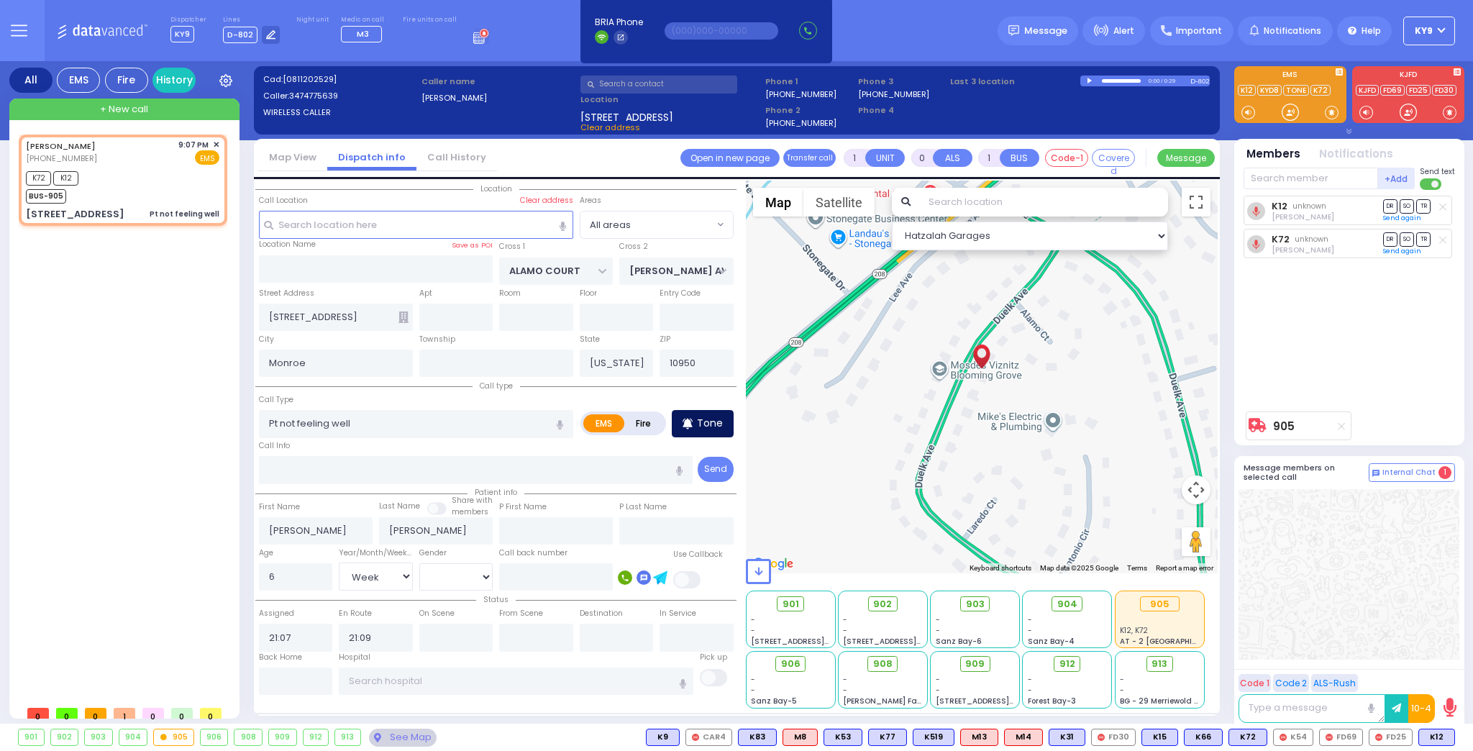
click at [720, 419] on p "Tone" at bounding box center [710, 423] width 26 height 15
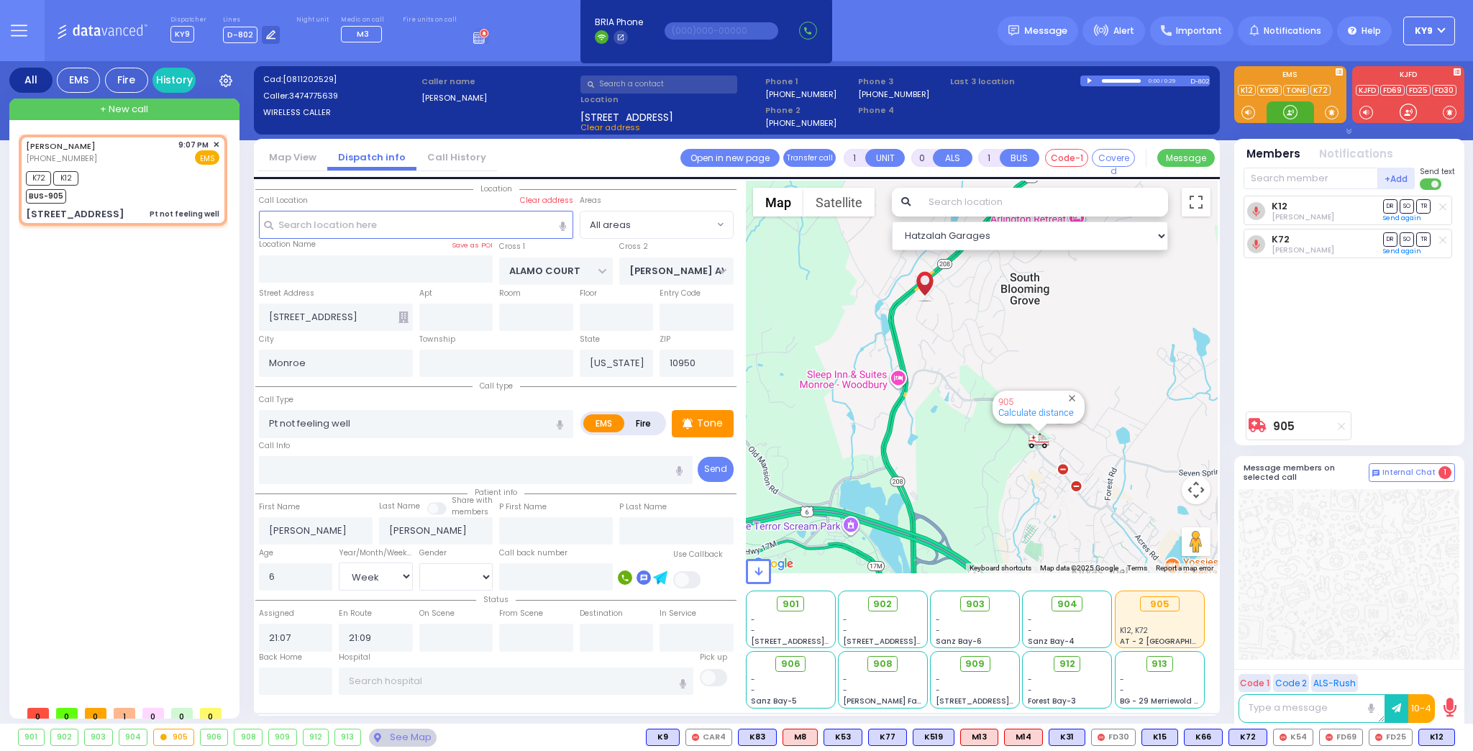
click at [1289, 110] on div at bounding box center [1290, 112] width 14 height 14
click at [1289, 109] on div at bounding box center [1290, 112] width 14 height 14
click at [704, 418] on p "Tone" at bounding box center [710, 423] width 26 height 15
click at [1286, 109] on div at bounding box center [1290, 112] width 14 height 14
click at [726, 431] on div "Tone" at bounding box center [703, 423] width 62 height 27
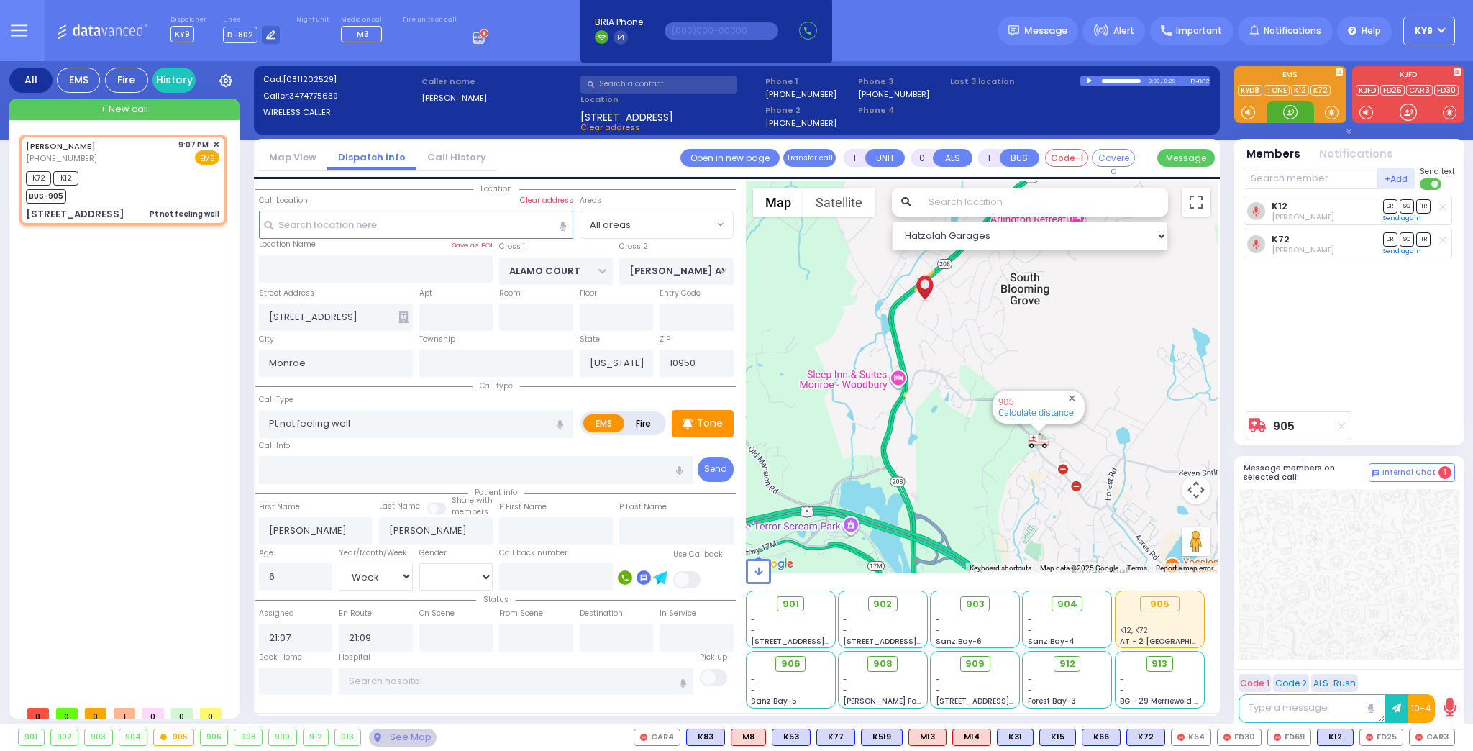
drag, startPoint x: 1286, startPoint y: 117, endPoint x: 1286, endPoint y: 110, distance: 7.2
click at [712, 425] on p "Tone" at bounding box center [710, 423] width 26 height 15
click at [709, 421] on p "Tone" at bounding box center [710, 423] width 26 height 15
click at [1284, 108] on div at bounding box center [1290, 112] width 14 height 14
click at [1284, 116] on div at bounding box center [1290, 112] width 14 height 14
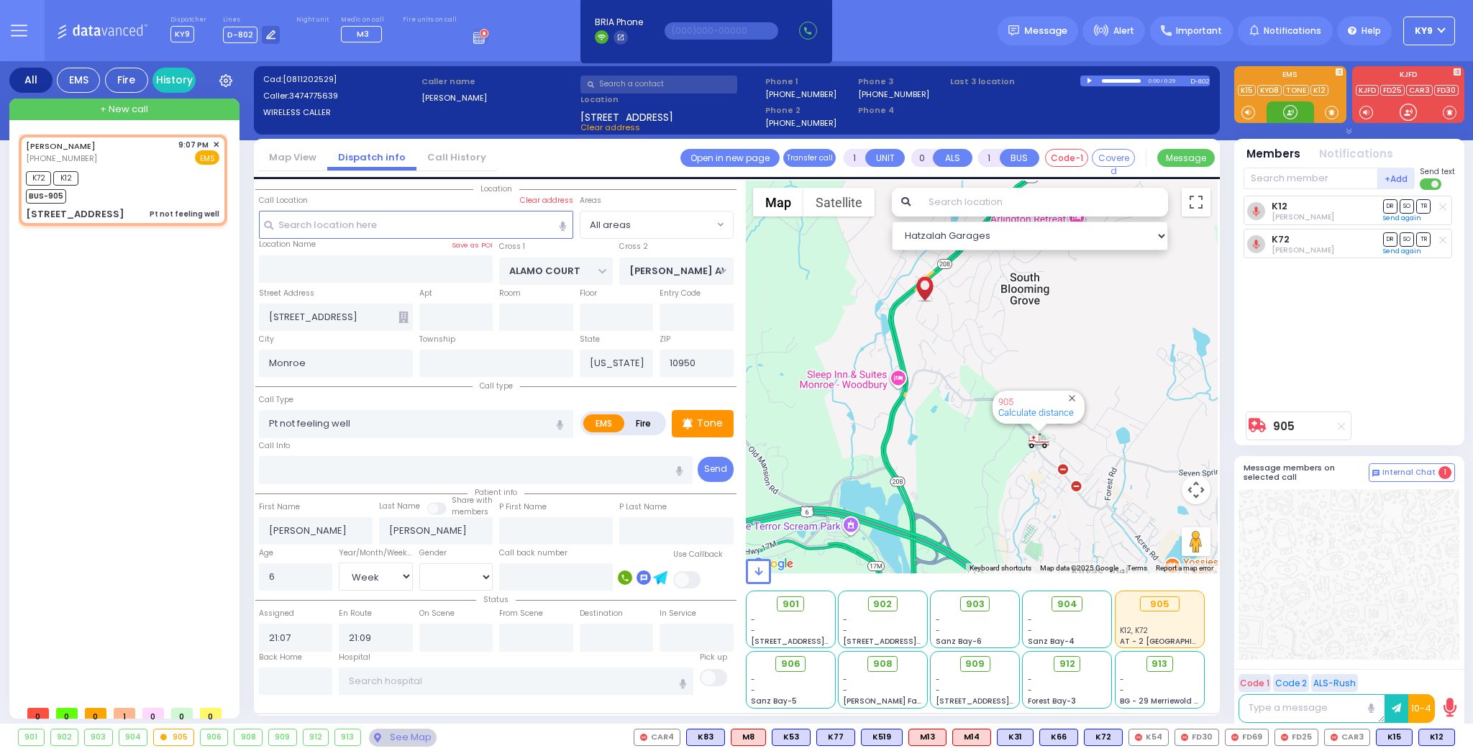
click at [1287, 111] on div at bounding box center [1290, 112] width 14 height 14
click at [0, 0] on span "K12" at bounding box center [0, 0] width 0 height 0
click at [1439, 738] on span "K15" at bounding box center [1436, 737] width 35 height 16
select select
radio input "true"
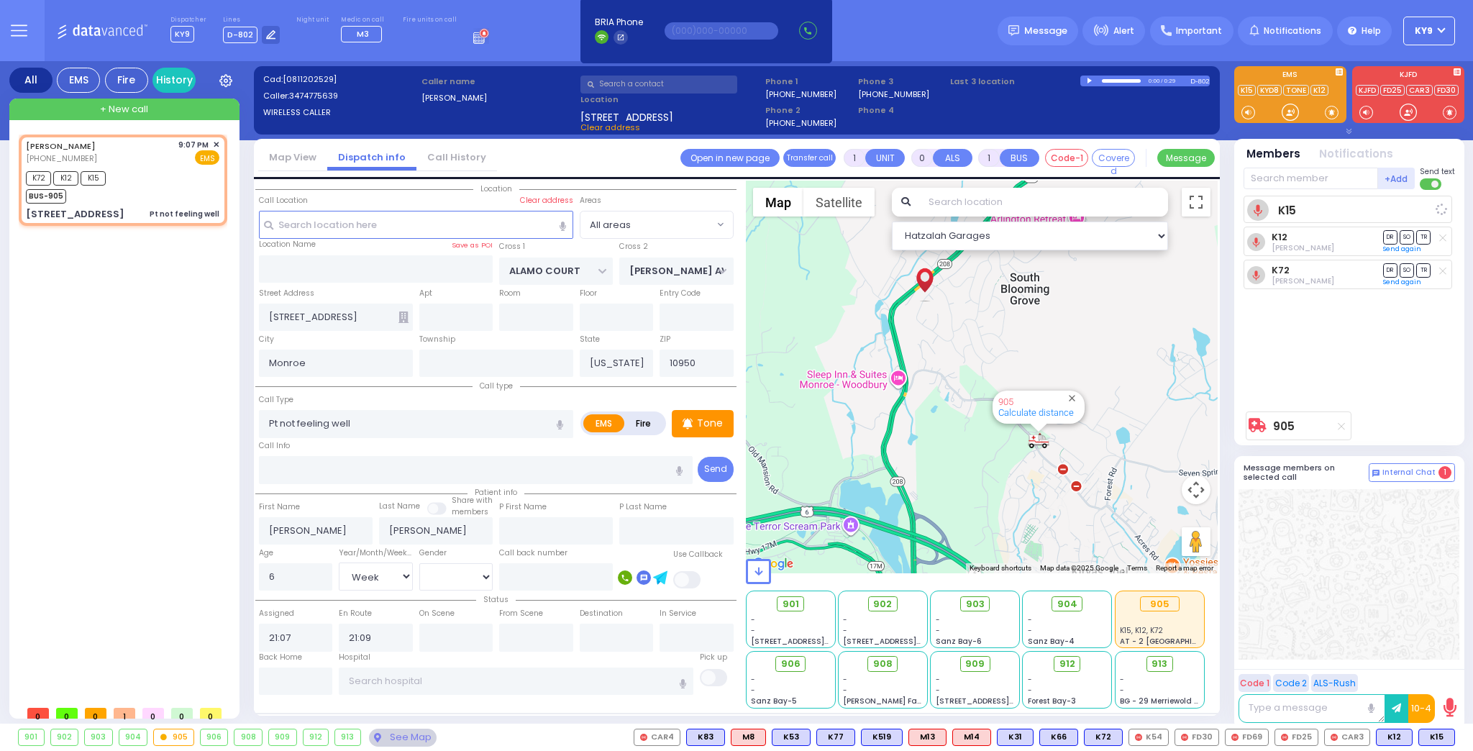
select select "Week"
select select "[DEMOGRAPHIC_DATA]"
select select "Hatzalah Garages"
click at [1287, 108] on div at bounding box center [1290, 112] width 14 height 14
click at [1286, 107] on div at bounding box center [1290, 112] width 14 height 14
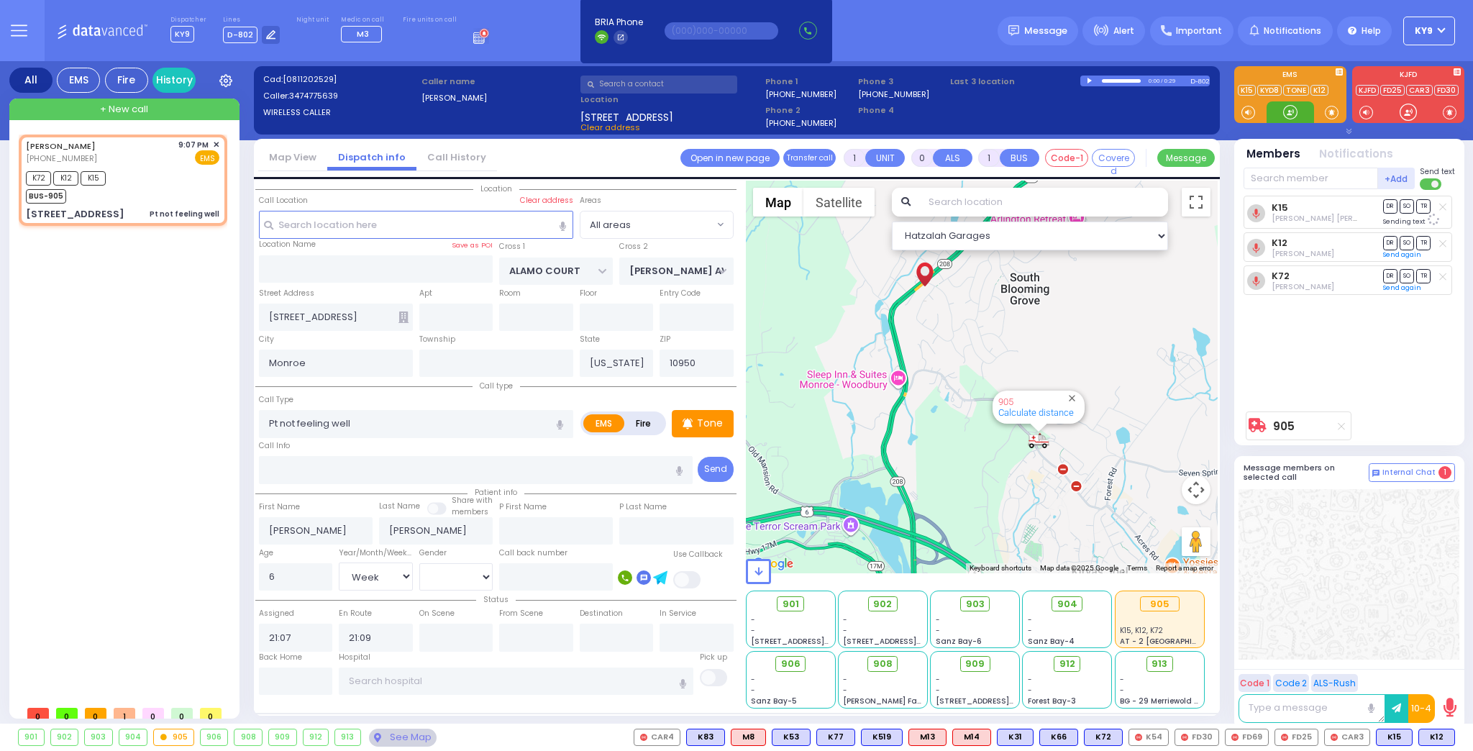
click at [1286, 107] on div at bounding box center [1290, 112] width 14 height 14
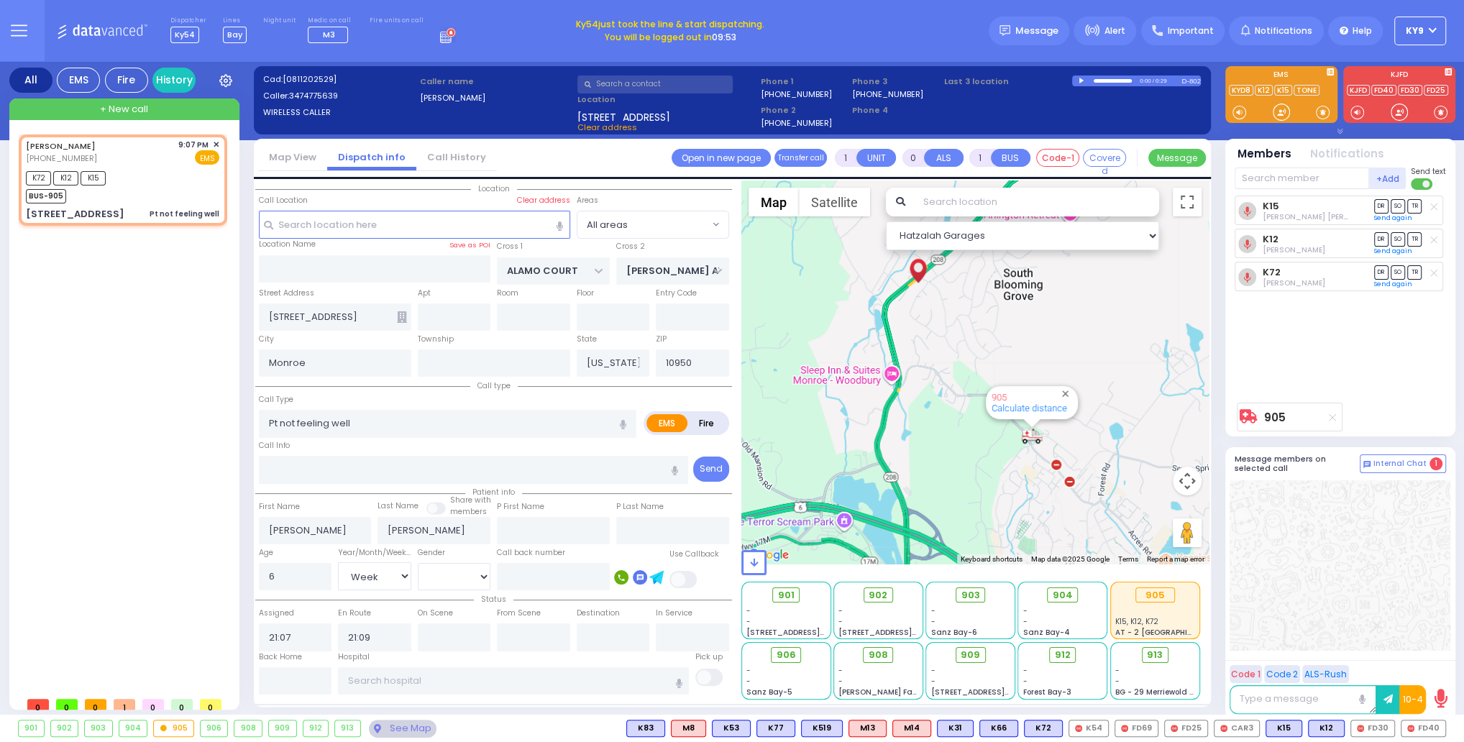
click at [1429, 29] on button "KY9" at bounding box center [1420, 31] width 52 height 29
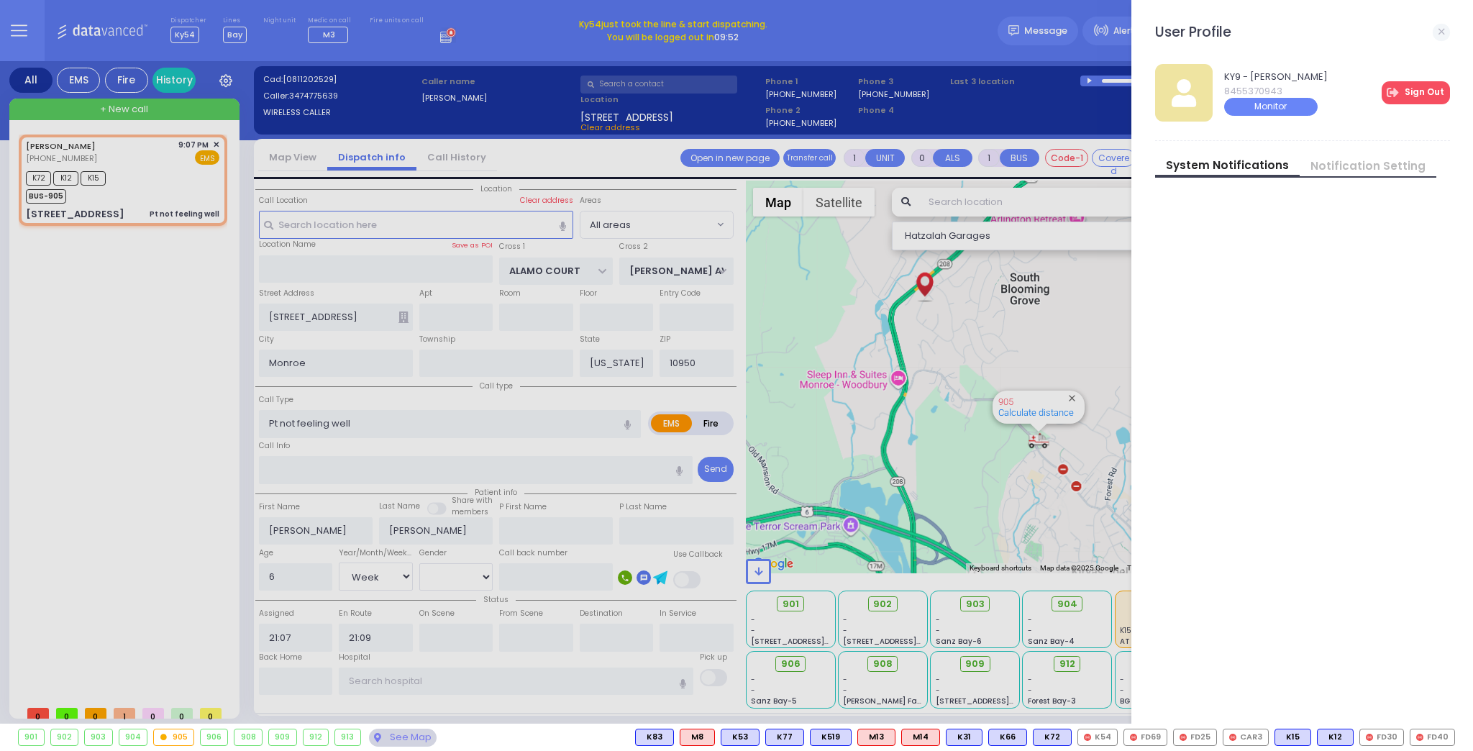
click at [1434, 86] on link "Sign Out" at bounding box center [1415, 92] width 68 height 23
